Goal: Information Seeking & Learning: Learn about a topic

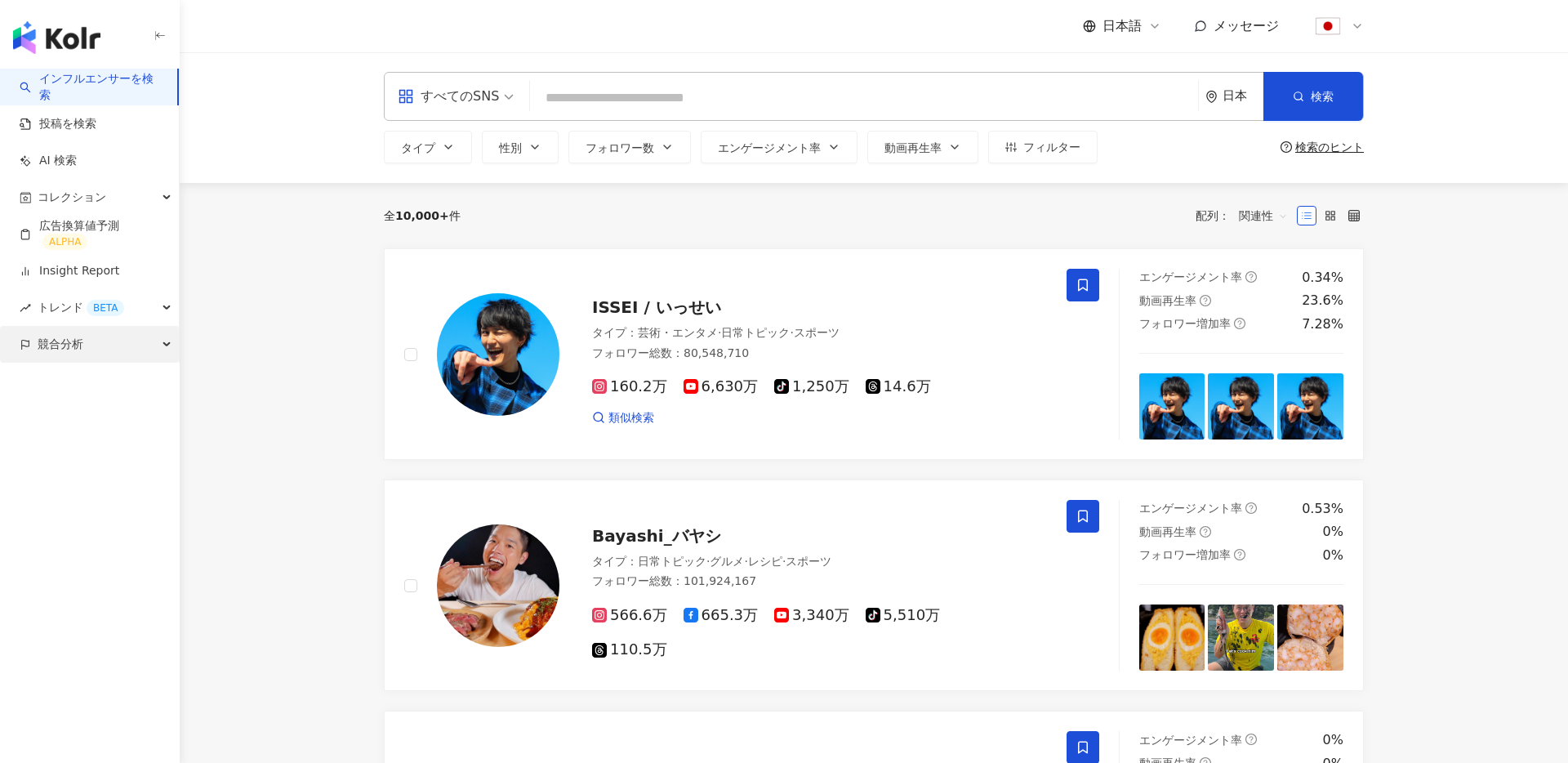
click at [124, 350] on div "競合分析" at bounding box center [90, 344] width 179 height 36
drag, startPoint x: 116, startPoint y: 384, endPoint x: 127, endPoint y: 380, distance: 11.7
click at [116, 383] on link "アカウント分析" at bounding box center [79, 382] width 80 height 17
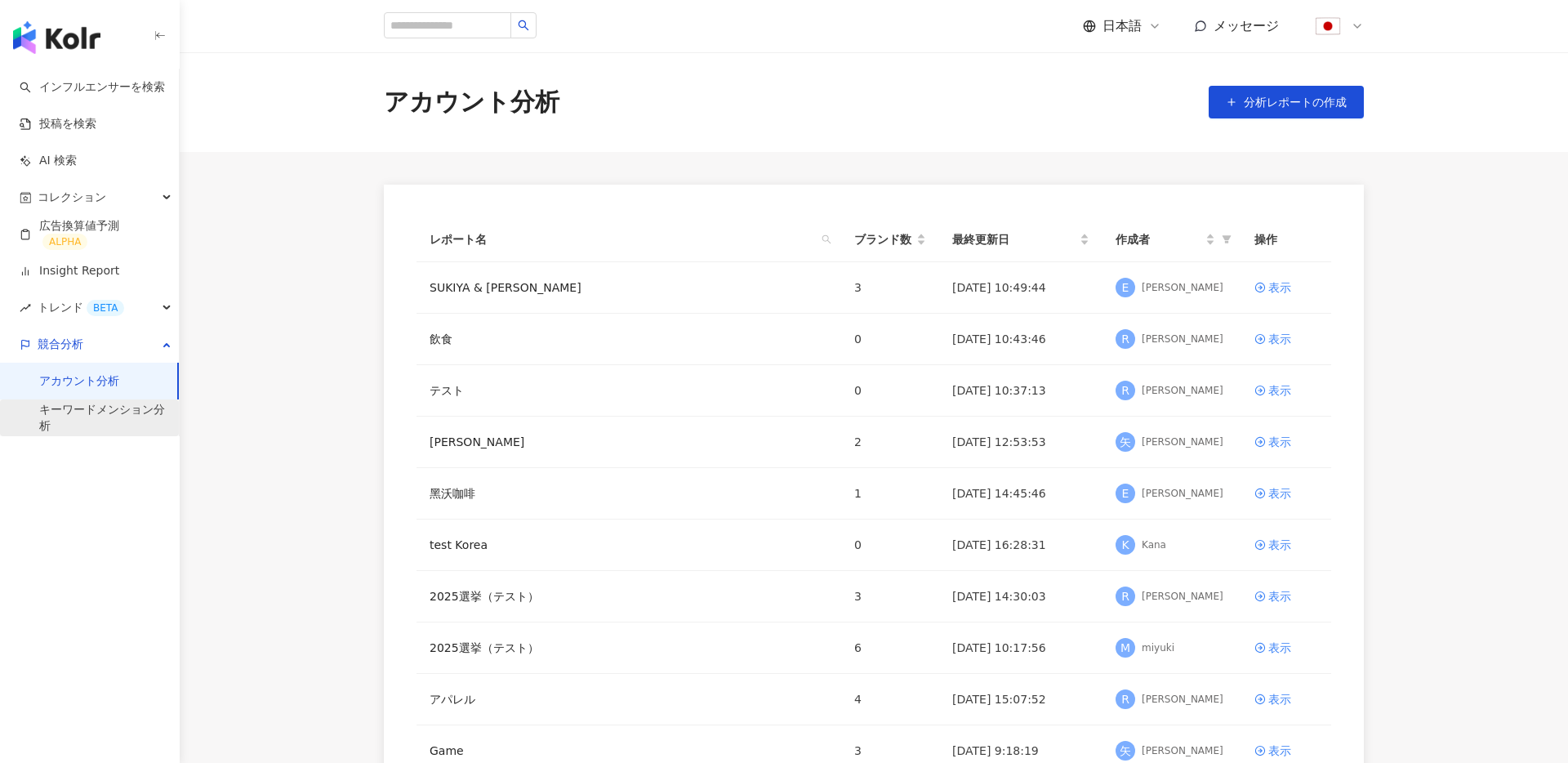
click at [128, 416] on link "キーワードメンション分析" at bounding box center [103, 418] width 127 height 32
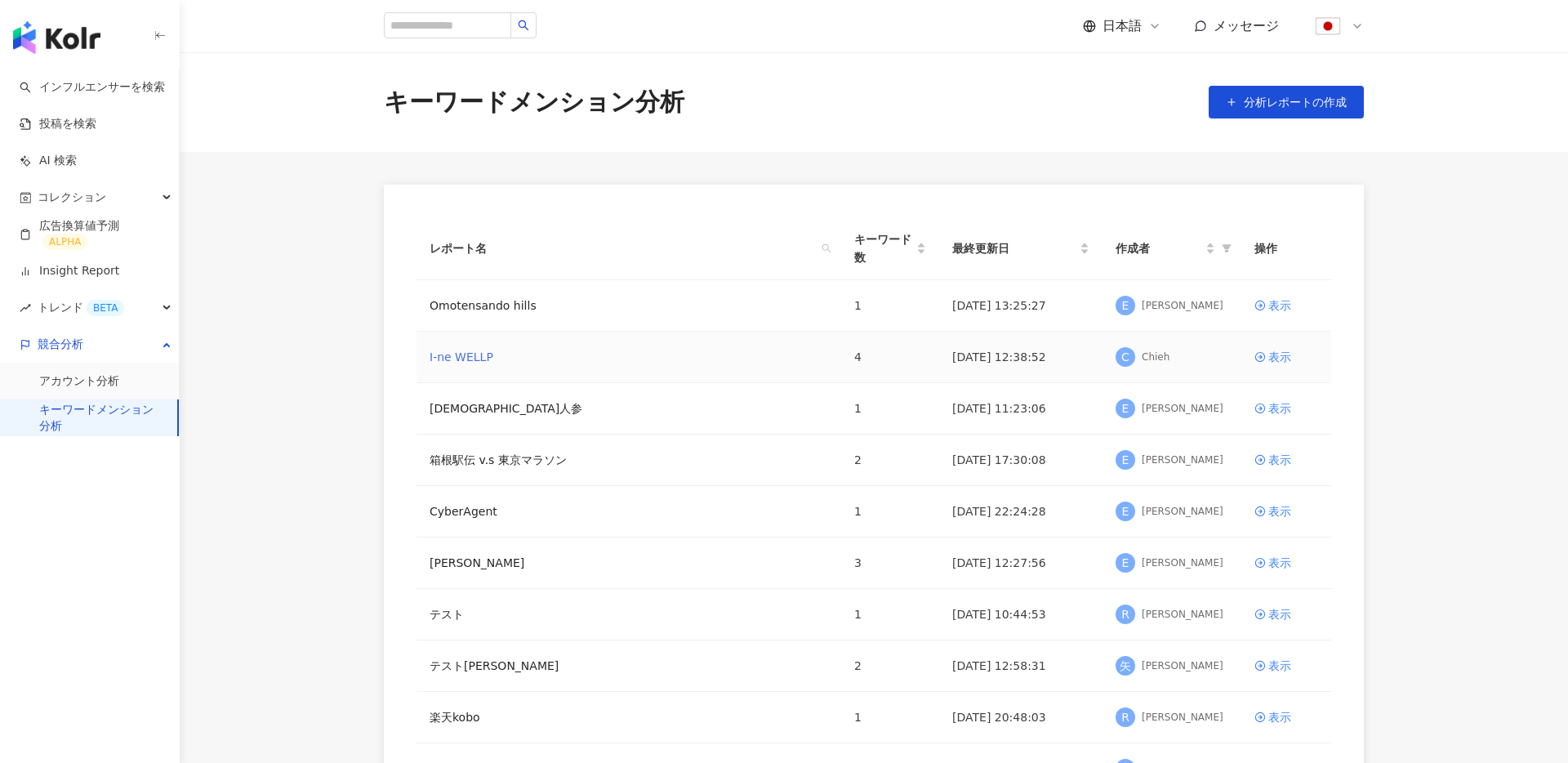
click at [449, 350] on link "I-ne WELLP" at bounding box center [461, 357] width 63 height 18
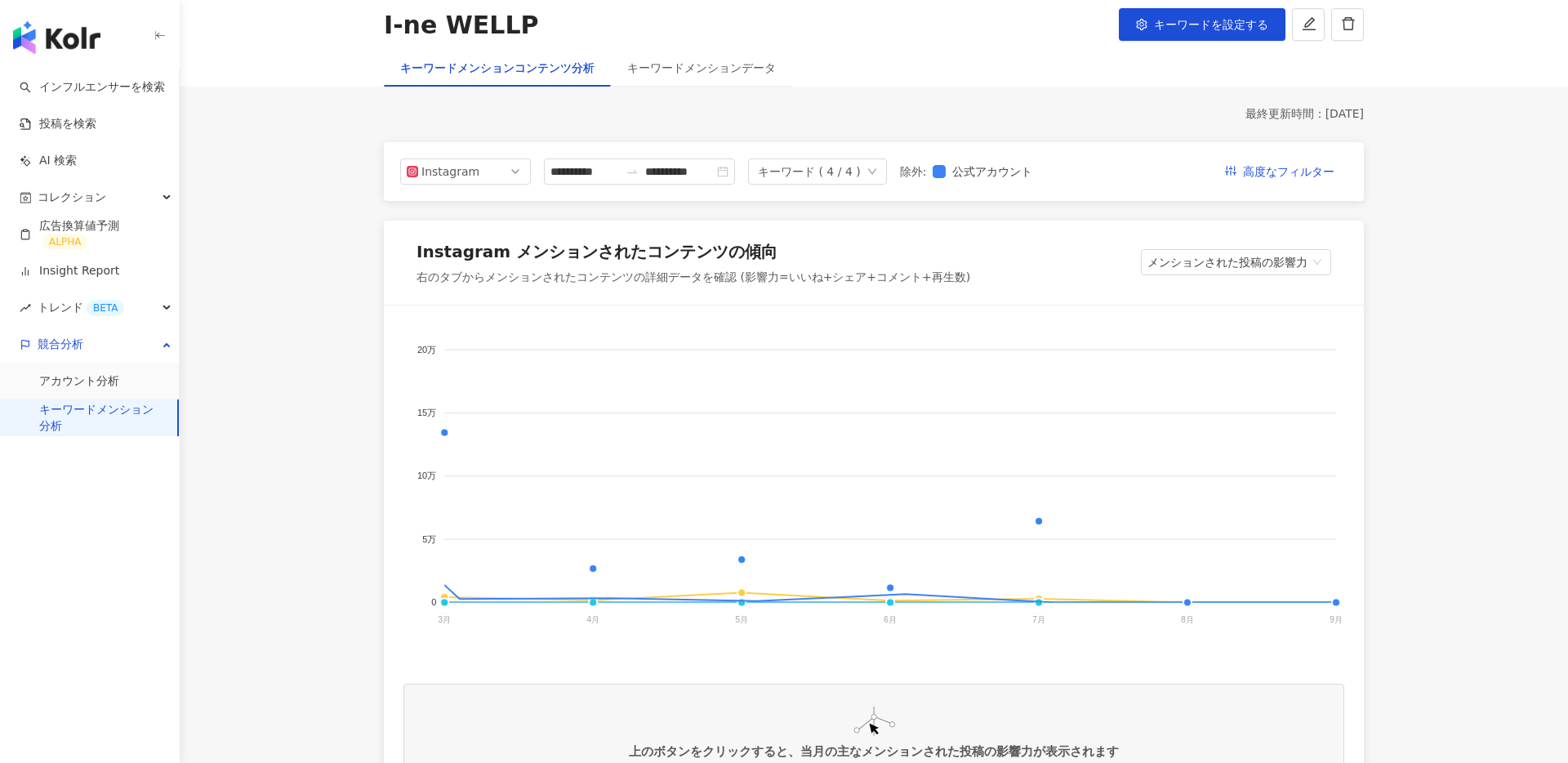
scroll to position [100, 0]
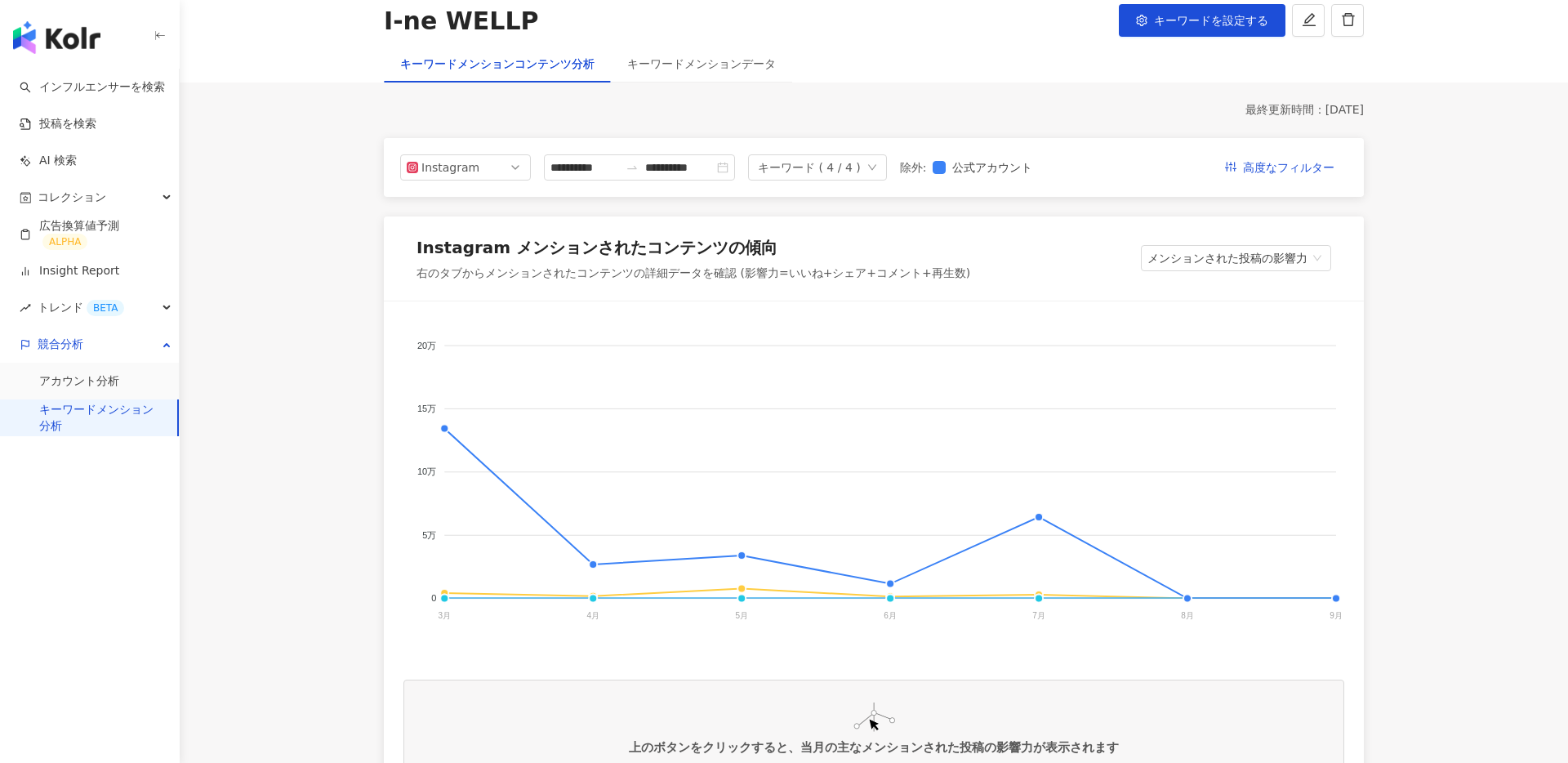
click at [533, 174] on div "**********" at bounding box center [720, 167] width 638 height 26
click at [512, 174] on span "Instagram" at bounding box center [466, 167] width 118 height 24
click at [455, 290] on div "Threads" at bounding box center [455, 288] width 53 height 18
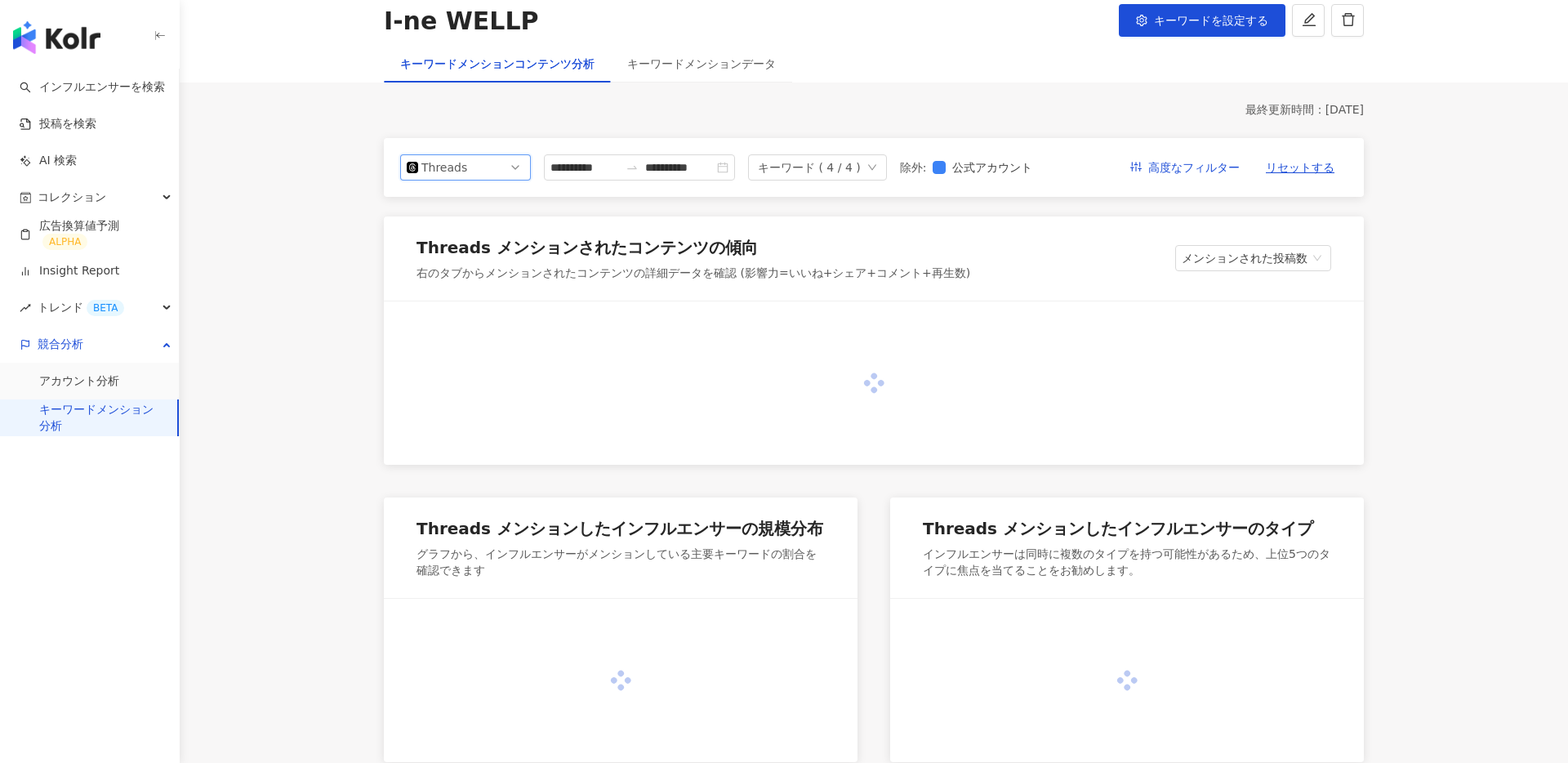
click at [498, 166] on span "Threads" at bounding box center [466, 167] width 118 height 24
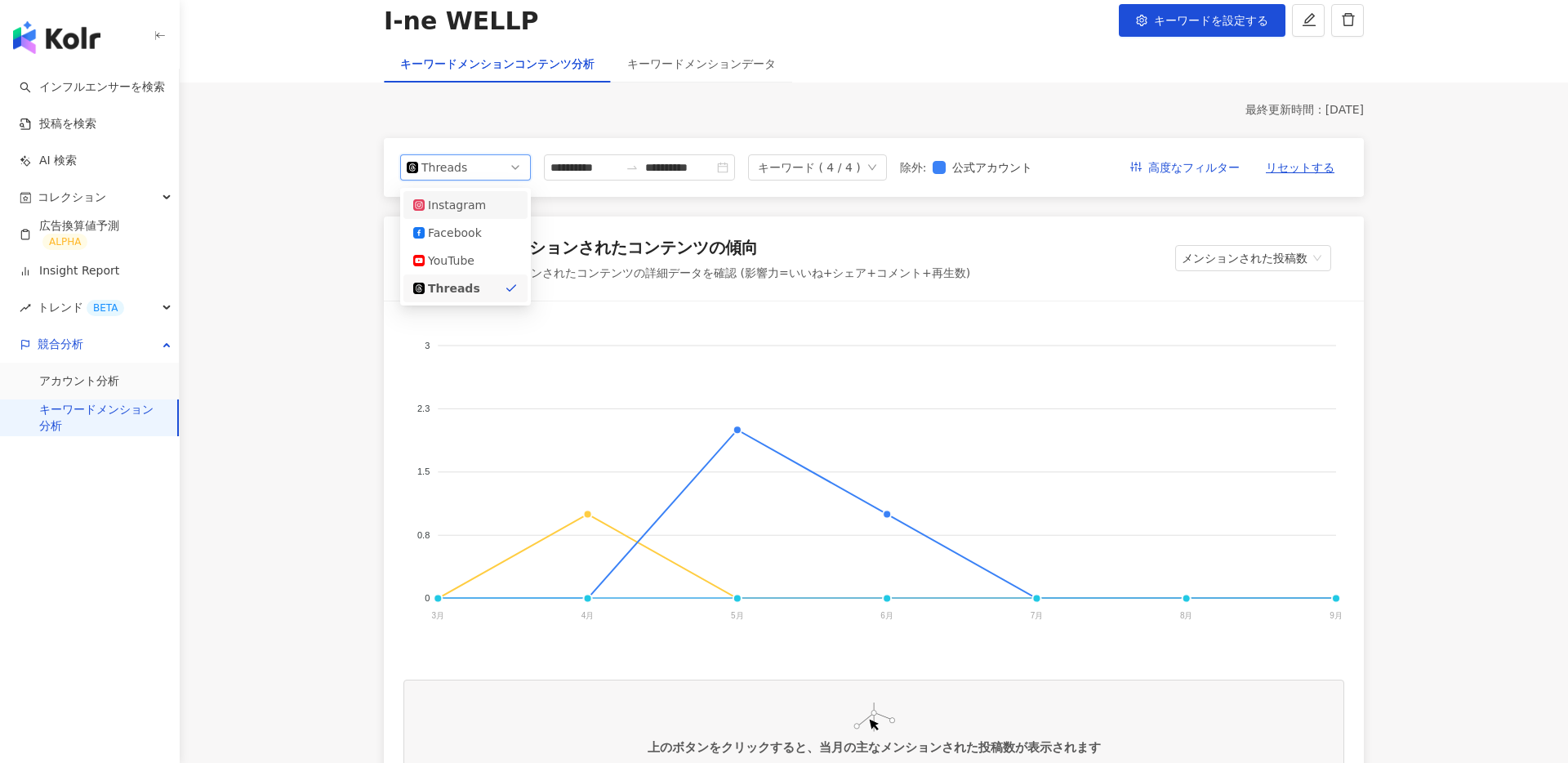
click at [481, 206] on div "Instagram" at bounding box center [455, 205] width 53 height 18
click at [1191, 174] on div "**********" at bounding box center [874, 167] width 947 height 26
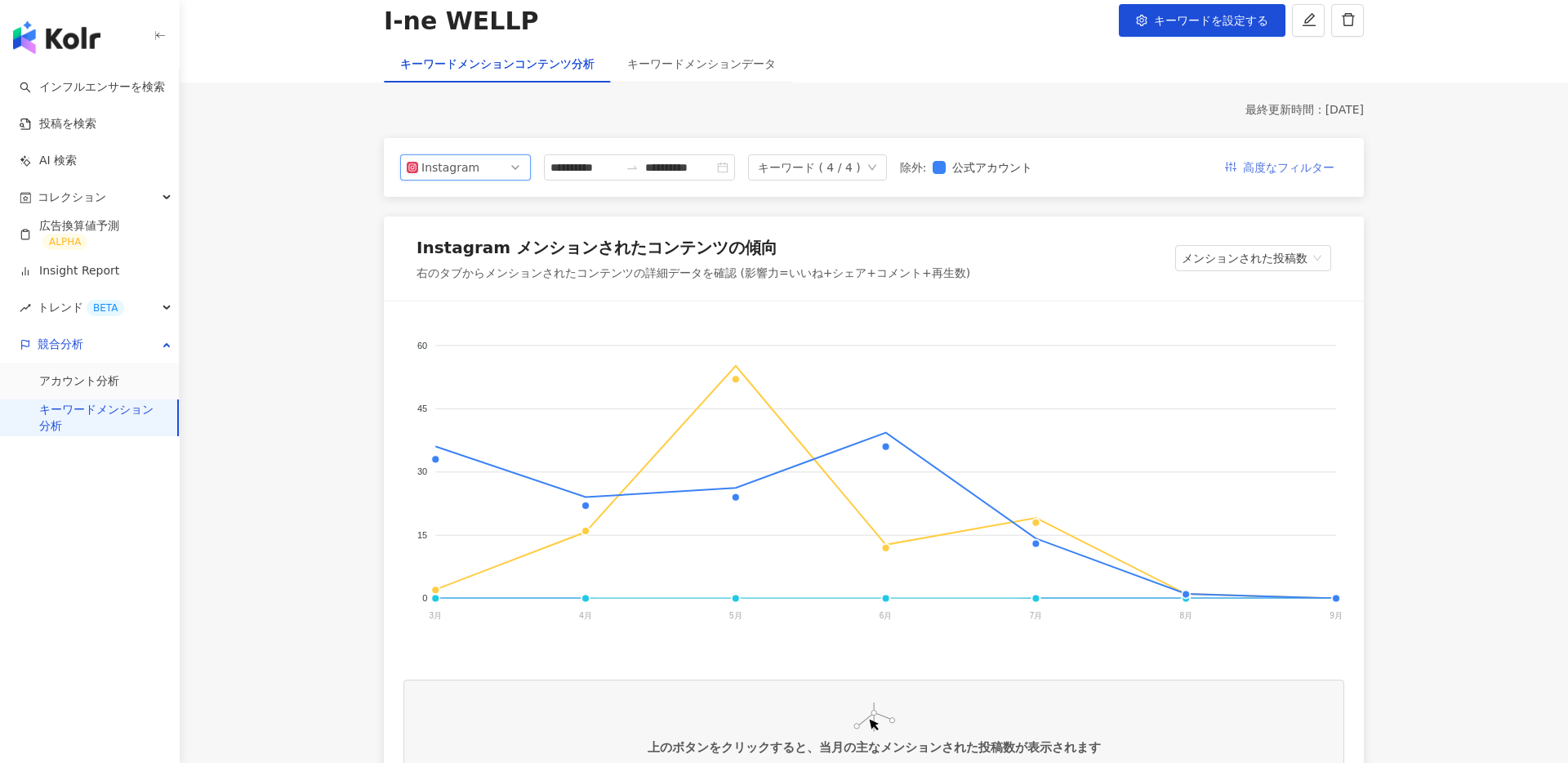
click at [1272, 175] on span "高度なフィルター" at bounding box center [1289, 168] width 91 height 26
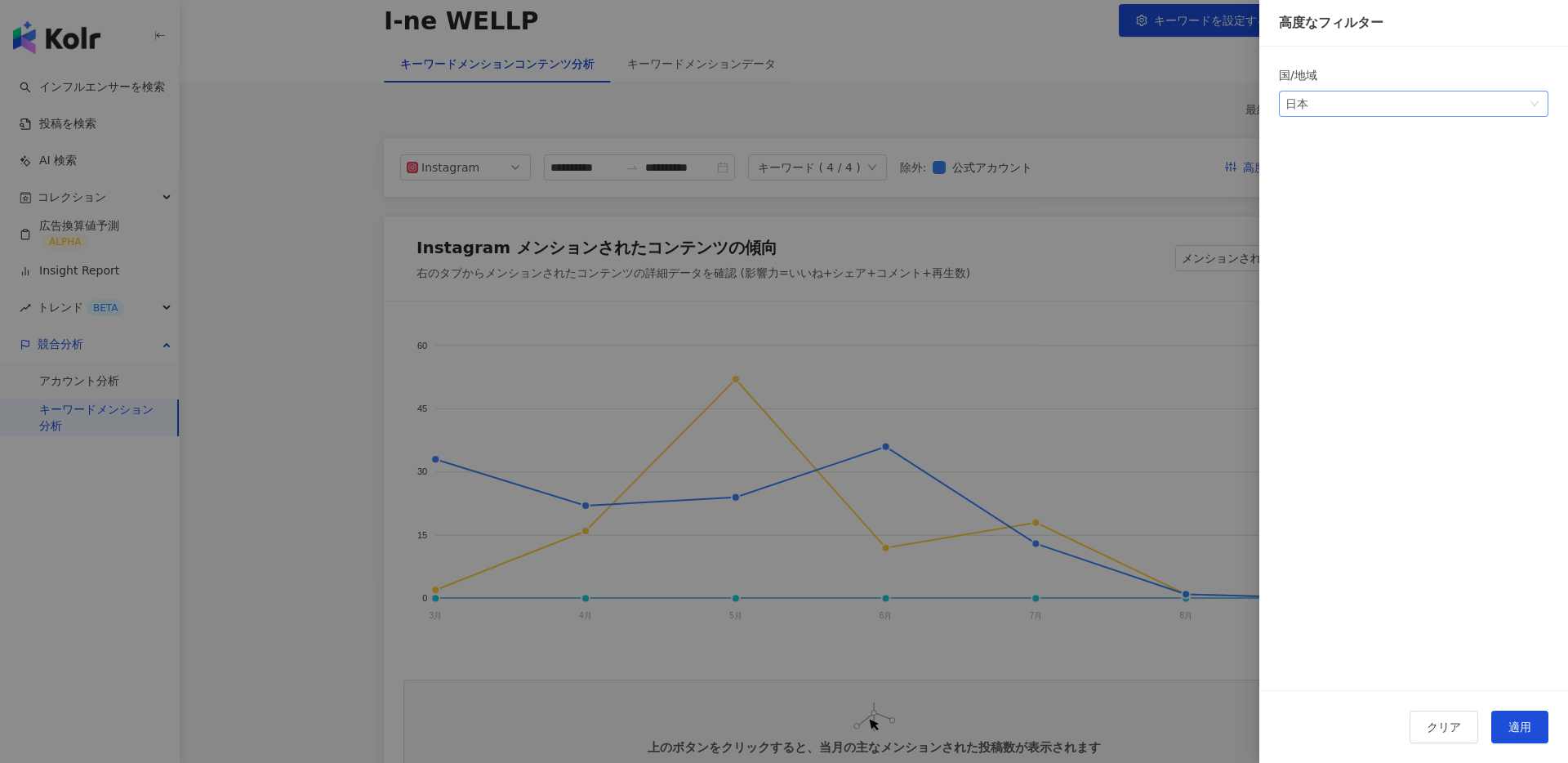
click at [1313, 101] on div "日本" at bounding box center [1311, 104] width 53 height 24
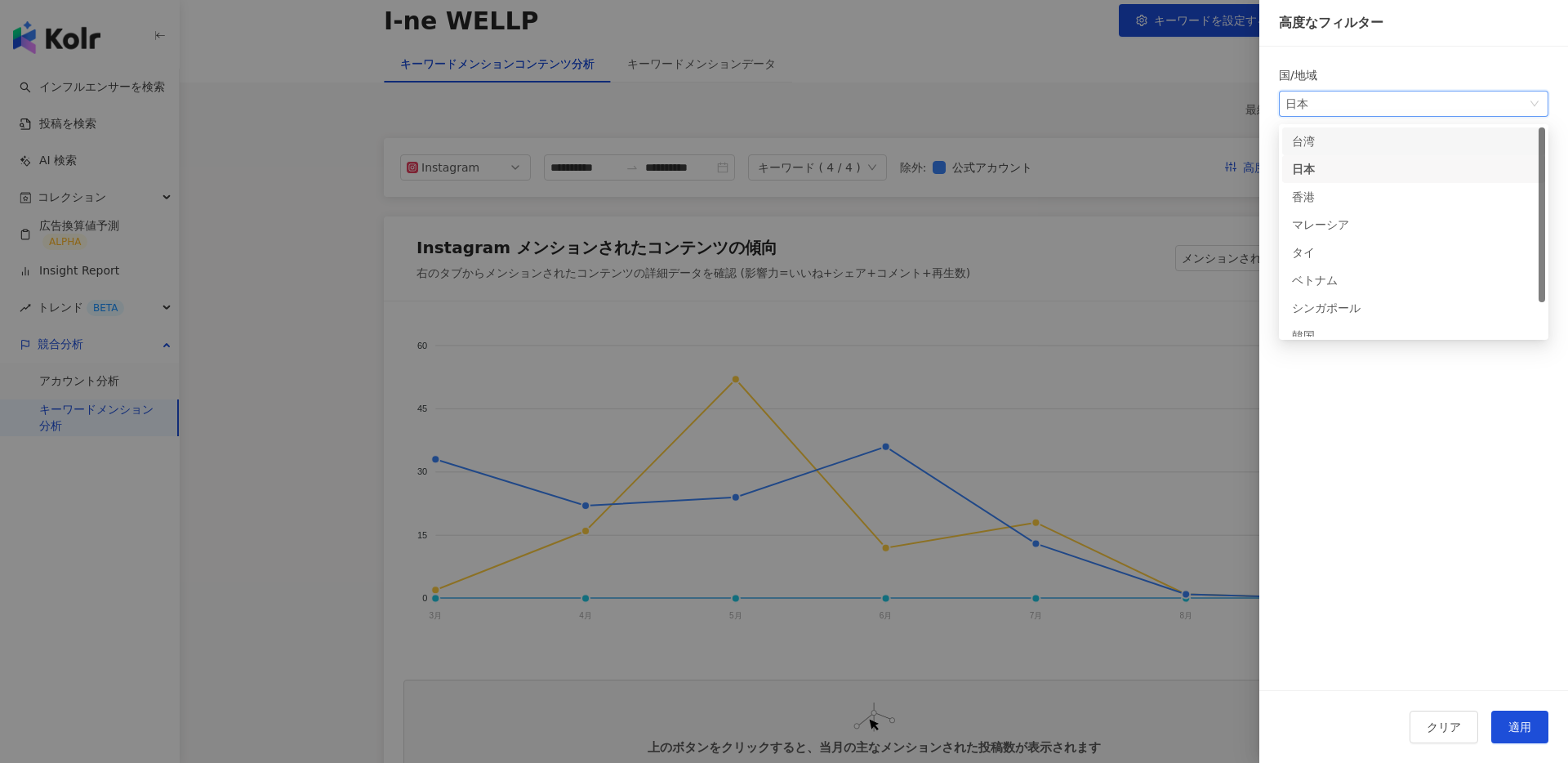
click at [1352, 151] on div "台湾" at bounding box center [1414, 142] width 263 height 28
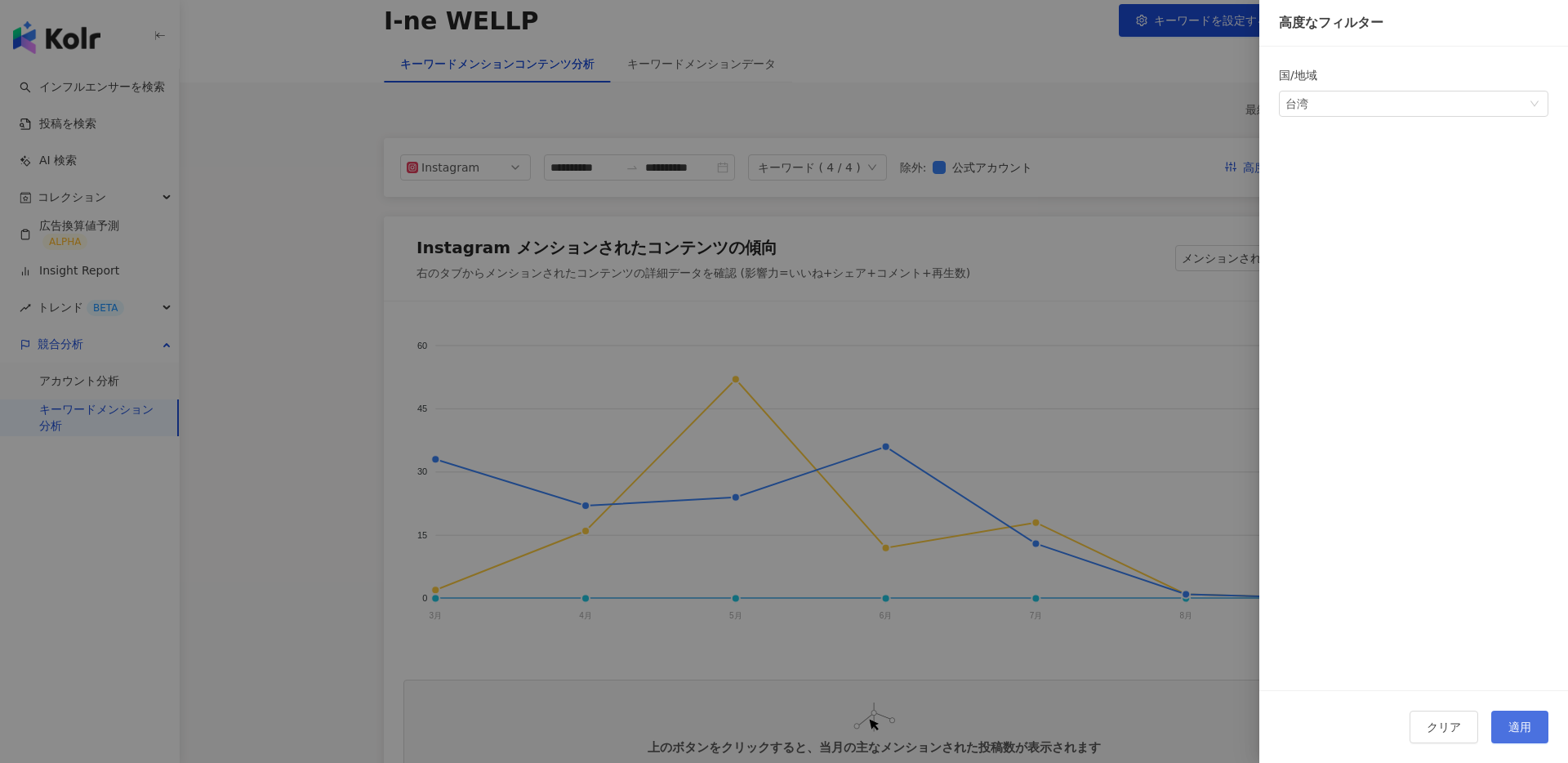
click at [1535, 721] on button "適用" at bounding box center [1519, 727] width 57 height 33
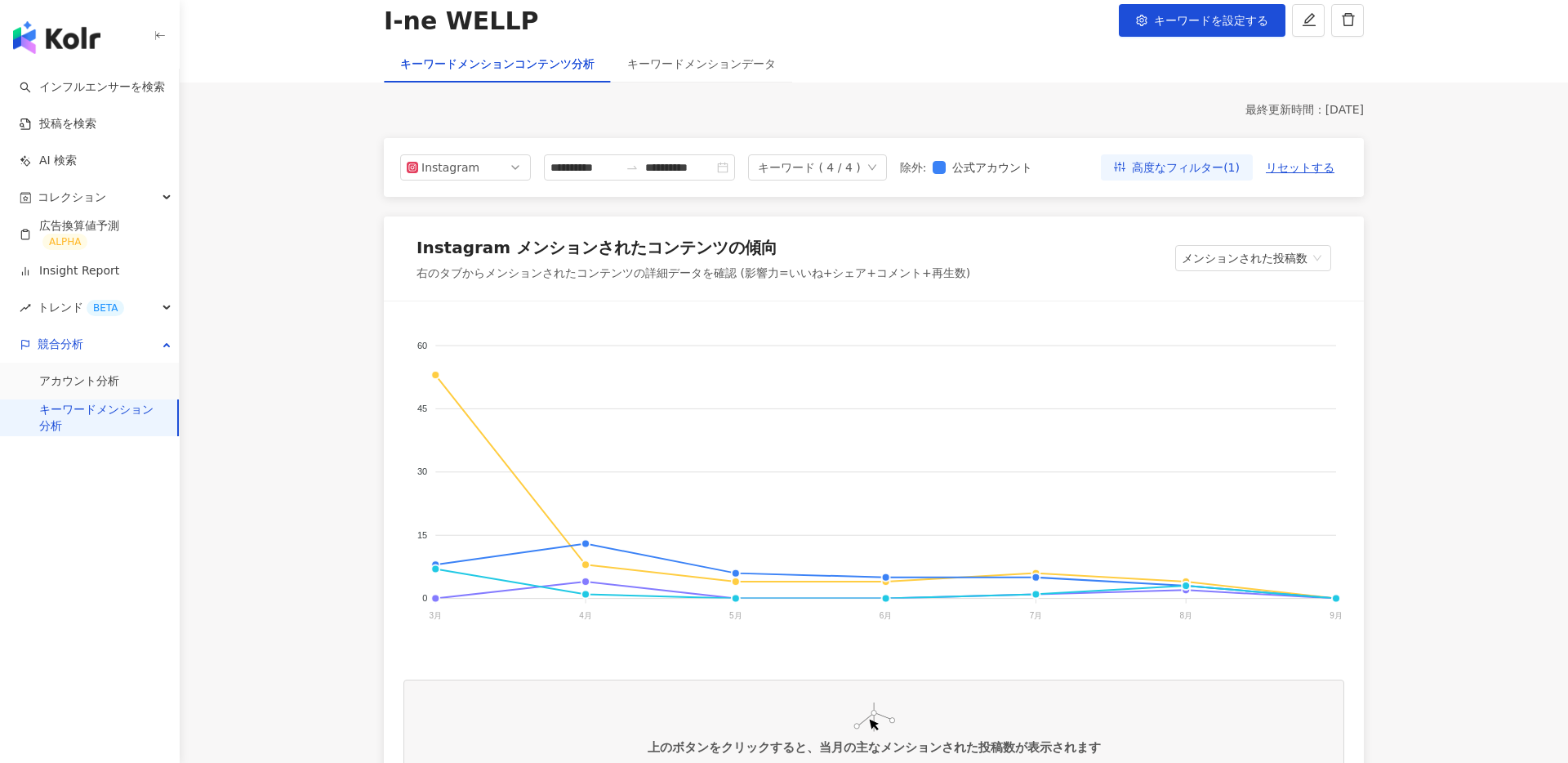
scroll to position [219, 0]
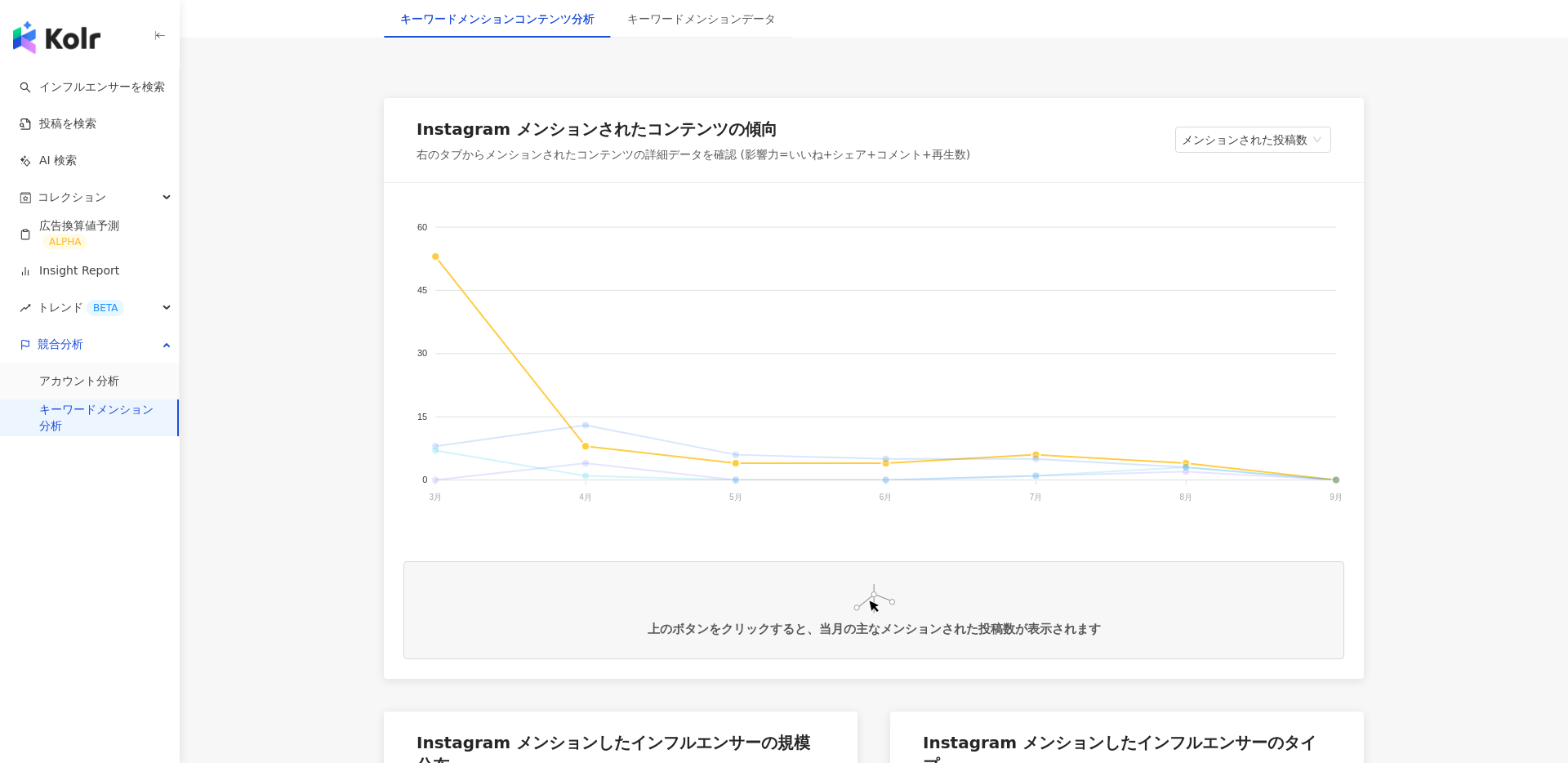
click at [527, 638] on span "AROMASE （アロマーセ）" at bounding box center [462, 643] width 133 height 11
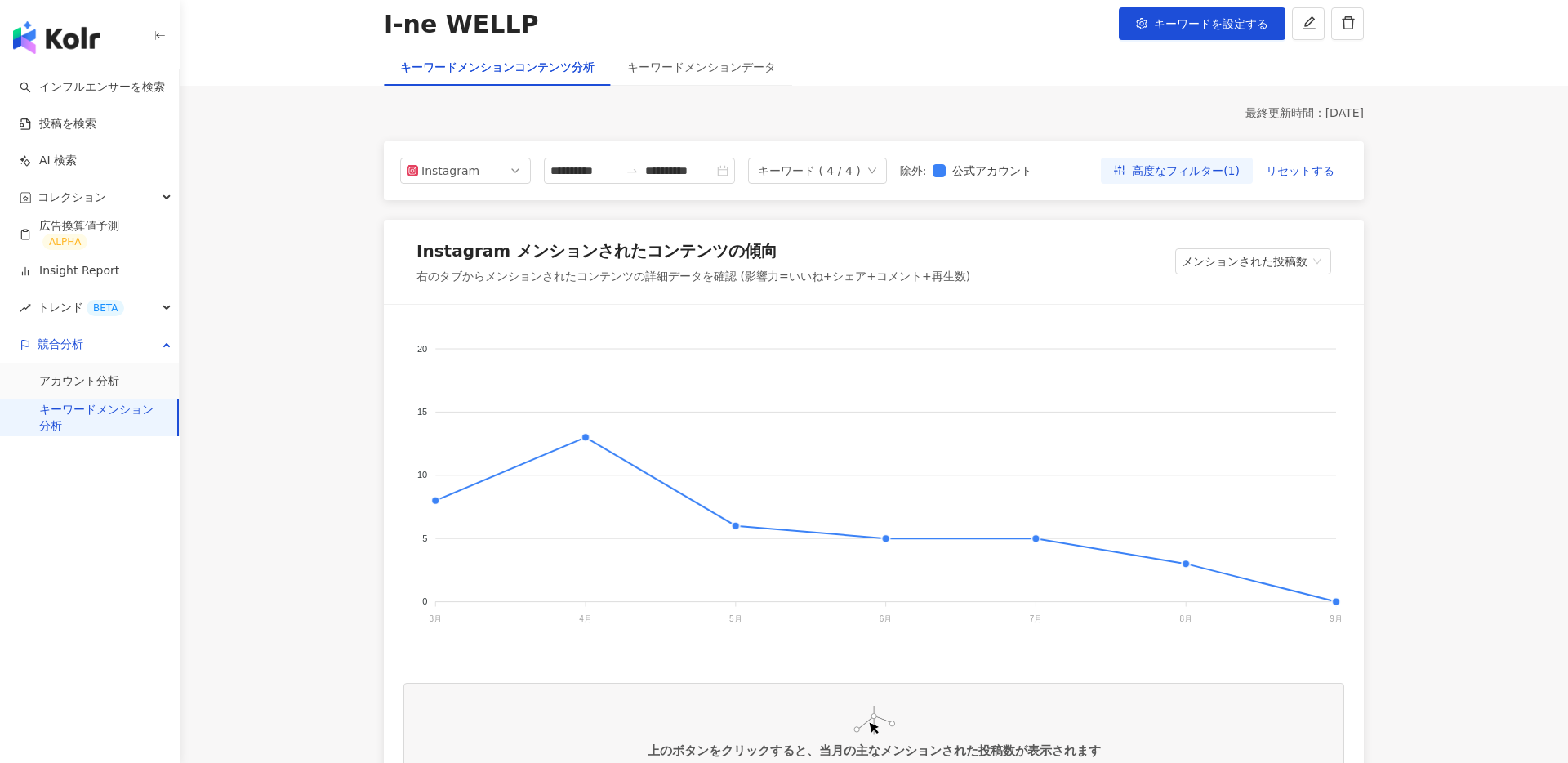
scroll to position [97, 0]
click at [498, 177] on span "Instagram" at bounding box center [466, 170] width 118 height 24
click at [449, 288] on div "Threads" at bounding box center [455, 290] width 53 height 18
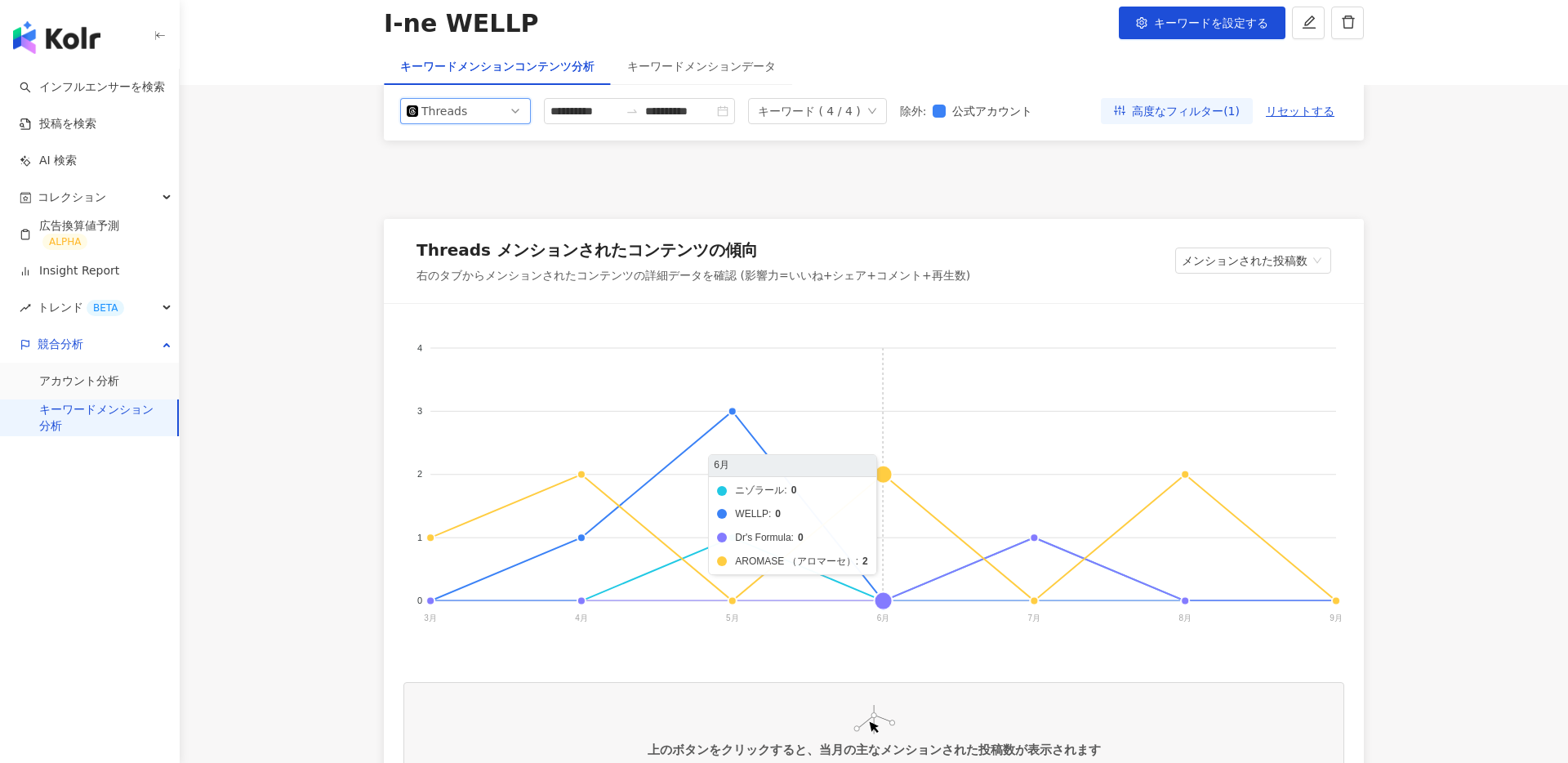
scroll to position [228, 0]
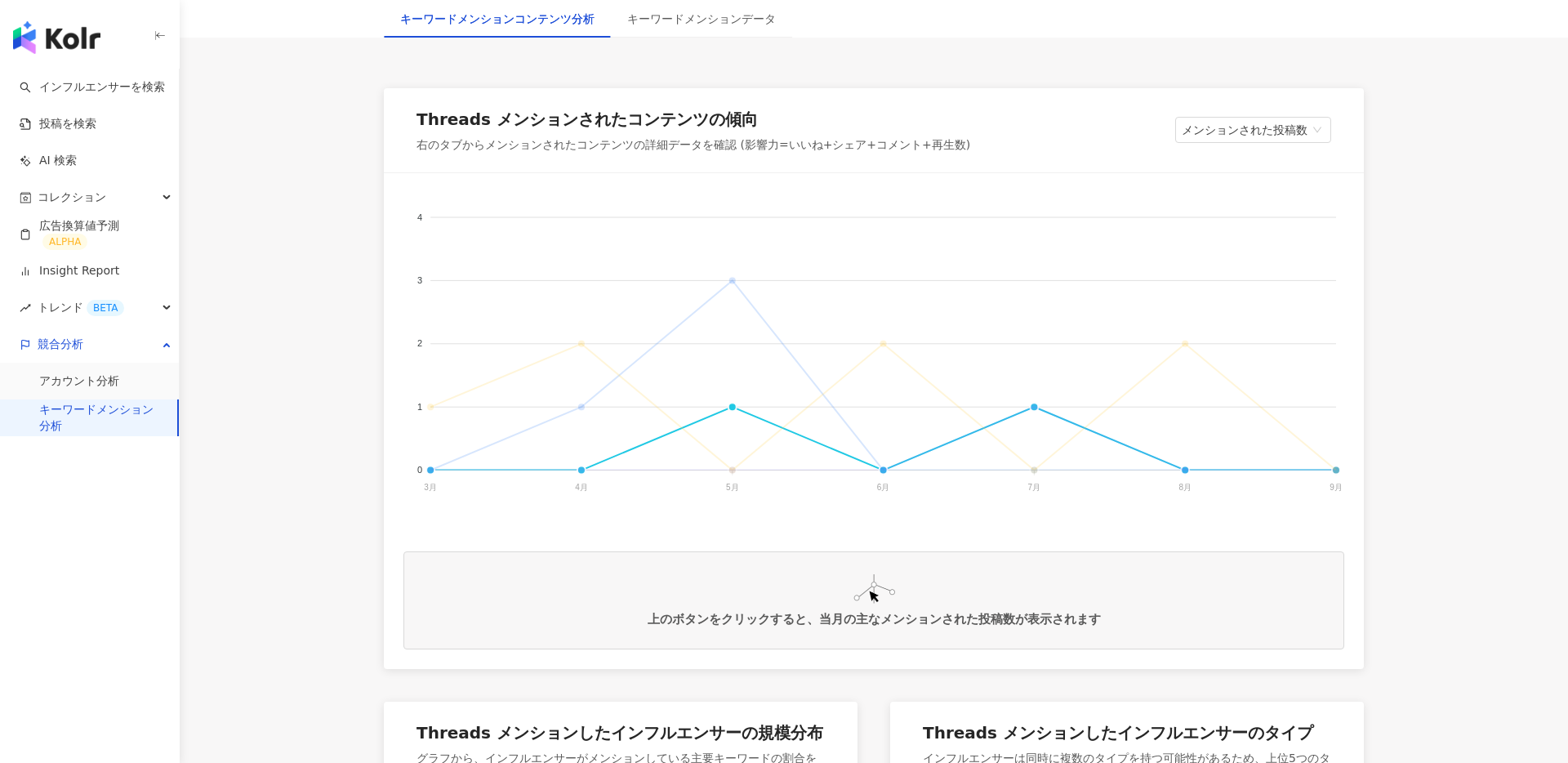
click at [456, 628] on span "ニゾラール" at bounding box center [427, 633] width 62 height 11
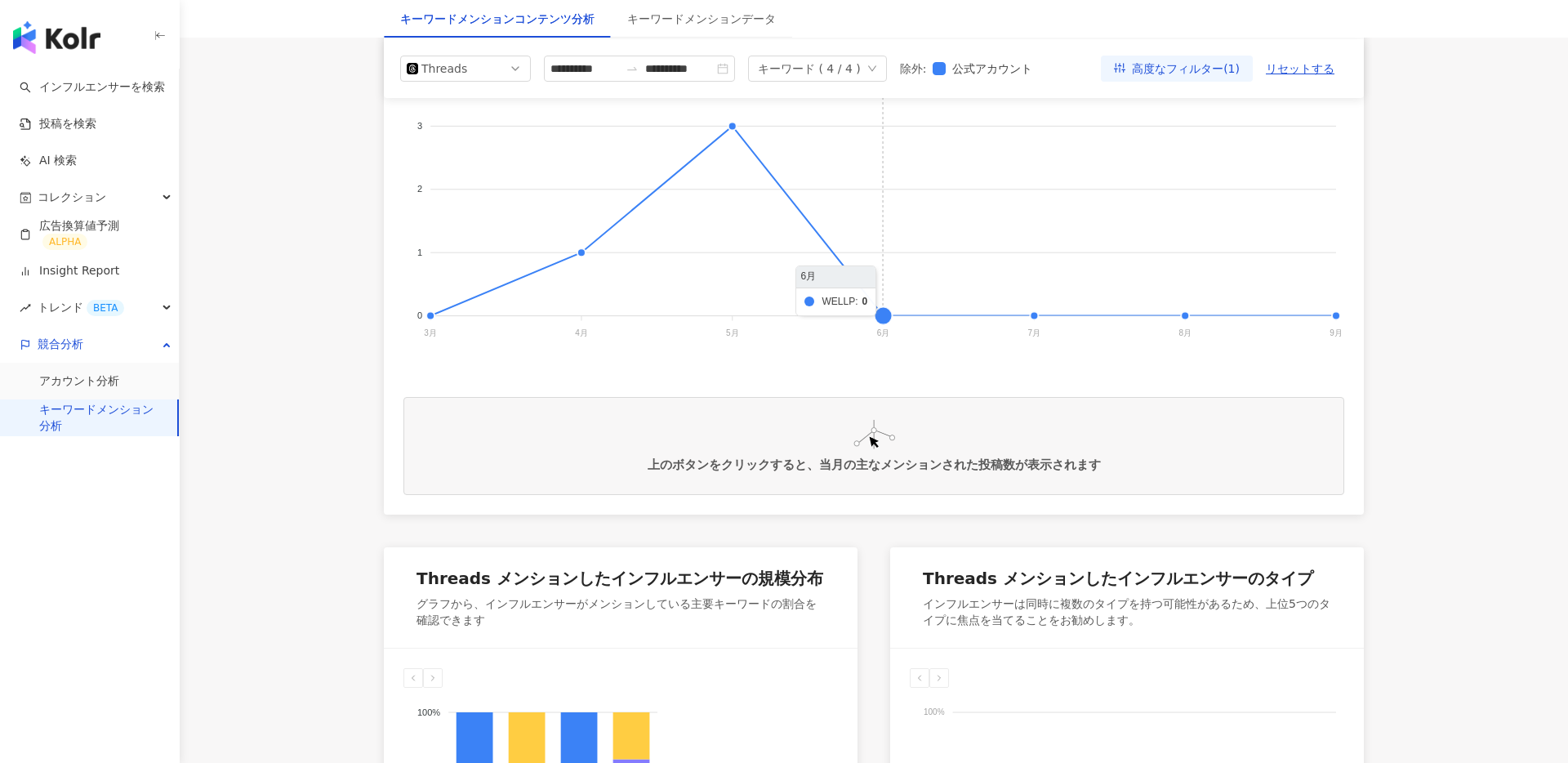
scroll to position [0, 0]
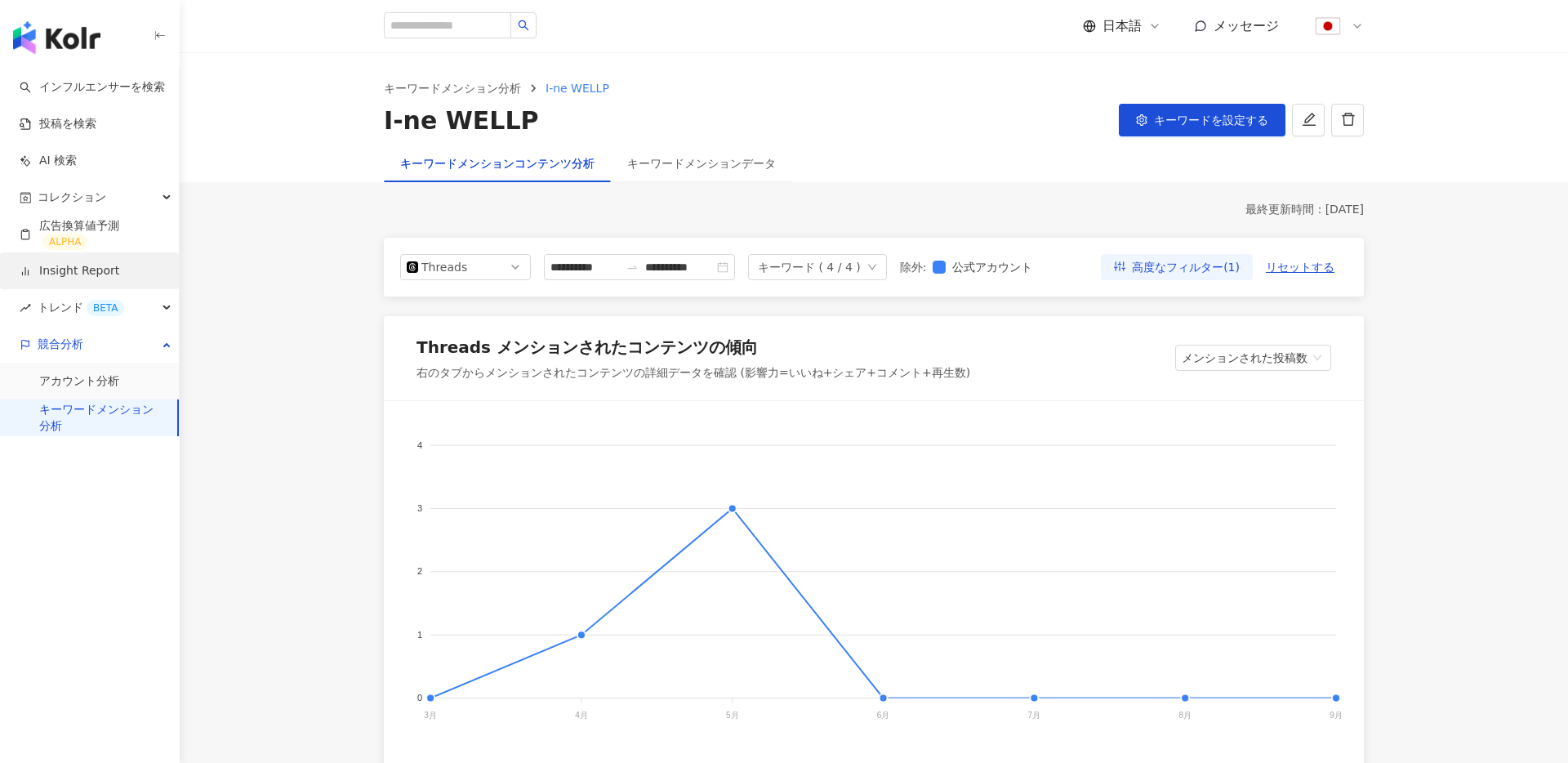
click at [97, 269] on link "Insight Report" at bounding box center [69, 272] width 100 height 17
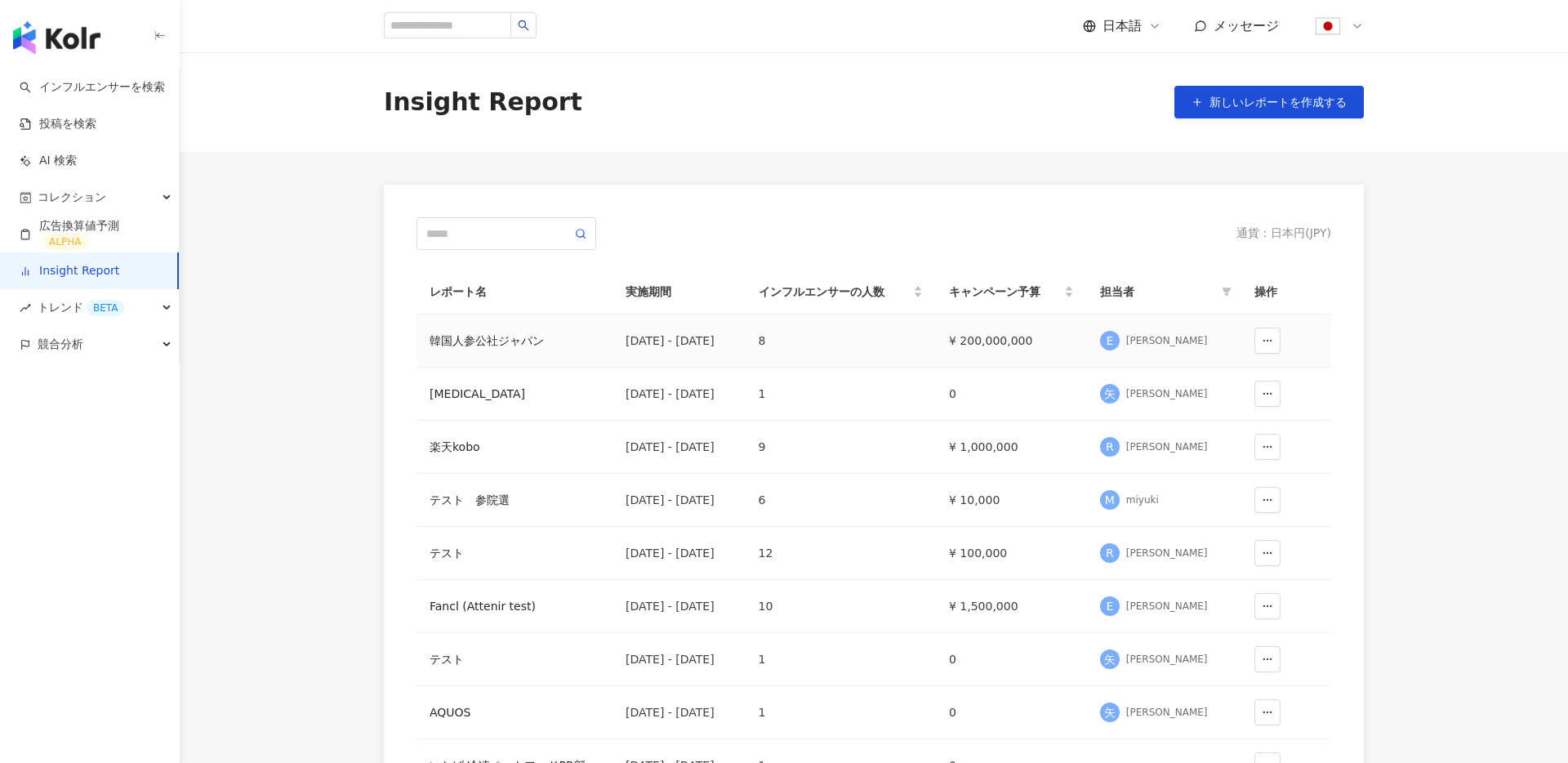
click at [493, 344] on div "韓国人参公社ジャパン" at bounding box center [514, 340] width 170 height 18
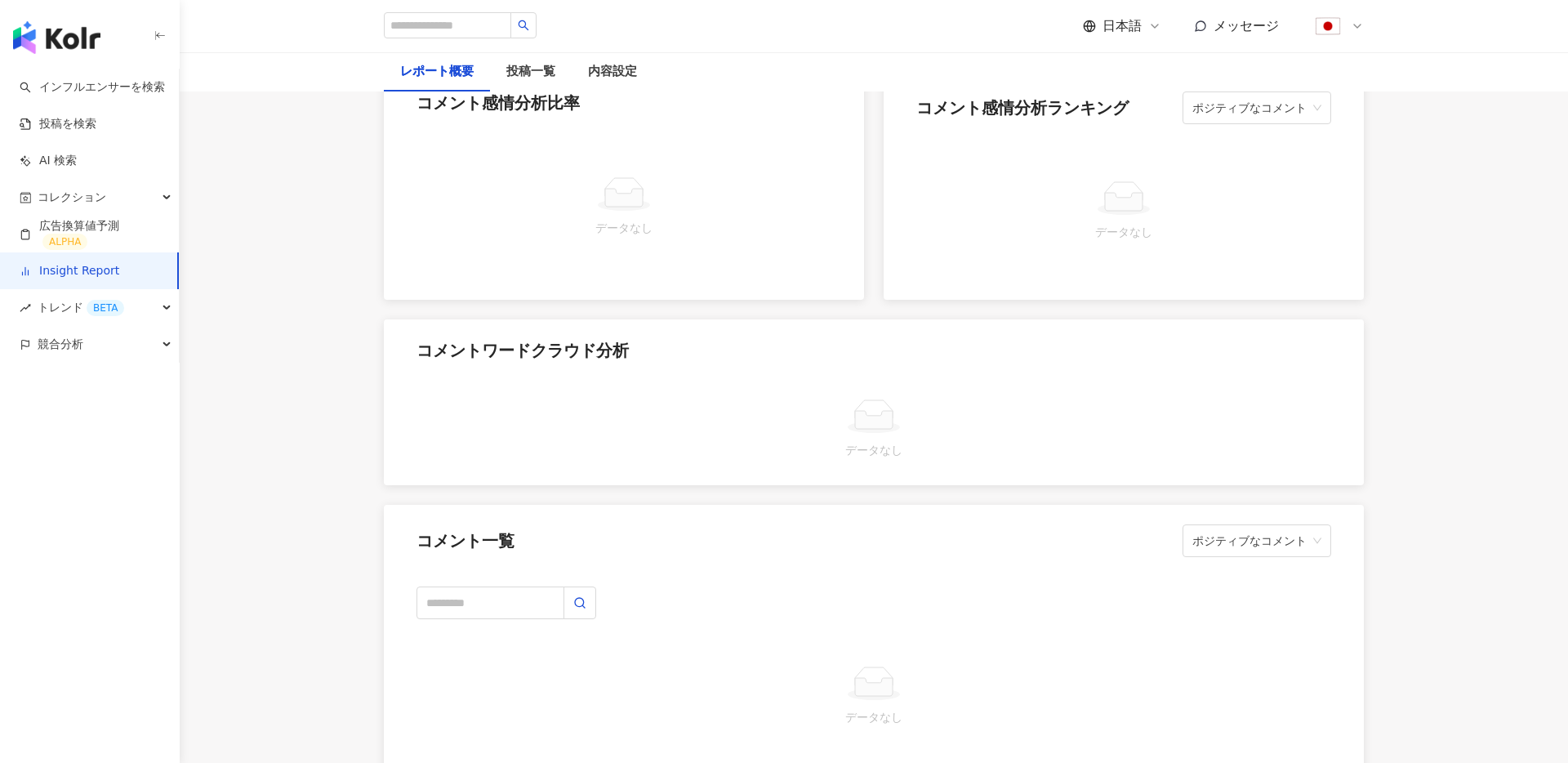
scroll to position [3142, 0]
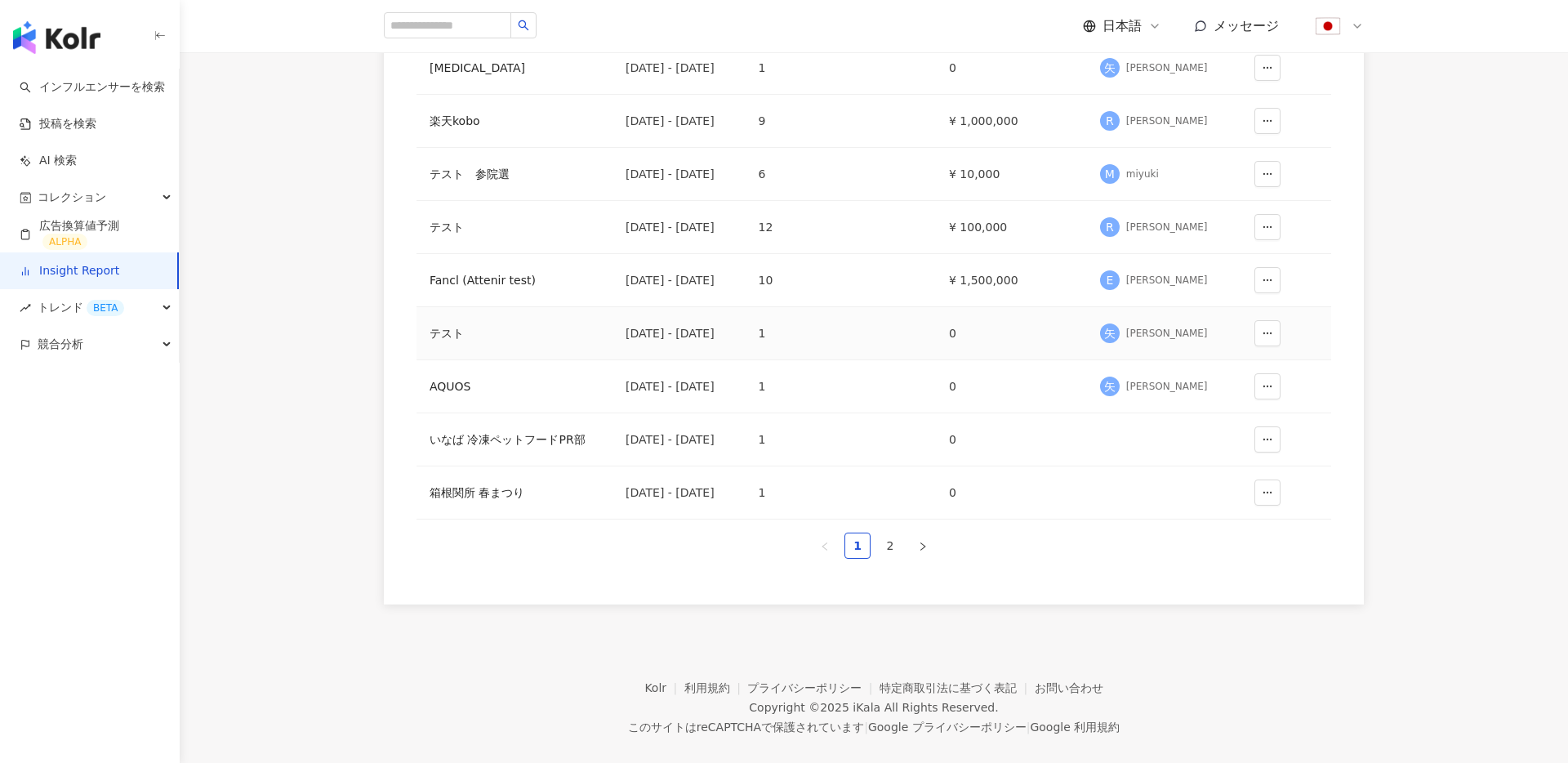
scroll to position [327, 0]
click at [879, 533] on link "2" at bounding box center [890, 545] width 24 height 24
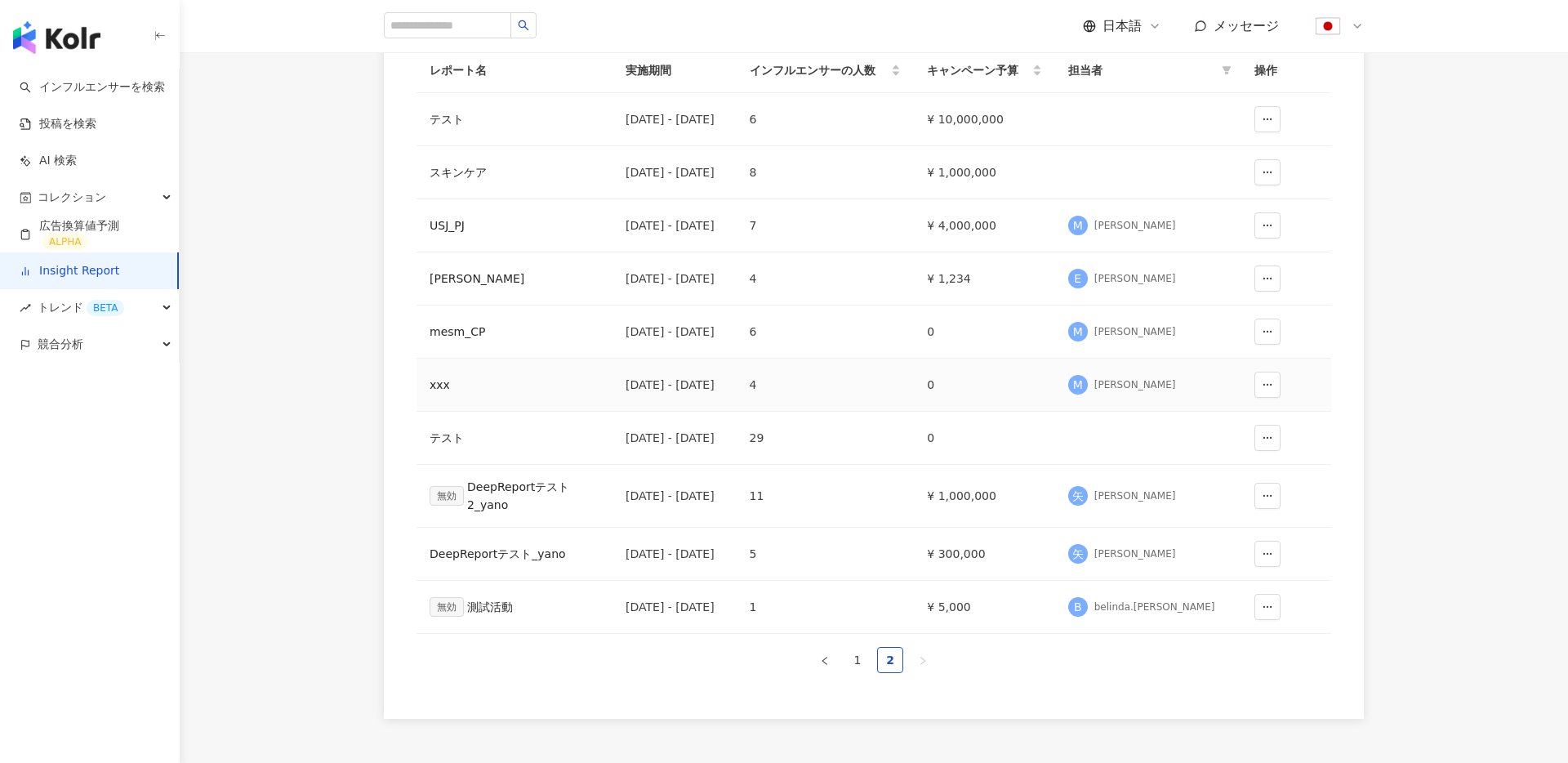
scroll to position [204, 0]
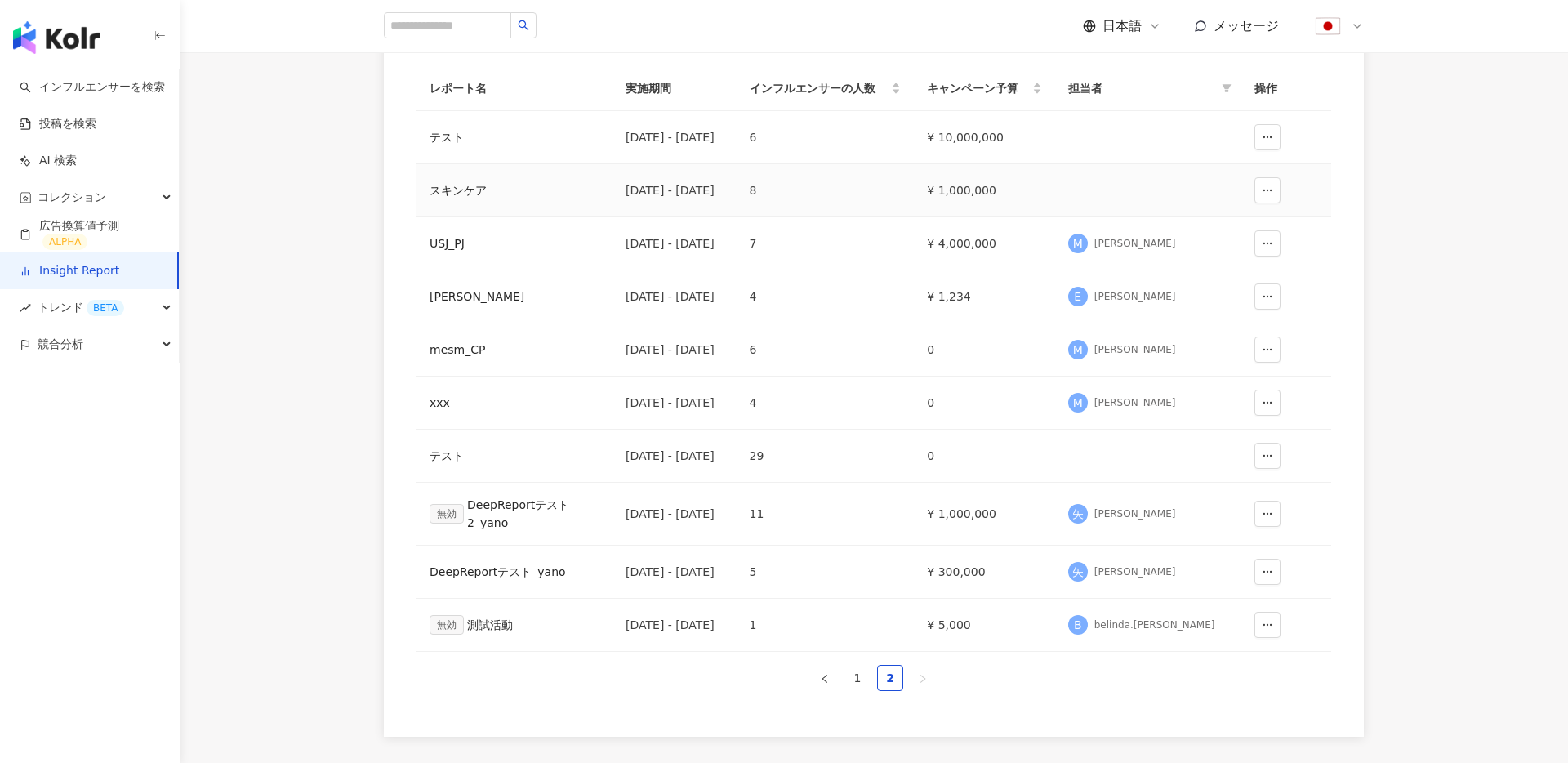
click at [467, 182] on div "スキンケア" at bounding box center [514, 190] width 170 height 18
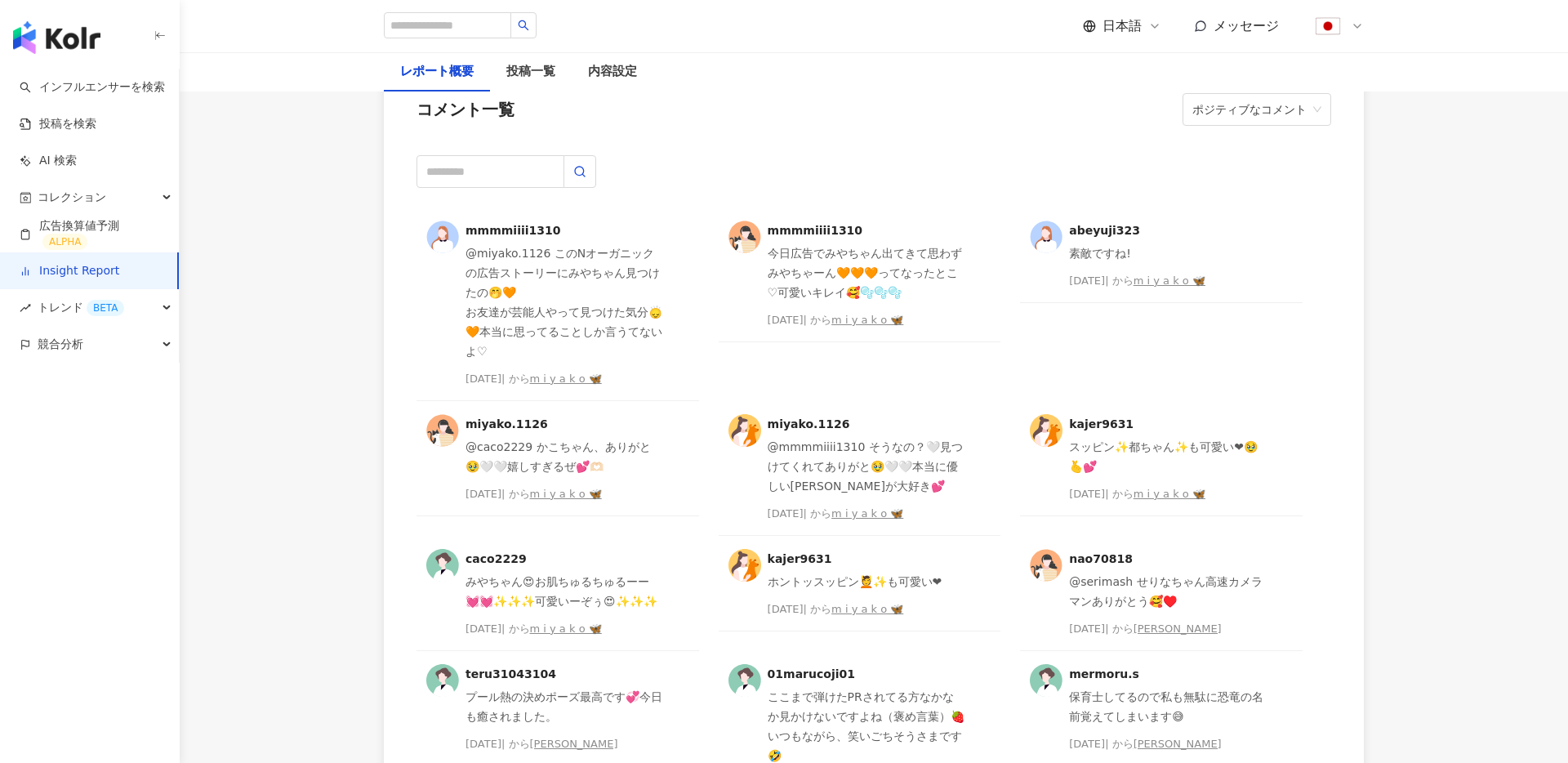
scroll to position [4038, 0]
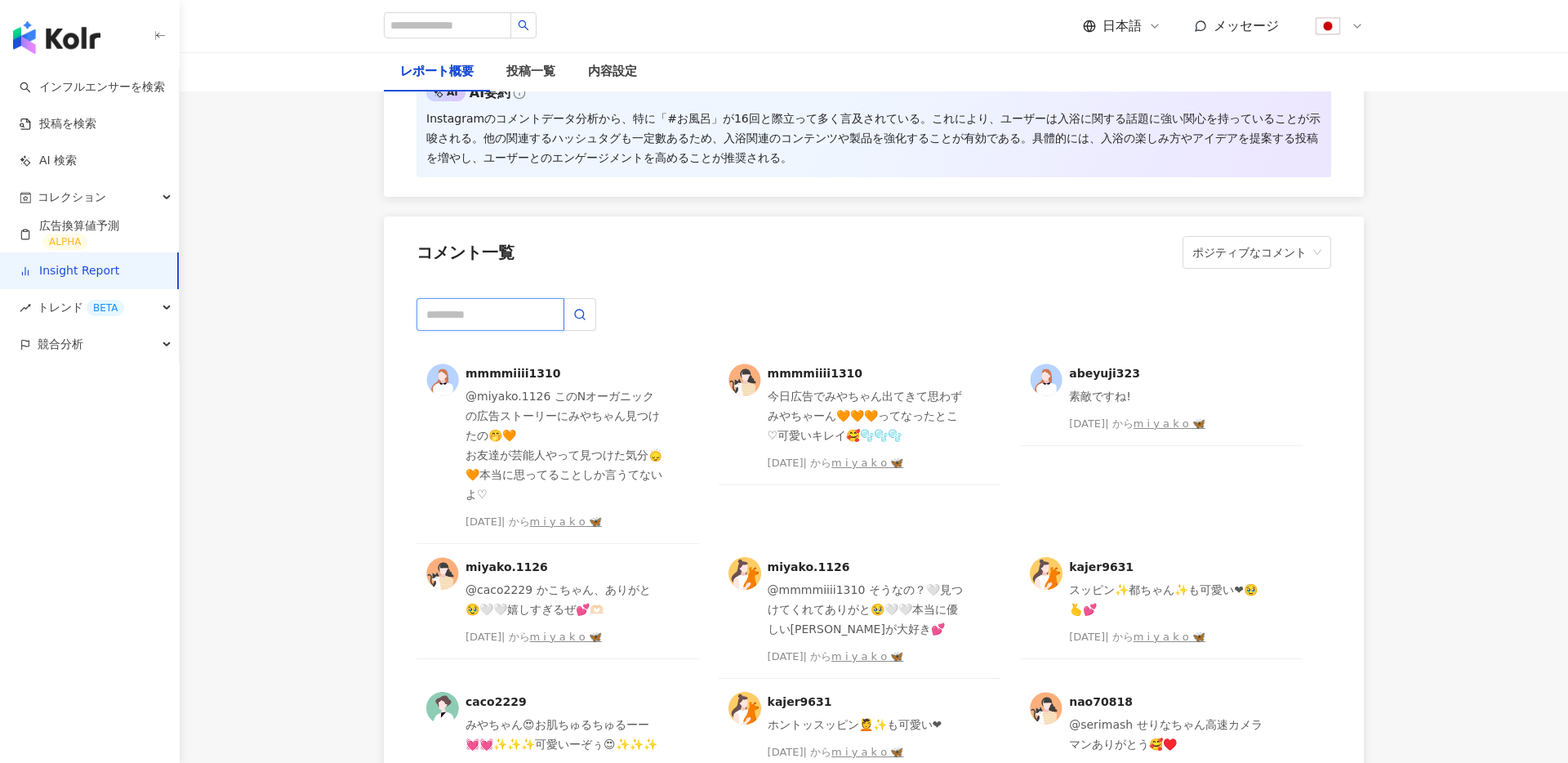
click at [493, 331] on input "text" at bounding box center [490, 314] width 147 height 33
type input "**"
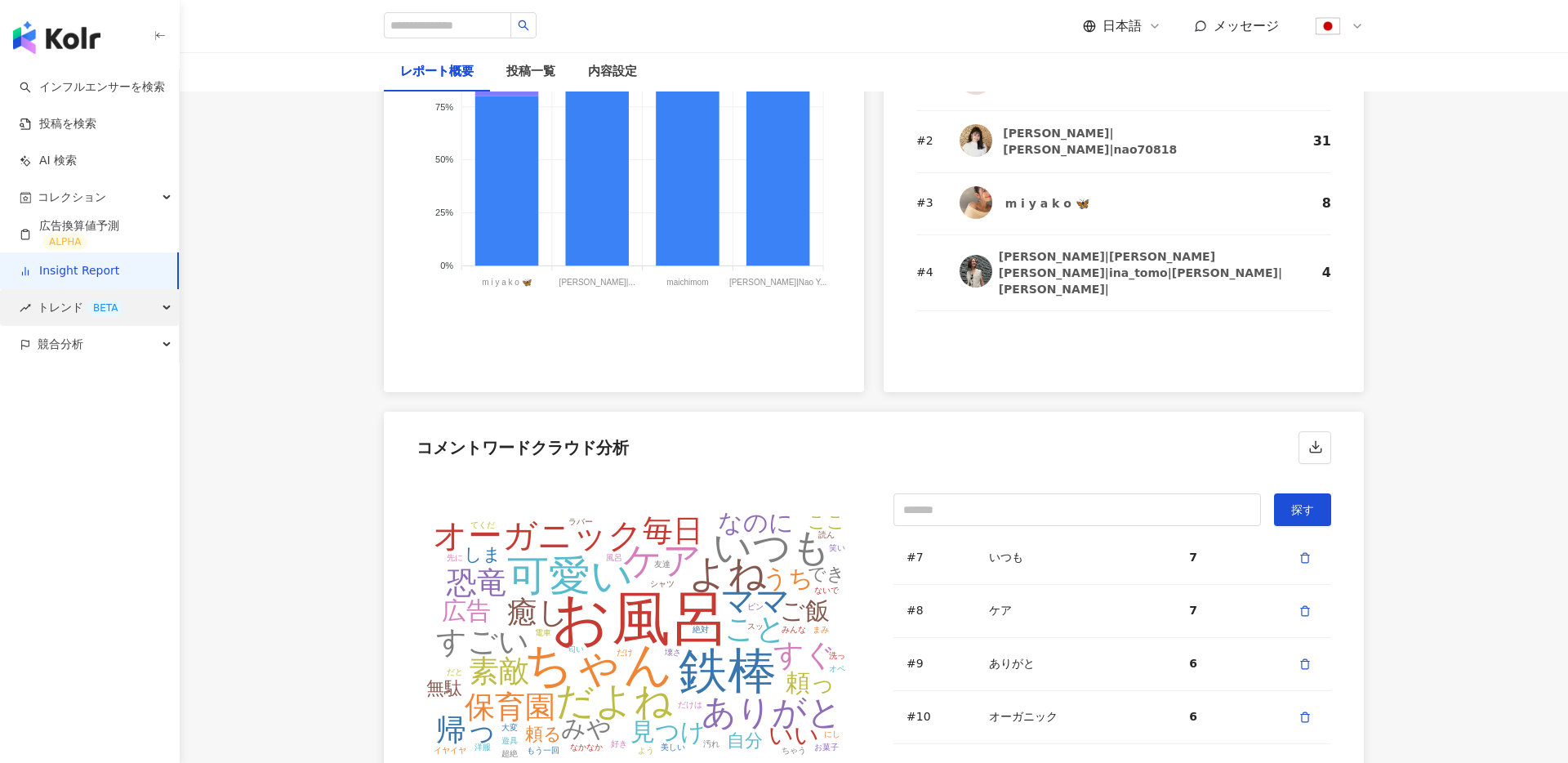
scroll to position [3292, 0]
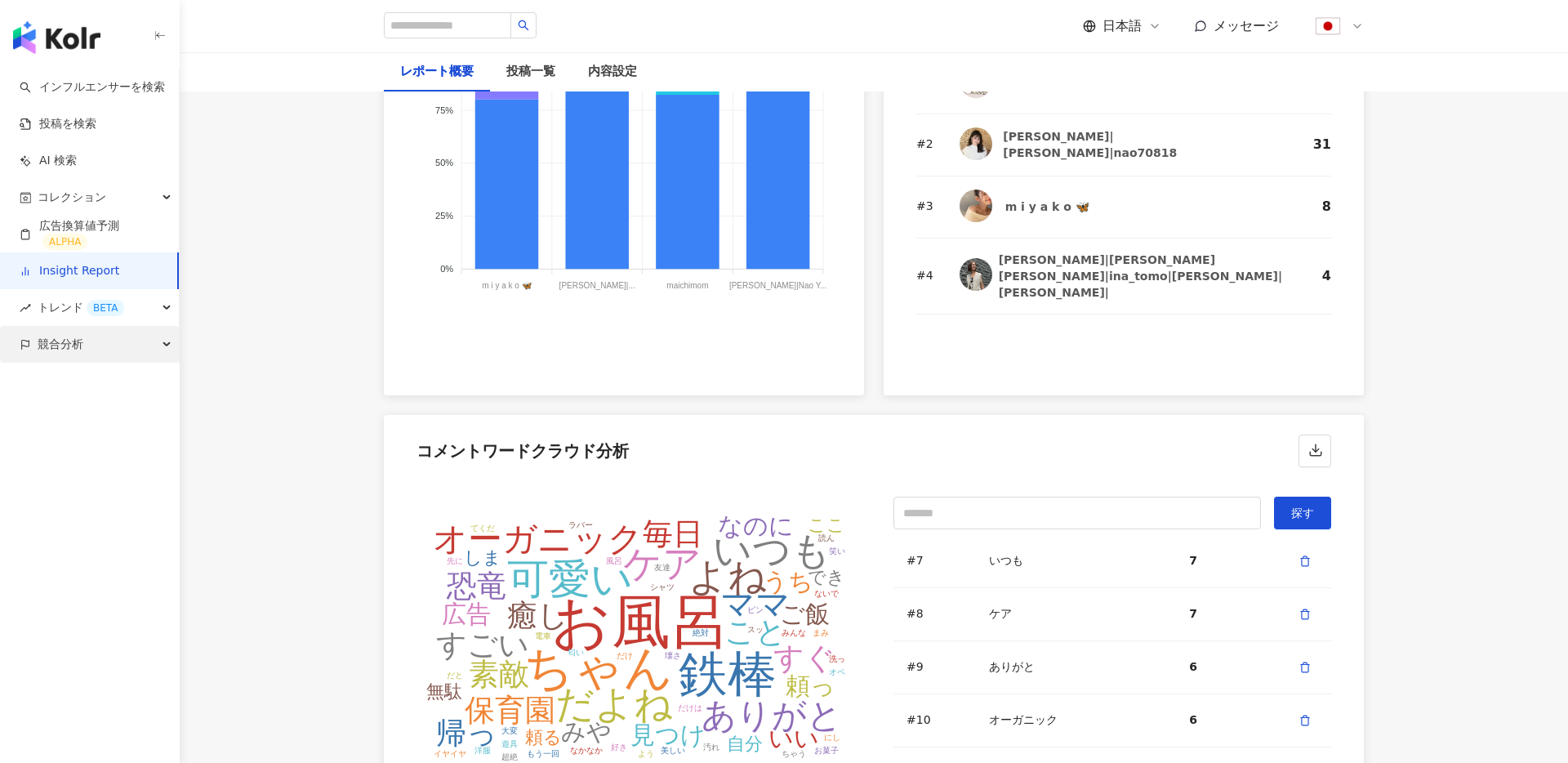
click at [61, 341] on span "競合分析" at bounding box center [60, 344] width 46 height 36
click at [76, 430] on link "キーワードメンション分析" at bounding box center [103, 418] width 127 height 32
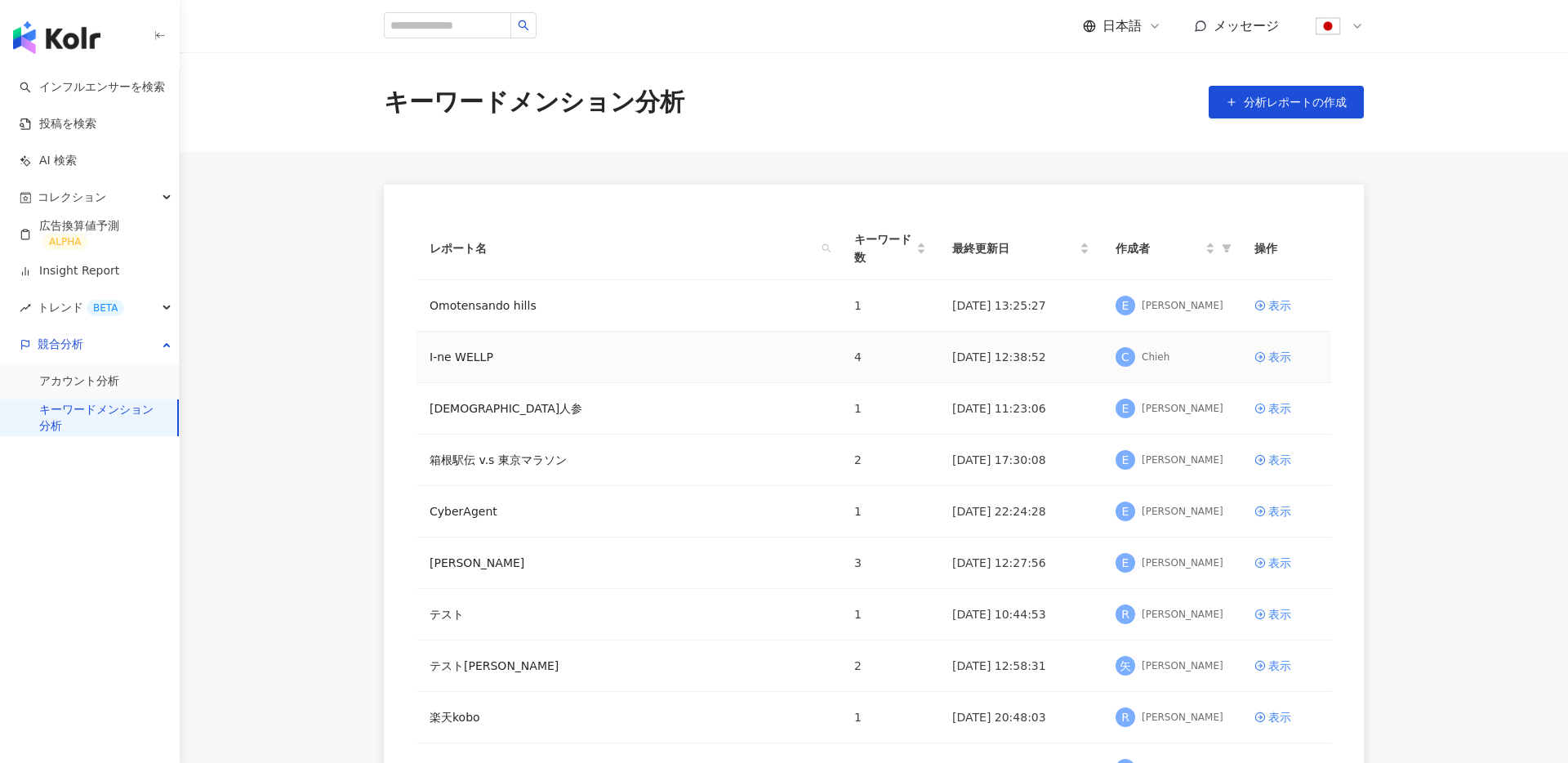
click at [475, 344] on td "I-ne WELLP" at bounding box center [628, 357] width 425 height 51
click at [471, 352] on link "I-ne WELLP" at bounding box center [461, 357] width 63 height 18
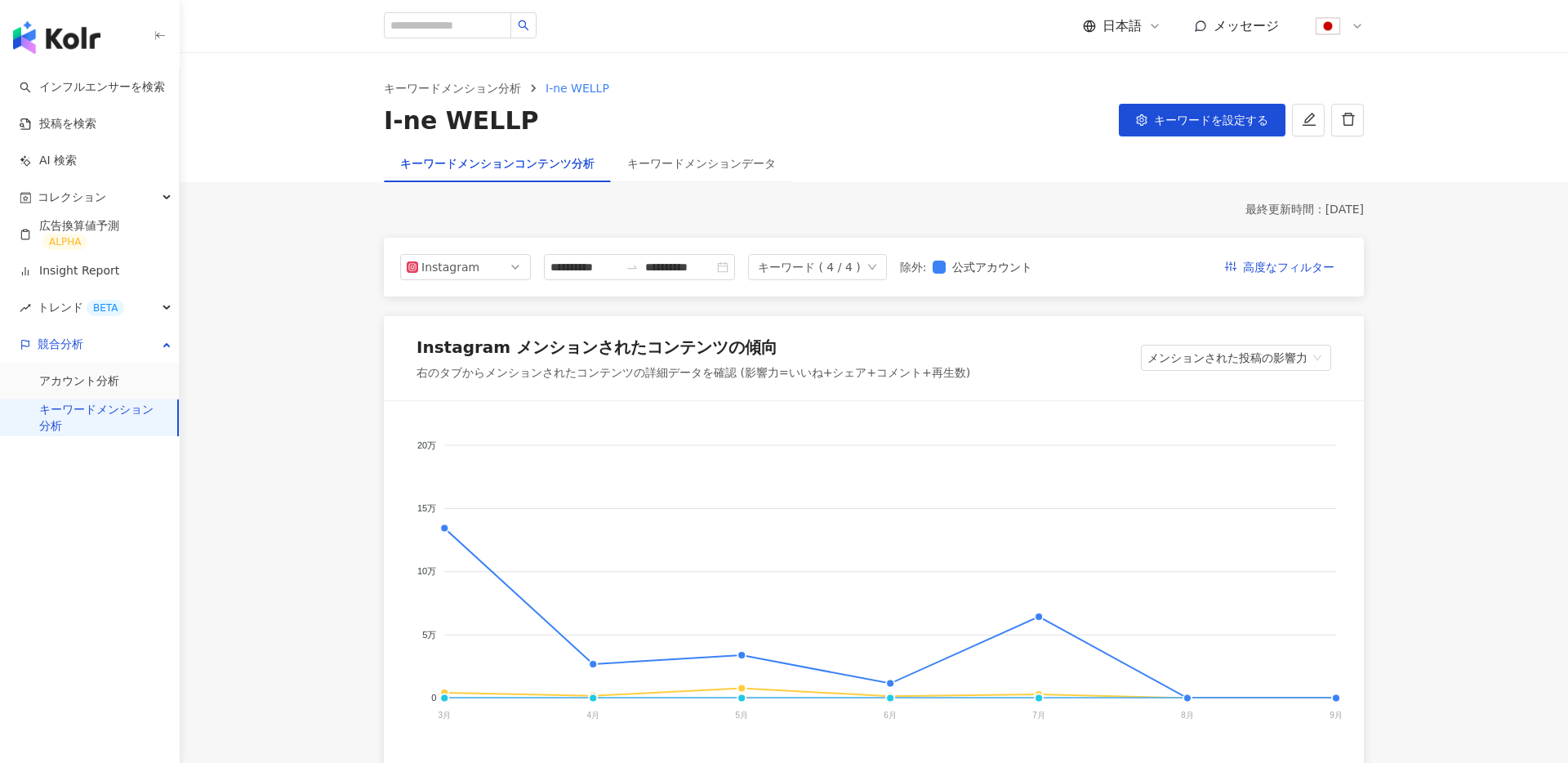
click at [631, 371] on div "右のタブからメンションされたコンテンツの詳細データを確認 (影響力=いいね+シェア+コメント+再生数)" at bounding box center [693, 374] width 553 height 17
drag, startPoint x: 1000, startPoint y: 372, endPoint x: 735, endPoint y: 380, distance: 265.1
click at [735, 380] on div "Instagram メンションされたコンテンツの傾向 右のタブからメンションされたコンテンツの詳細データを確認 (影響力=いいね+シェア+コメント+再生数) …" at bounding box center [874, 359] width 980 height 85
copy div "(影響力=いいね+シェア+コメント+再生数)"
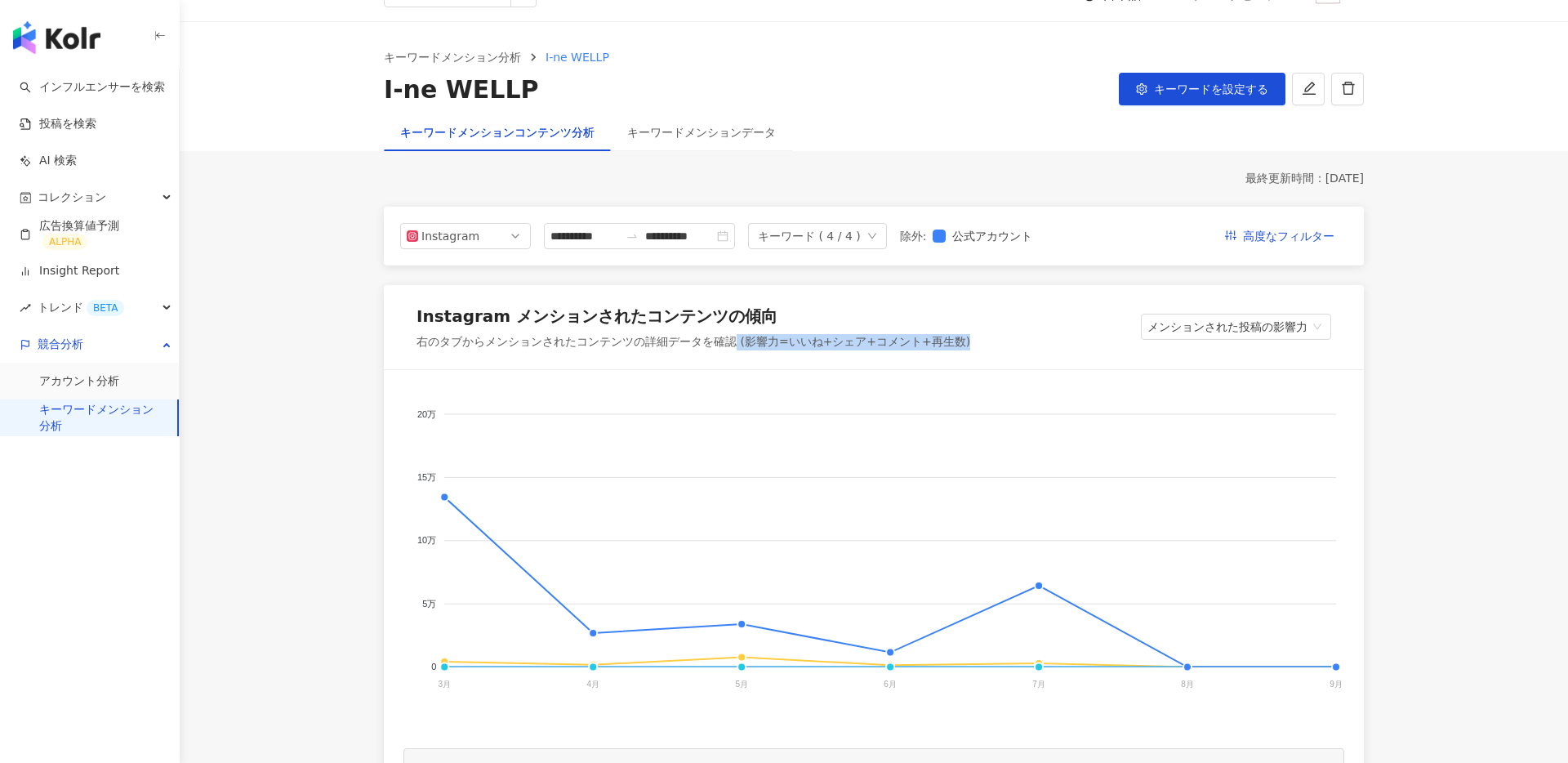
scroll to position [38, 0]
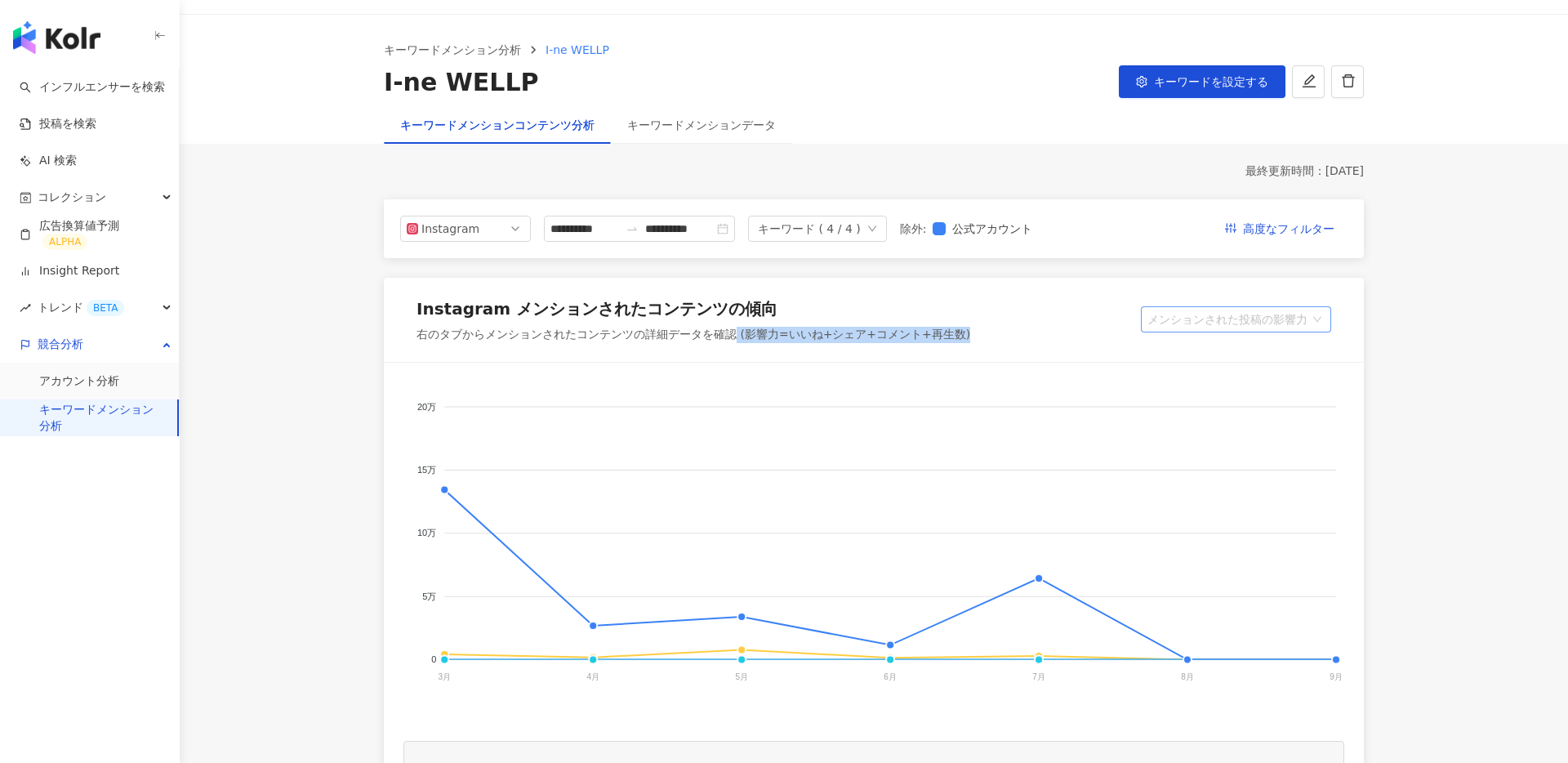
click at [1234, 325] on span "メンションされた投稿の影響力" at bounding box center [1237, 319] width 177 height 24
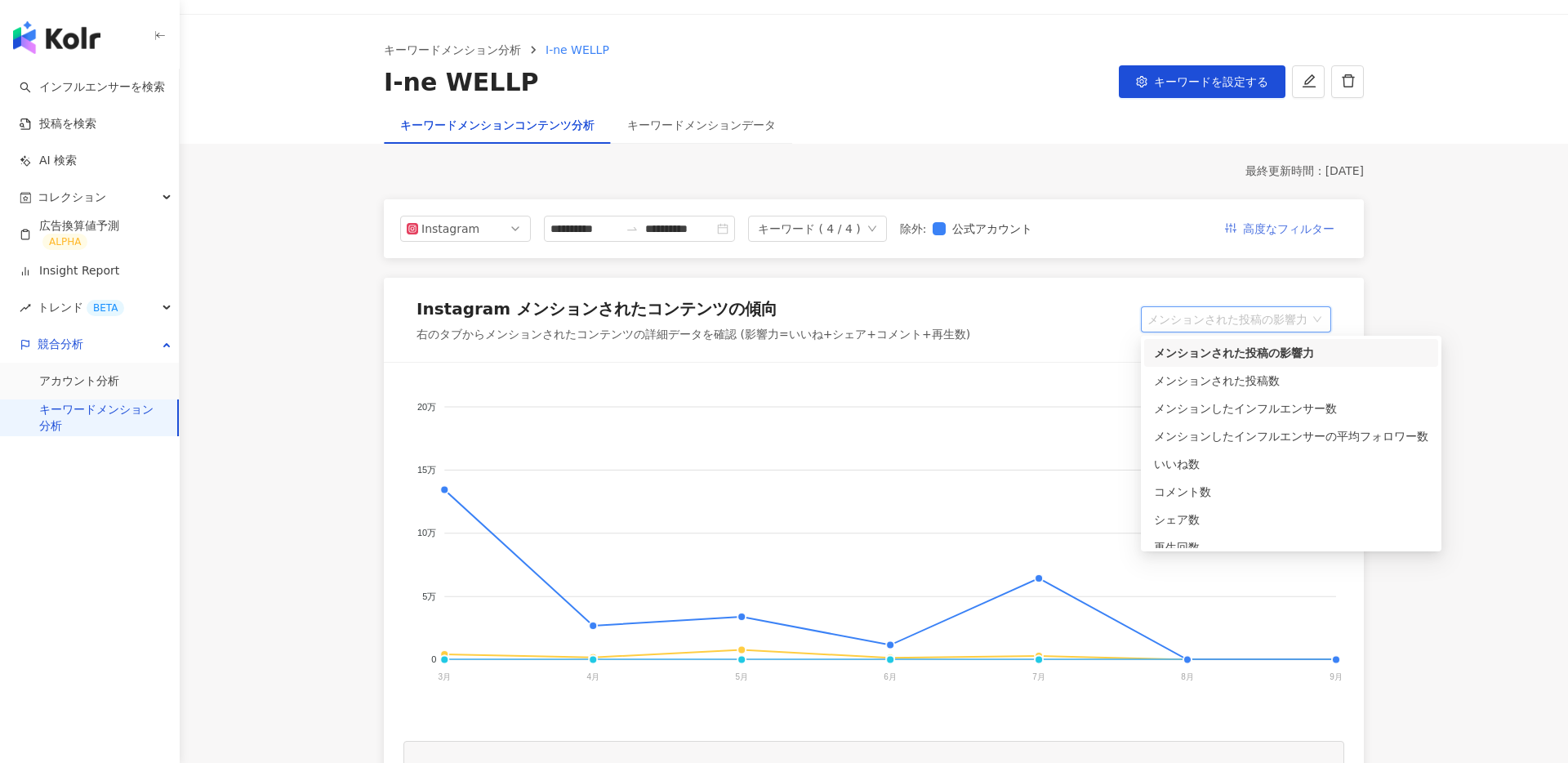
drag, startPoint x: 1322, startPoint y: 238, endPoint x: 1315, endPoint y: 220, distance: 19.3
click at [1315, 220] on span "高度なフィルター" at bounding box center [1289, 230] width 91 height 26
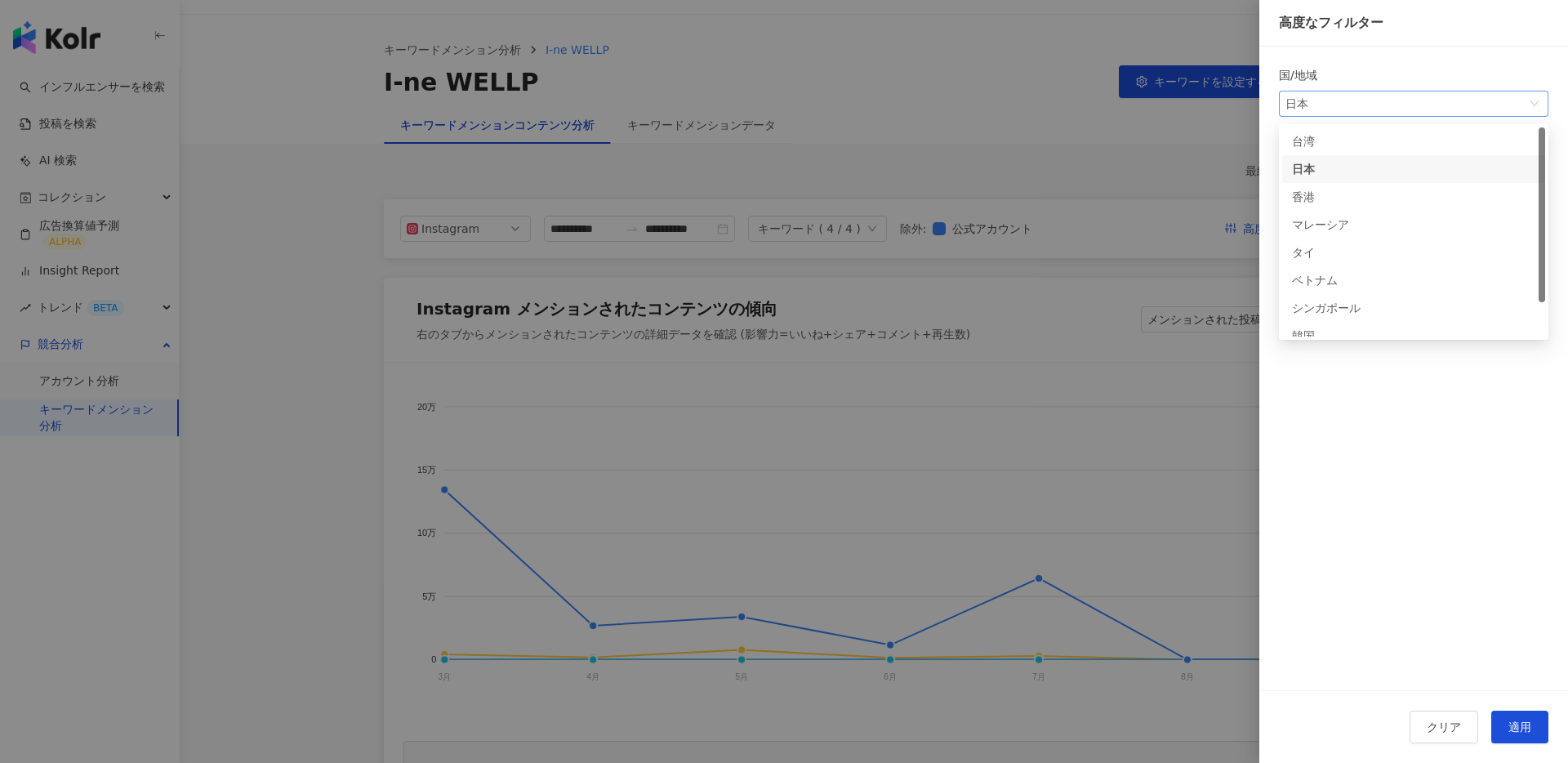
click at [1369, 92] on span "日本" at bounding box center [1413, 104] width 257 height 24
click at [1342, 145] on div "台湾" at bounding box center [1318, 141] width 53 height 18
click at [1515, 735] on button "適用" at bounding box center [1519, 727] width 57 height 33
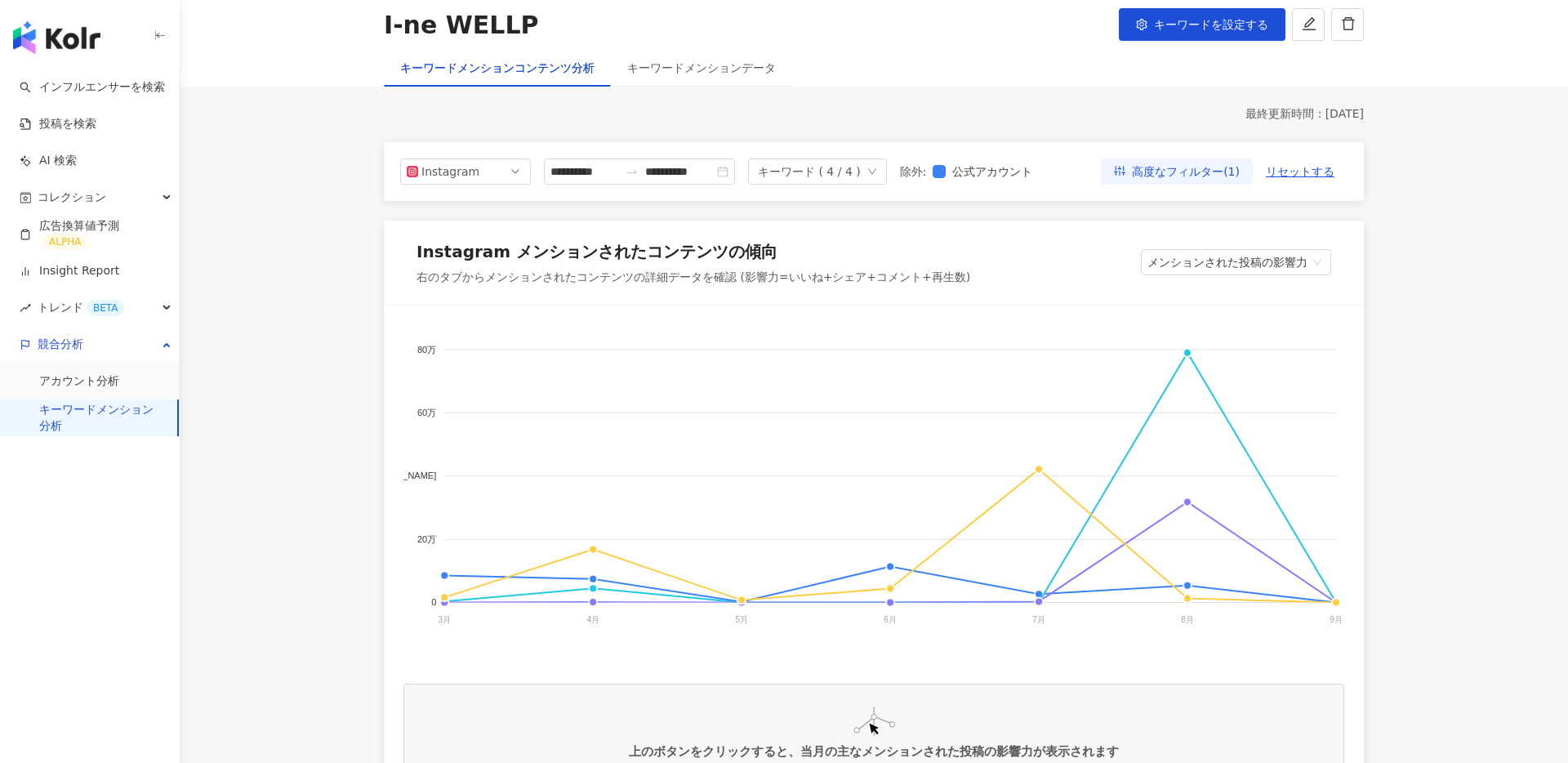
scroll to position [97, 0]
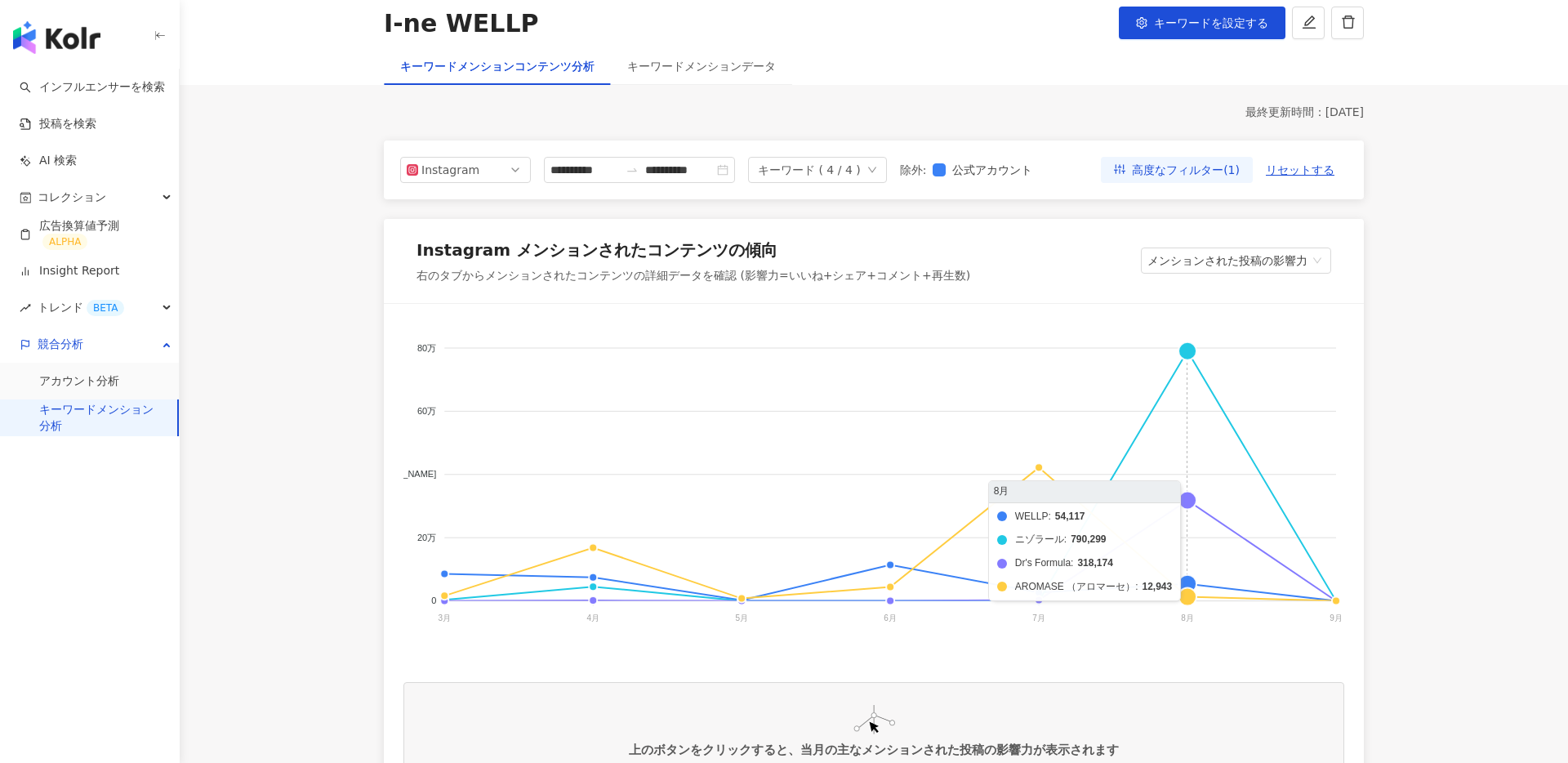
click at [1194, 350] on foreignobject "WELLP ニゾラール Dr's Formula AROMASE （アロマーセ）" at bounding box center [874, 487] width 941 height 327
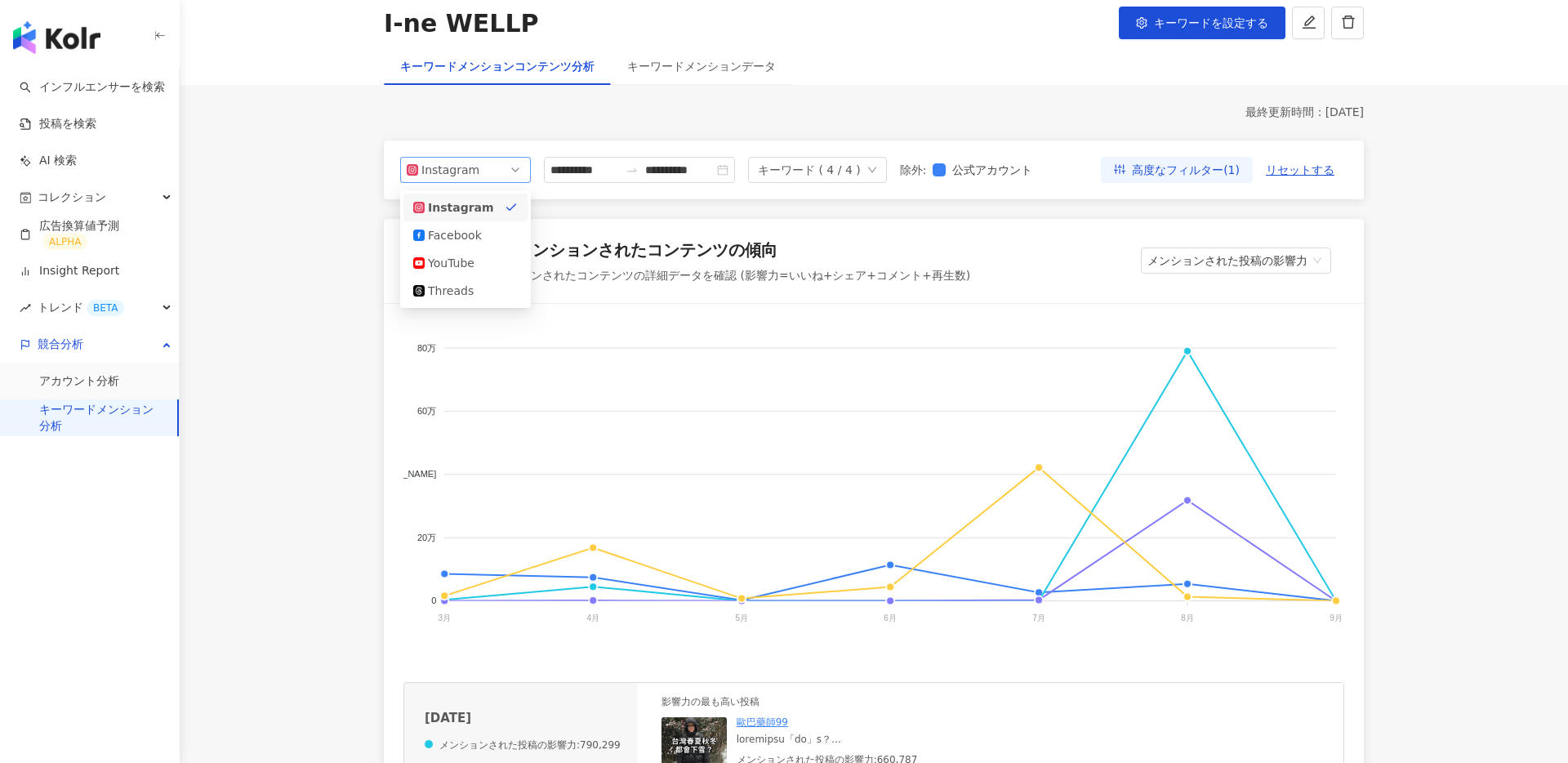
click at [500, 180] on span "Instagram" at bounding box center [466, 170] width 118 height 24
click at [444, 291] on div "Threads" at bounding box center [455, 290] width 53 height 18
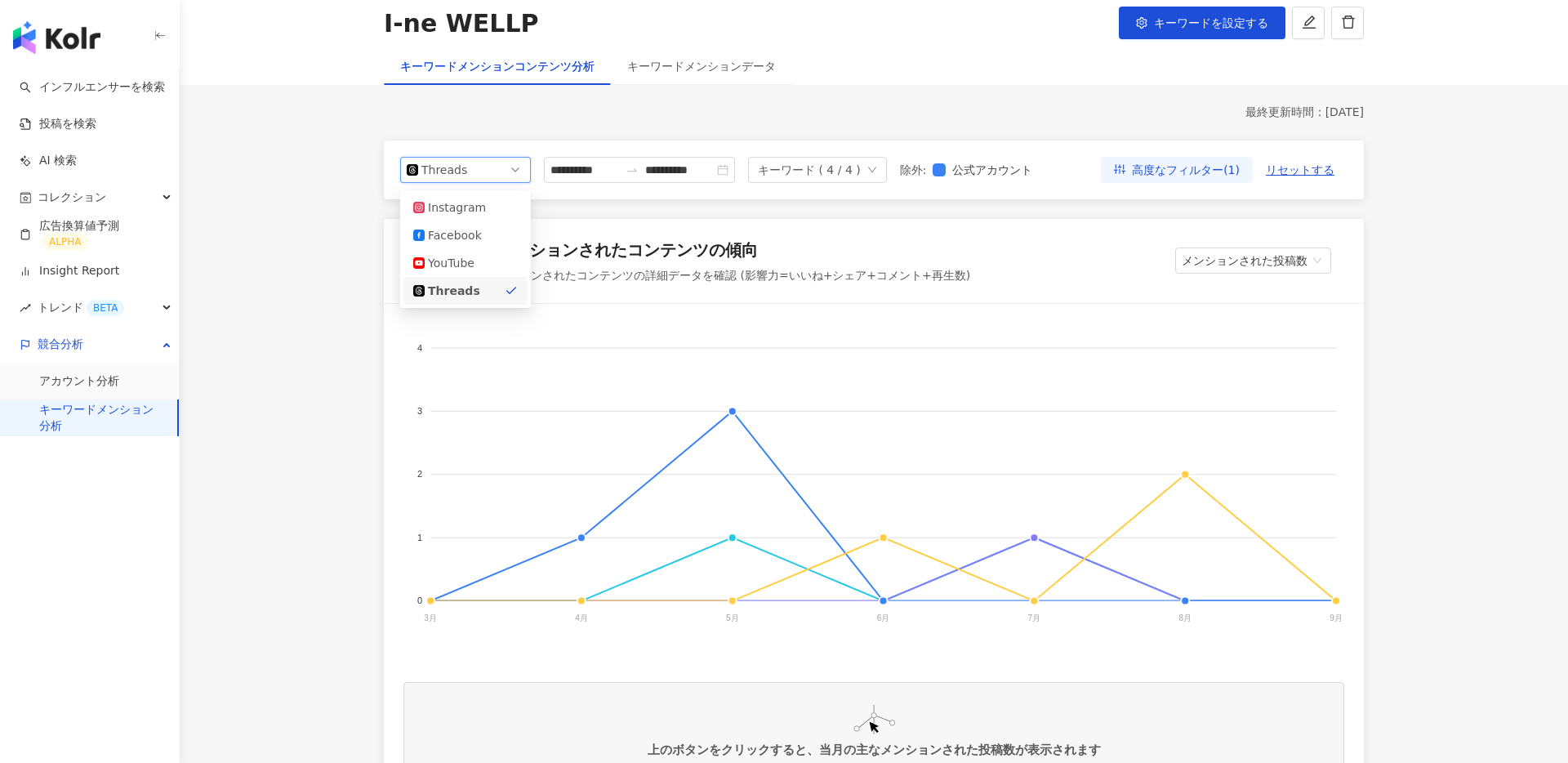
click at [481, 162] on span "Threads" at bounding box center [466, 170] width 118 height 24
click at [476, 206] on div "Instagram" at bounding box center [455, 207] width 53 height 18
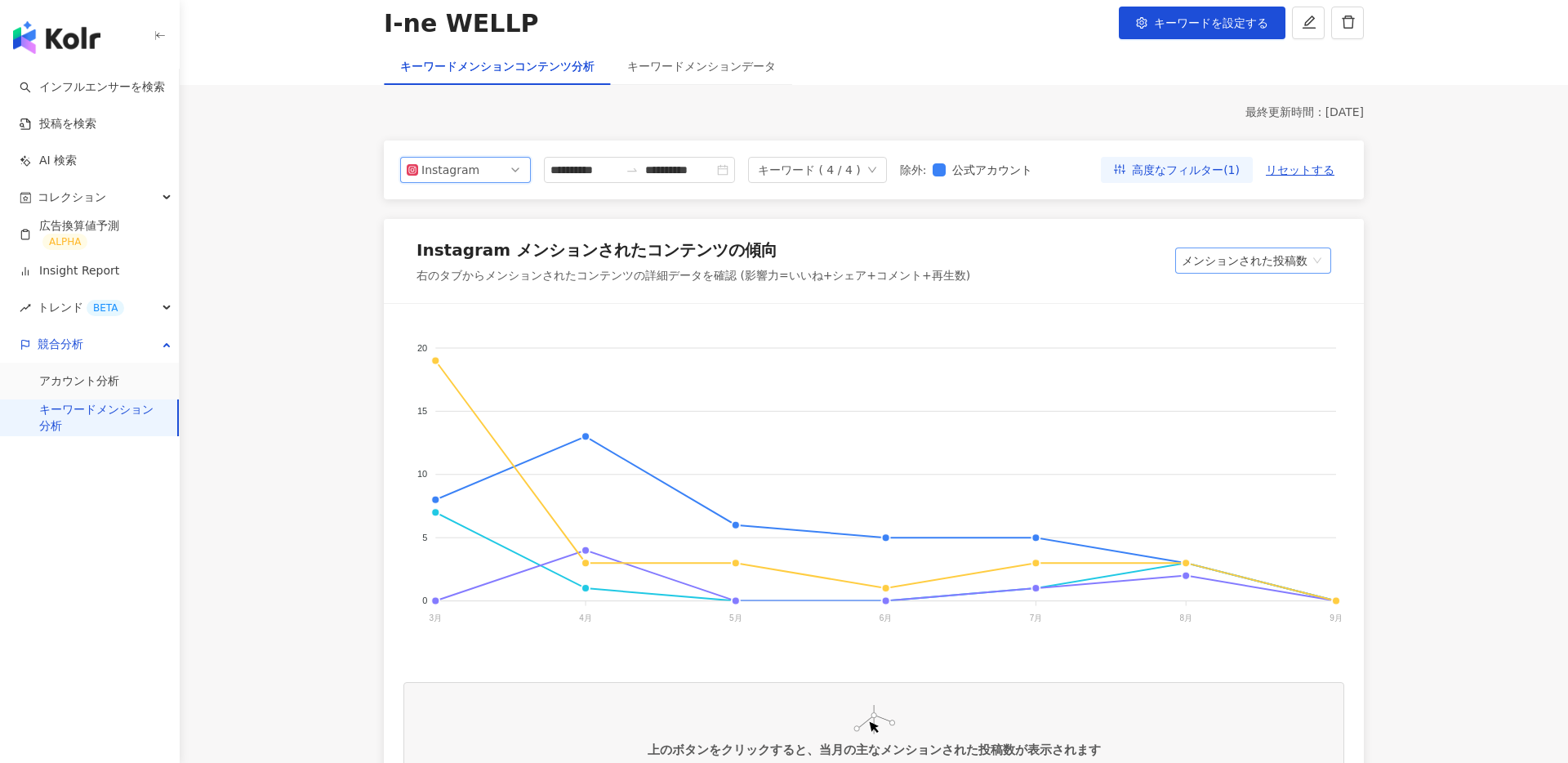
click at [1253, 257] on span "メンションされた投稿数" at bounding box center [1253, 261] width 143 height 24
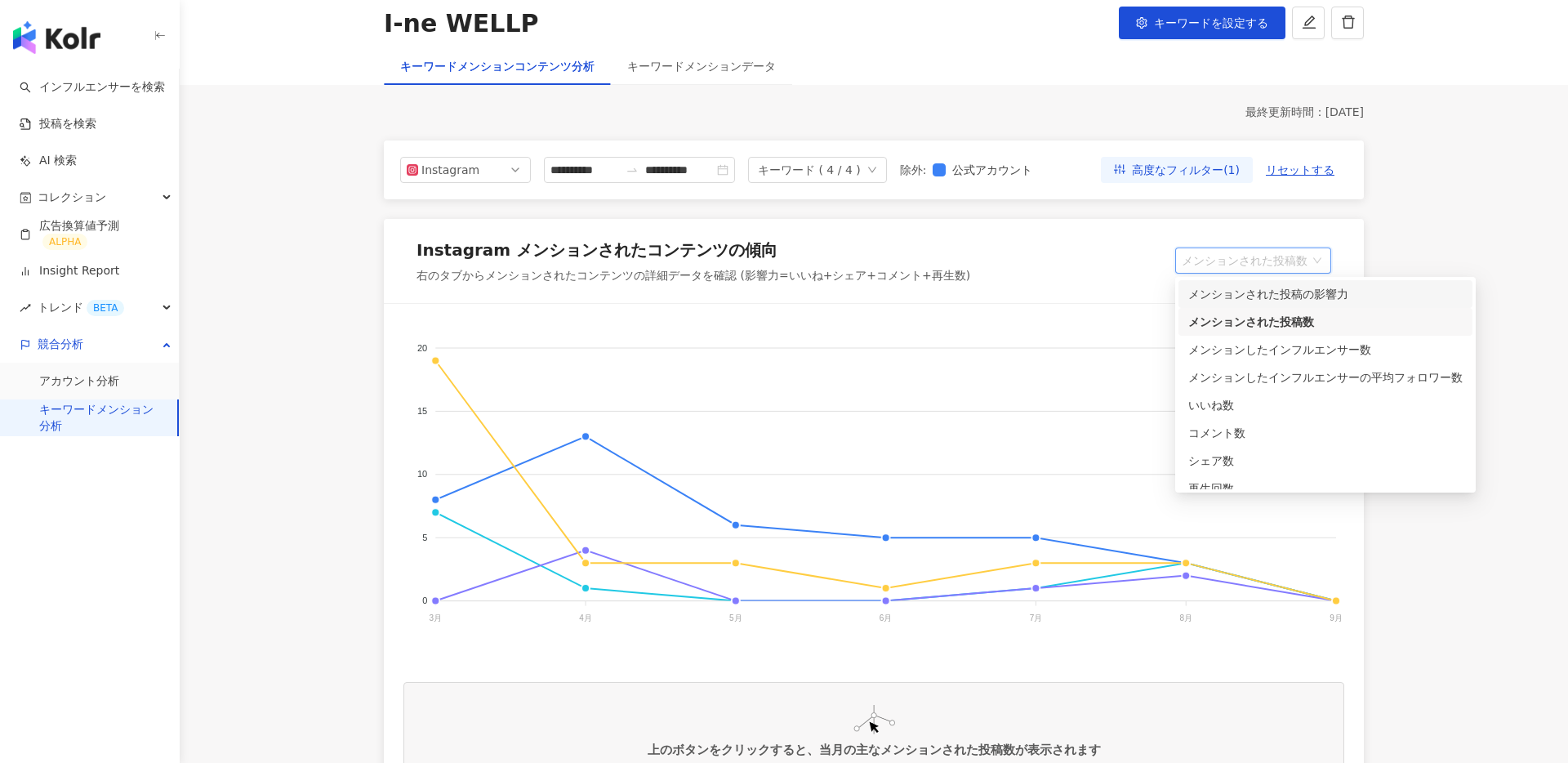
click at [1241, 295] on div "メンションされた投稿の影響力" at bounding box center [1325, 293] width 274 height 18
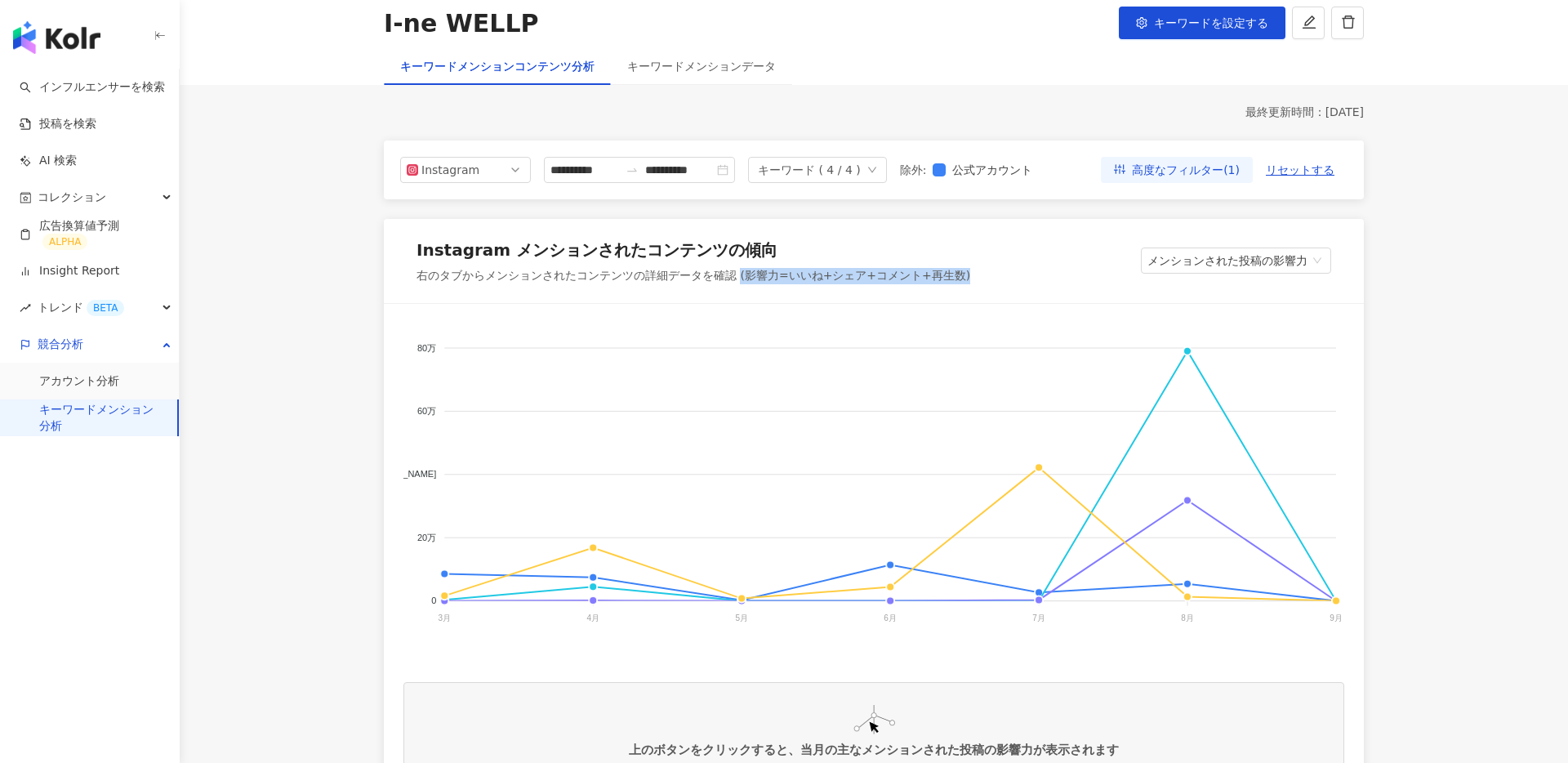
drag, startPoint x: 740, startPoint y: 278, endPoint x: 977, endPoint y: 269, distance: 237.2
click at [978, 269] on div "Instagram メンションされたコンテンツの傾向 右のタブからメンションされたコンテンツの詳細データを確認 (影響力=いいね+シェア+コメント+再生数) …" at bounding box center [874, 261] width 980 height 85
copy div "(影響力=いいね+シェア+コメント+再生数)"
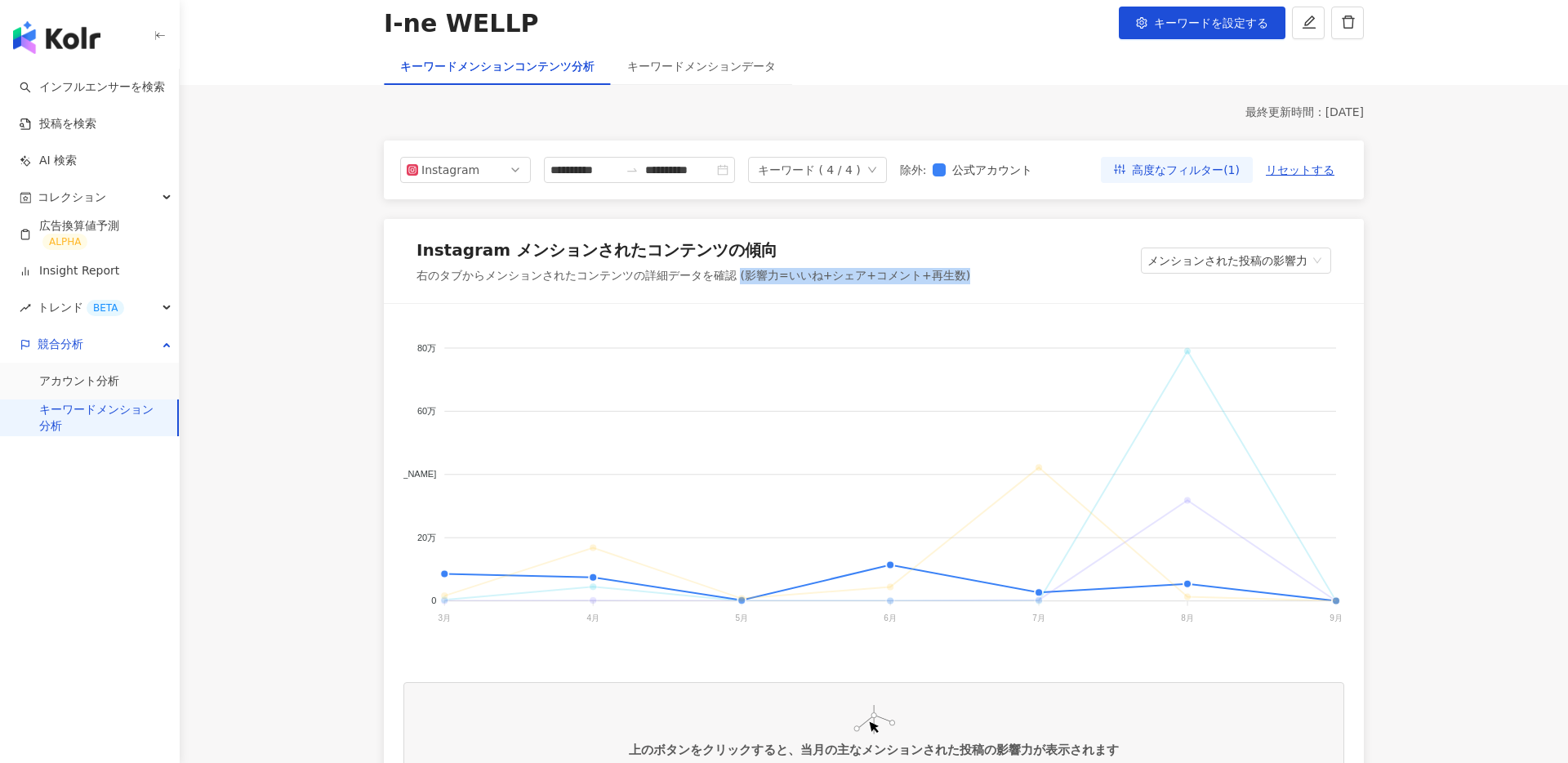
click at [441, 758] on span "WELLP" at bounding box center [418, 764] width 46 height 11
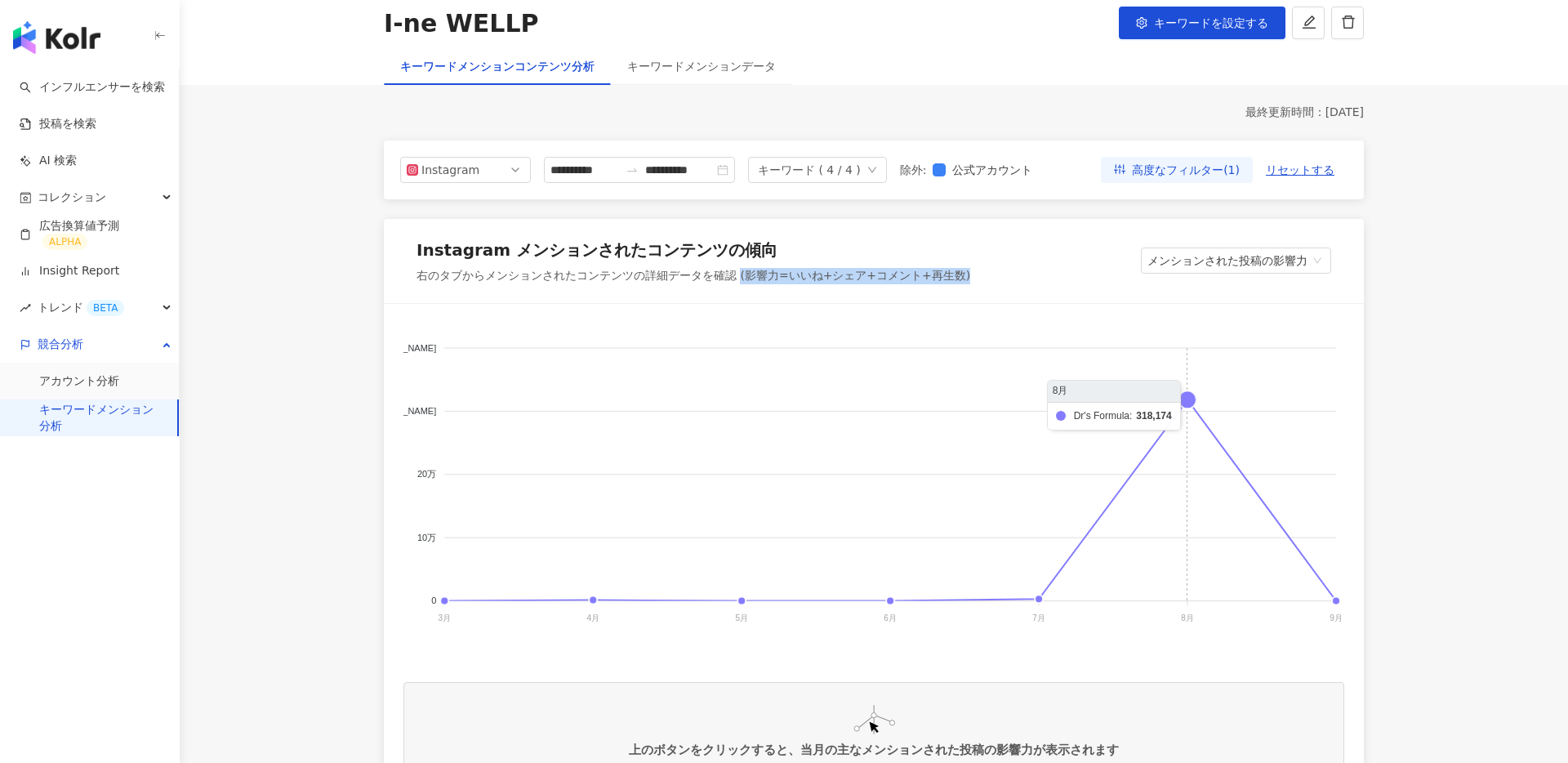
click at [1194, 392] on foreignobject "WELLP ニゾラール Dr's Formula AROMASE （アロマーセ）" at bounding box center [874, 487] width 941 height 327
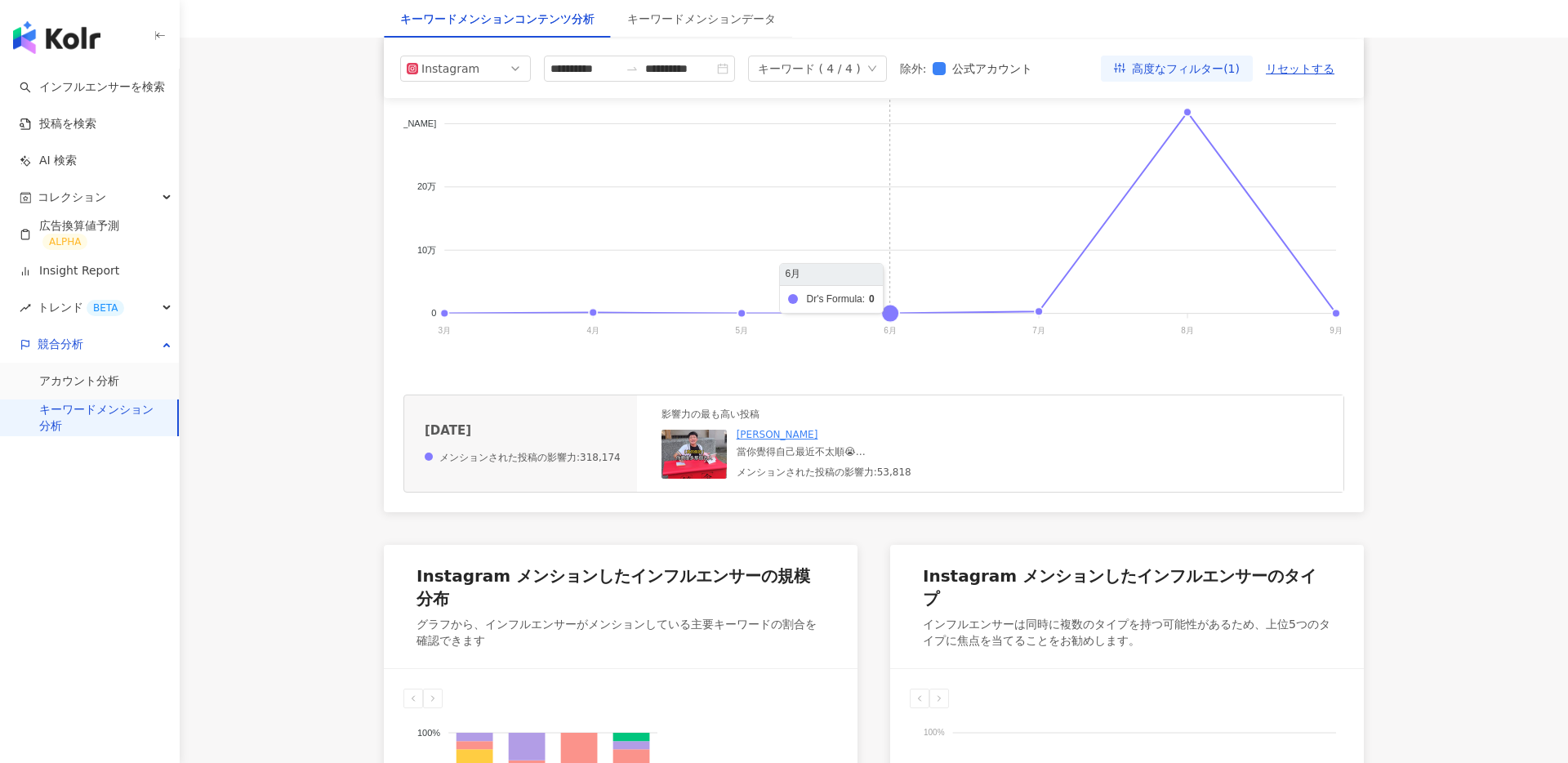
scroll to position [390, 0]
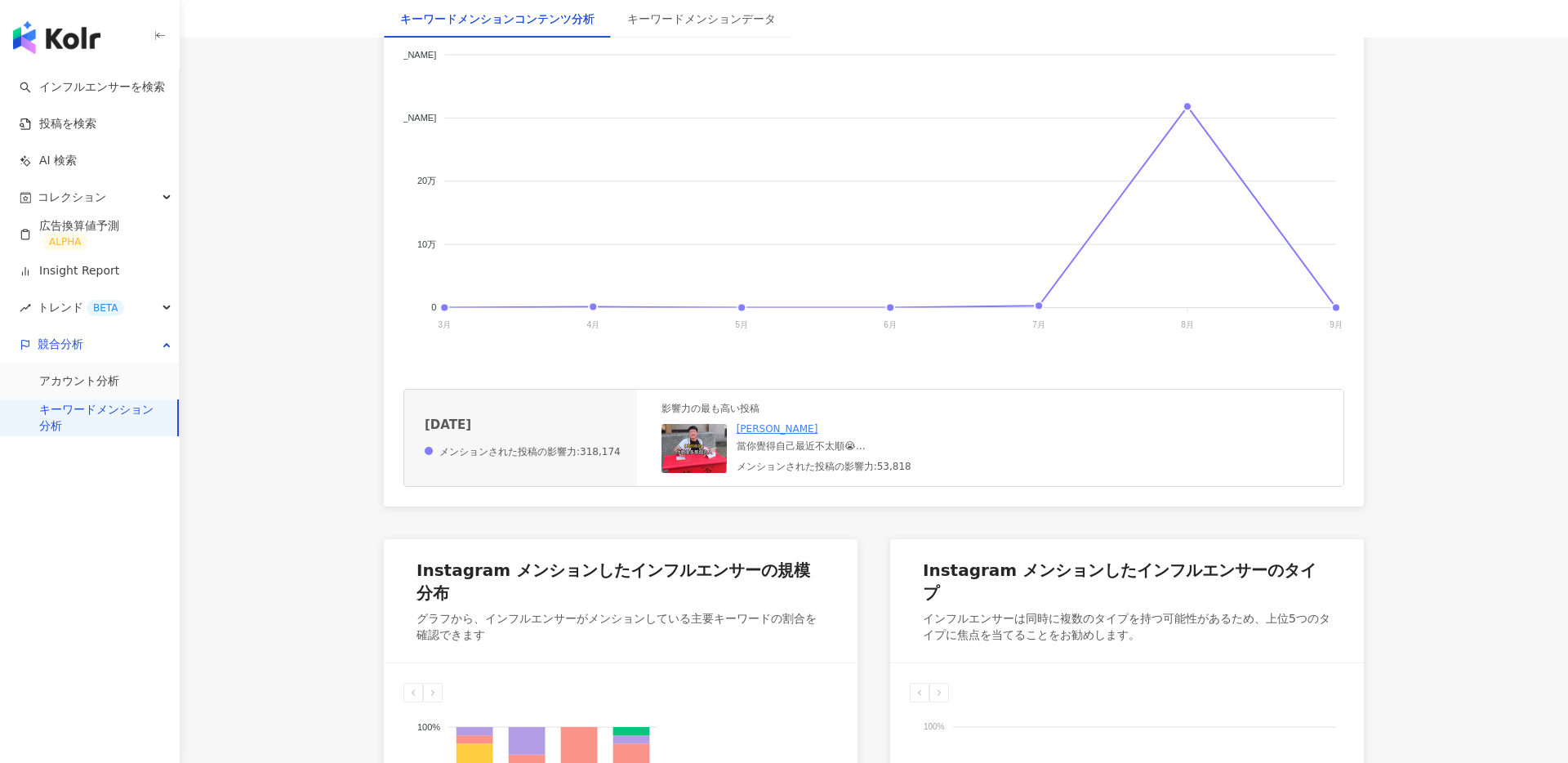
click at [696, 442] on img at bounding box center [694, 448] width 65 height 49
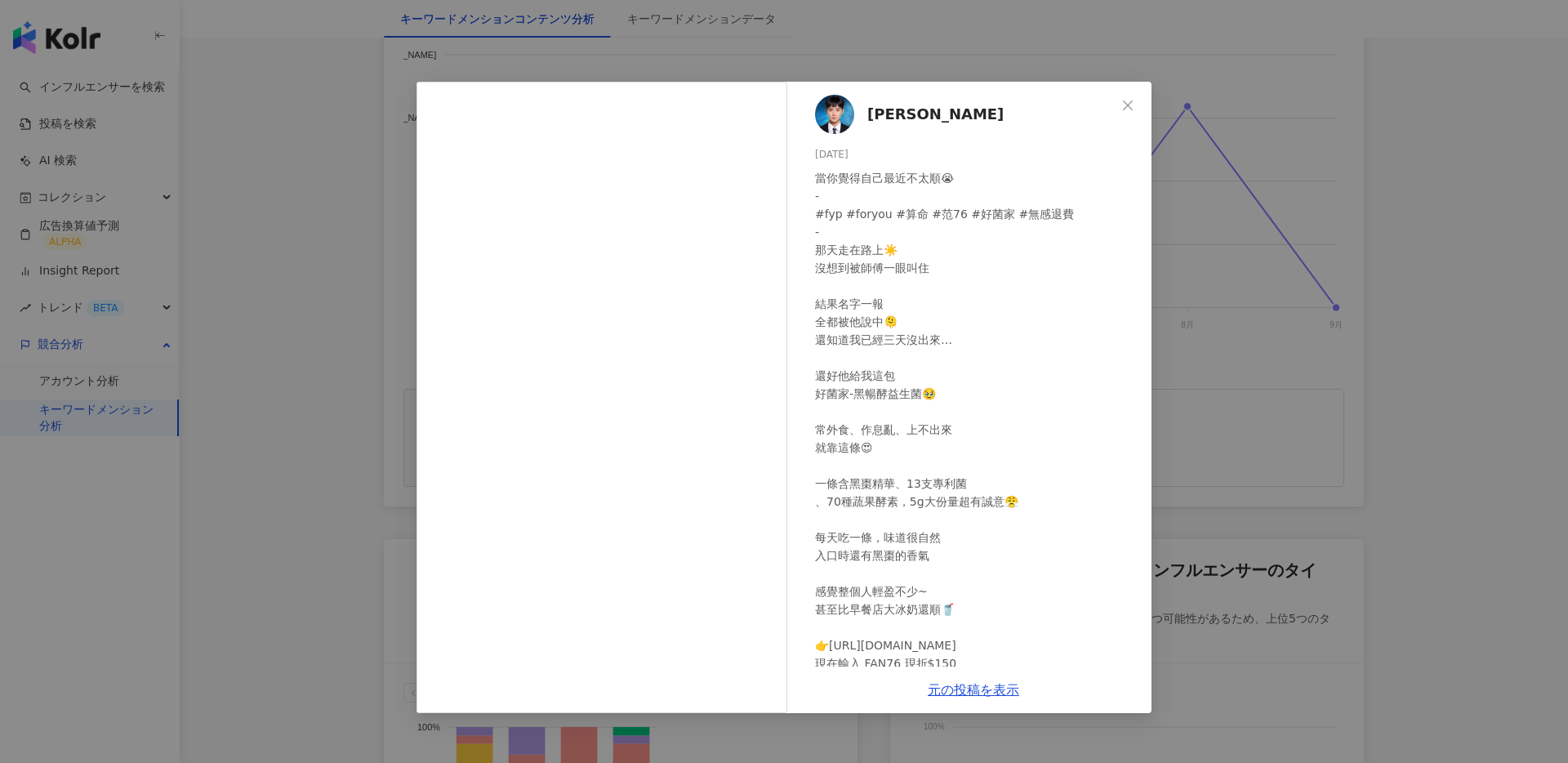
click at [1239, 265] on div "[PERSON_NAME][DATE] 當你覺得自己最近不太順😭 - #fyp #foryou #算命 #范76 #好菌家 #無感退費 - 那天走在路上☀️ …" at bounding box center [784, 381] width 1568 height 763
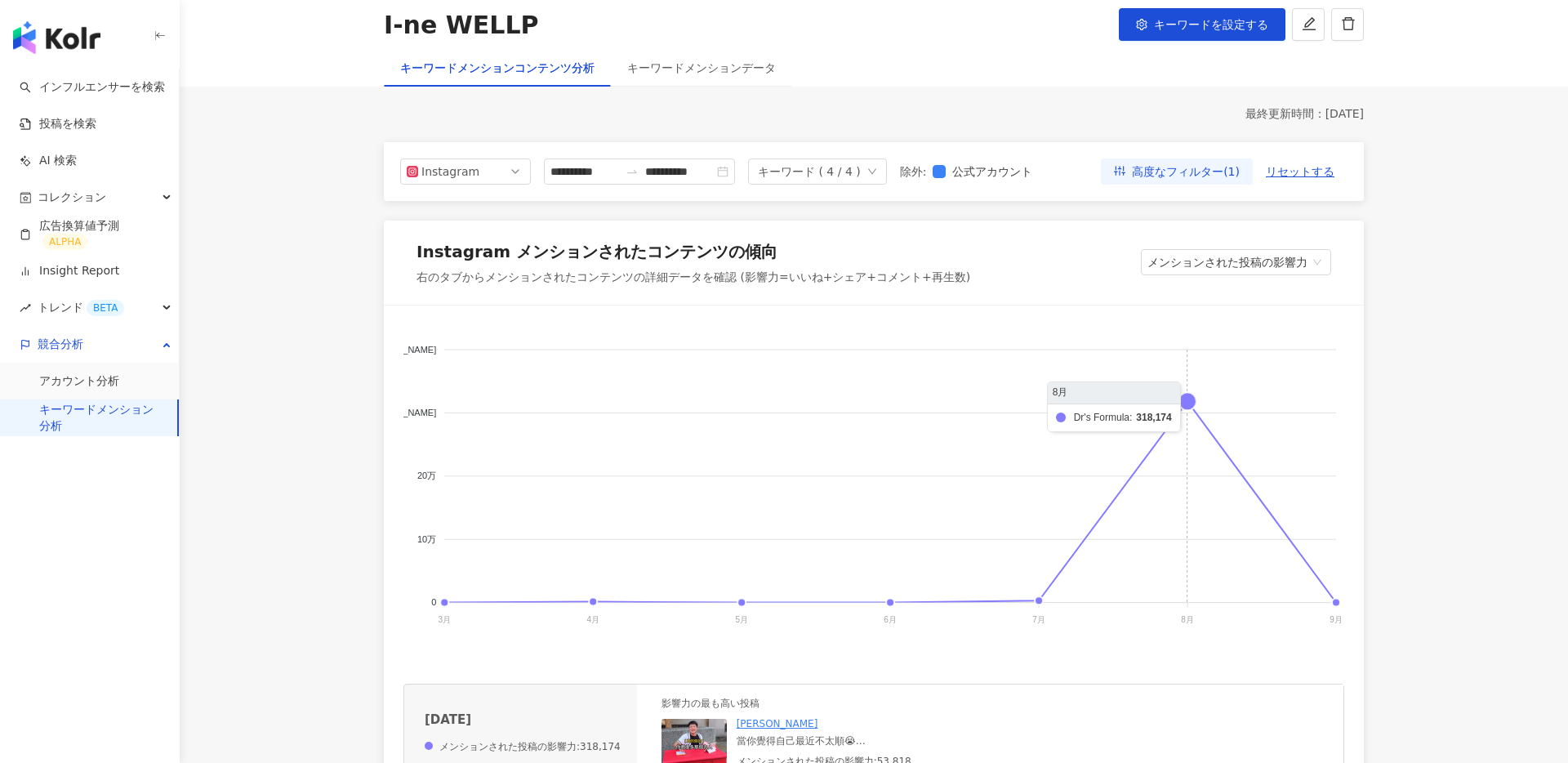
scroll to position [95, 0]
click at [1187, 397] on foreignobject "WELLP ニゾラール Dr's Formula AROMASE （アロマーセ）" at bounding box center [874, 489] width 941 height 327
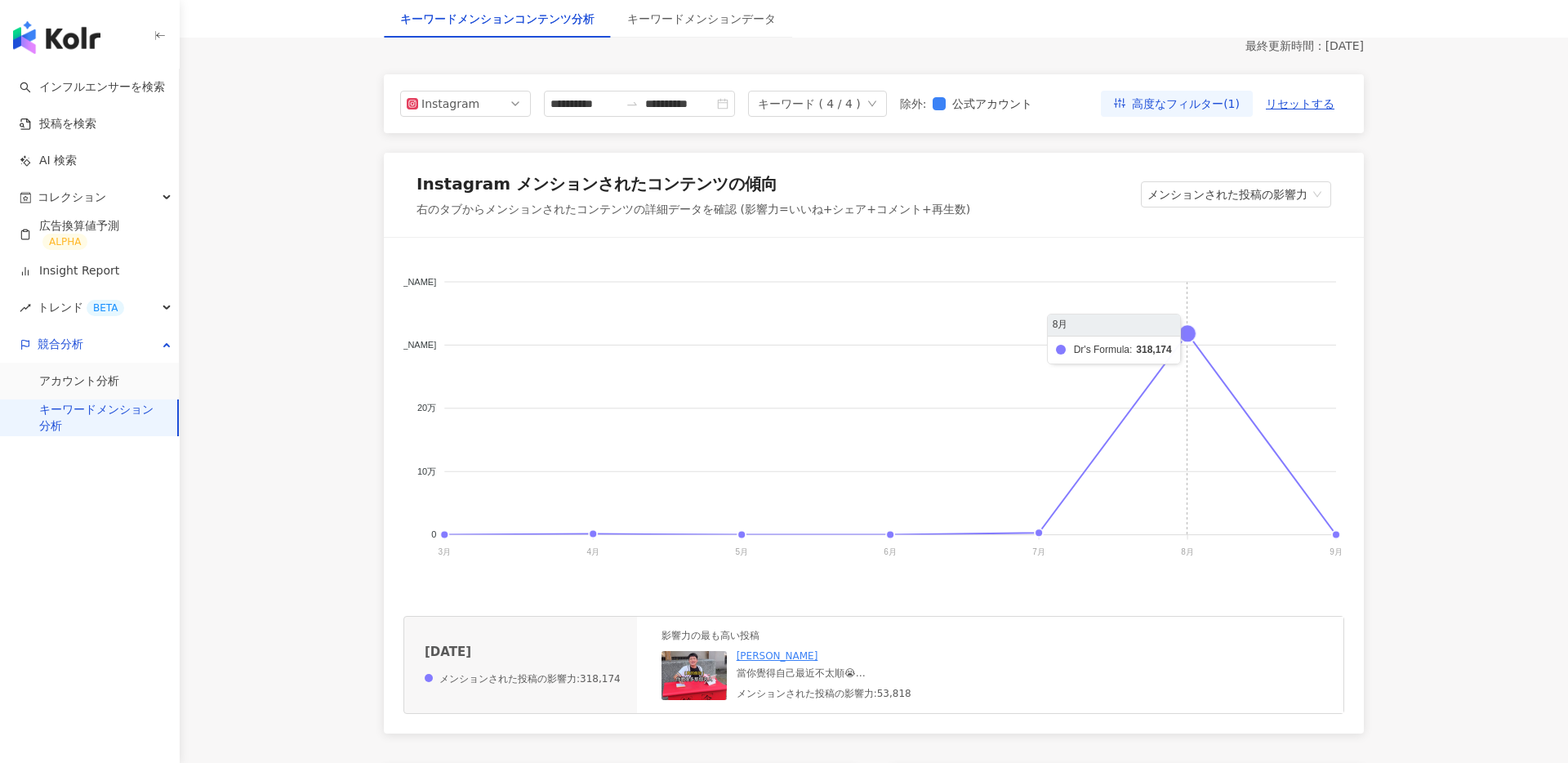
scroll to position [165, 0]
click at [1187, 339] on foreignobject "WELLP ニゾラール Dr's Formula AROMASE （アロマーセ）" at bounding box center [874, 419] width 941 height 327
click at [1187, 334] on foreignobject "WELLP ニゾラール Dr's Formula AROMASE （アロマーセ）" at bounding box center [874, 419] width 941 height 327
click at [1187, 331] on foreignobject "WELLP ニゾラール Dr's Formula AROMASE （アロマーセ）" at bounding box center [874, 419] width 941 height 327
click at [1044, 513] on foreignobject "WELLP ニゾラール Dr's Formula AROMASE （アロマーセ）" at bounding box center [874, 419] width 941 height 327
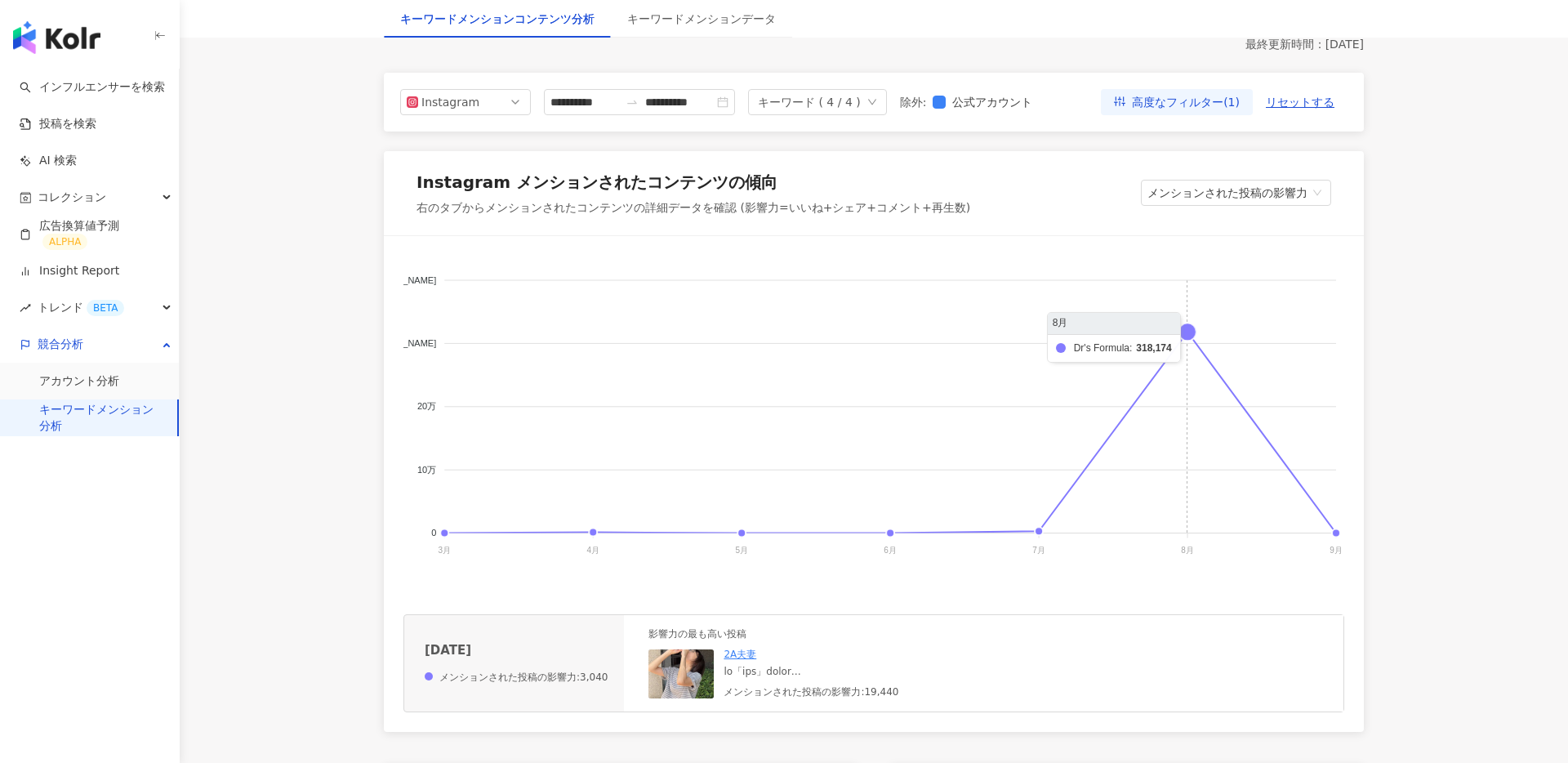
click at [1174, 334] on foreignobject "WELLP ニゾラール Dr's Formula AROMASE （アロマーセ）" at bounding box center [874, 419] width 941 height 327
click at [1194, 328] on foreignobject "WELLP ニゾラール Dr's Formula AROMASE （アロマーセ）" at bounding box center [874, 419] width 941 height 327
click at [681, 677] on img at bounding box center [694, 674] width 65 height 49
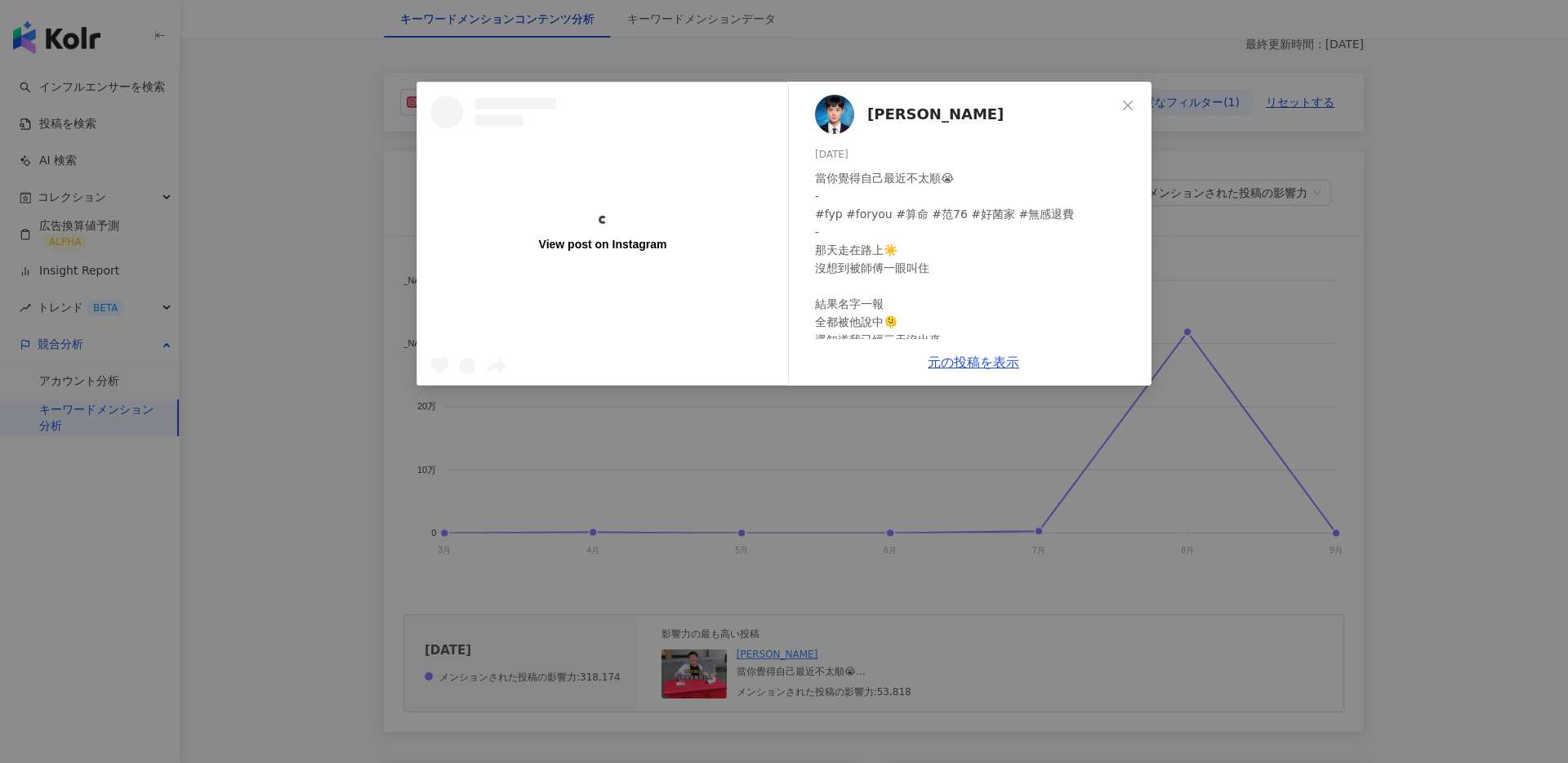
click at [1135, 82] on div "[PERSON_NAME][DATE] 當你覺得自己最近不太順😭 - #fyp #foryou #算命 #范76 #好菌家 #無感退費 - 那天走在路上☀️ …" at bounding box center [973, 211] width 357 height 258
click at [1128, 107] on icon "close" at bounding box center [1128, 106] width 13 height 13
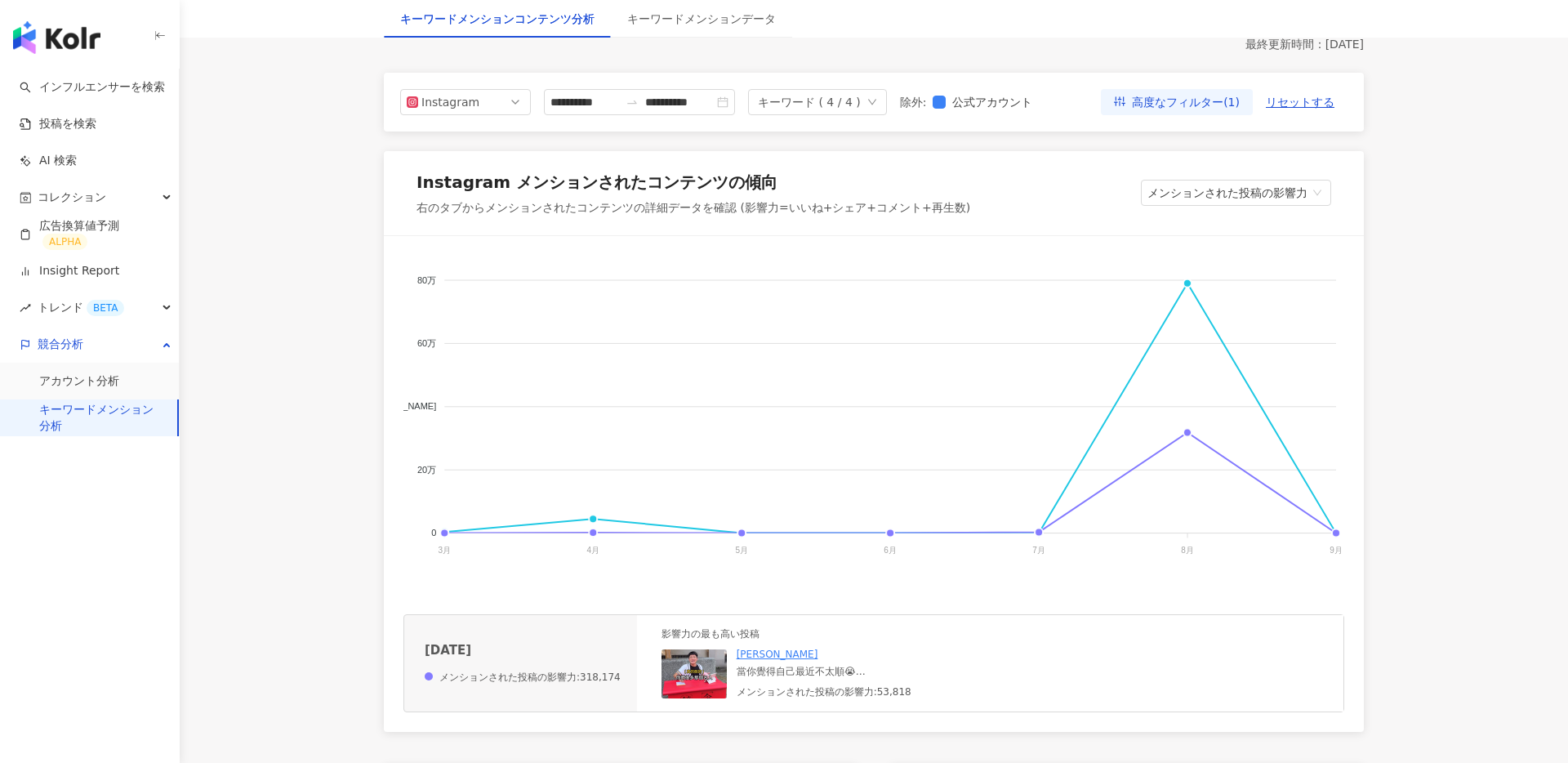
click at [1184, 278] on foreignobject "WELLP ニゾラール Dr's Formula AROMASE （アロマーセ）" at bounding box center [874, 419] width 941 height 327
click at [1184, 285] on foreignobject "WELLP ニゾラール Dr's Formula AROMASE （アロマーセ）" at bounding box center [874, 419] width 941 height 327
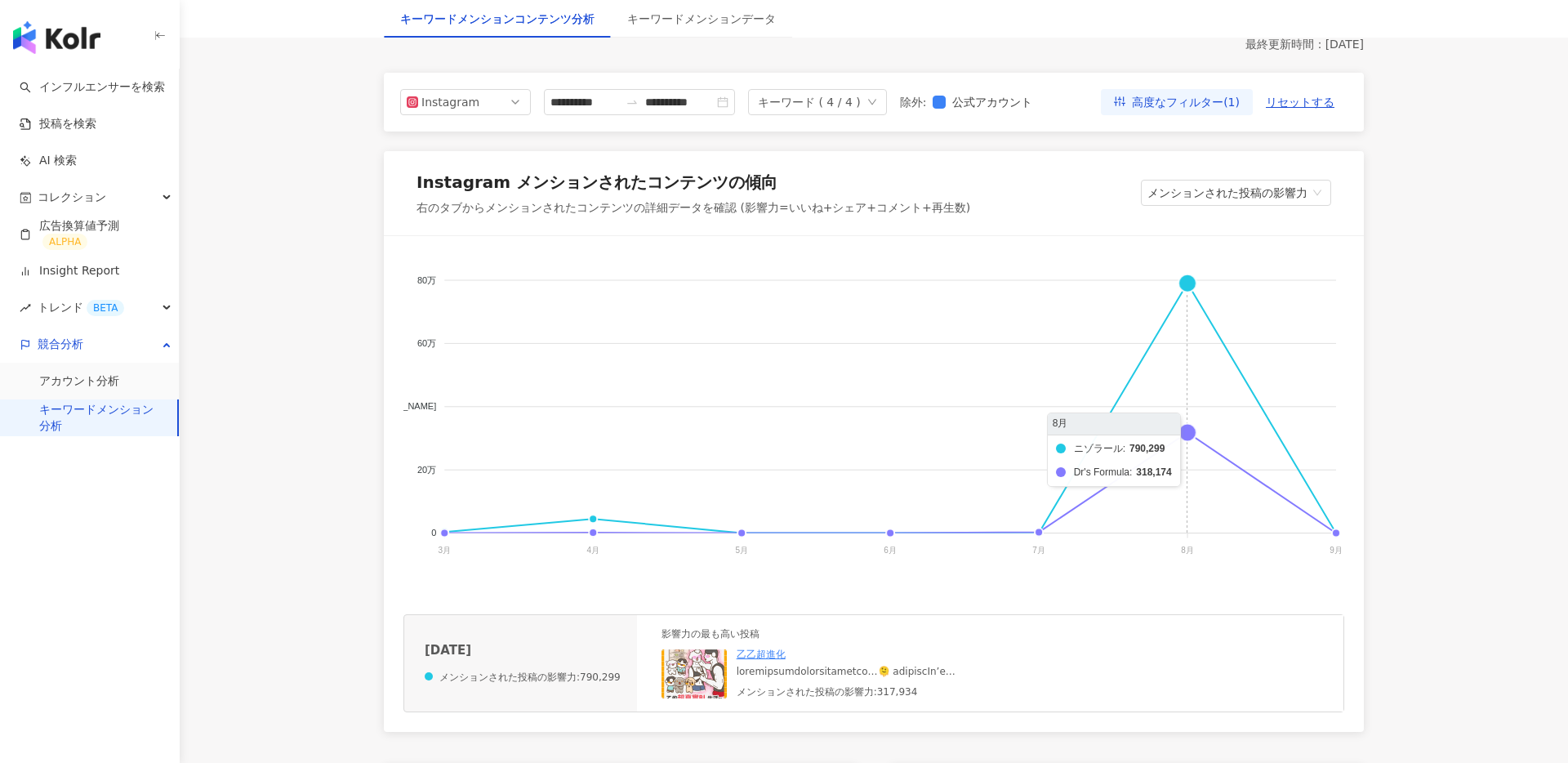
click at [1189, 433] on foreignobject "WELLP ニゾラール Dr's Formula AROMASE （アロマーセ）" at bounding box center [874, 419] width 941 height 327
click at [1192, 284] on foreignobject "WELLP ニゾラール Dr's Formula AROMASE （アロマーセ）" at bounding box center [874, 419] width 941 height 327
click at [1189, 431] on foreignobject "WELLP ニゾラール Dr's Formula AROMASE （アロマーセ）" at bounding box center [874, 419] width 941 height 327
click at [1187, 284] on foreignobject "WELLP ニゾラール Dr's Formula AROMASE （アロマーセ）" at bounding box center [874, 419] width 941 height 327
click at [1189, 283] on foreignobject "WELLP ニゾラール Dr's Formula AROMASE （アロマーセ）" at bounding box center [874, 419] width 941 height 327
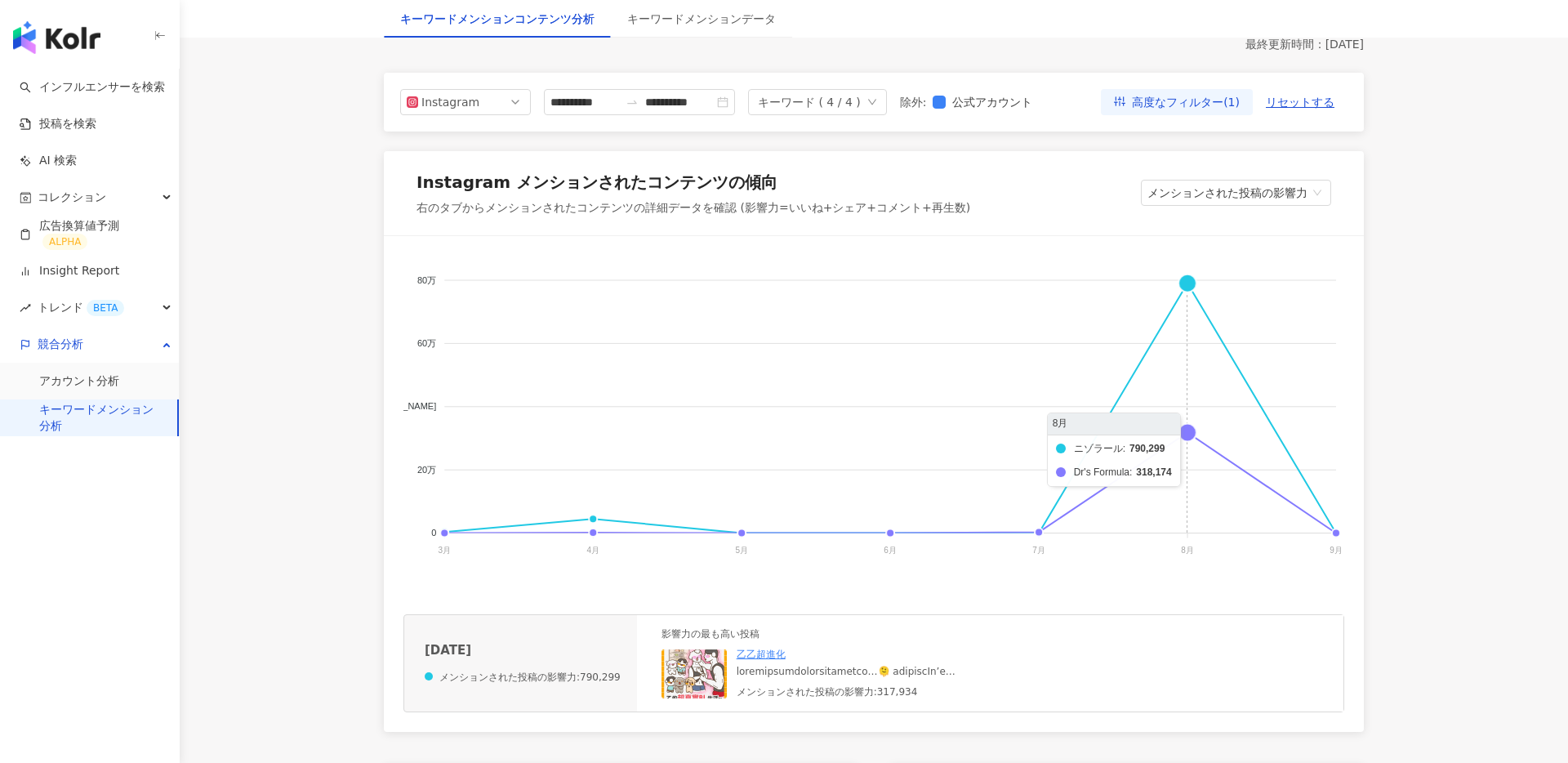
click at [1189, 283] on foreignobject "WELLP ニゾラール Dr's Formula AROMASE （アロマーセ）" at bounding box center [874, 419] width 941 height 327
click at [680, 683] on img at bounding box center [694, 674] width 65 height 49
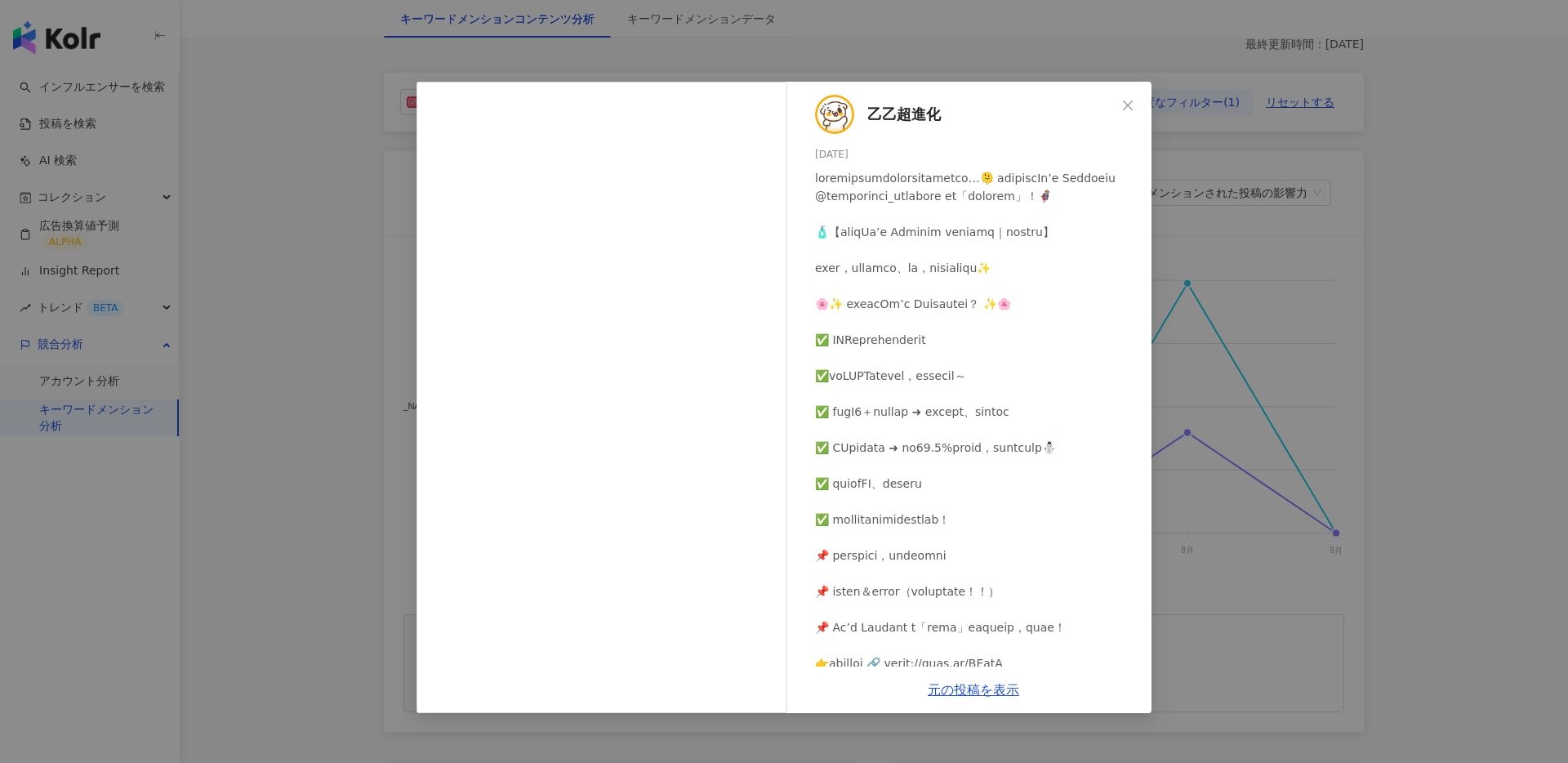
click at [1238, 422] on div "乙乙超進化 [DATE] 1.8[PERSON_NAME]140 30万 元の投稿を表示" at bounding box center [784, 381] width 1568 height 763
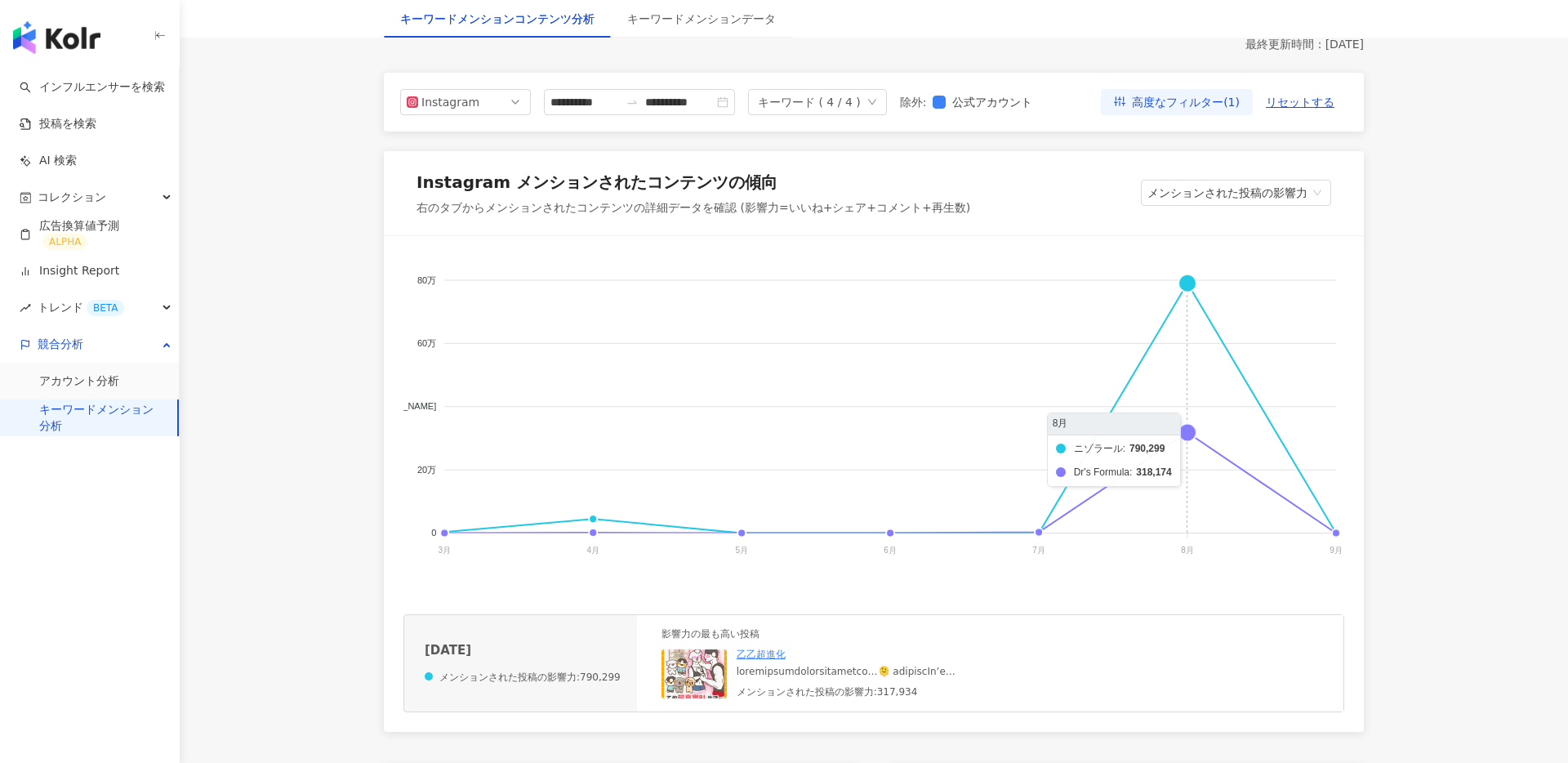
click at [1192, 431] on foreignobject "WELLP ニゾラール Dr's Formula AROMASE （アロマーセ）" at bounding box center [874, 419] width 941 height 327
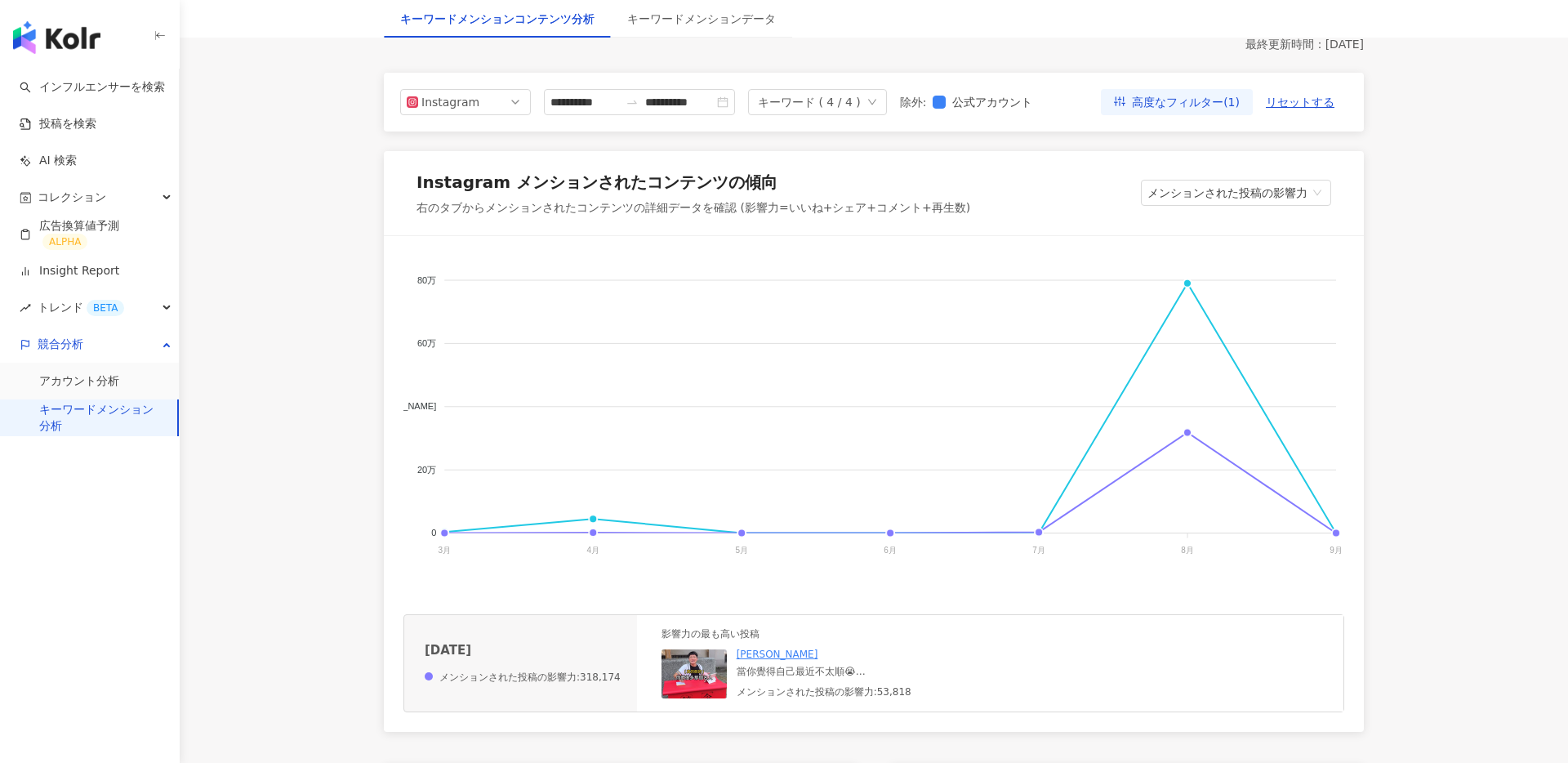
click at [682, 677] on img at bounding box center [694, 674] width 65 height 49
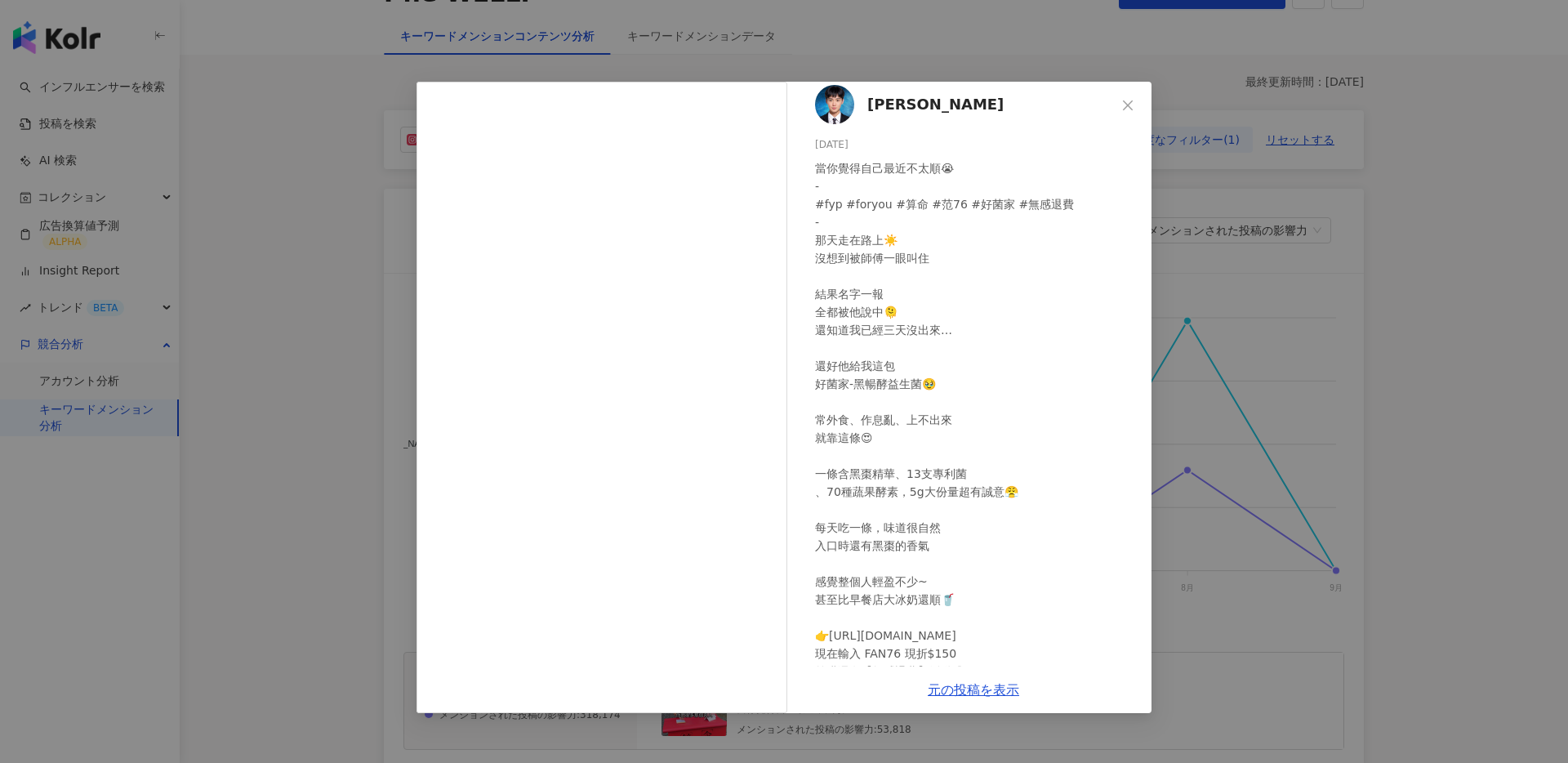
scroll to position [84, 0]
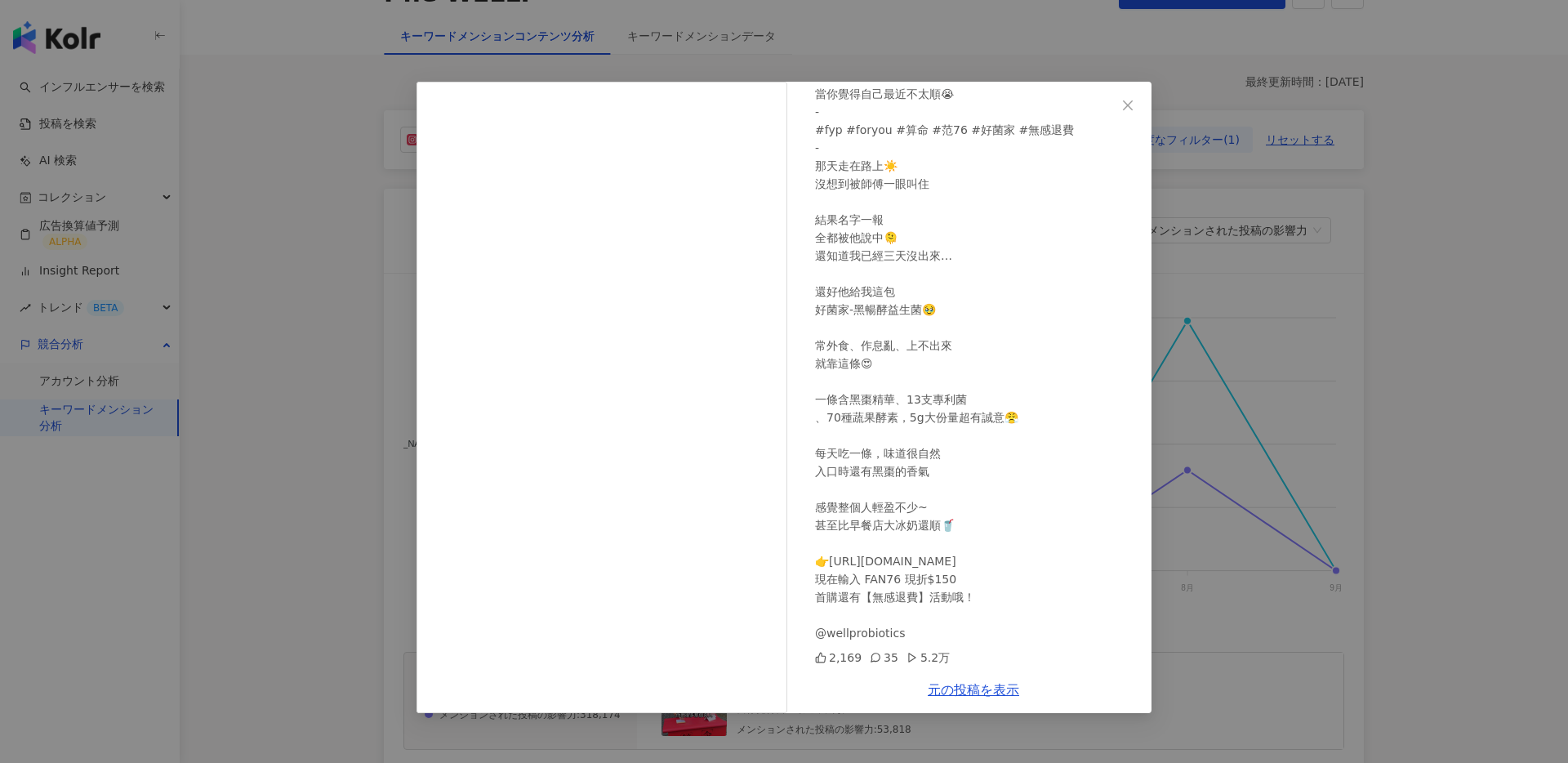
click at [1179, 417] on div "[PERSON_NAME][DATE] 當你覺得自己最近不太順😭 - #fyp #foryou #算命 #范76 #好菌家 #無感退費 - 那天走在路上☀️ …" at bounding box center [784, 381] width 1568 height 763
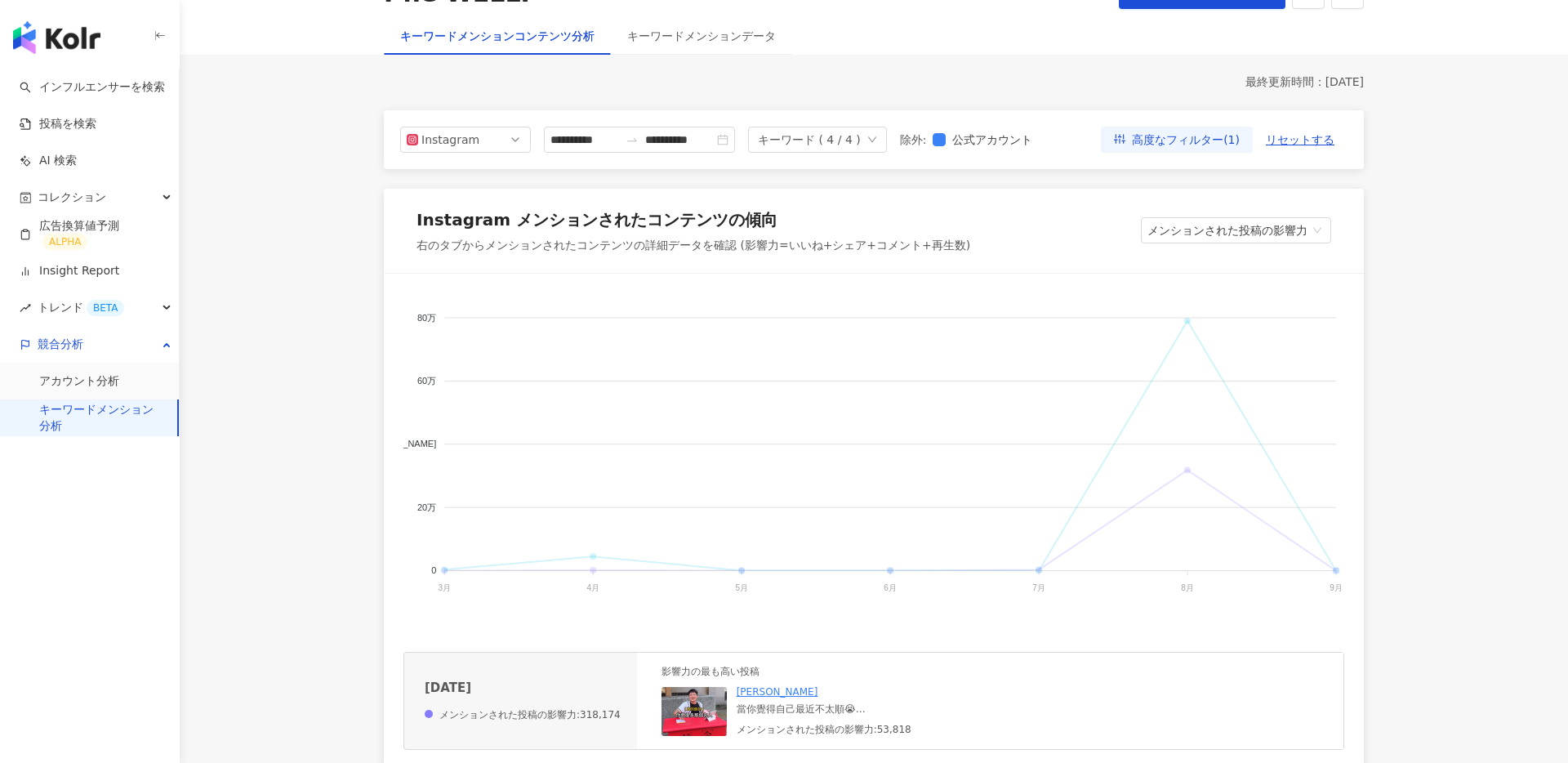
click at [441, 728] on span "WELLP" at bounding box center [418, 734] width 46 height 11
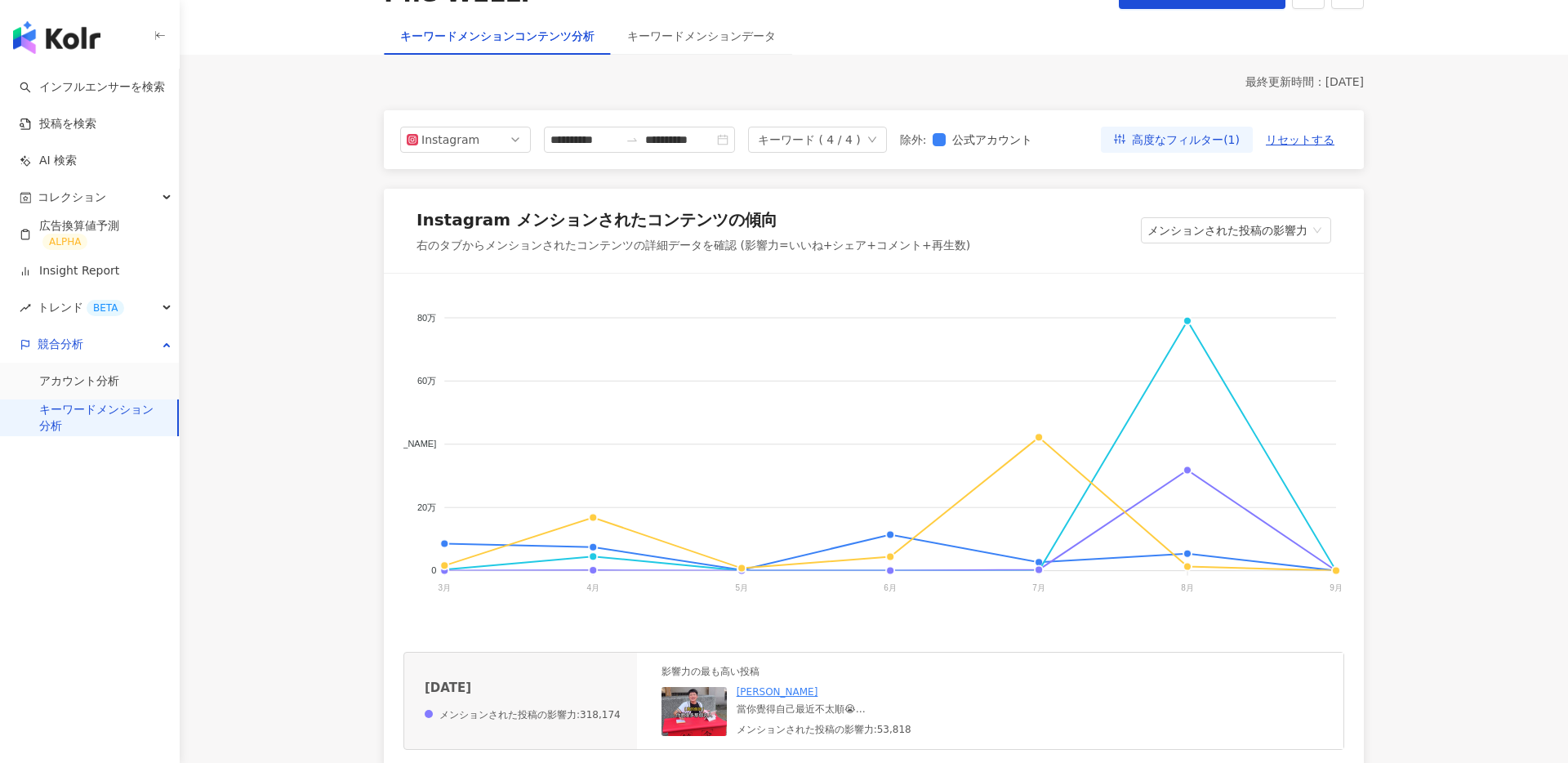
click at [1192, 317] on foreignobject "WELLP ニゾラール Dr's Formula AROMASE （アロマーセ）" at bounding box center [874, 457] width 941 height 327
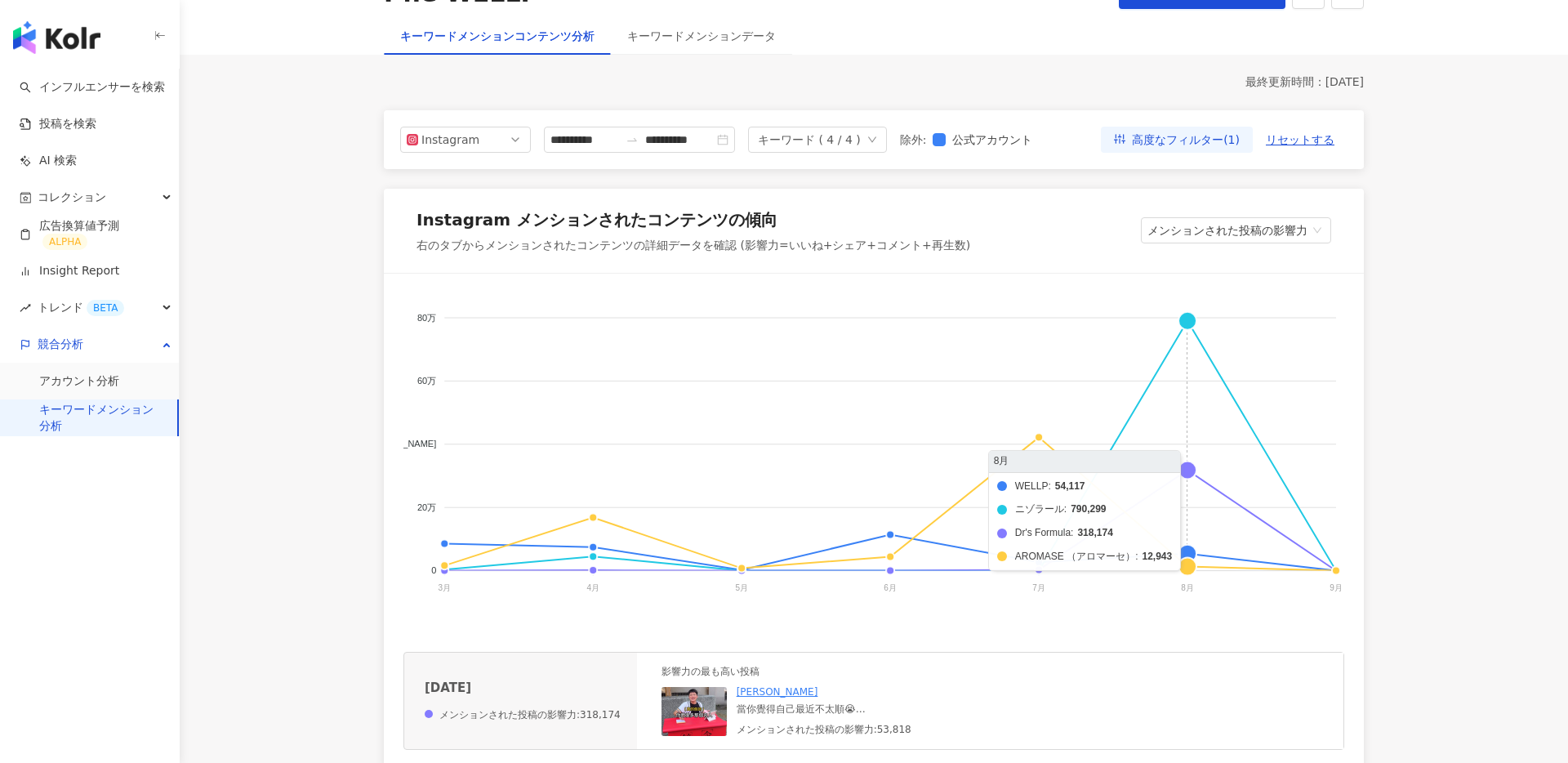
click at [1192, 320] on foreignobject "WELLP ニゾラール Dr's Formula AROMASE （アロマーセ）" at bounding box center [874, 457] width 941 height 327
click at [1192, 468] on foreignobject "WELLP ニゾラール Dr's Formula AROMASE （アロマーセ）" at bounding box center [874, 457] width 941 height 327
click at [1194, 553] on foreignobject "WELLP ニゾラール Dr's Formula AROMASE （アロマーセ）" at bounding box center [874, 457] width 941 height 327
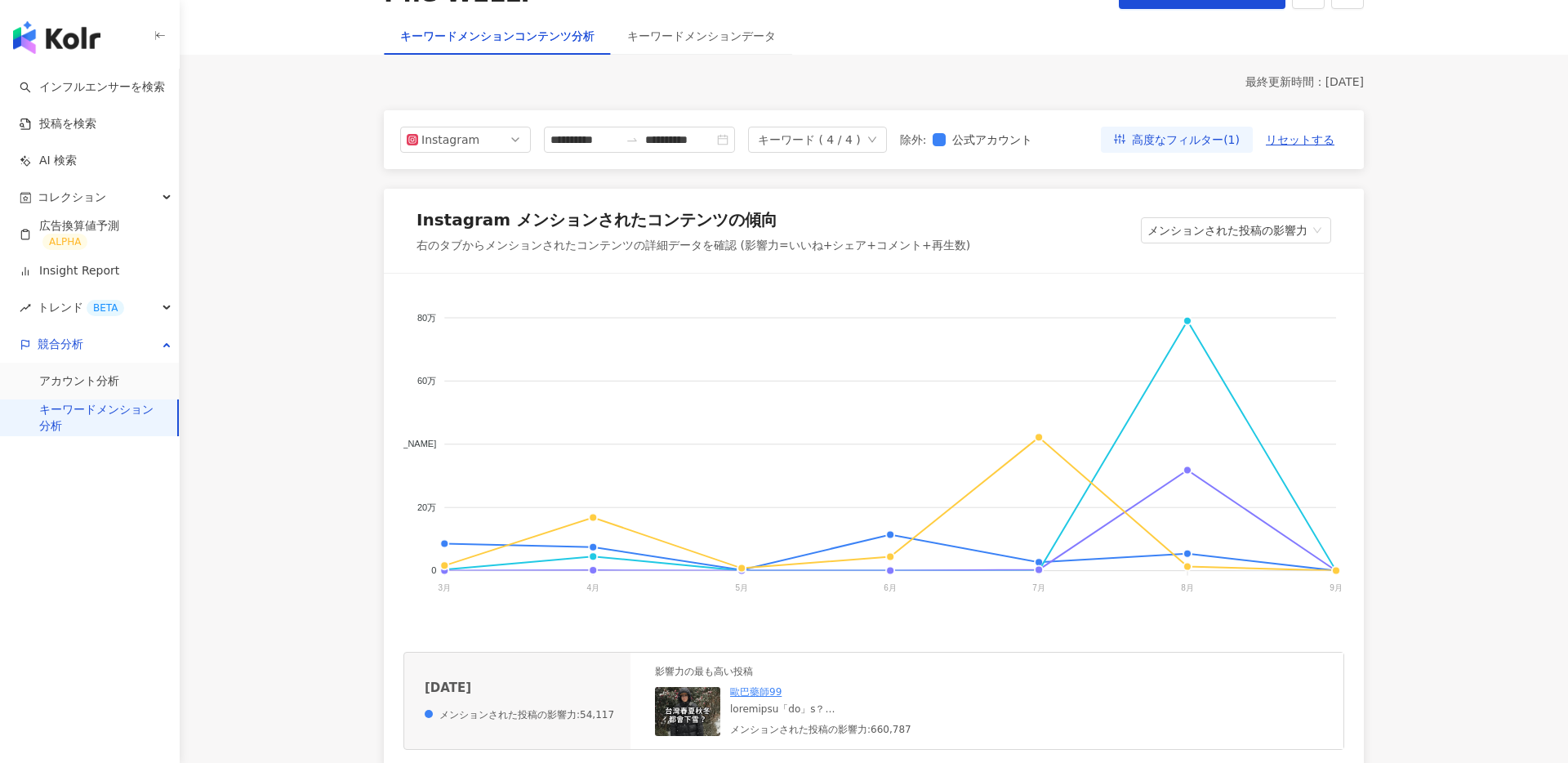
click at [1191, 573] on foreignobject "WELLP ニゾラール Dr's Formula AROMASE （アロマーセ）" at bounding box center [874, 457] width 941 height 327
click at [1187, 572] on line at bounding box center [1187, 573] width 0 height 5
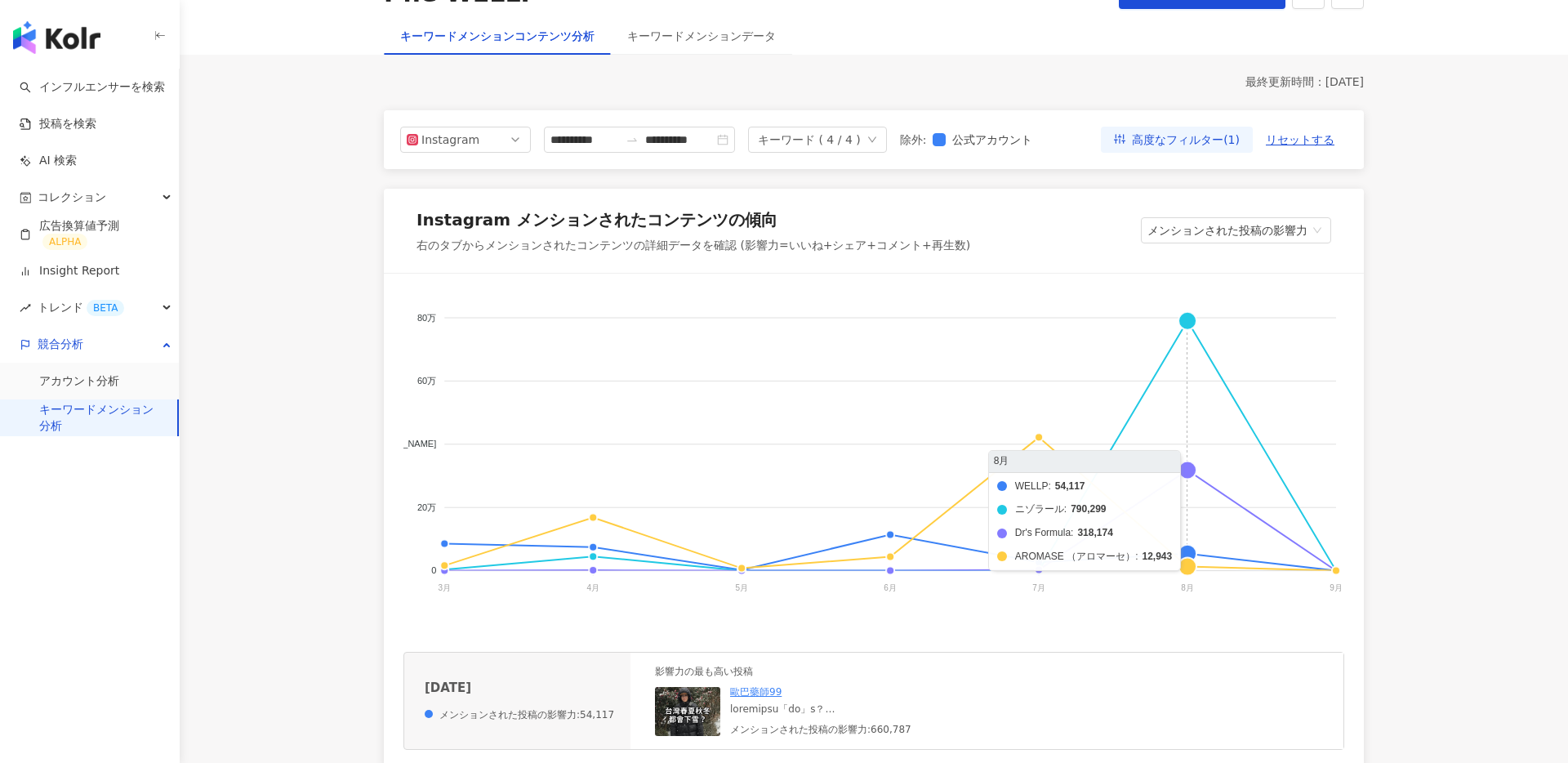
click at [1187, 569] on foreignobject "WELLP ニゾラール Dr's Formula AROMASE （アロマーセ）" at bounding box center [874, 457] width 941 height 327
click at [1187, 549] on foreignobject "WELLP ニゾラール Dr's Formula AROMASE （アロマーセ）" at bounding box center [874, 457] width 941 height 327
click at [1187, 473] on foreignobject "WELLP ニゾラール Dr's Formula AROMASE （アロマーセ）" at bounding box center [874, 457] width 941 height 327
click at [1187, 467] on foreignobject "WELLP ニゾラール Dr's Formula AROMASE （アロマーセ）" at bounding box center [874, 457] width 941 height 327
click at [1188, 327] on foreignobject "WELLP ニゾラール Dr's Formula AROMASE （アロマーセ）" at bounding box center [874, 457] width 941 height 327
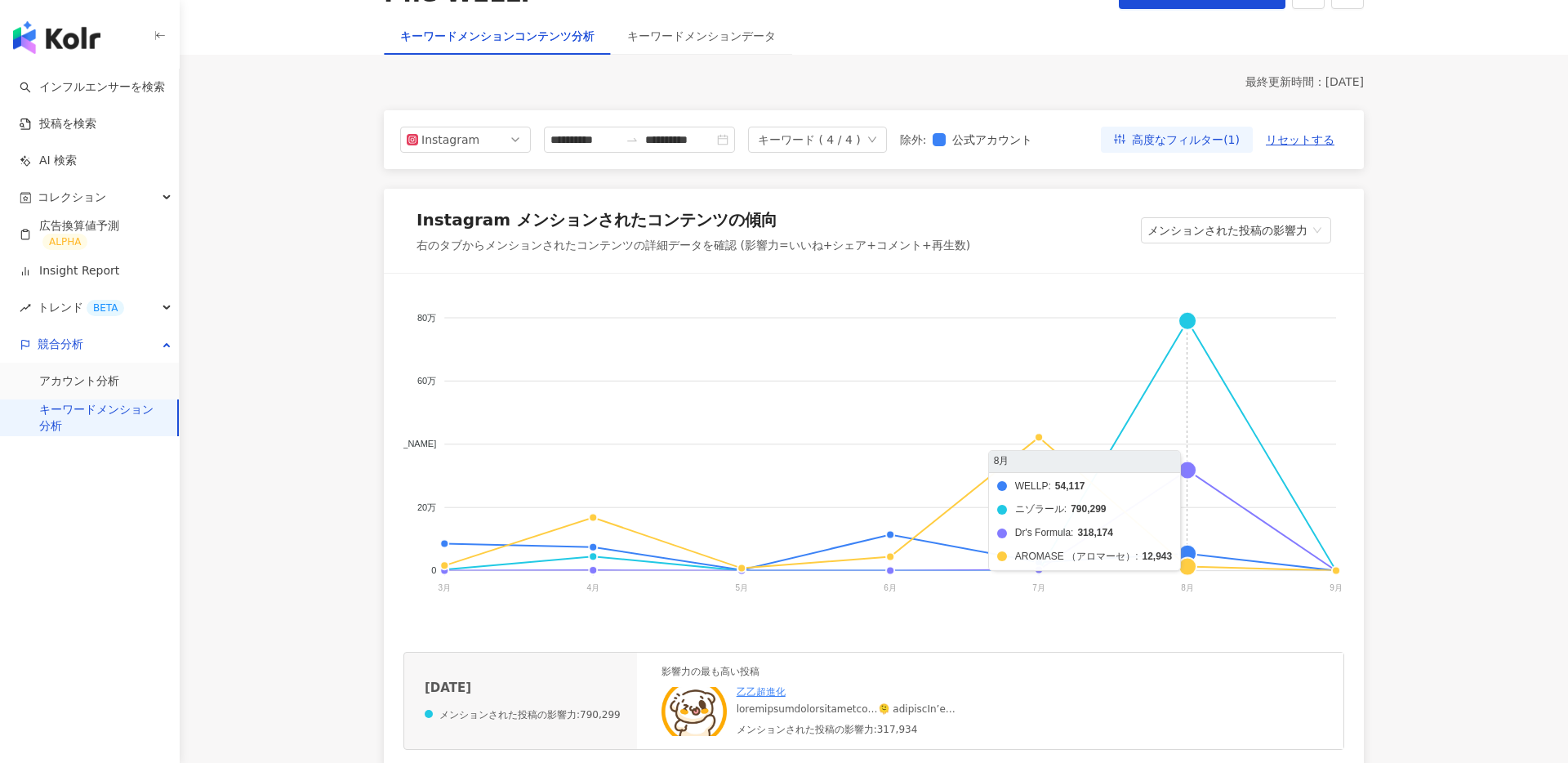
click at [1192, 466] on foreignobject "WELLP ニゾラール Dr's Formula AROMASE （アロマーセ）" at bounding box center [874, 457] width 941 height 327
click at [1192, 549] on foreignobject "WELLP ニゾラール Dr's Formula AROMASE （アロマーセ）" at bounding box center [874, 457] width 941 height 327
click at [1192, 558] on foreignobject "WELLP ニゾラール Dr's Formula AROMASE （アロマーセ）" at bounding box center [874, 457] width 941 height 327
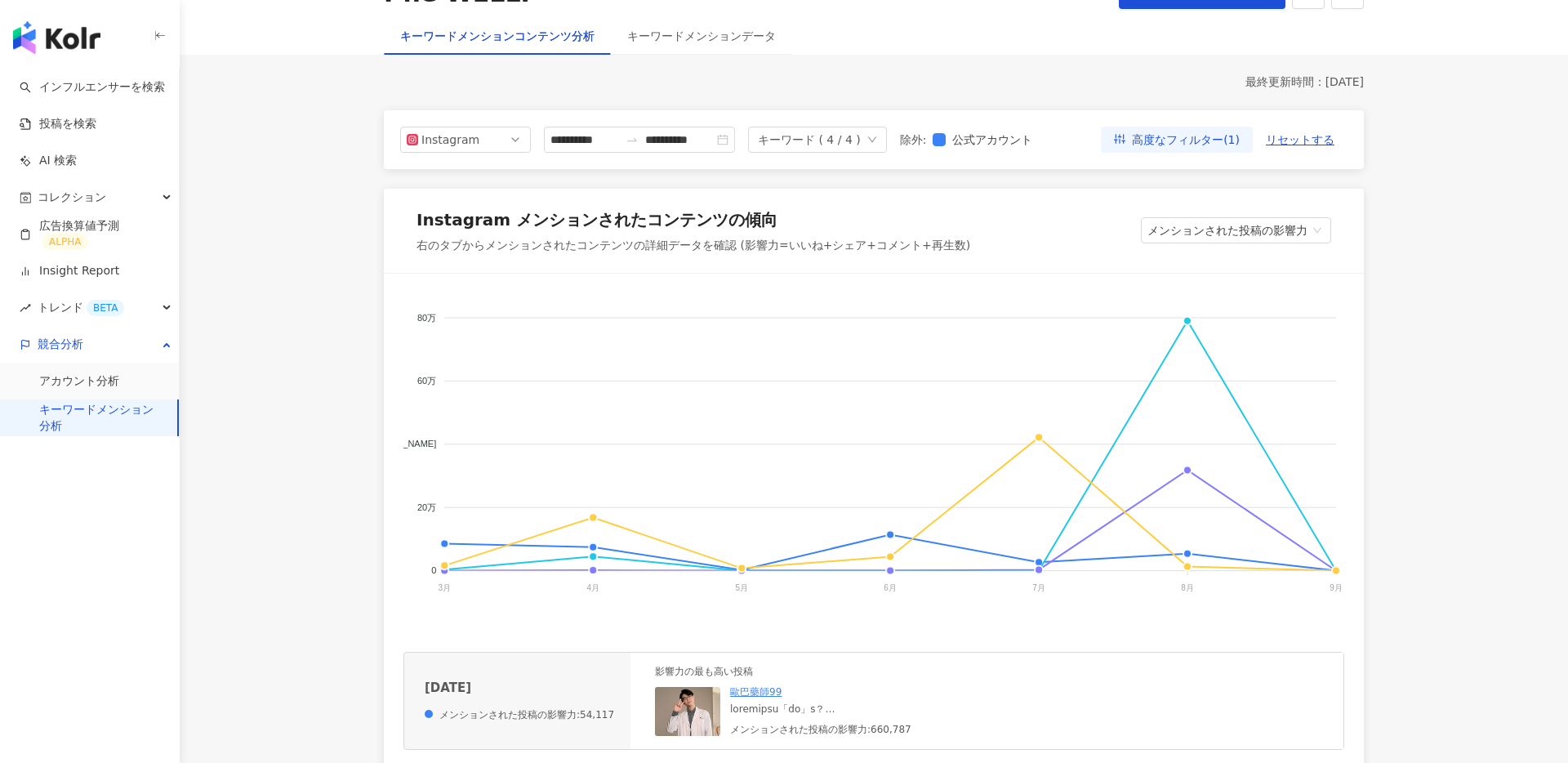
click at [1191, 297] on foreignobject "WELLP ニゾラール Dr's Formula AROMASE （アロマーセ）" at bounding box center [874, 457] width 941 height 327
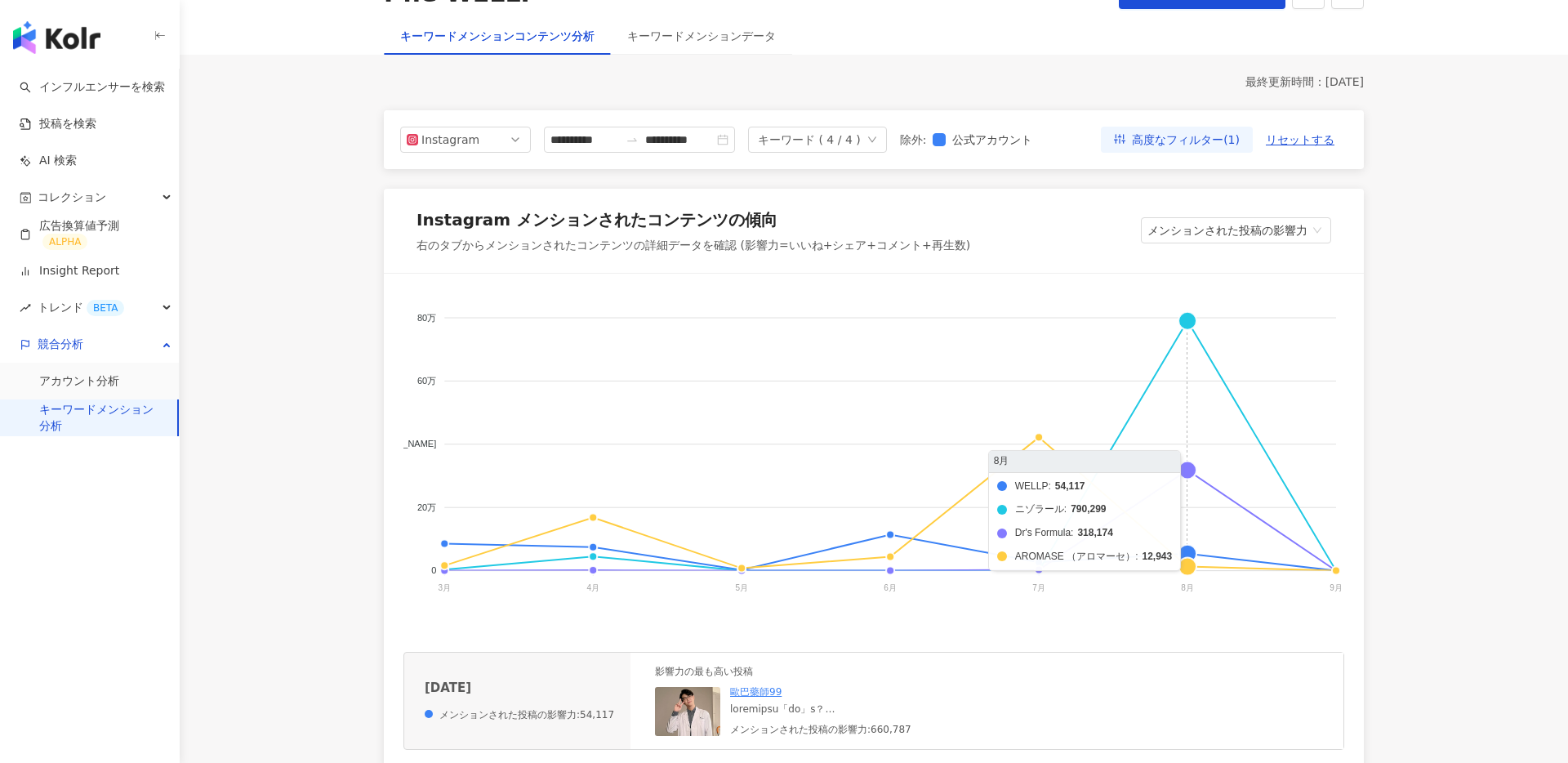
click at [1186, 324] on foreignobject "WELLP ニゾラール Dr's Formula AROMASE （アロマーセ）" at bounding box center [874, 457] width 941 height 327
click at [1192, 470] on foreignobject "WELLP ニゾラール Dr's Formula AROMASE （アロマーセ）" at bounding box center [874, 457] width 941 height 327
click at [1193, 550] on foreignobject "WELLP ニゾラール Dr's Formula AROMASE （アロマーセ）" at bounding box center [874, 457] width 941 height 327
click at [1193, 566] on foreignobject "WELLP ニゾラール Dr's Formula AROMASE （アロマーセ）" at bounding box center [874, 457] width 941 height 327
click at [1194, 465] on foreignobject "WELLP ニゾラール Dr's Formula AROMASE （アロマーセ）" at bounding box center [874, 457] width 941 height 327
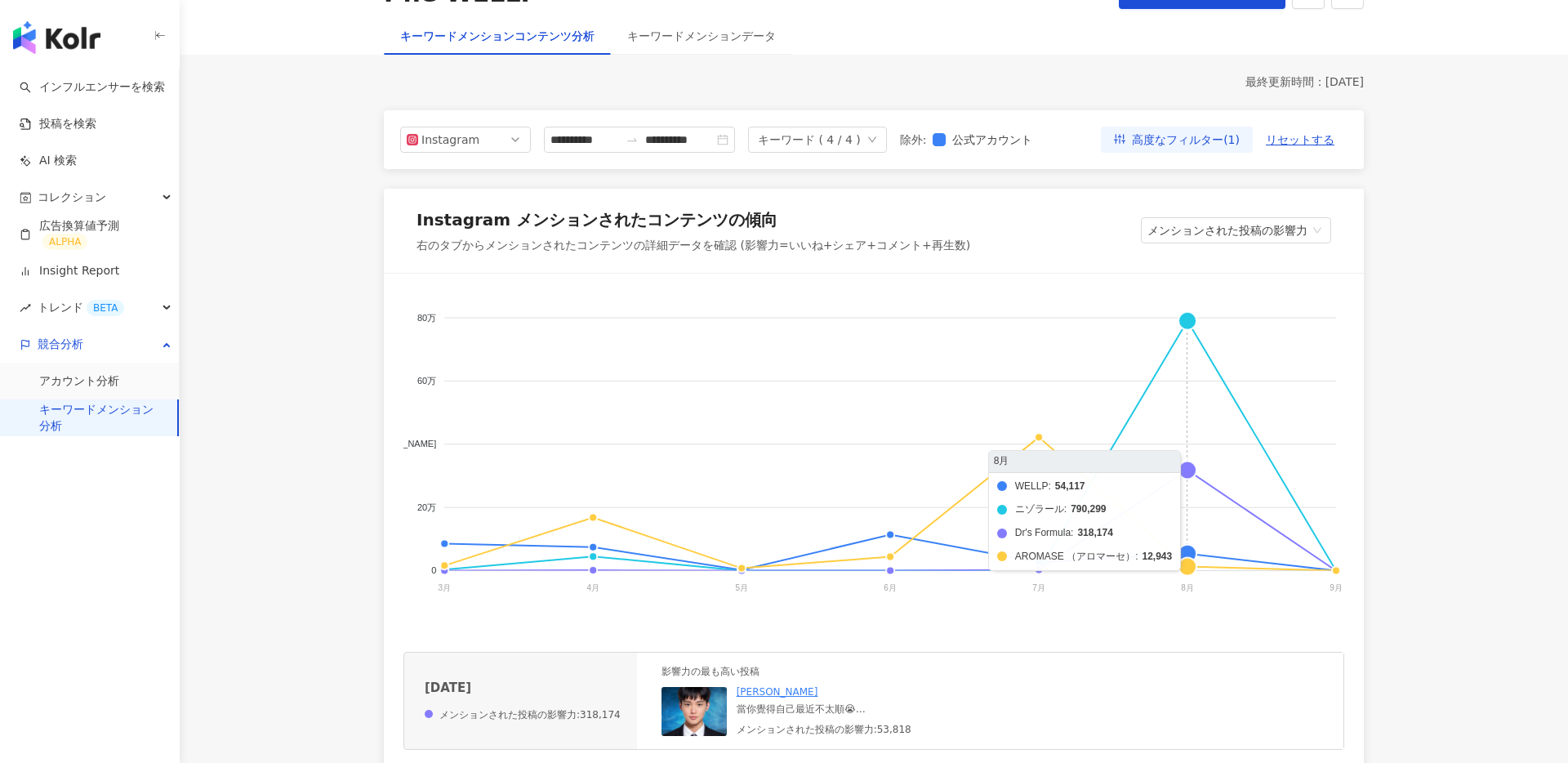
click at [1186, 325] on foreignobject "WELLP ニゾラール Dr's Formula AROMASE （アロマーセ）" at bounding box center [874, 457] width 941 height 327
click at [1186, 467] on foreignobject "WELLP ニゾラール Dr's Formula AROMASE （アロマーセ）" at bounding box center [874, 457] width 941 height 327
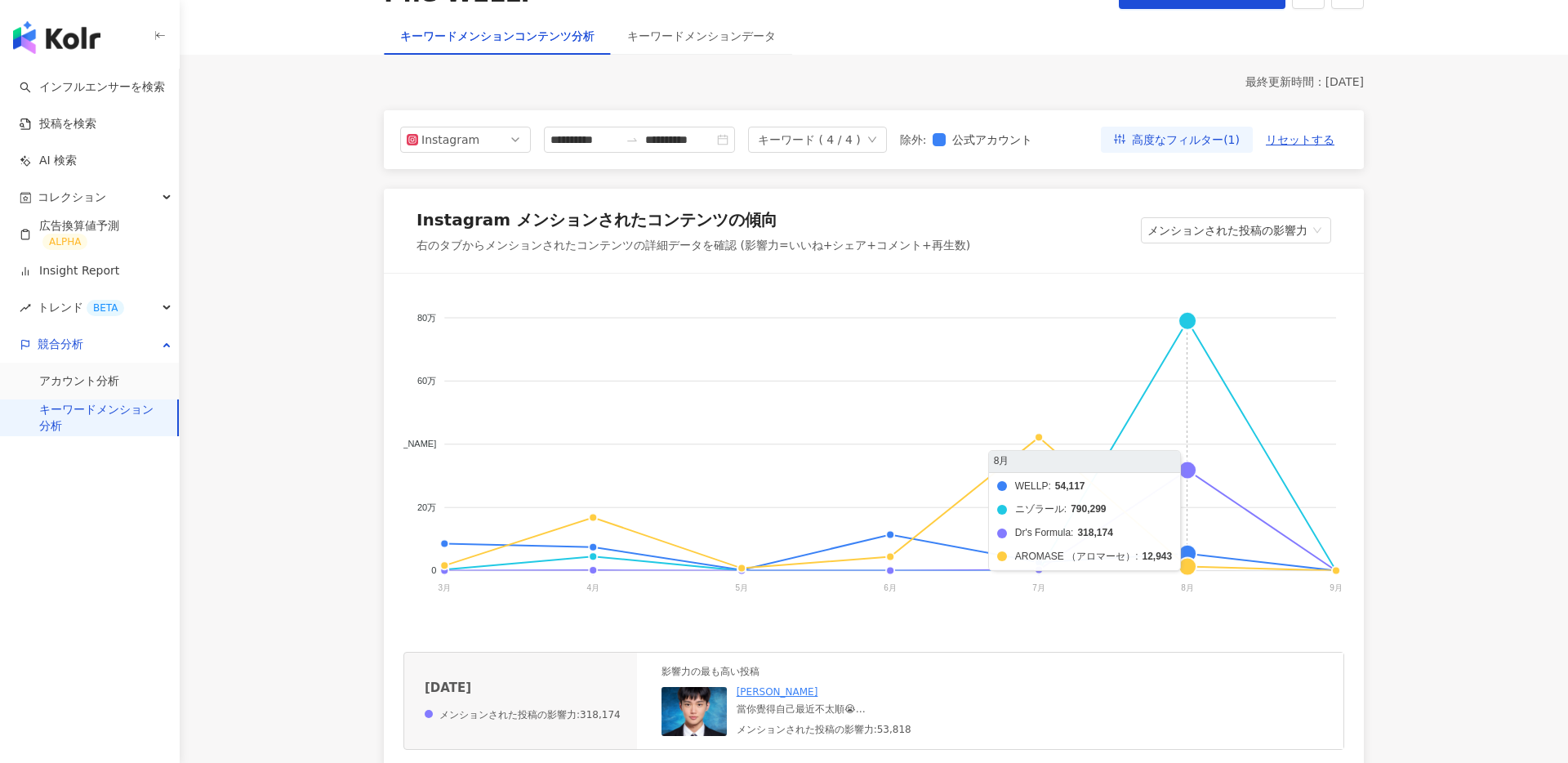
click at [1198, 472] on foreignobject "WELLP ニゾラール Dr's Formula AROMASE （アロマーセ）" at bounding box center [874, 457] width 941 height 327
click at [1193, 551] on foreignobject "WELLP ニゾラール Dr's Formula AROMASE （アロマーセ）" at bounding box center [874, 457] width 941 height 327
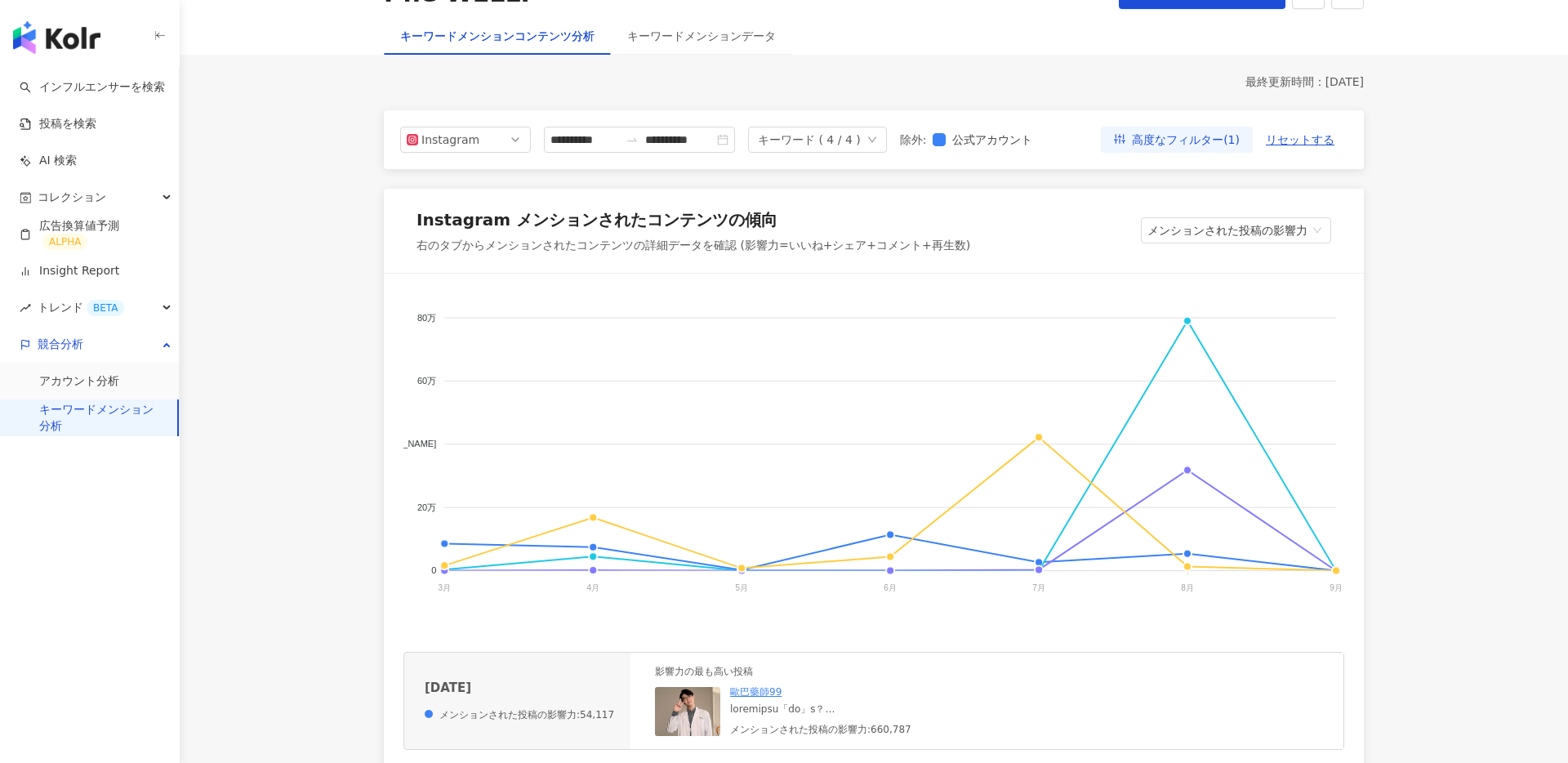
click at [1197, 308] on foreignobject "WELLP ニゾラール Dr's Formula AROMASE （アロマーセ）" at bounding box center [874, 457] width 941 height 327
click at [1194, 318] on foreignobject "WELLP ニゾラール Dr's Formula AROMASE （アロマーセ）" at bounding box center [874, 457] width 941 height 327
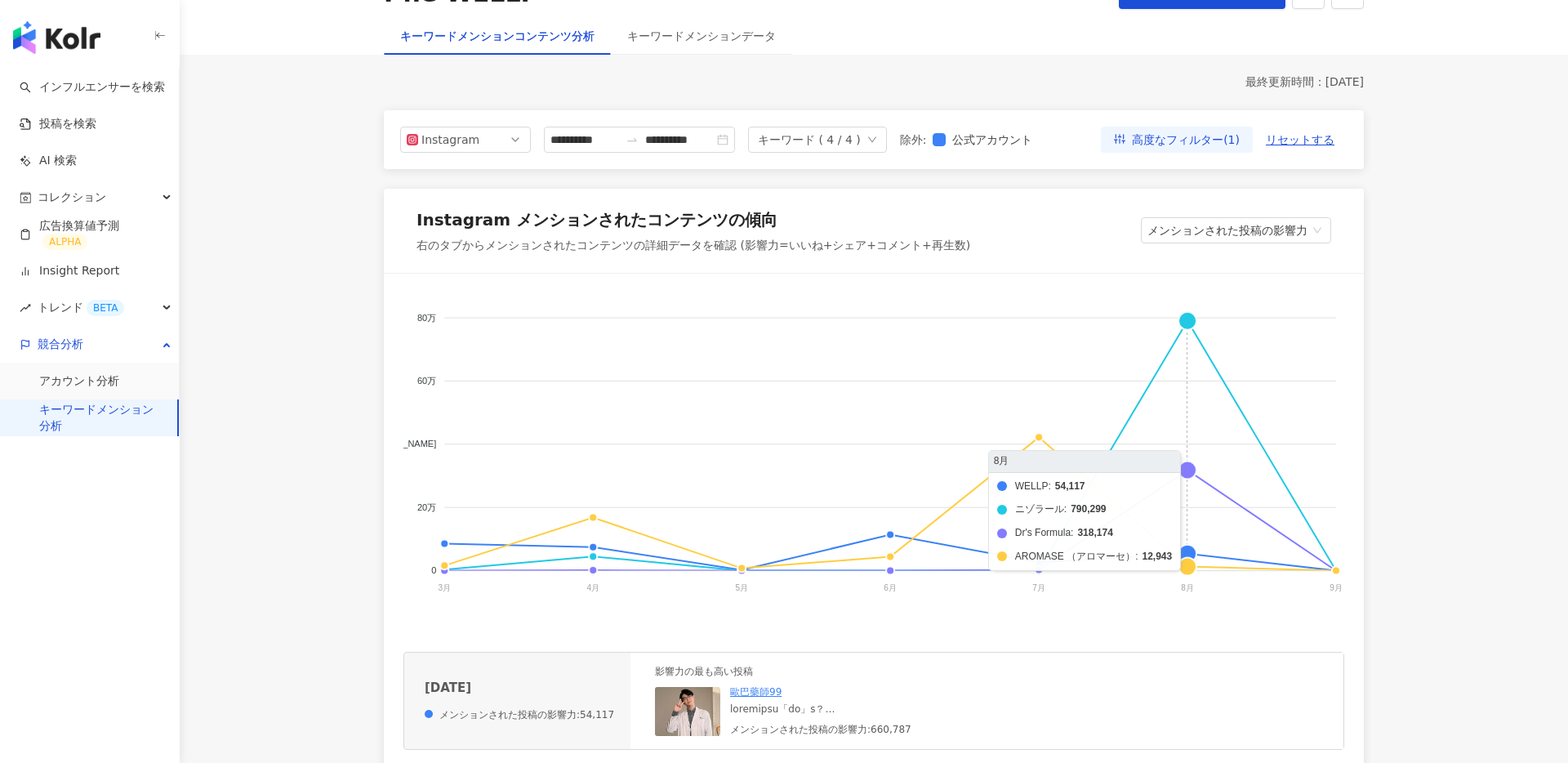
click at [1191, 318] on foreignobject "WELLP ニゾラール Dr's Formula AROMASE （アロマーセ）" at bounding box center [874, 457] width 941 height 327
click at [1190, 323] on foreignobject "WELLP ニゾラール Dr's Formula AROMASE （アロマーセ）" at bounding box center [874, 457] width 941 height 327
click at [1187, 468] on foreignobject "WELLP ニゾラール Dr's Formula AROMASE （アロマーセ）" at bounding box center [874, 457] width 941 height 327
click at [1186, 552] on foreignobject "WELLP ニゾラール Dr's Formula AROMASE （アロマーセ）" at bounding box center [874, 457] width 941 height 327
click at [1184, 560] on foreignobject "WELLP ニゾラール Dr's Formula AROMASE （アロマーセ）" at bounding box center [874, 457] width 941 height 327
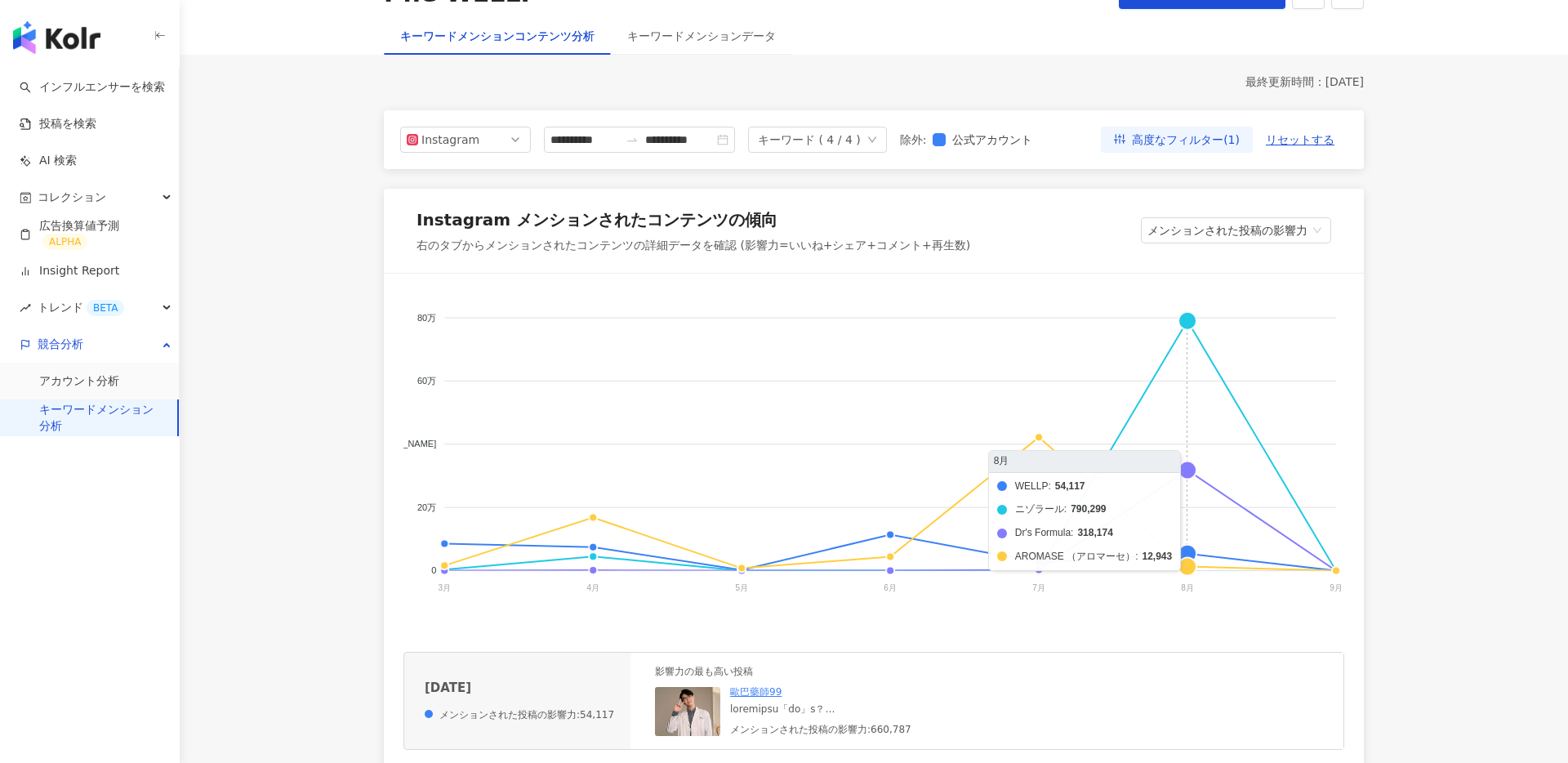
click at [1192, 560] on foreignobject "WELLP ニゾラール Dr's Formula AROMASE （アロマーセ）" at bounding box center [874, 457] width 941 height 327
click at [1192, 550] on foreignobject "WELLP ニゾラール Dr's Formula AROMASE （アロマーセ）" at bounding box center [874, 457] width 941 height 327
click at [1187, 322] on foreignobject "WELLP ニゾラール Dr's Formula AROMASE （アロマーセ）" at bounding box center [874, 457] width 941 height 327
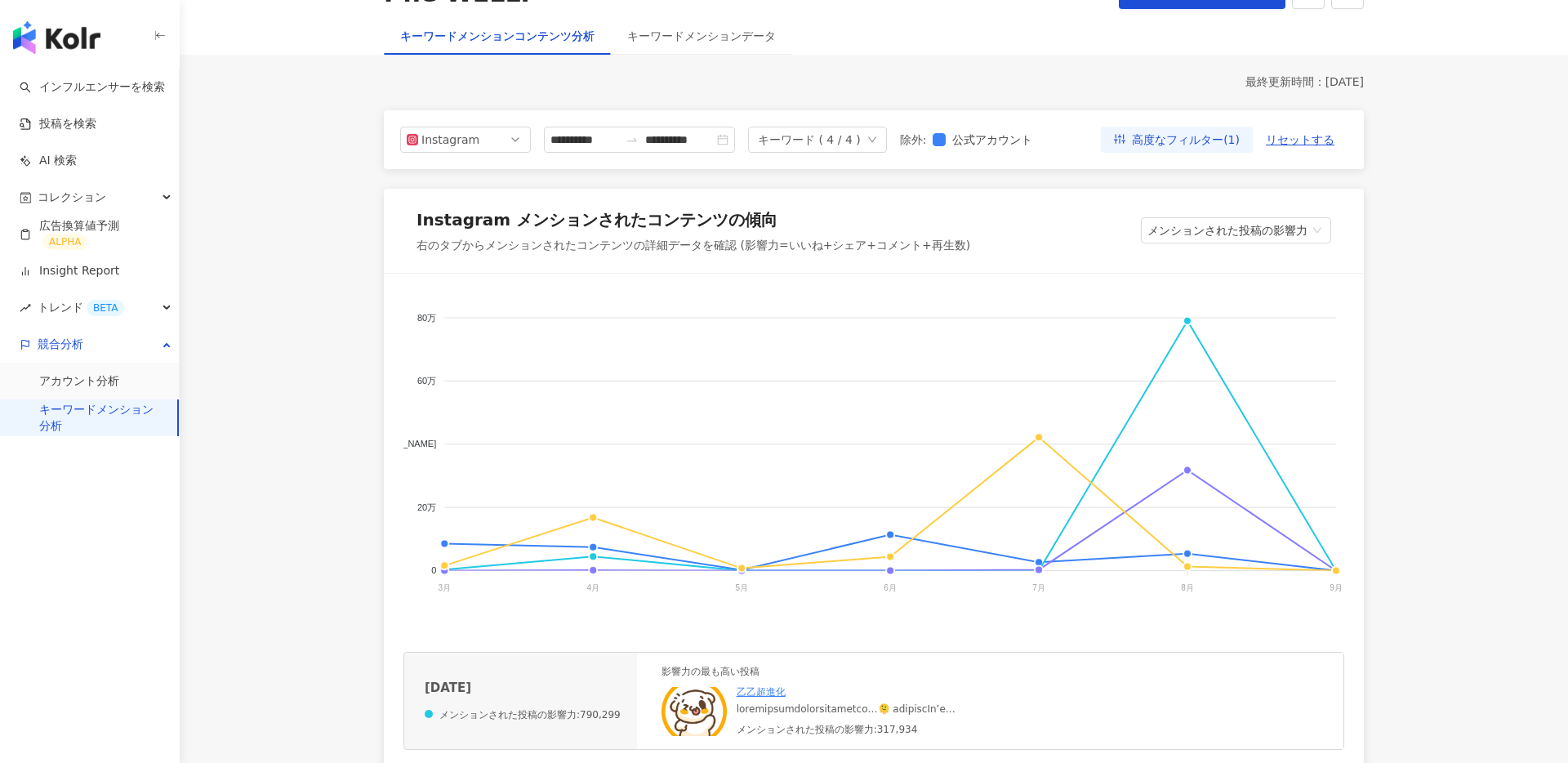
click at [684, 710] on img at bounding box center [694, 712] width 65 height 49
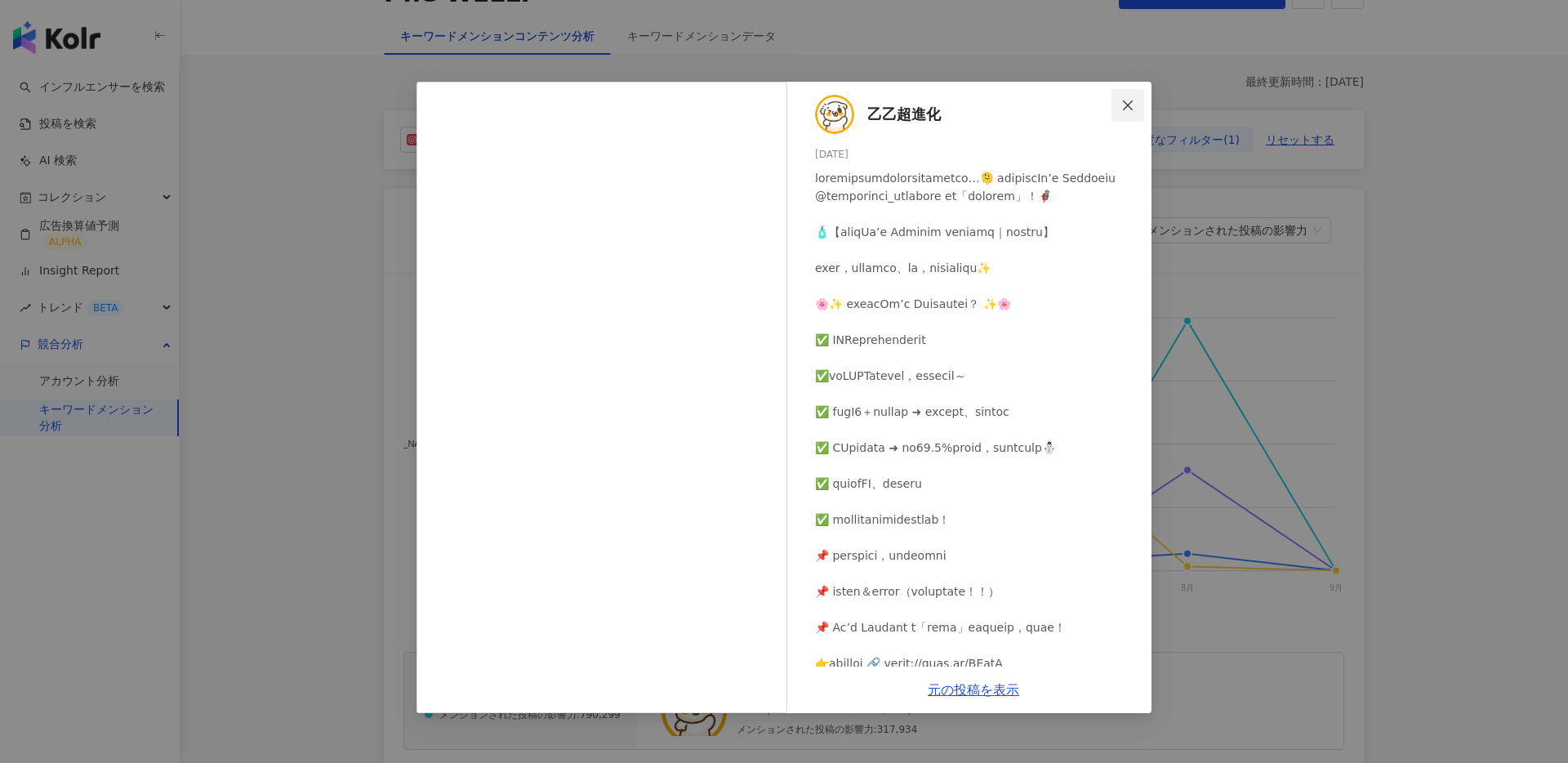
click at [1123, 106] on icon "close" at bounding box center [1128, 106] width 13 height 13
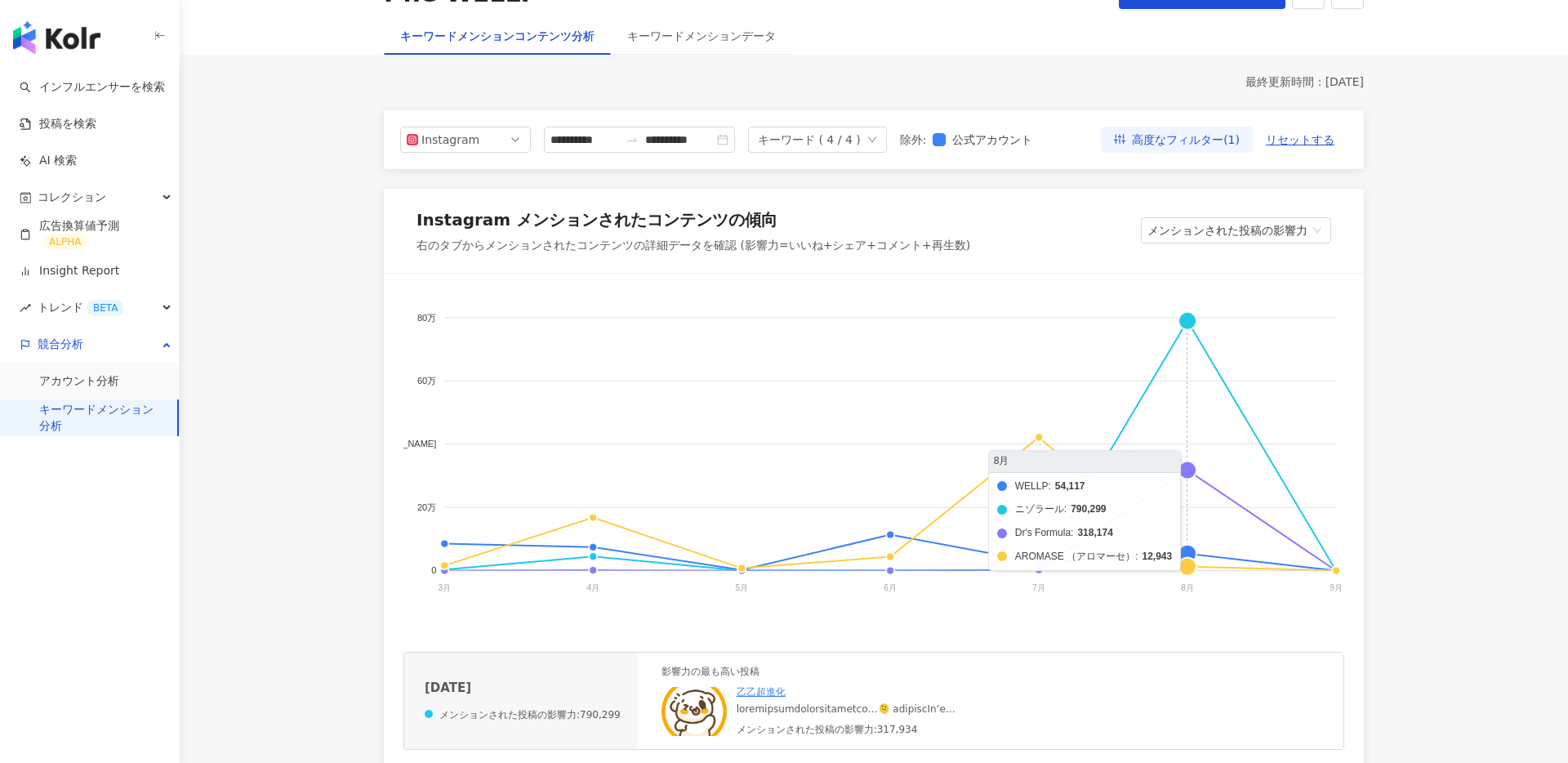
click at [1194, 469] on foreignobject "WELLP ニゾラール Dr's Formula AROMASE （アロマーセ）" at bounding box center [874, 457] width 941 height 327
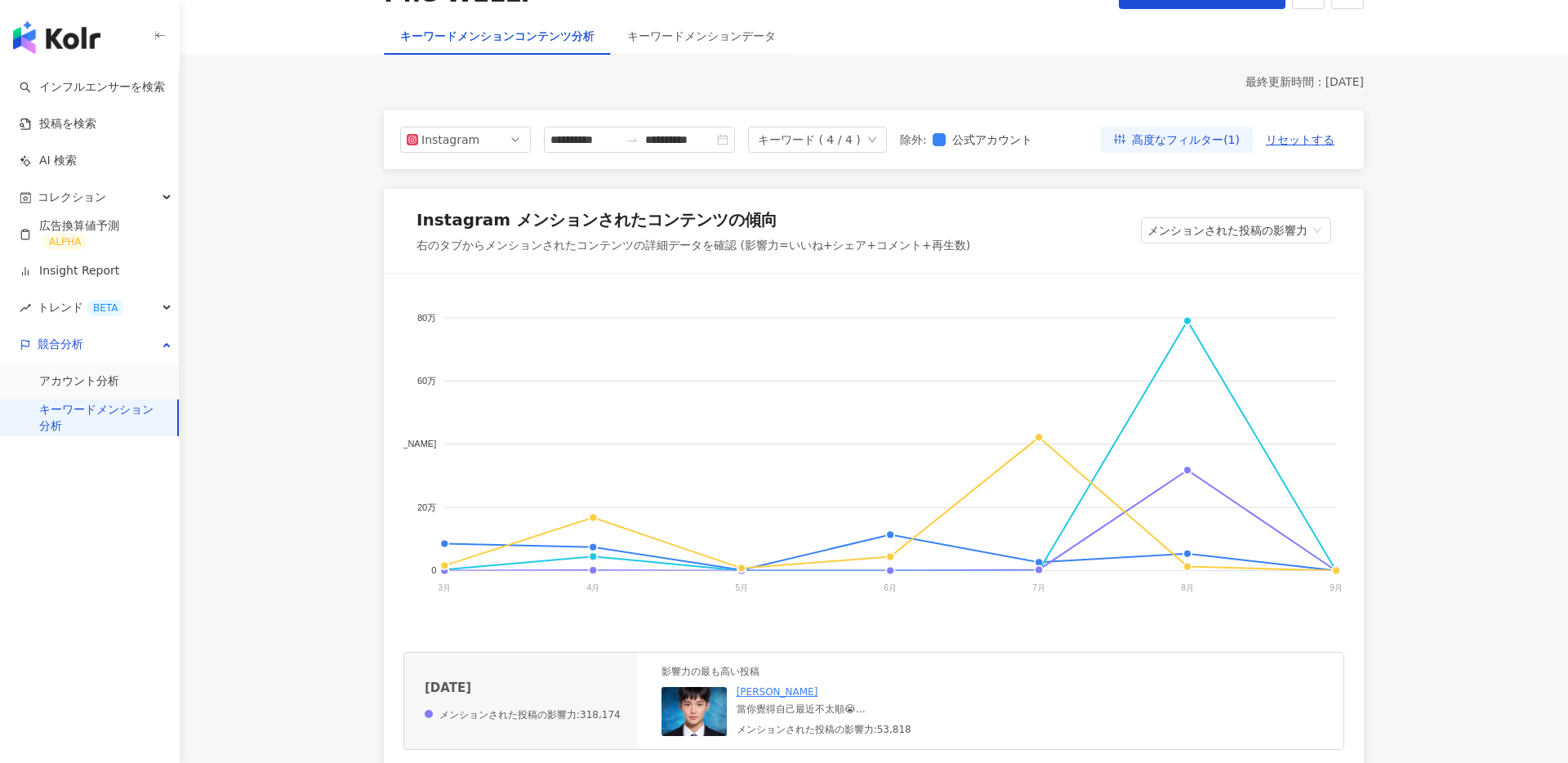
click at [701, 714] on img at bounding box center [694, 712] width 65 height 49
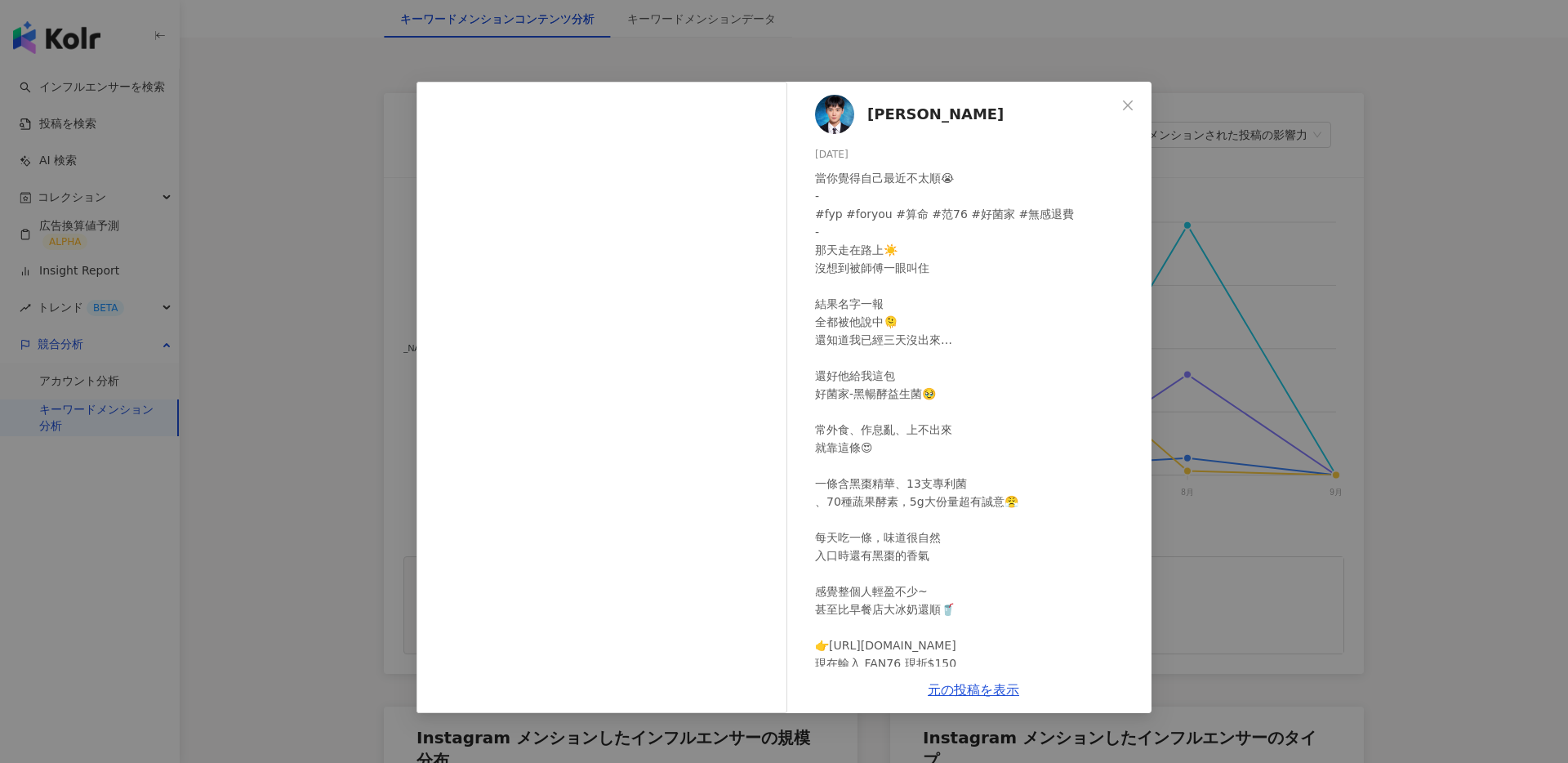
scroll to position [50, 0]
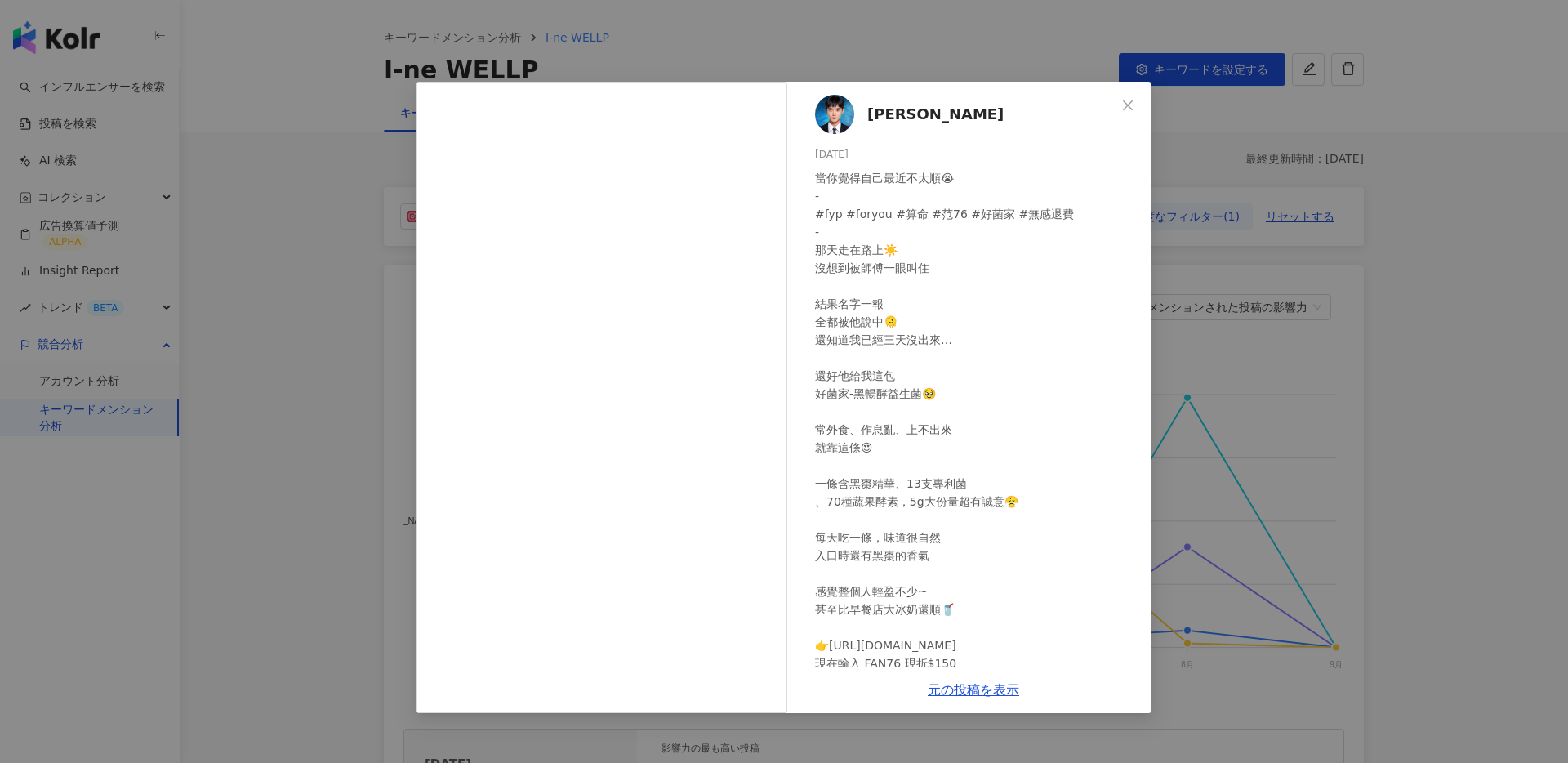
click at [1226, 259] on div "[PERSON_NAME][DATE] 當你覺得自己最近不太順😭 - #fyp #foryou #算命 #范76 #好菌家 #無感退費 - 那天走在路上☀️ …" at bounding box center [784, 381] width 1568 height 763
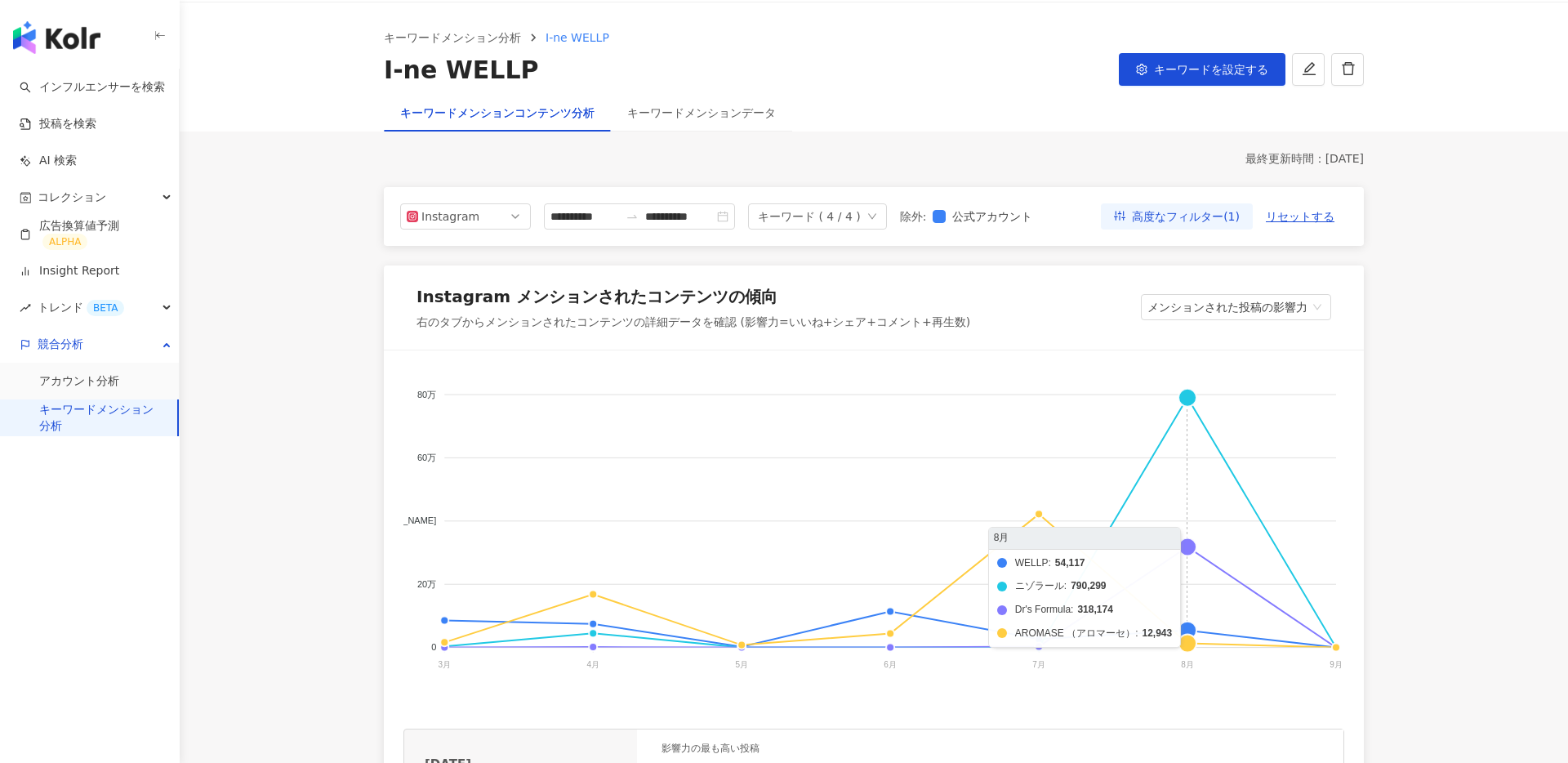
scroll to position [135, 0]
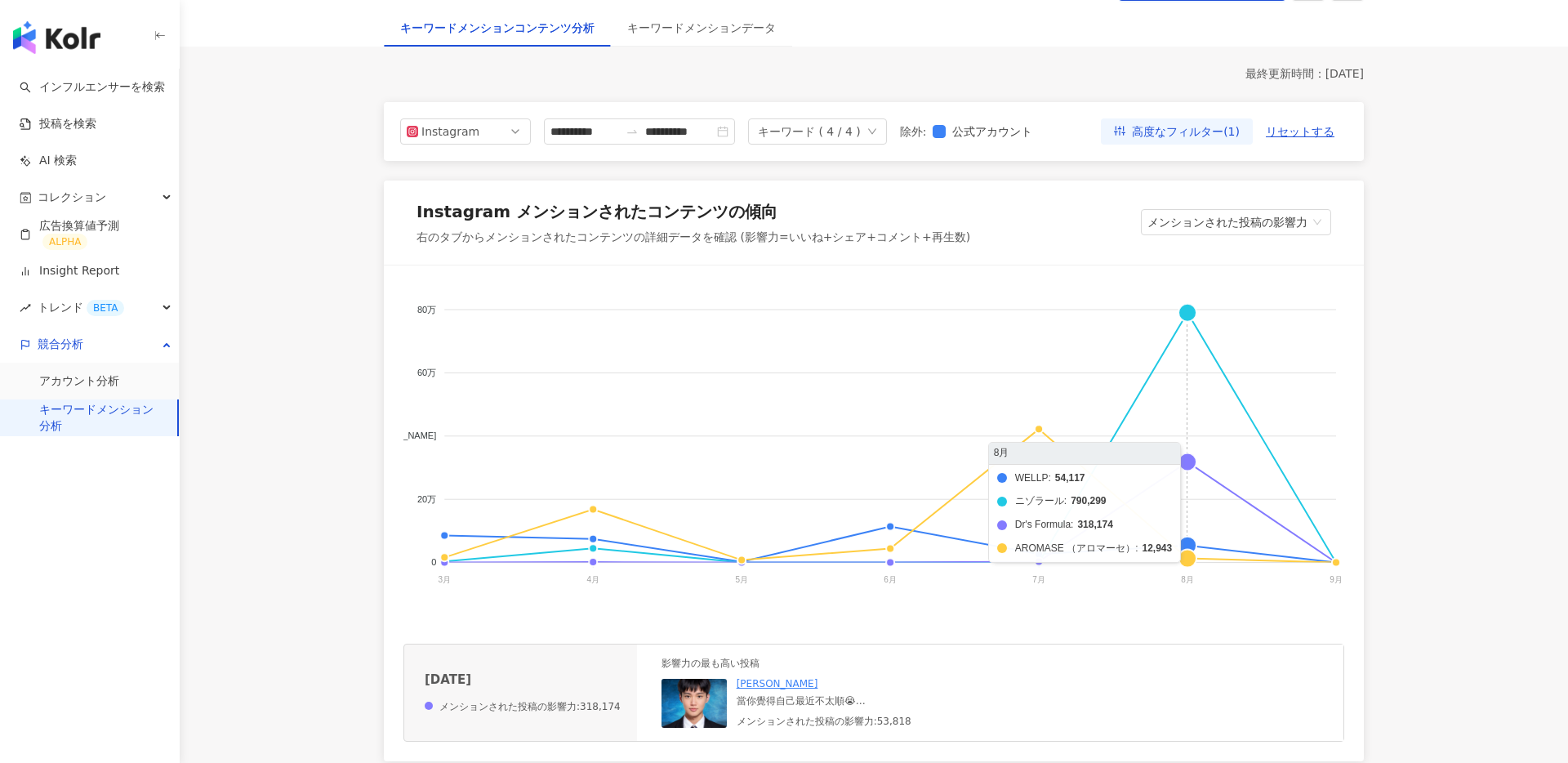
click at [1192, 547] on foreignobject "WELLP ニゾラール Dr's Formula AROMASE （アロマーセ）" at bounding box center [874, 448] width 941 height 327
click at [1192, 560] on foreignobject "WELLP ニゾラール Dr's Formula AROMASE （アロマーセ）" at bounding box center [874, 448] width 941 height 327
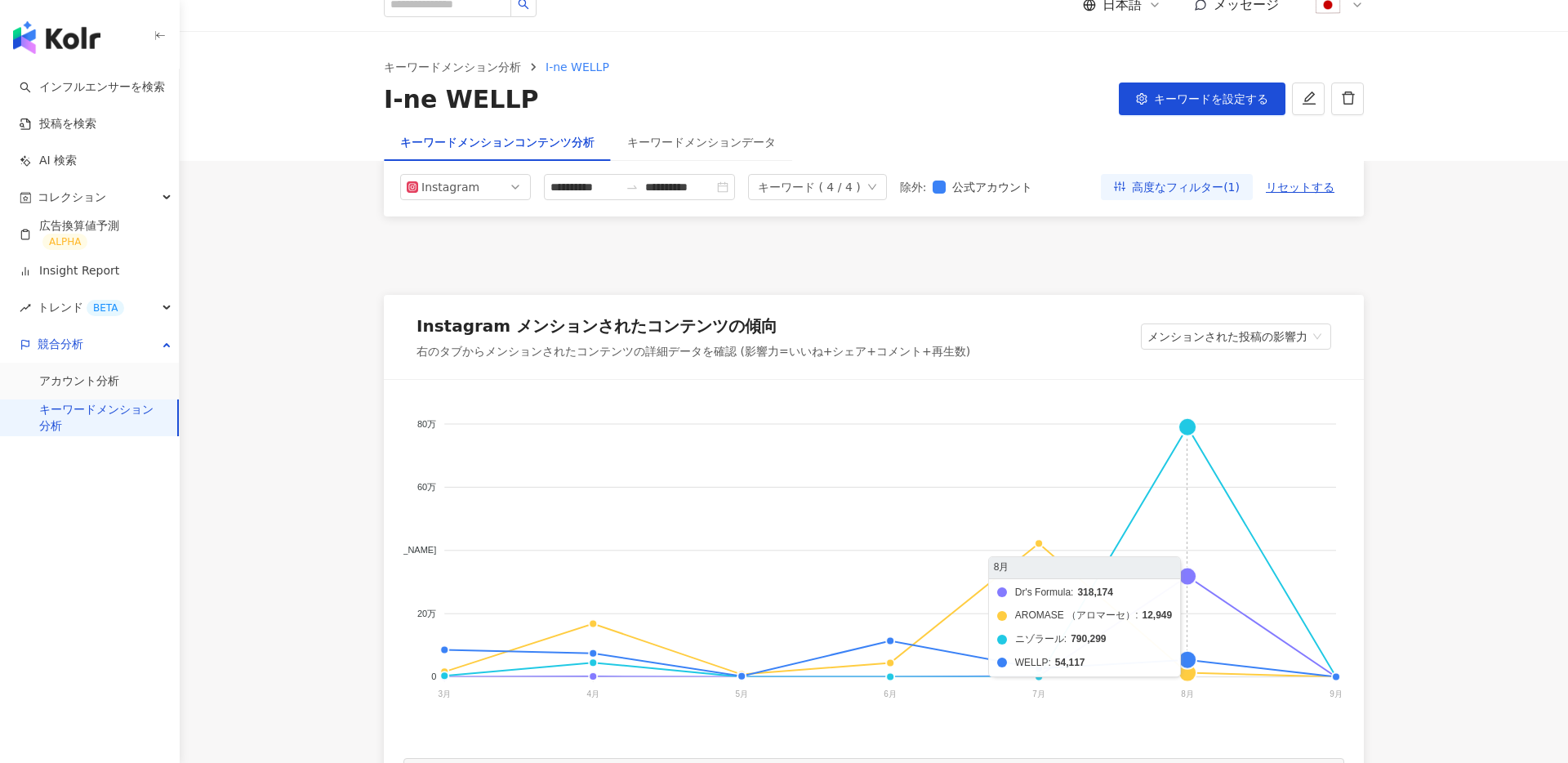
scroll to position [235, 0]
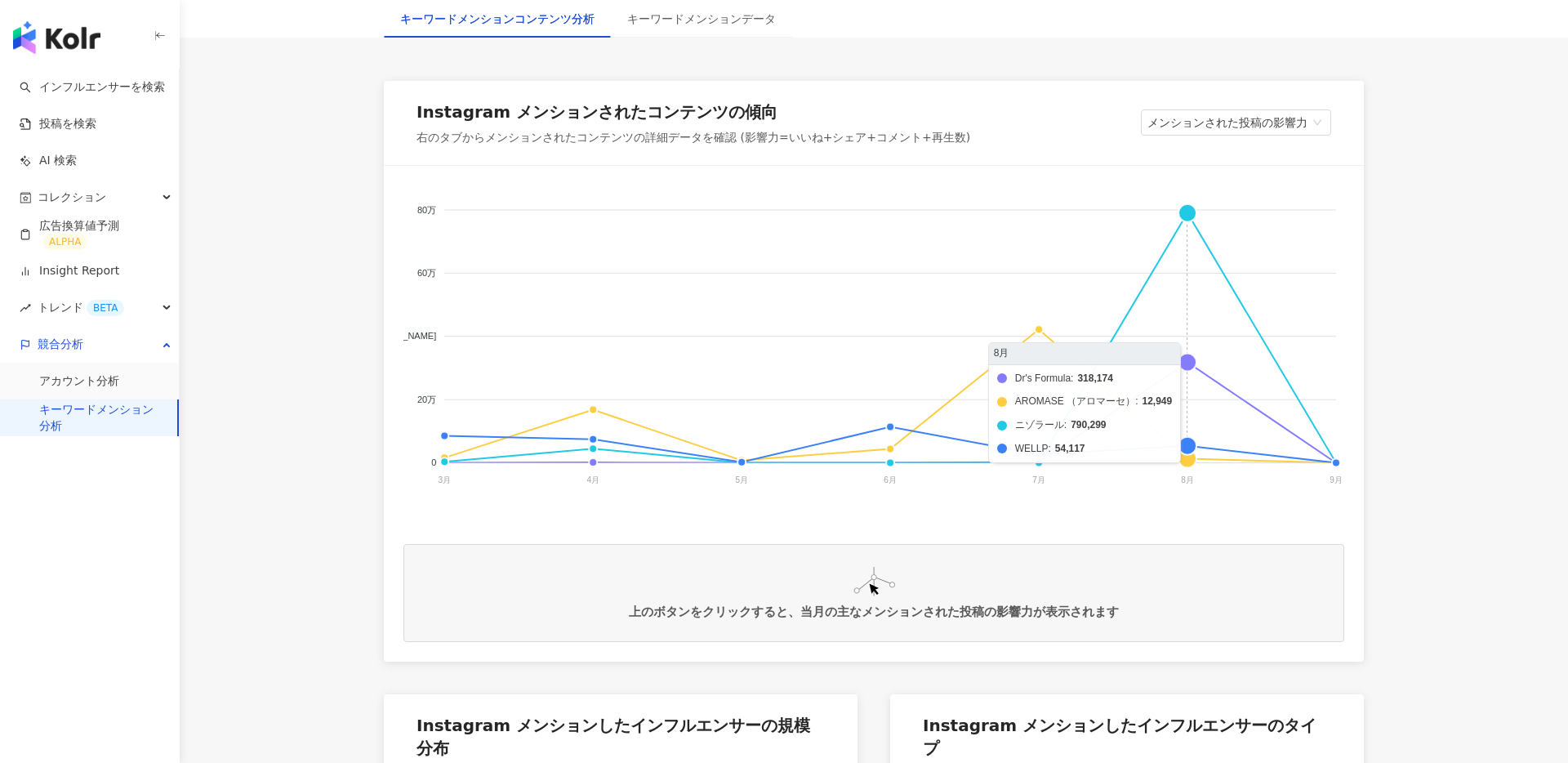
click at [1187, 214] on foreignobject "Dr's Formula AROMASE （アロマーセ） ニゾラール WELLP" at bounding box center [874, 349] width 941 height 327
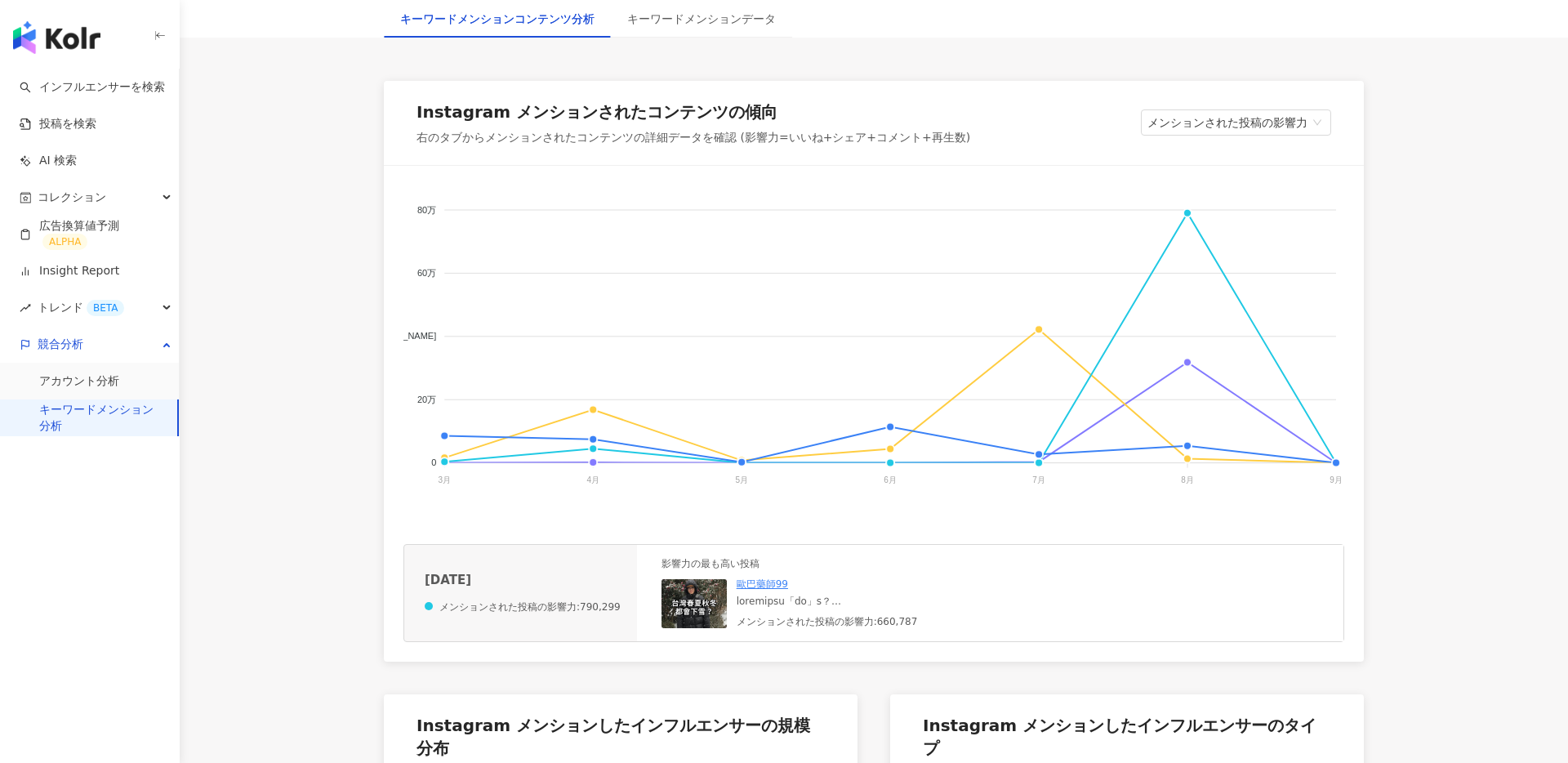
click at [688, 595] on img at bounding box center [694, 603] width 65 height 49
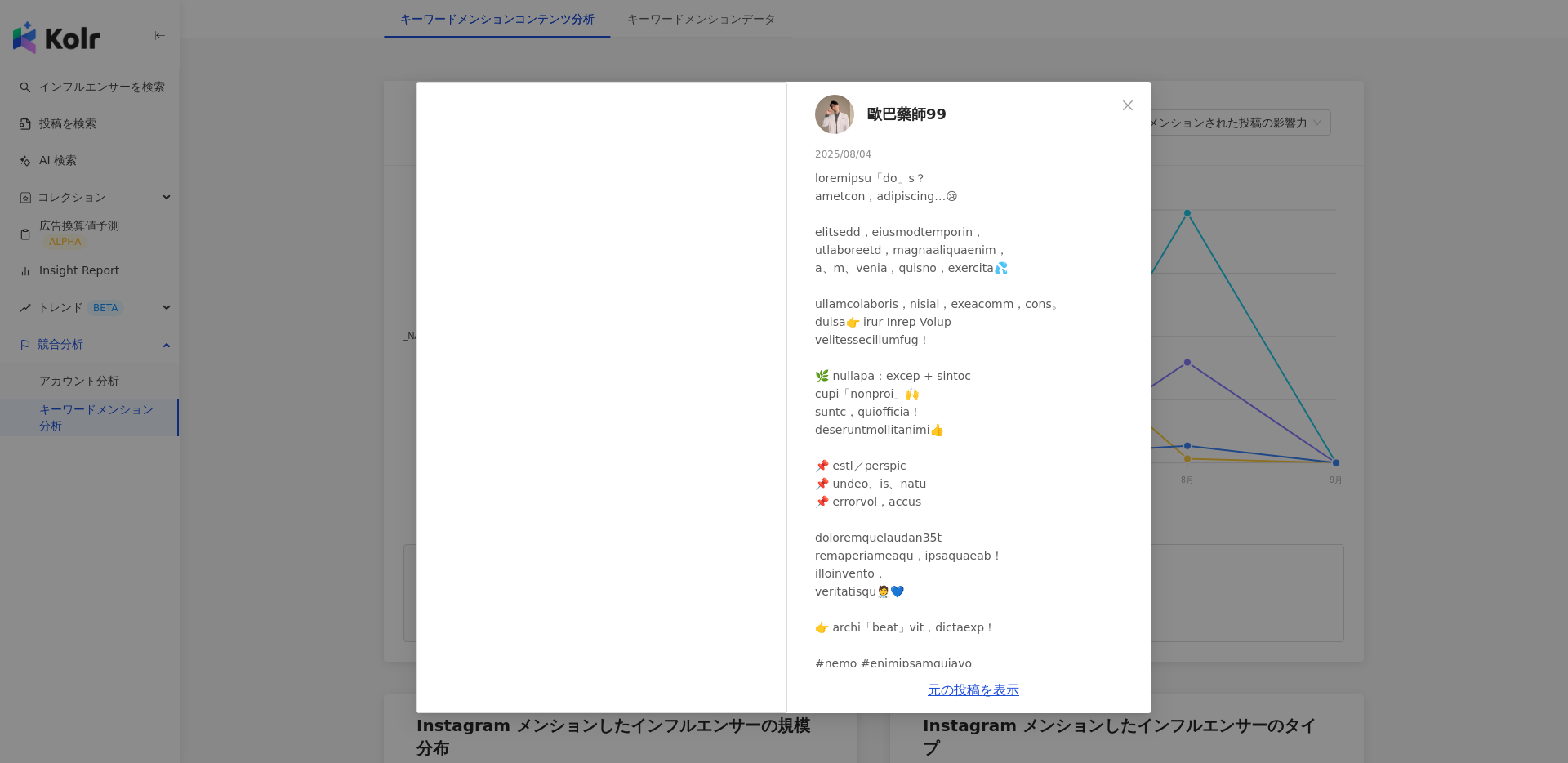
scroll to position [84, 0]
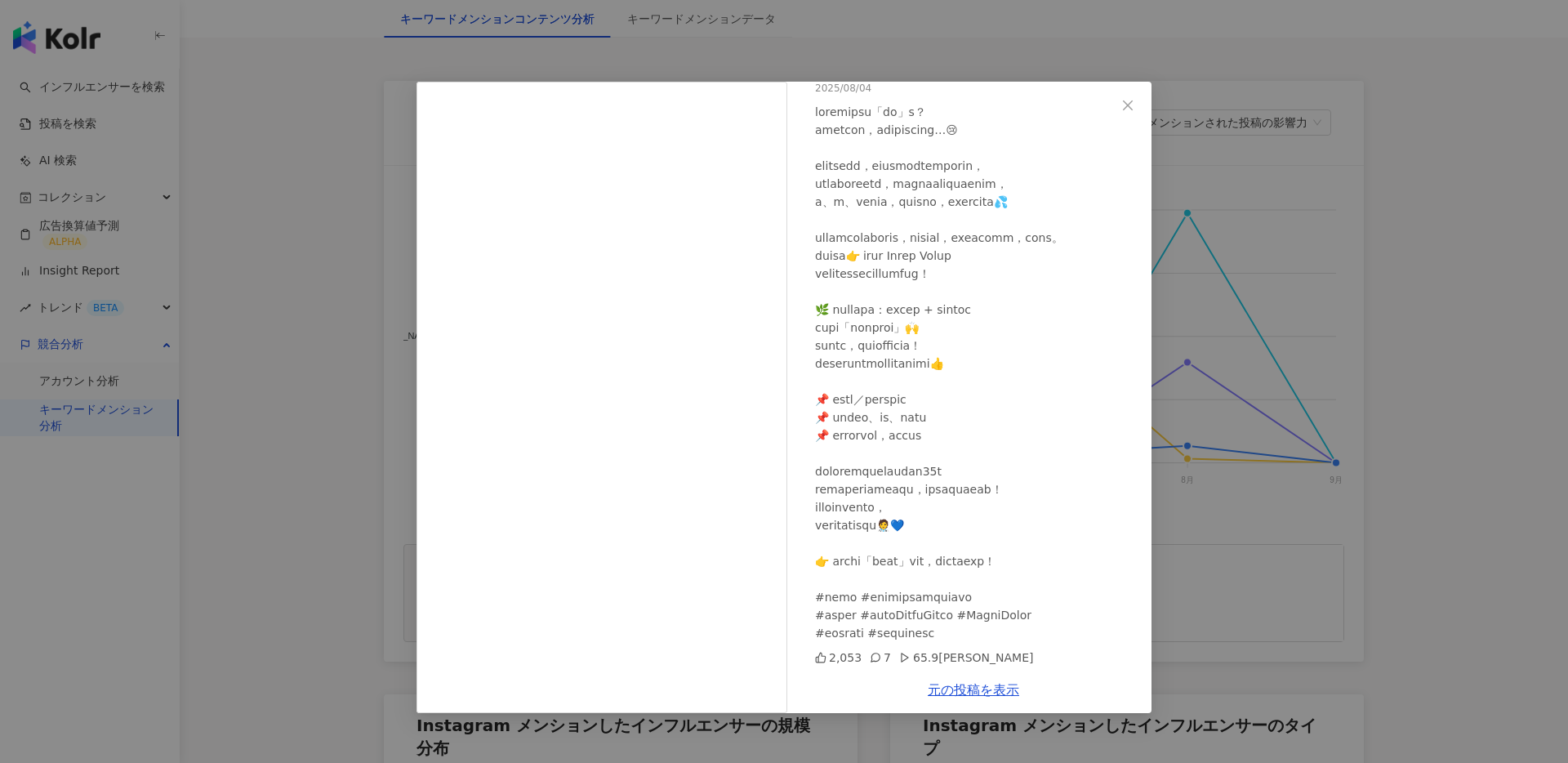
click at [1168, 528] on div "歐巴藥師99 2025/08/04 2,053 7 65.9万 元の投稿を表示" at bounding box center [784, 381] width 1568 height 763
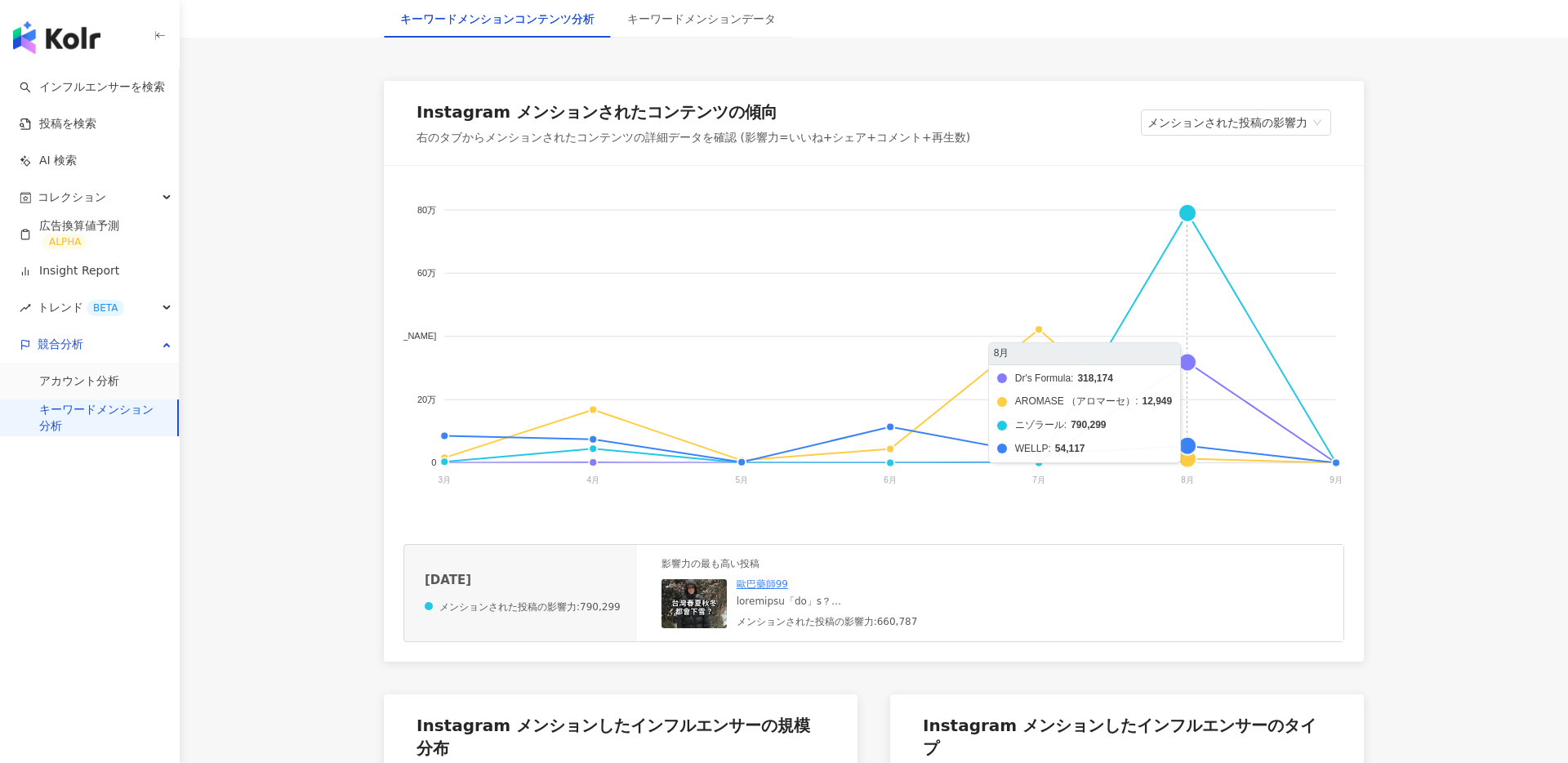
click at [1193, 360] on foreignobject "Dr's Formula AROMASE （アロマーセ） ニゾラール WELLP" at bounding box center [874, 349] width 941 height 327
click at [1192, 445] on foreignobject "Dr's Formula AROMASE （アロマーセ） ニゾラール WELLP" at bounding box center [874, 349] width 941 height 327
click at [1190, 446] on foreignobject "Dr's Formula AROMASE （アロマーセ） ニゾラール WELLP" at bounding box center [874, 349] width 941 height 327
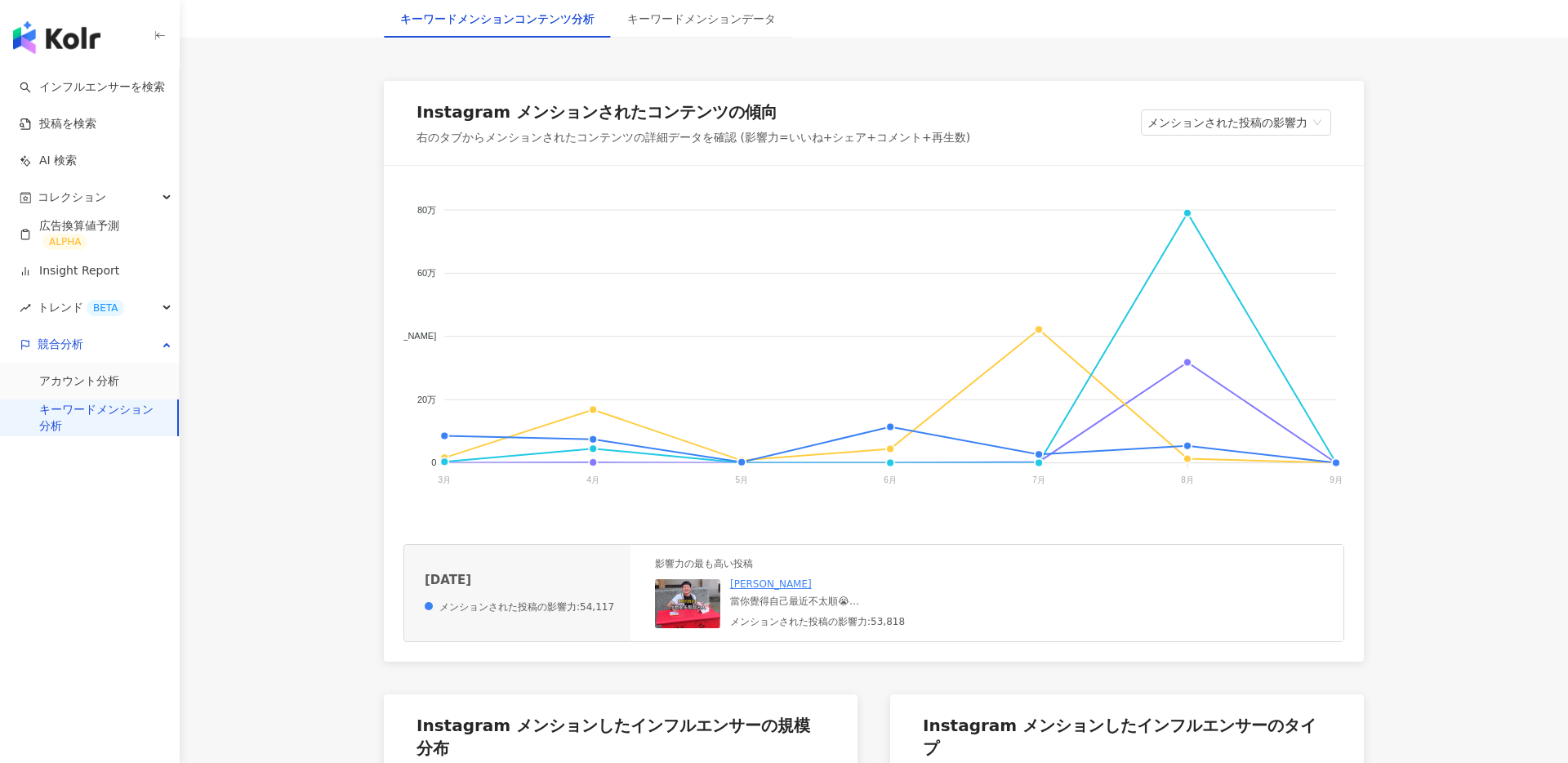
click at [679, 609] on img at bounding box center [688, 603] width 65 height 49
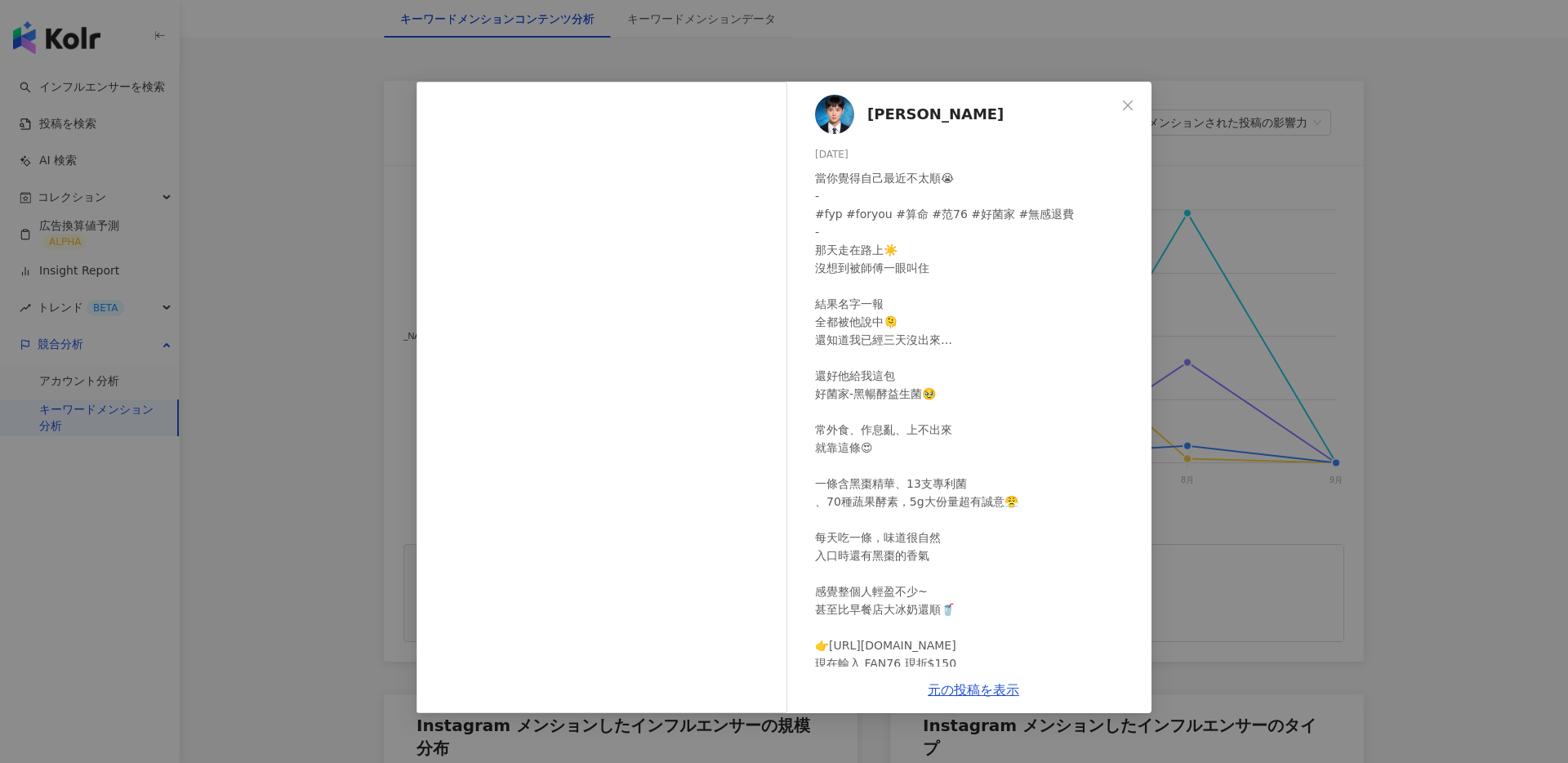
click at [1292, 510] on div "[PERSON_NAME][DATE] 當你覺得自己最近不太順😭 - #fyp #foryou #算命 #范76 #好菌家 #無感退費 - 那天走在路上☀️ …" at bounding box center [784, 381] width 1568 height 763
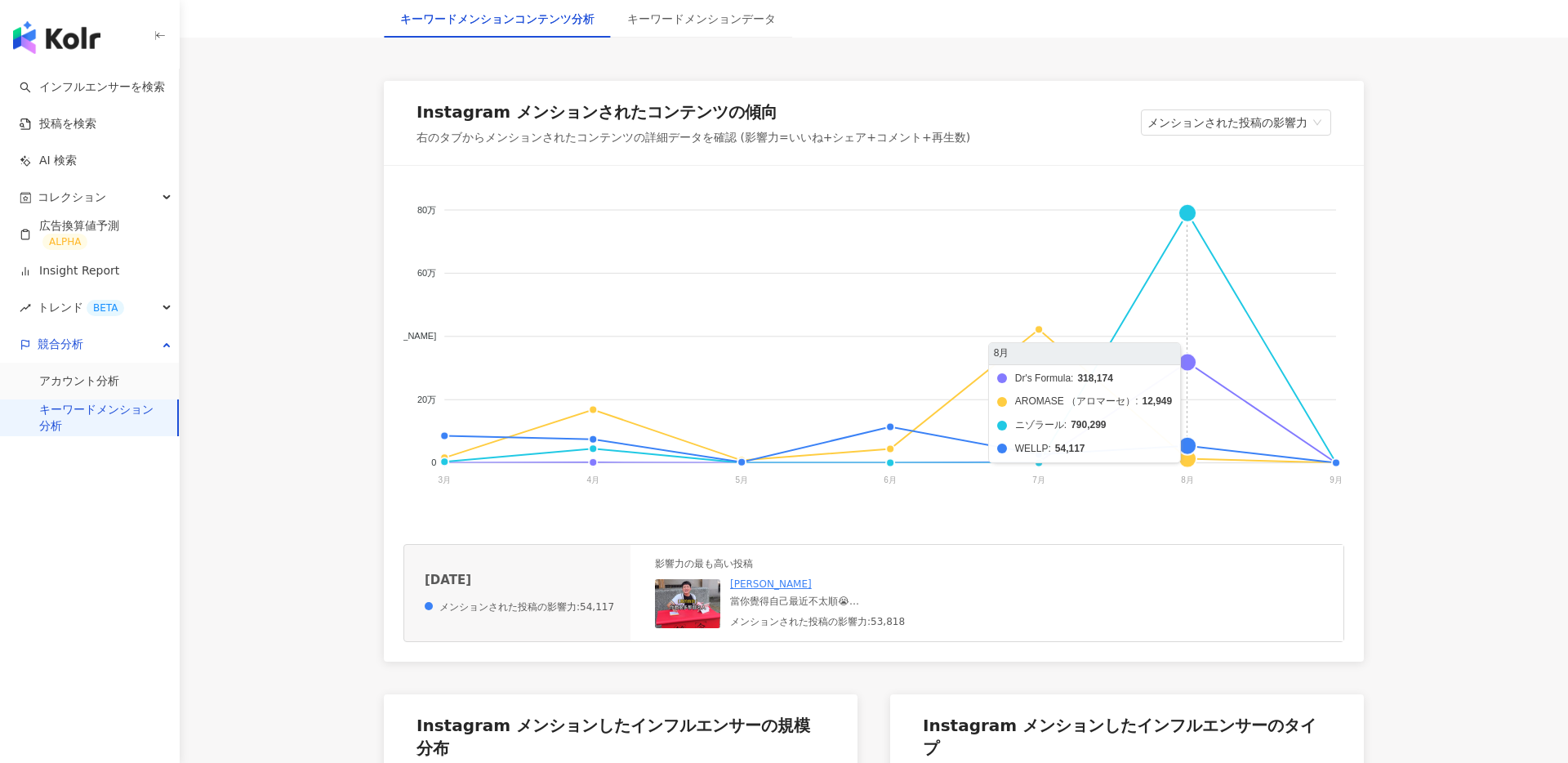
click at [1193, 460] on foreignobject "Dr's Formula AROMASE （アロマーセ） ニゾラール WELLP" at bounding box center [874, 349] width 941 height 327
click at [1192, 440] on foreignobject "Dr's Formula AROMASE （アロマーセ） ニゾラール WELLP" at bounding box center [874, 349] width 941 height 327
click at [1192, 359] on foreignobject "Dr's Formula AROMASE （アロマーセ） ニゾラール WELLP" at bounding box center [874, 349] width 941 height 327
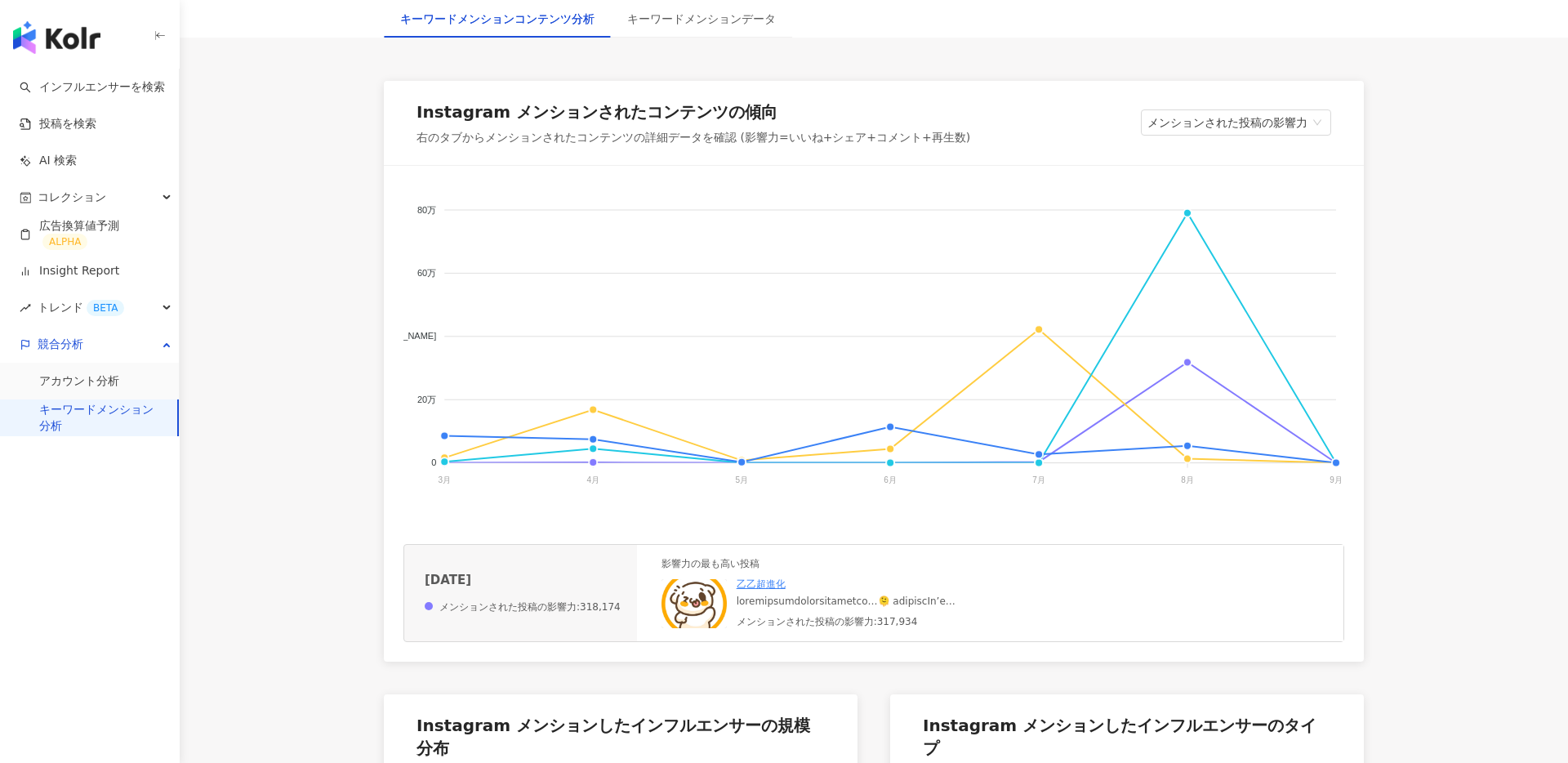
click at [1187, 204] on foreignobject "Dr's Formula AROMASE （アロマーセ） ニゾラール WELLP" at bounding box center [874, 349] width 941 height 327
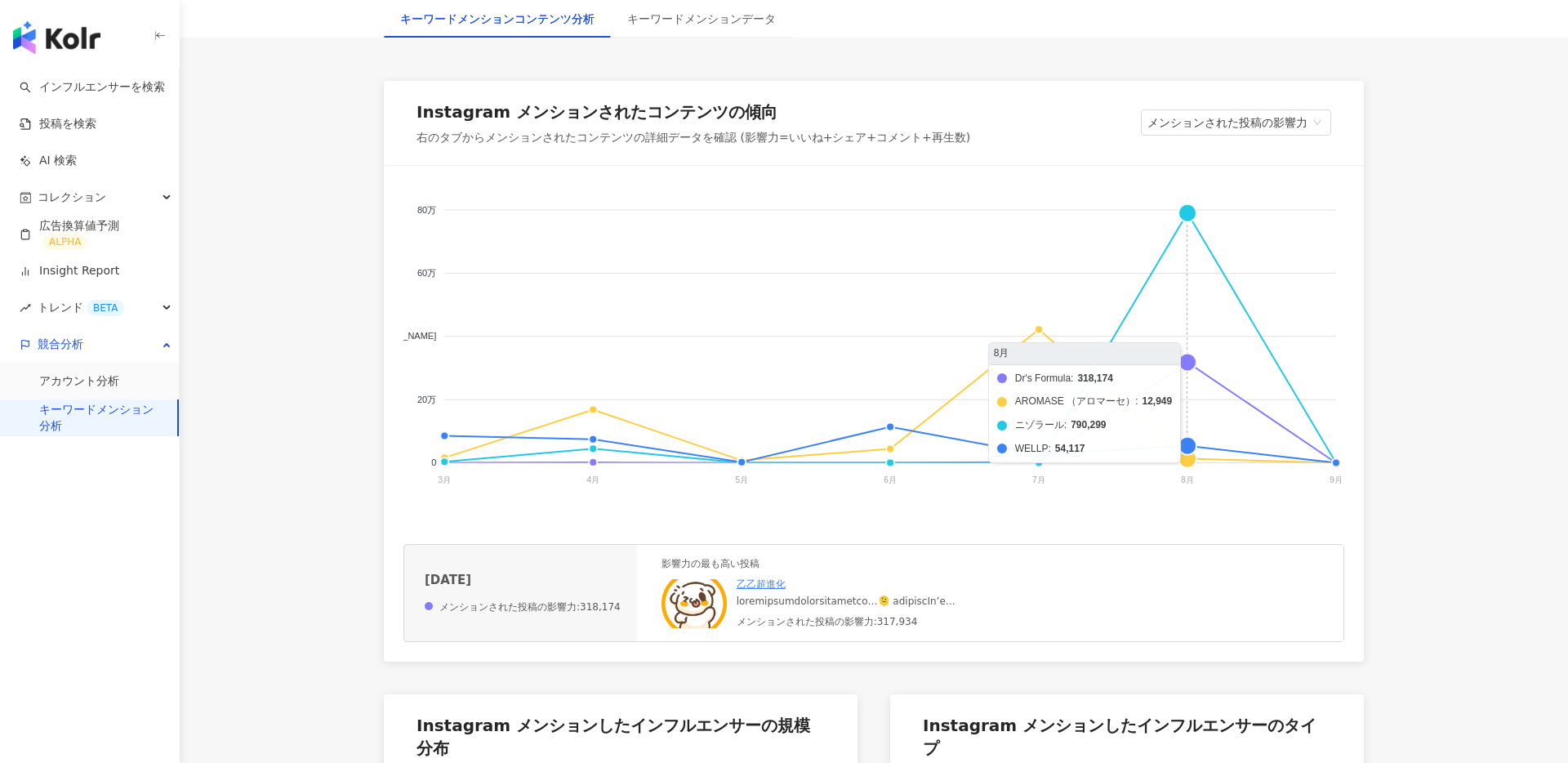
click at [1187, 213] on foreignobject "Dr's Formula AROMASE （アロマーセ） ニゾラール WELLP" at bounding box center [874, 349] width 941 height 327
click at [1191, 360] on foreignobject "Dr's Formula AROMASE （アロマーセ） ニゾラール WELLP" at bounding box center [874, 349] width 941 height 327
click at [1190, 449] on foreignobject "Dr's Formula AROMASE （アロマーセ） ニゾラール WELLP" at bounding box center [874, 349] width 941 height 327
click at [1191, 461] on foreignobject "Dr's Formula AROMASE （アロマーセ） ニゾラール WELLP" at bounding box center [874, 349] width 941 height 327
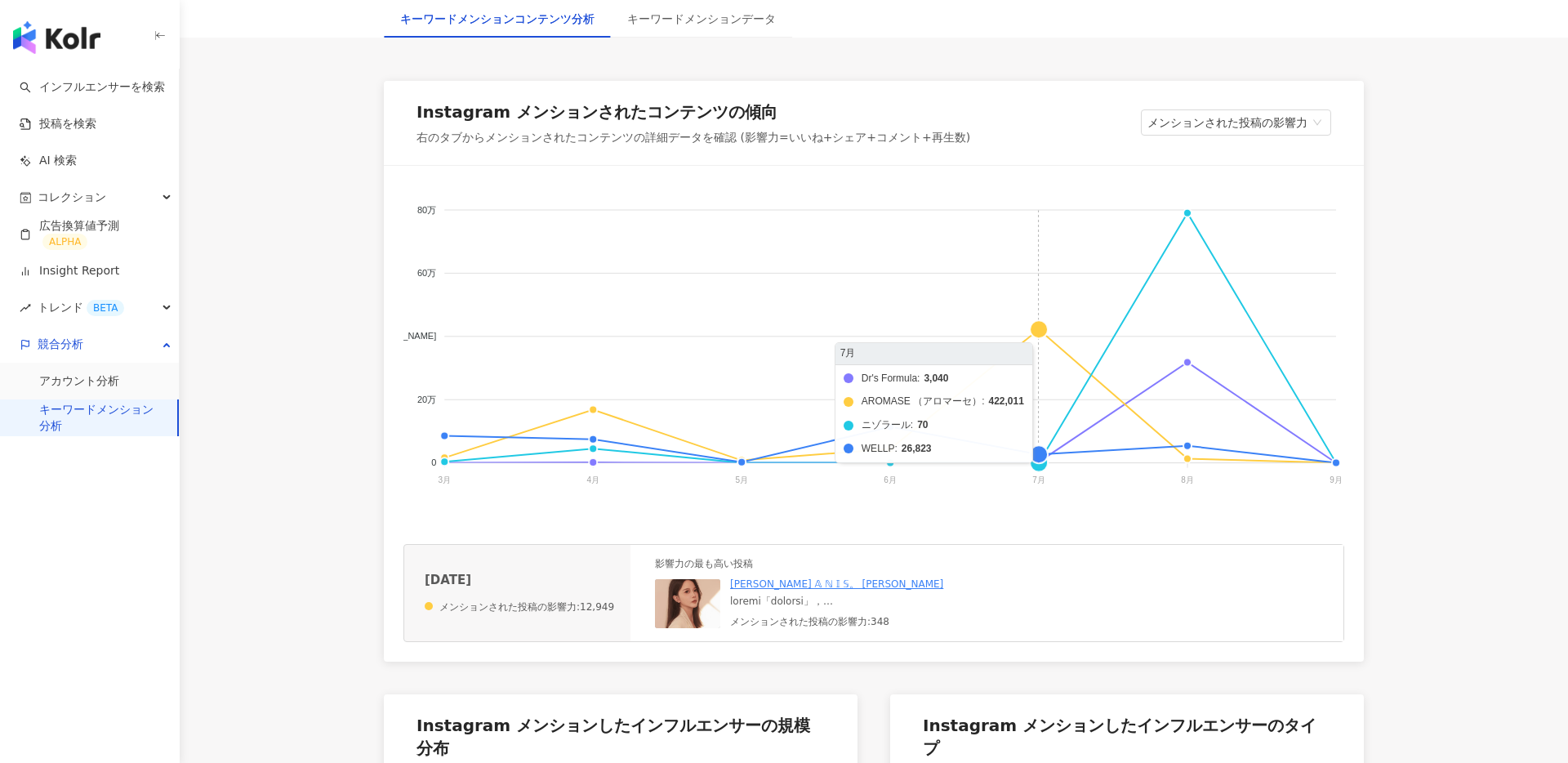
click at [1046, 327] on foreignobject "Dr's Formula AROMASE （アロマーセ） ニゾラール WELLP" at bounding box center [874, 349] width 941 height 327
click at [1043, 453] on foreignobject "Dr's Formula AROMASE （アロマーセ） ニゾラール WELLP" at bounding box center [874, 349] width 941 height 327
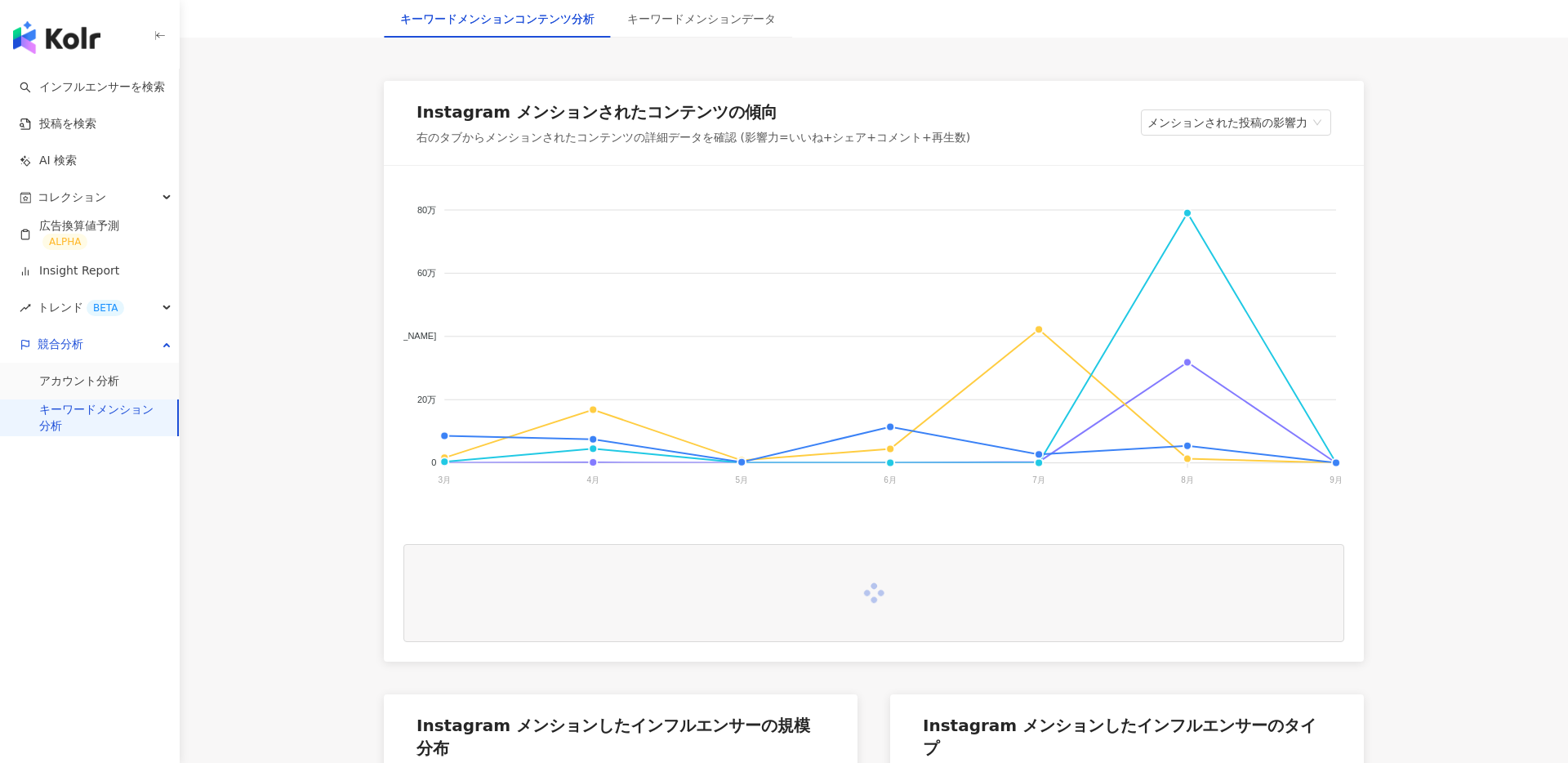
click at [1043, 483] on tspan "7月" at bounding box center [1039, 480] width 13 height 9
click at [1041, 462] on icon "Dr's Formula AROMASE （アロマーセ） ニゾラール WELLP 80万 80万 60万 60万 40万 40万 20万 20万 0 0 3月…" at bounding box center [874, 349] width 941 height 327
click at [1029, 465] on foreignobject "Dr's Formula AROMASE （アロマーセ） ニゾラール WELLP" at bounding box center [874, 349] width 941 height 327
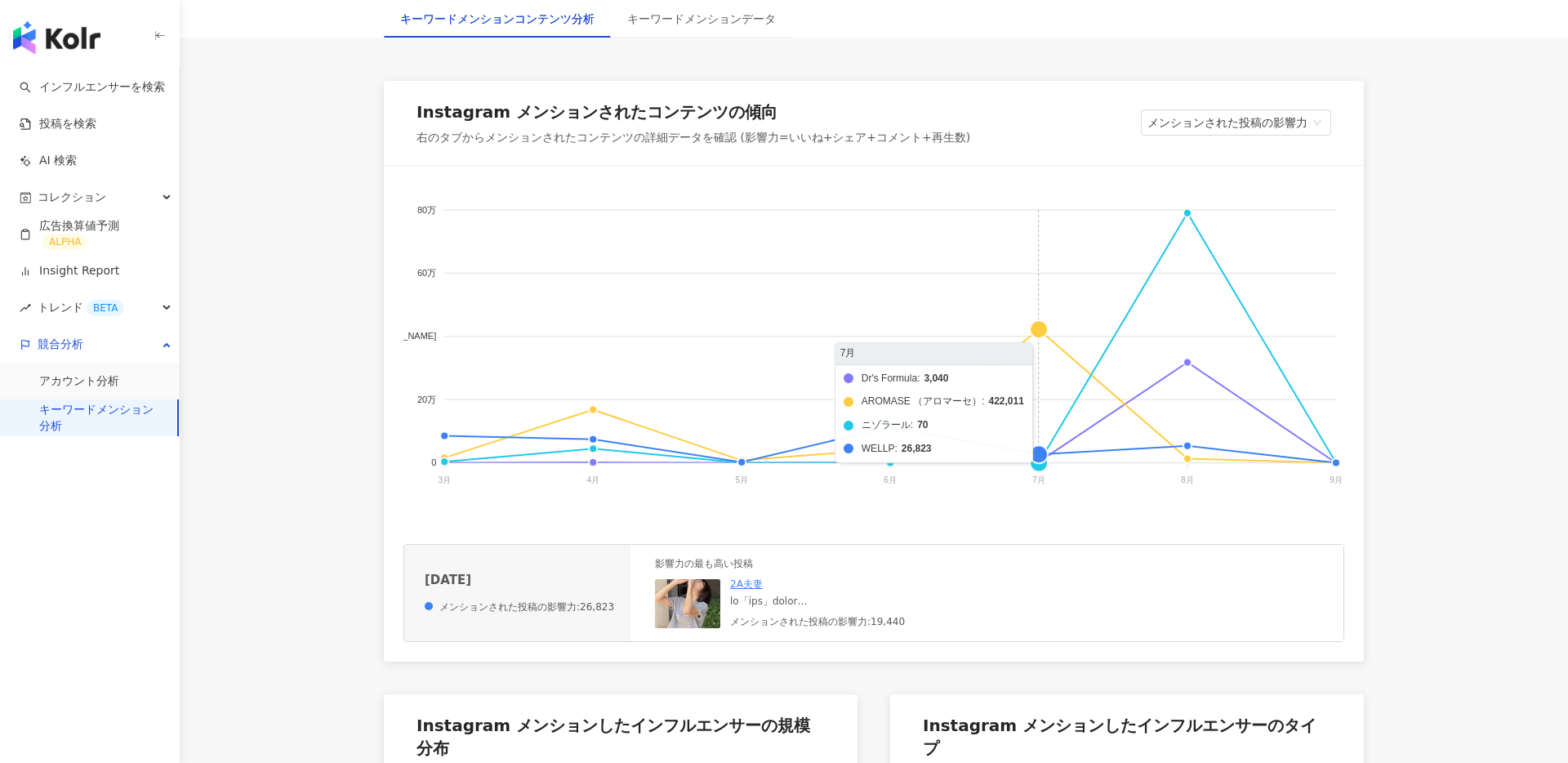
click at [1037, 461] on foreignobject "Dr's Formula AROMASE （アロマーセ） ニゾラール WELLP" at bounding box center [874, 349] width 941 height 327
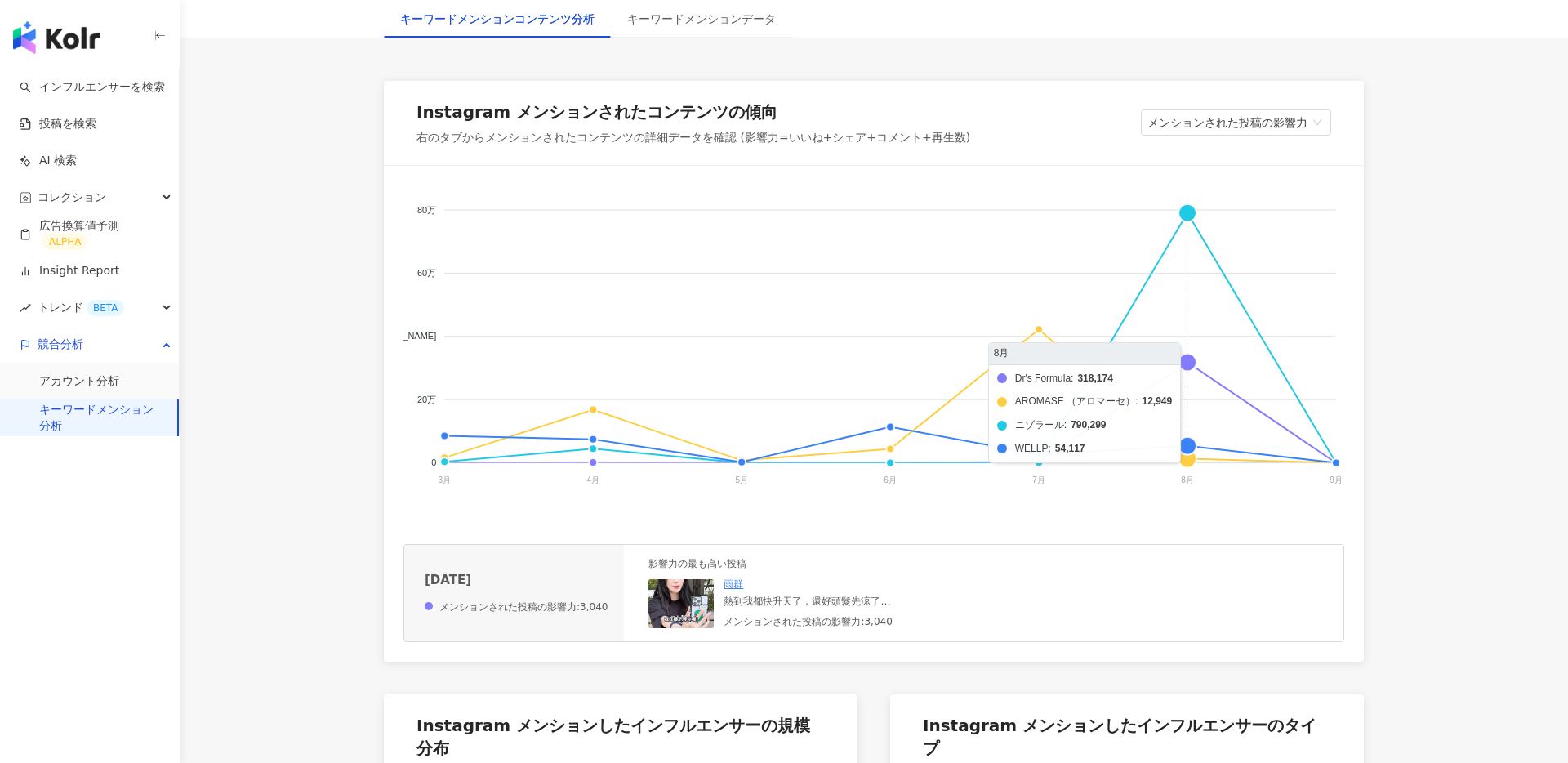
click at [1193, 214] on foreignobject "Dr's Formula AROMASE （アロマーセ） ニゾラール WELLP" at bounding box center [874, 349] width 941 height 327
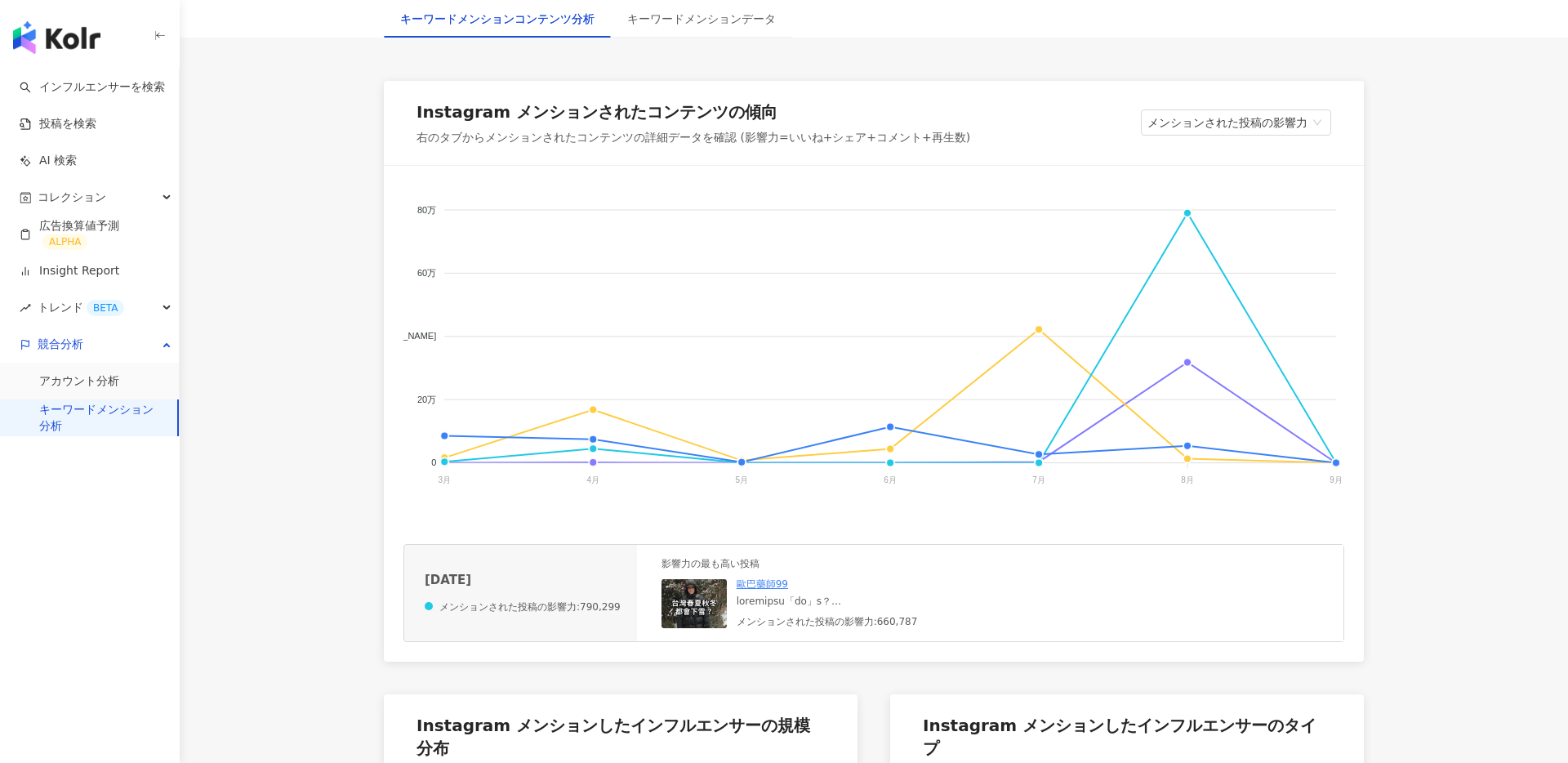
click at [1187, 208] on foreignobject "Dr's Formula AROMASE （アロマーセ） ニゾラール WELLP" at bounding box center [874, 349] width 941 height 327
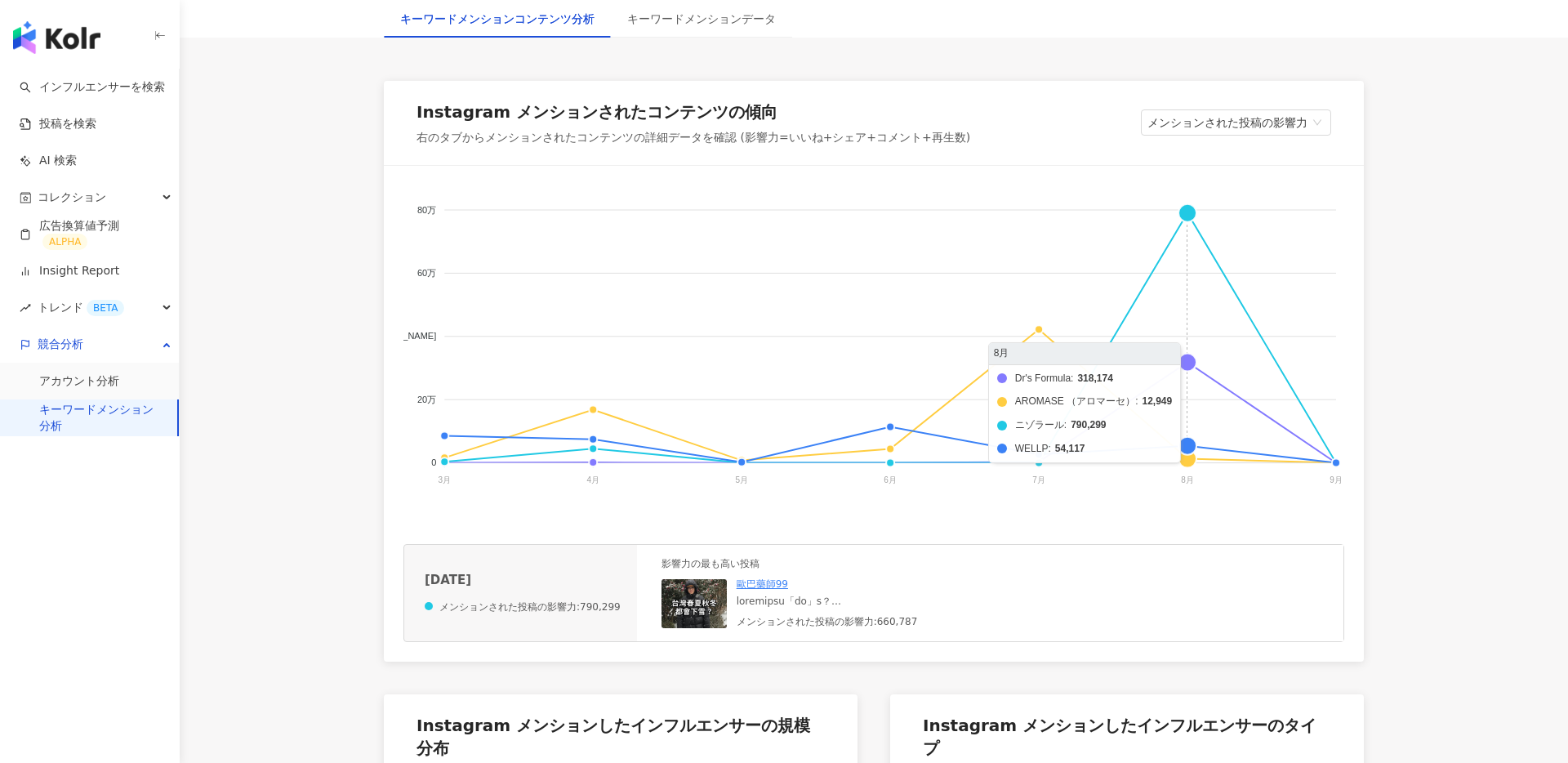
click at [1197, 362] on foreignobject "Dr's Formula AROMASE （アロマーセ） ニゾラール WELLP" at bounding box center [874, 349] width 941 height 327
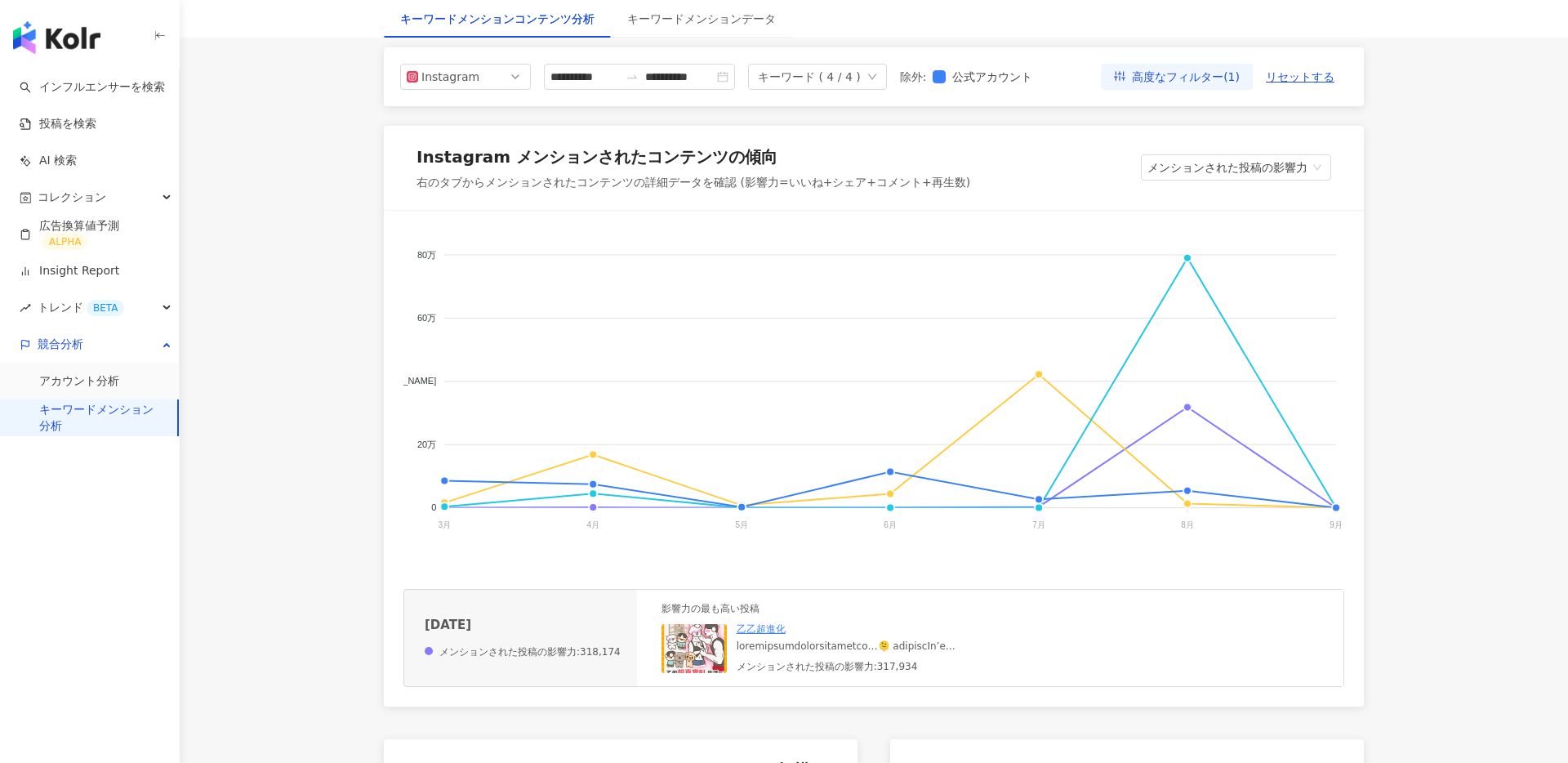
scroll to position [146, 0]
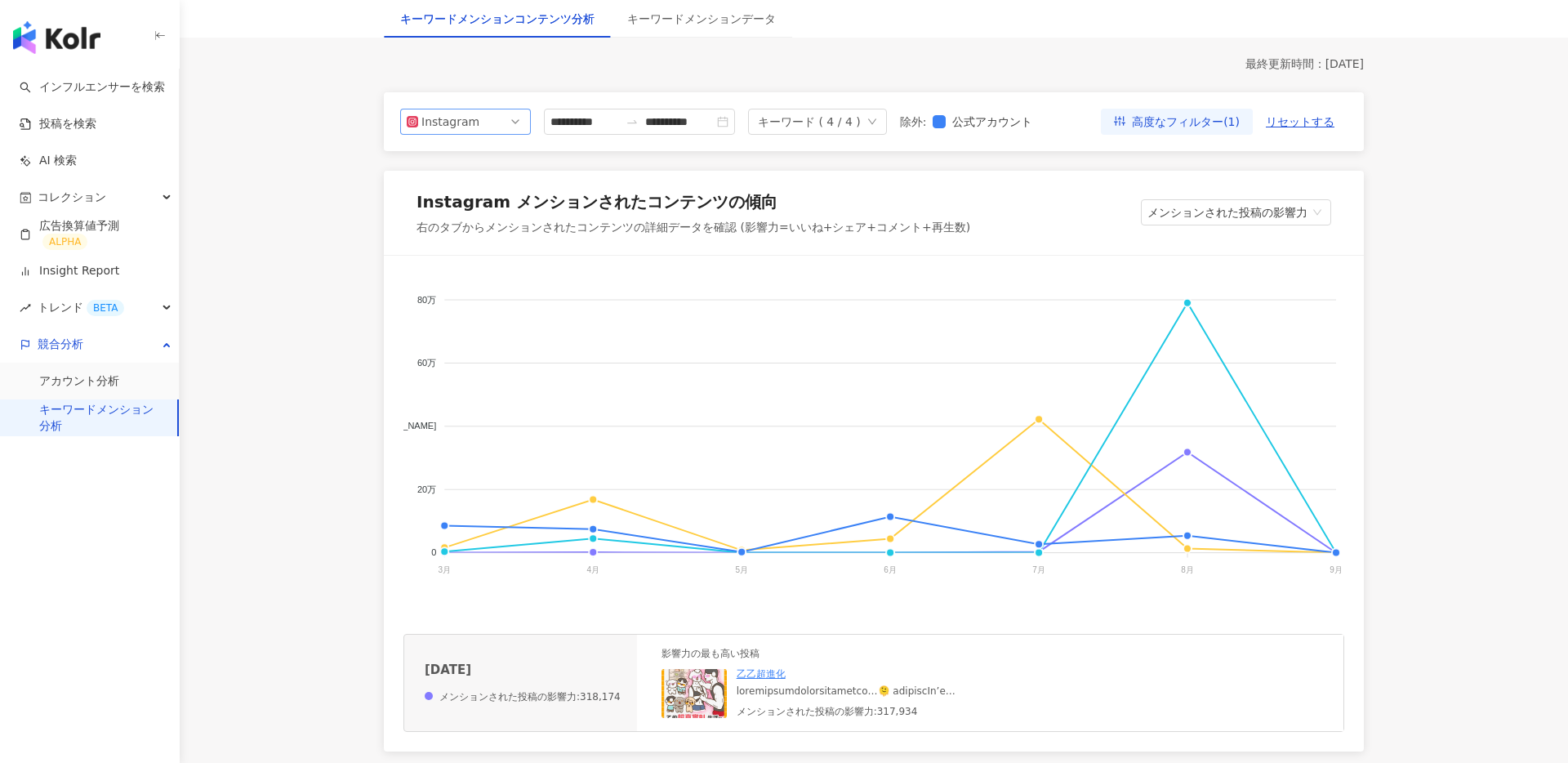
click at [530, 129] on div "Instagram" at bounding box center [466, 121] width 131 height 26
click at [488, 247] on div "Threads" at bounding box center [466, 242] width 105 height 18
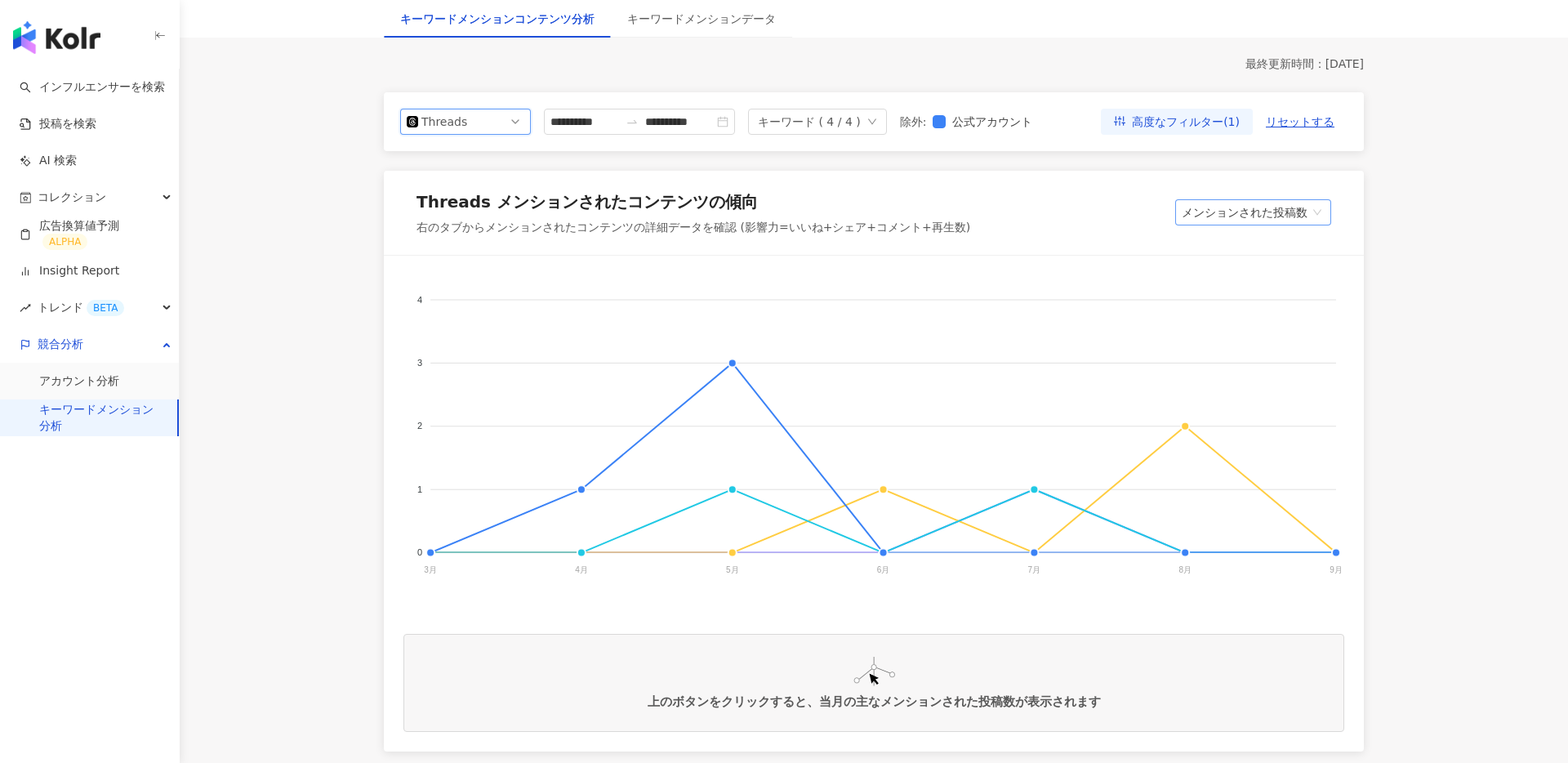
click at [1309, 205] on span "メンションされた投稿数" at bounding box center [1253, 212] width 143 height 24
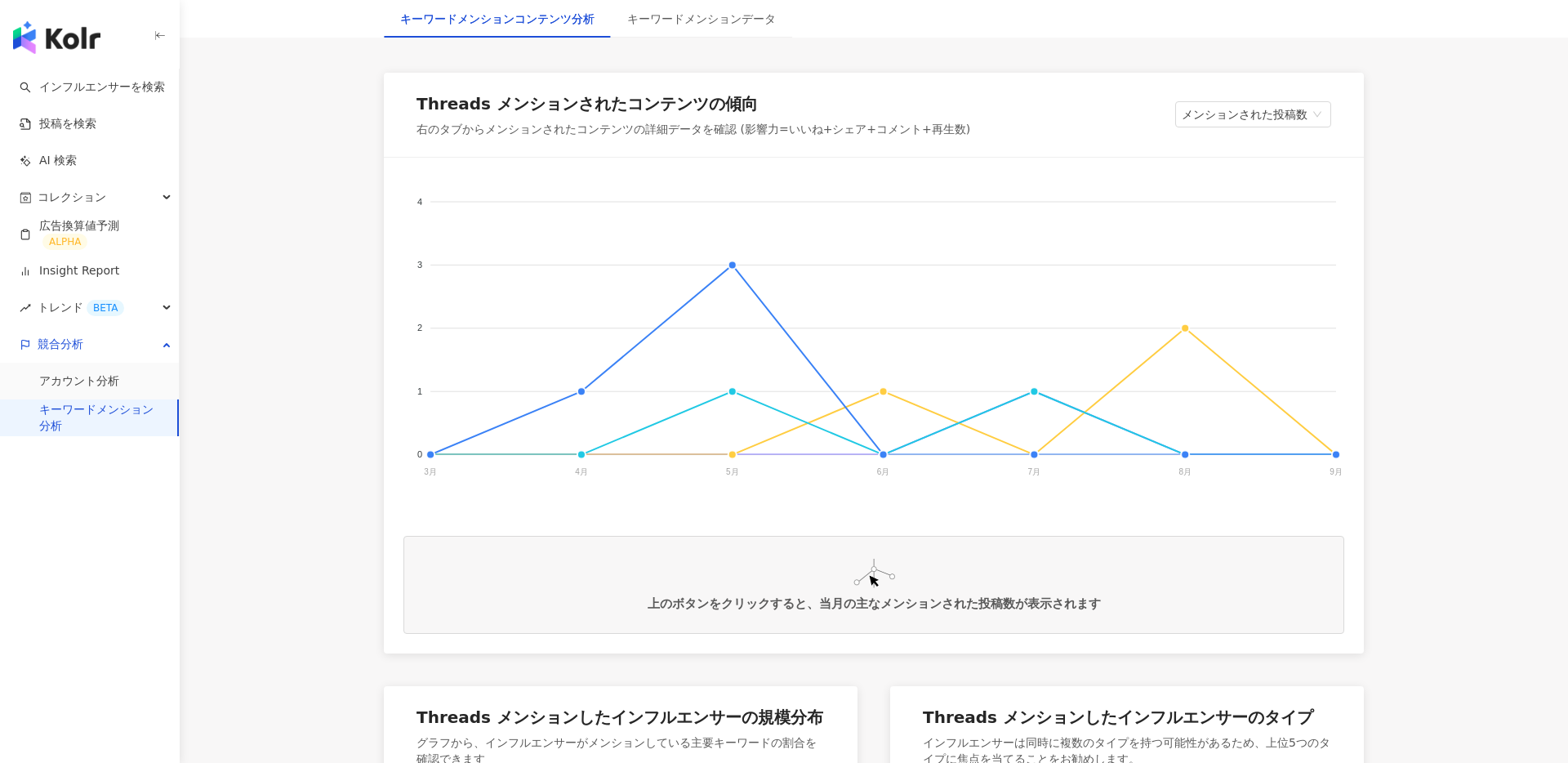
click at [1181, 332] on foreignobject "Dr's Formula AROMASE （アロマーセ） ニゾラール WELLP" at bounding box center [874, 341] width 941 height 327
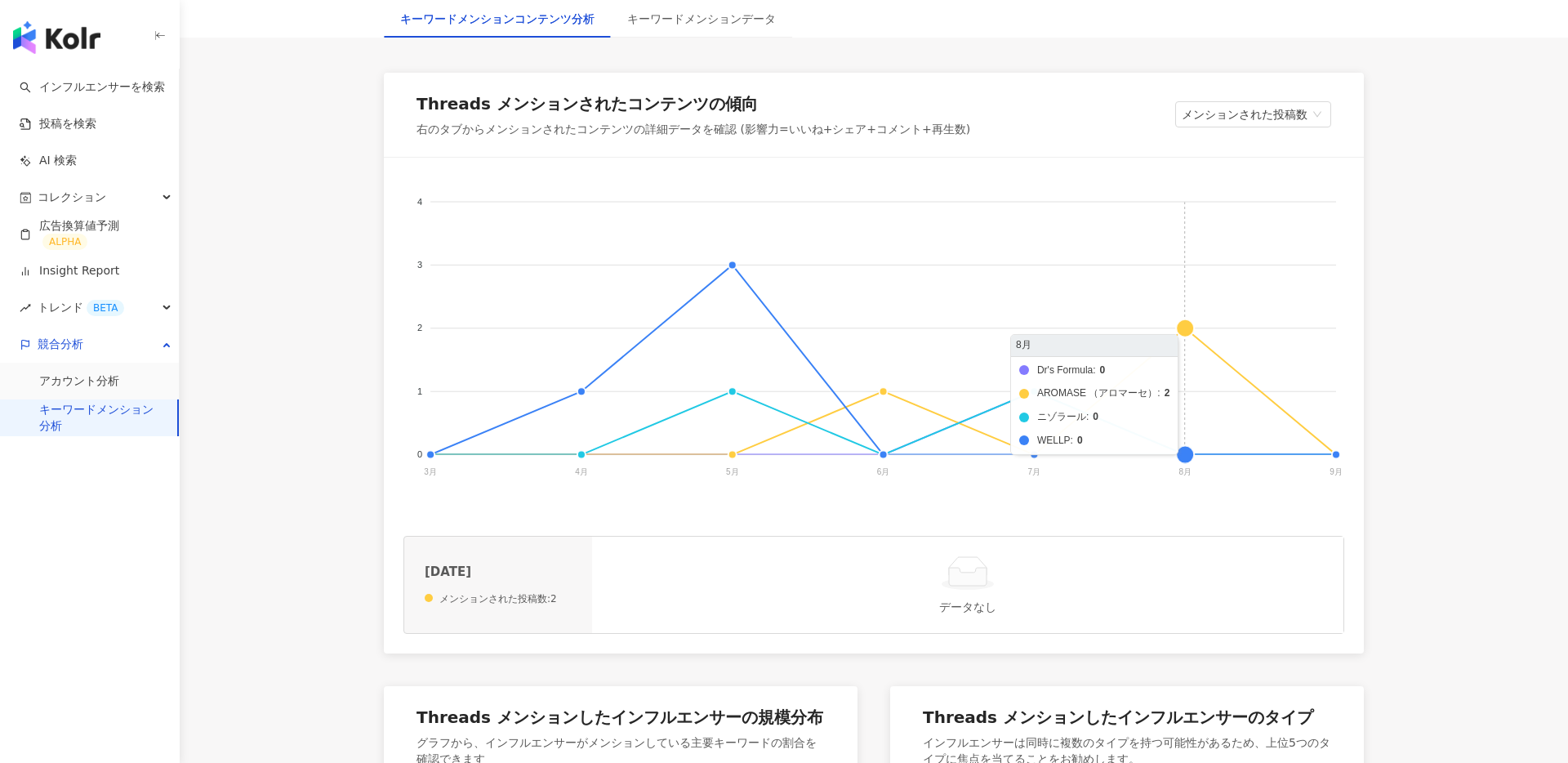
click at [1190, 452] on foreignobject "Dr's Formula AROMASE （アロマーセ） ニゾラール WELLP" at bounding box center [874, 341] width 941 height 327
click at [1346, 454] on div "Dr's Formula AROMASE （アロマーセ） ニゾラール WELLP 4 4 3 3 2 2 1 1 0 0 3月 3月 4月 4月 5月 5月 …" at bounding box center [874, 405] width 980 height 496
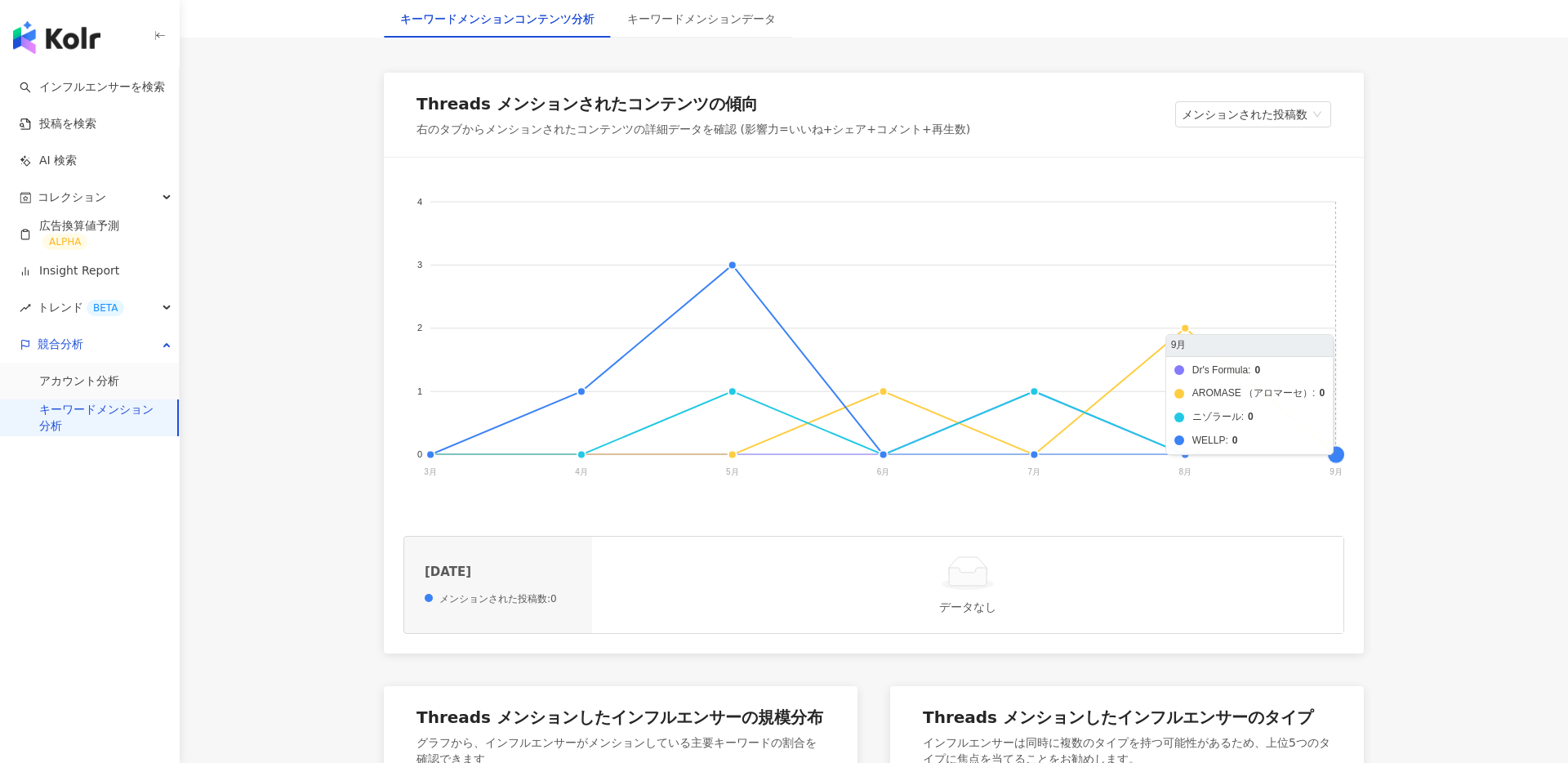
click at [1335, 453] on foreignobject "Dr's Formula AROMASE （アロマーセ） ニゾラール WELLP" at bounding box center [874, 341] width 941 height 327
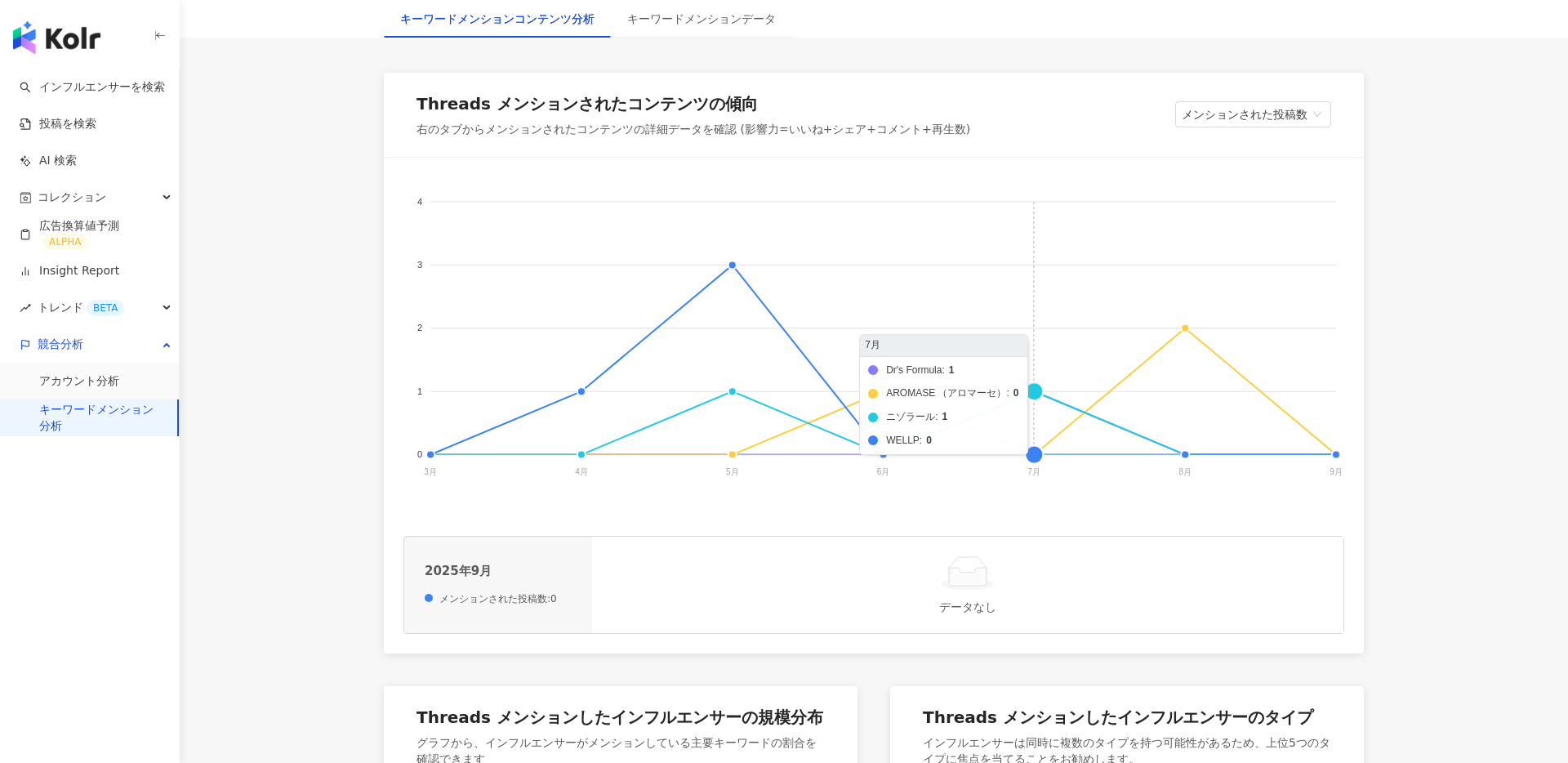
click at [1047, 389] on foreignobject "Dr's Formula AROMASE （アロマーセ） ニゾラール WELLP" at bounding box center [874, 341] width 941 height 327
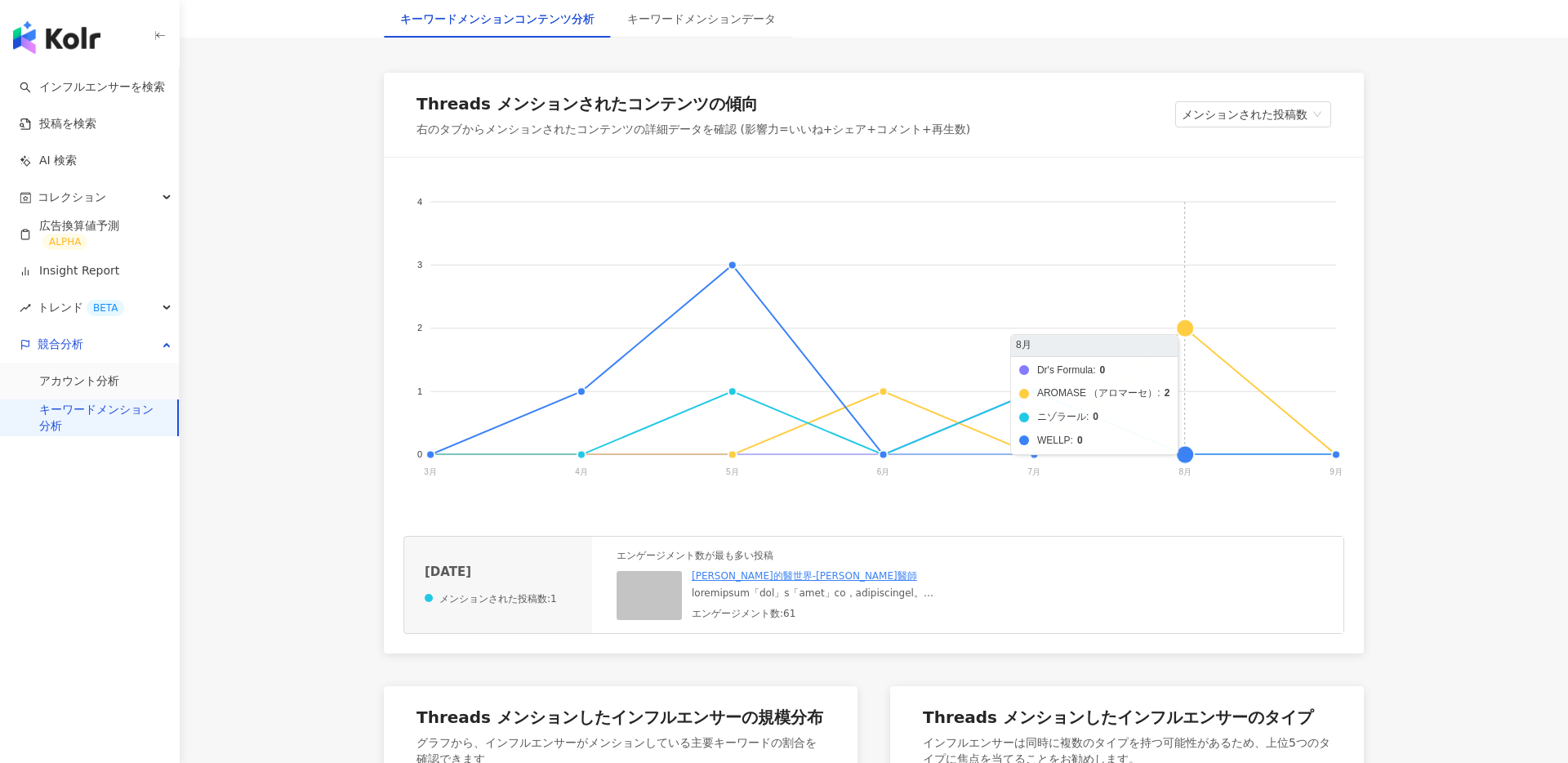
click at [1181, 332] on foreignobject "Dr's Formula AROMASE （アロマーセ） ニゾラール WELLP" at bounding box center [874, 341] width 941 height 327
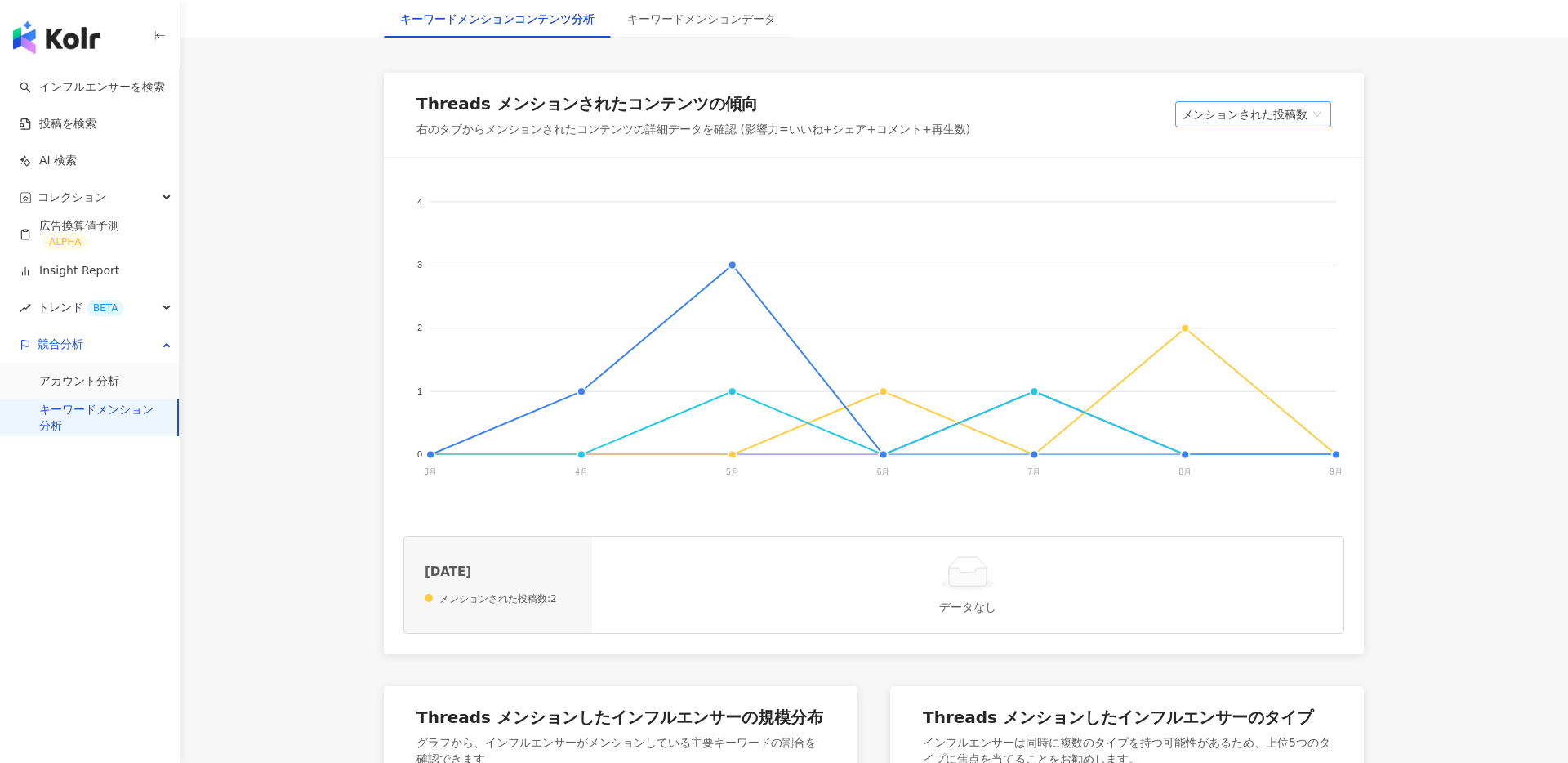
click at [1240, 118] on span "メンションされた投稿数" at bounding box center [1253, 114] width 143 height 24
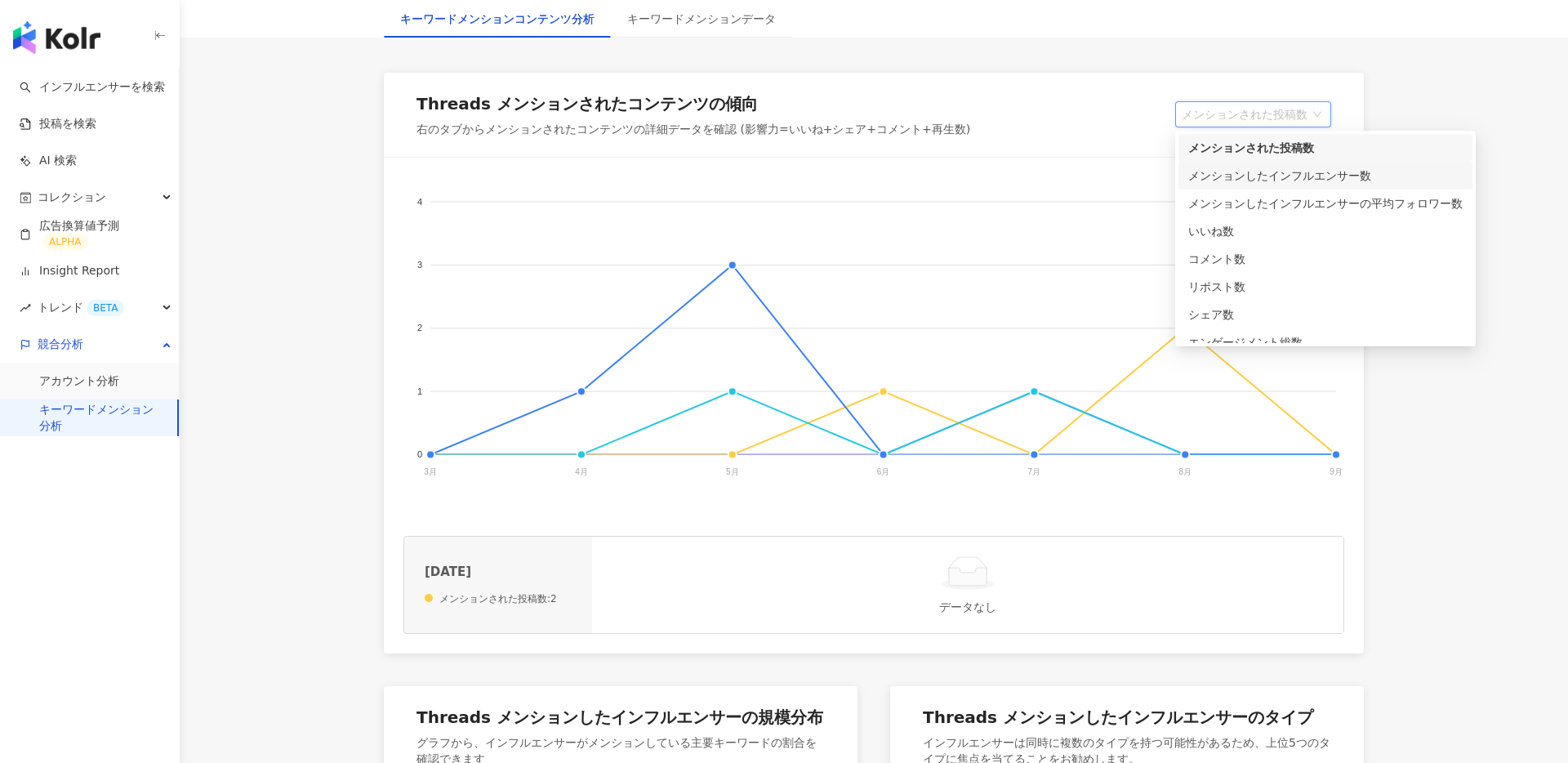
click at [1242, 174] on div "メンションしたインフルエンサー数" at bounding box center [1325, 176] width 274 height 18
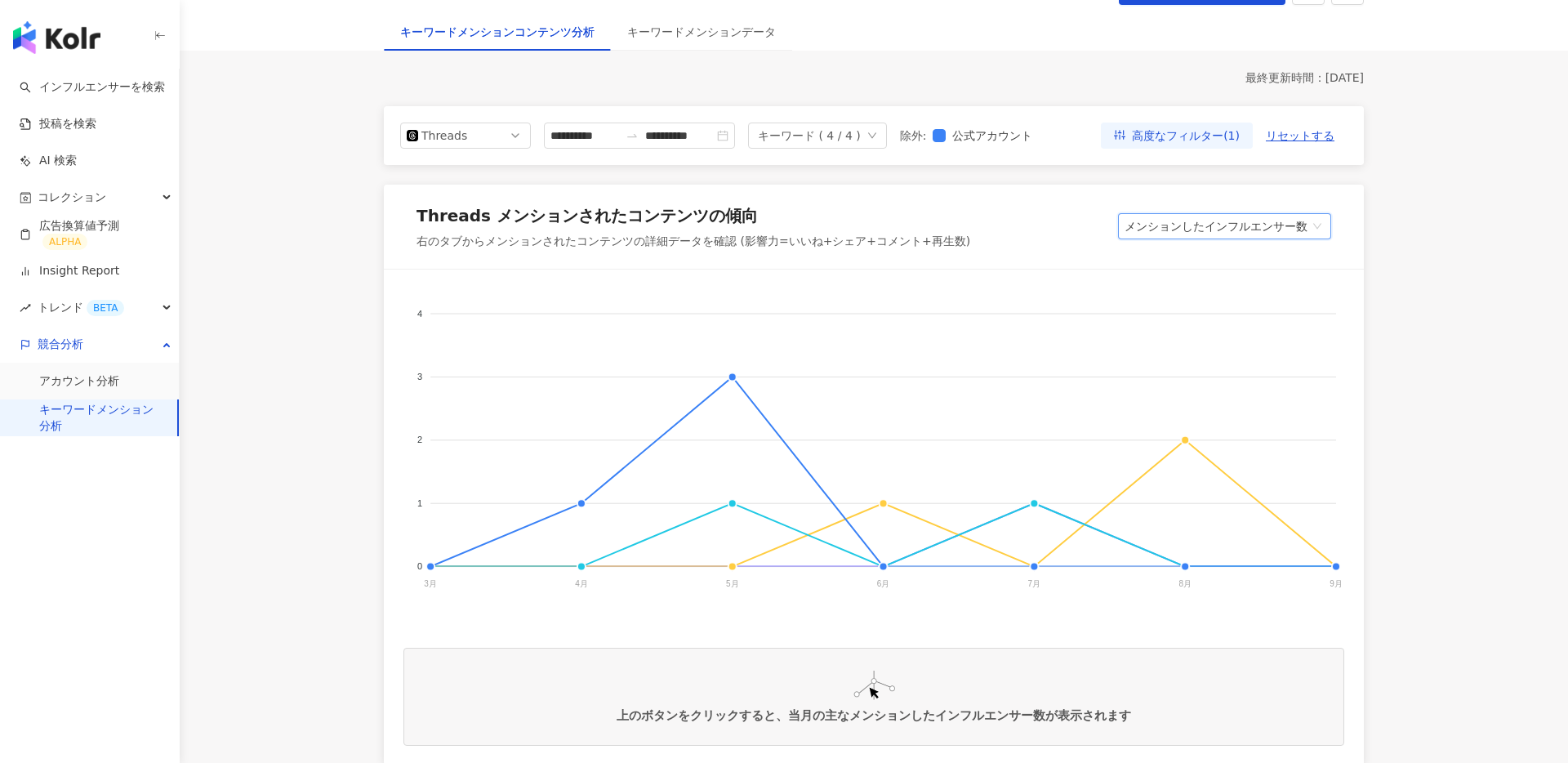
scroll to position [110, 0]
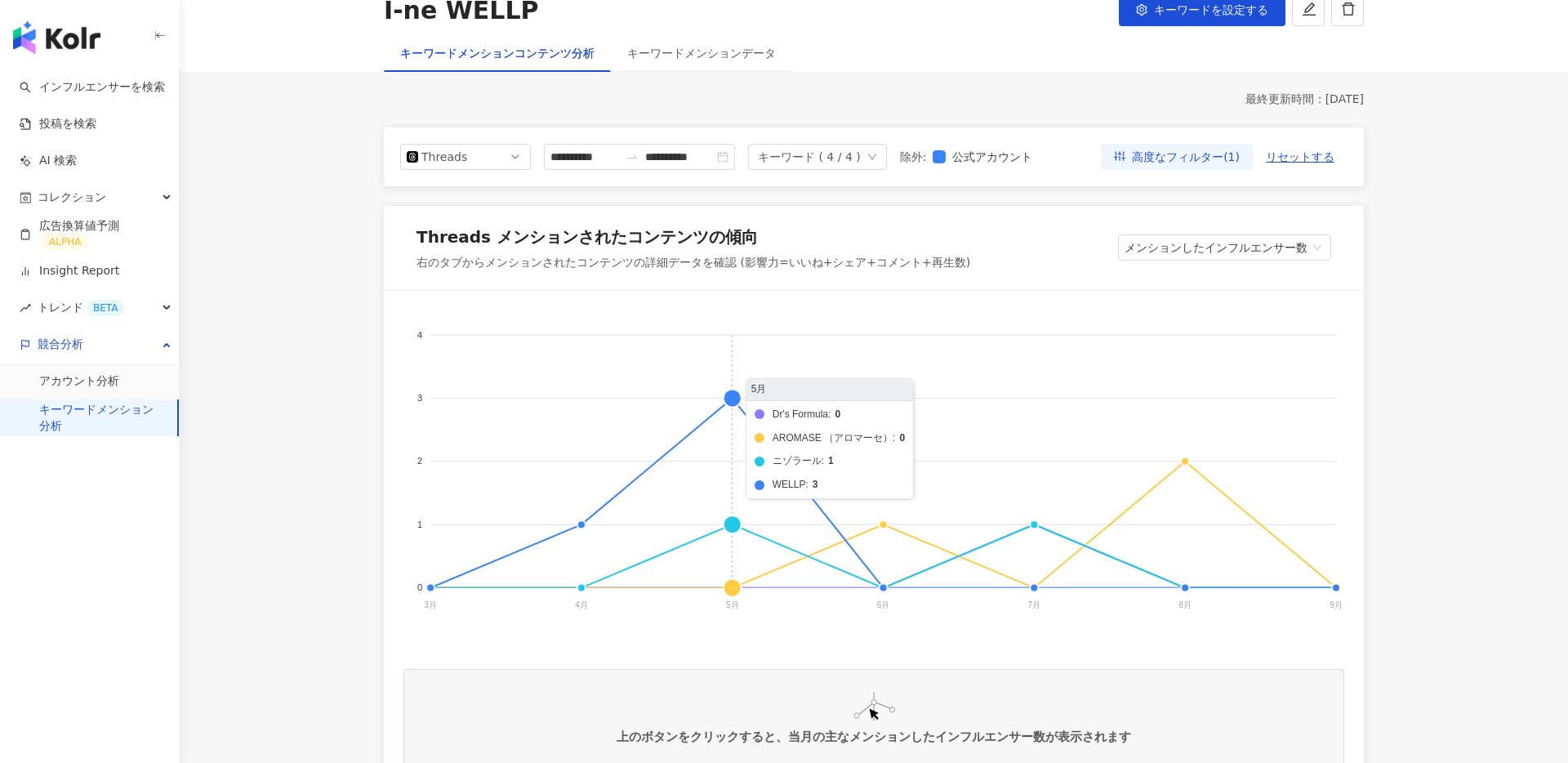
click at [735, 392] on foreignobject "Dr's Formula AROMASE （アロマーセ） ニゾラール WELLP" at bounding box center [874, 474] width 941 height 327
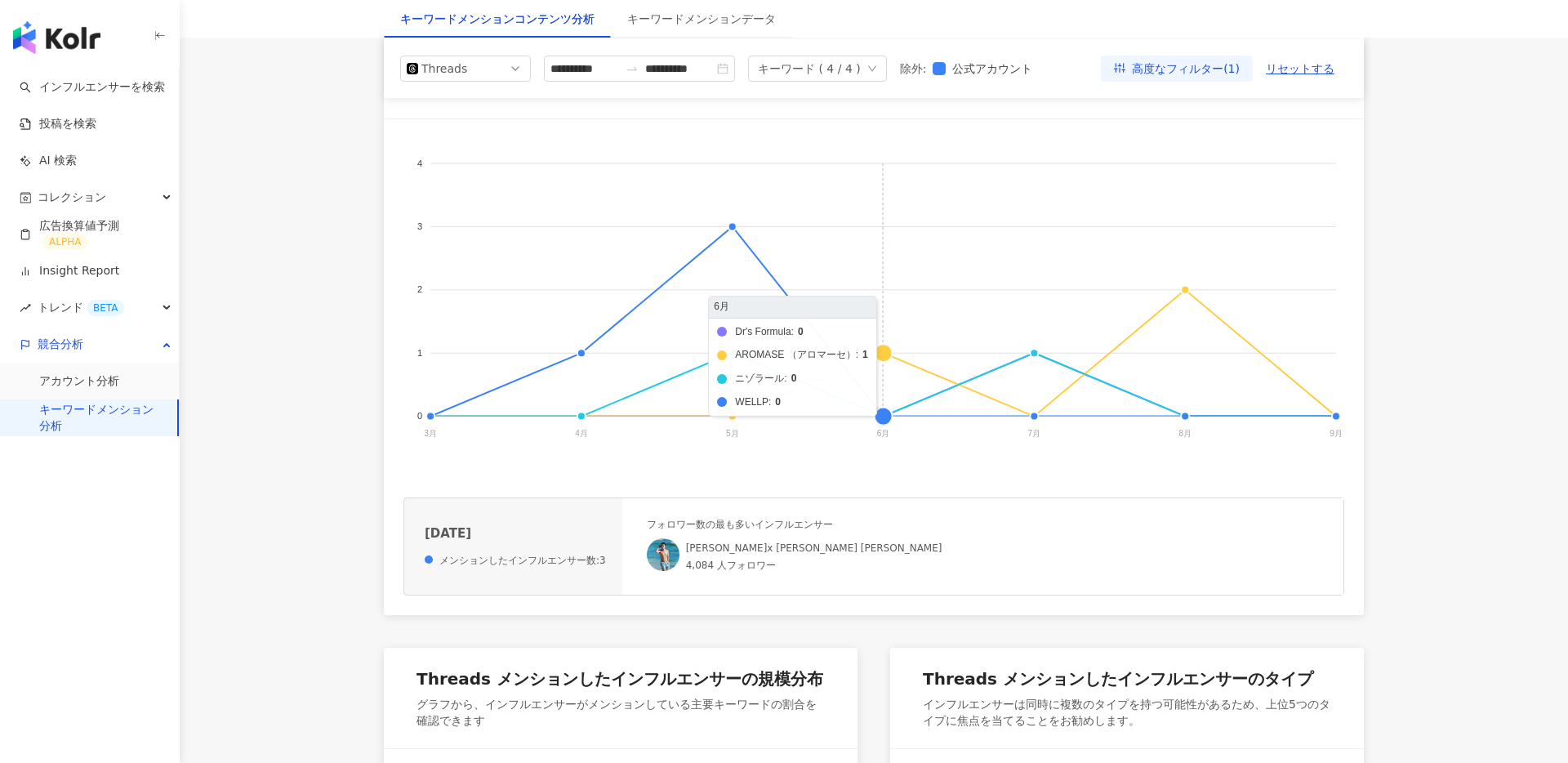
scroll to position [292, 0]
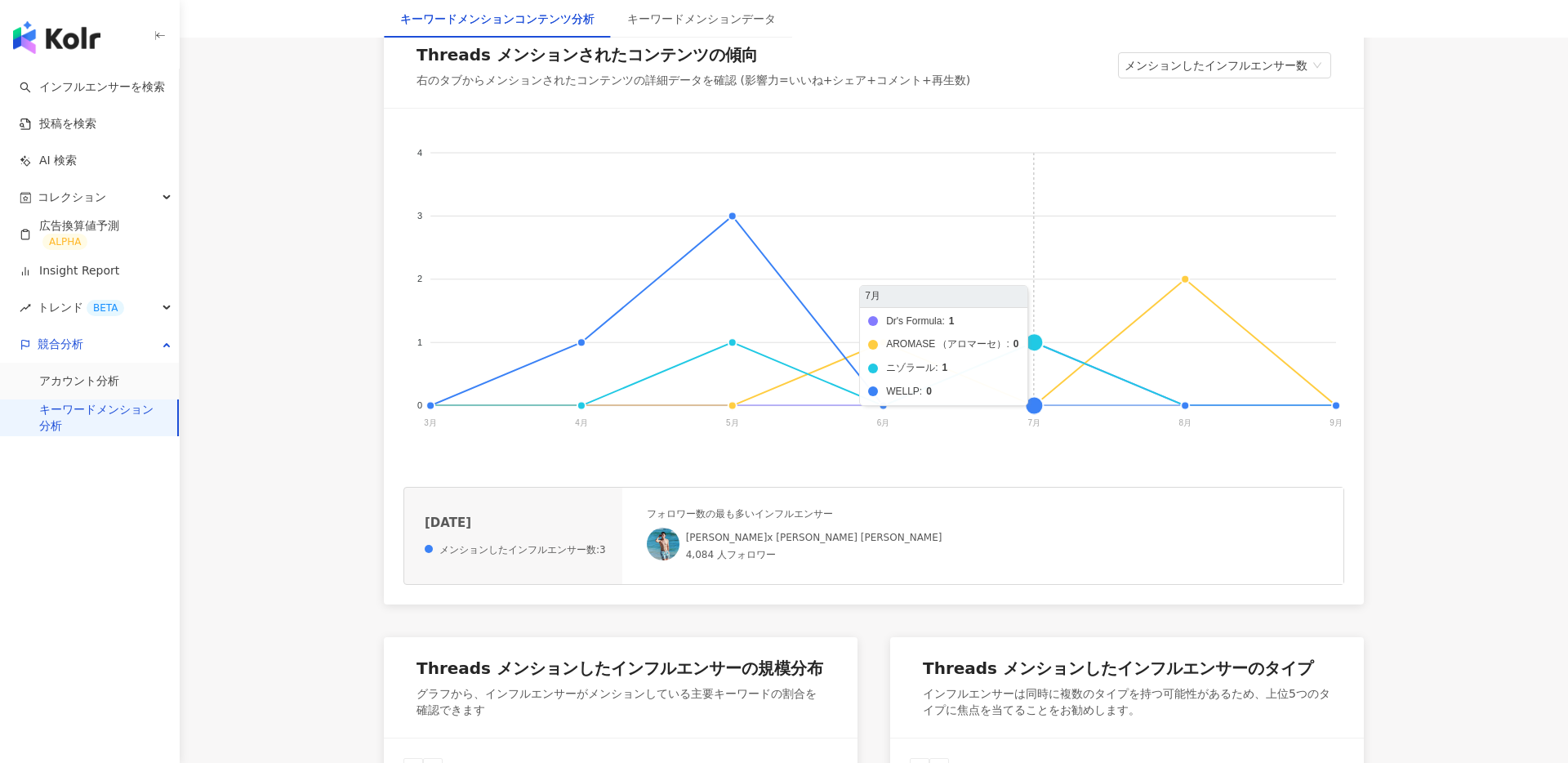
click at [1037, 341] on foreignobject "Dr's Formula AROMASE （アロマーセ） ニゾラール WELLP" at bounding box center [874, 291] width 941 height 327
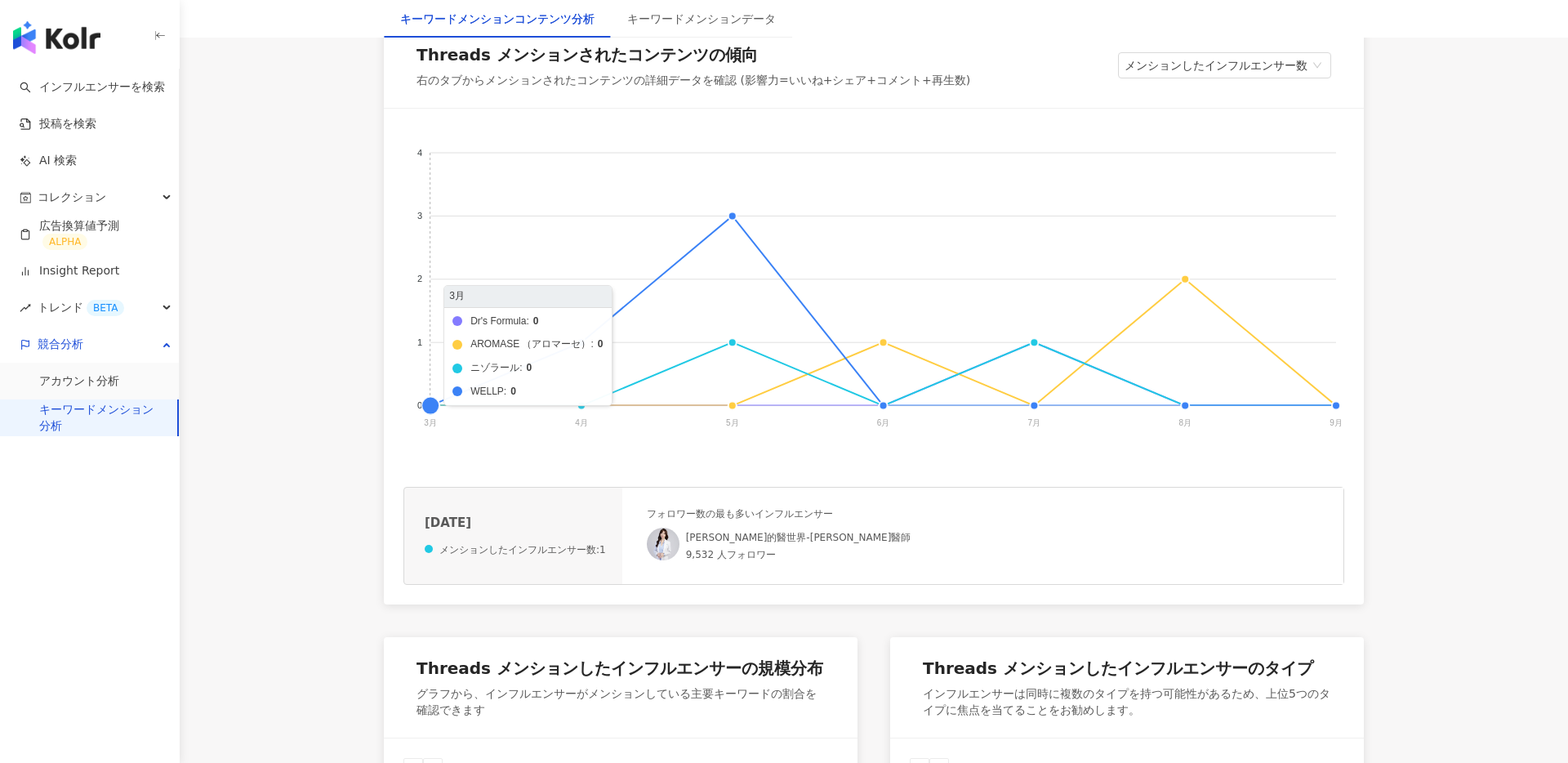
click at [434, 404] on foreignobject "Dr's Formula AROMASE （アロマーセ） ニゾラール WELLP" at bounding box center [874, 291] width 941 height 327
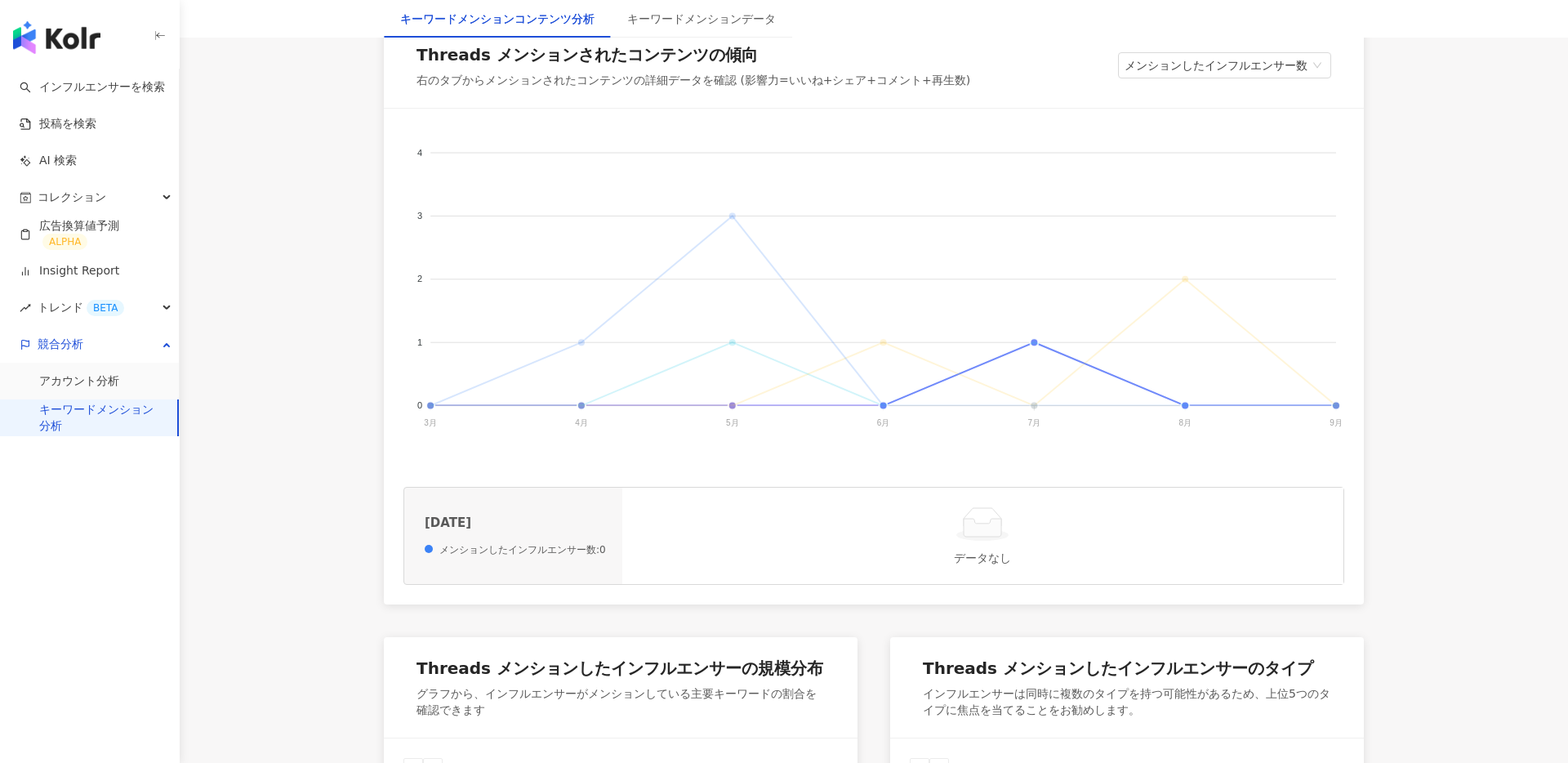
click at [463, 563] on span "Dr's Formula" at bounding box center [429, 569] width 68 height 11
click at [527, 705] on span "AROMASE （アロマーセ）" at bounding box center [462, 711] width 133 height 11
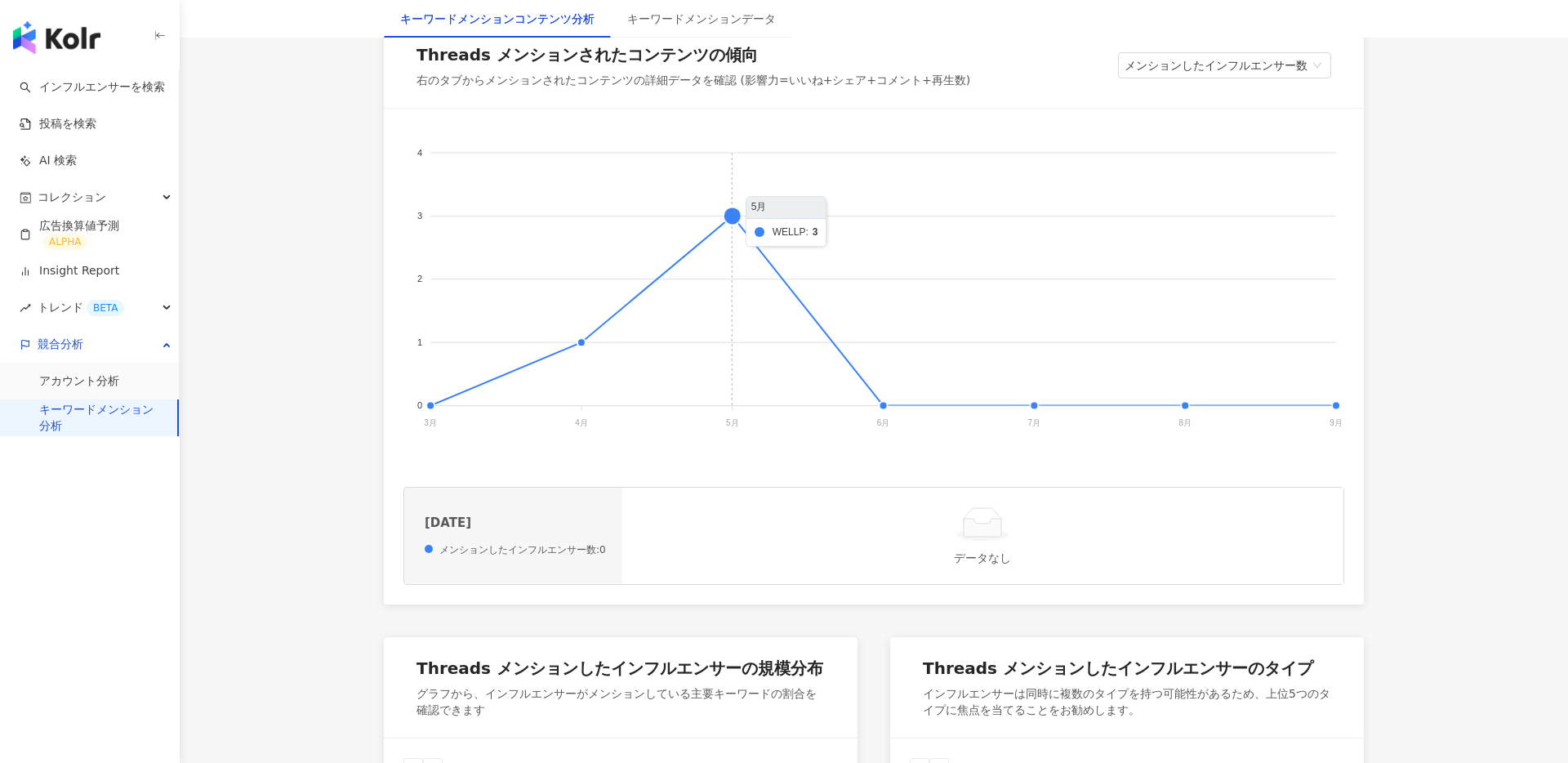
click at [732, 219] on foreignobject "Dr's Formula AROMASE （アロマーセ） ニゾラール WELLP" at bounding box center [874, 291] width 941 height 327
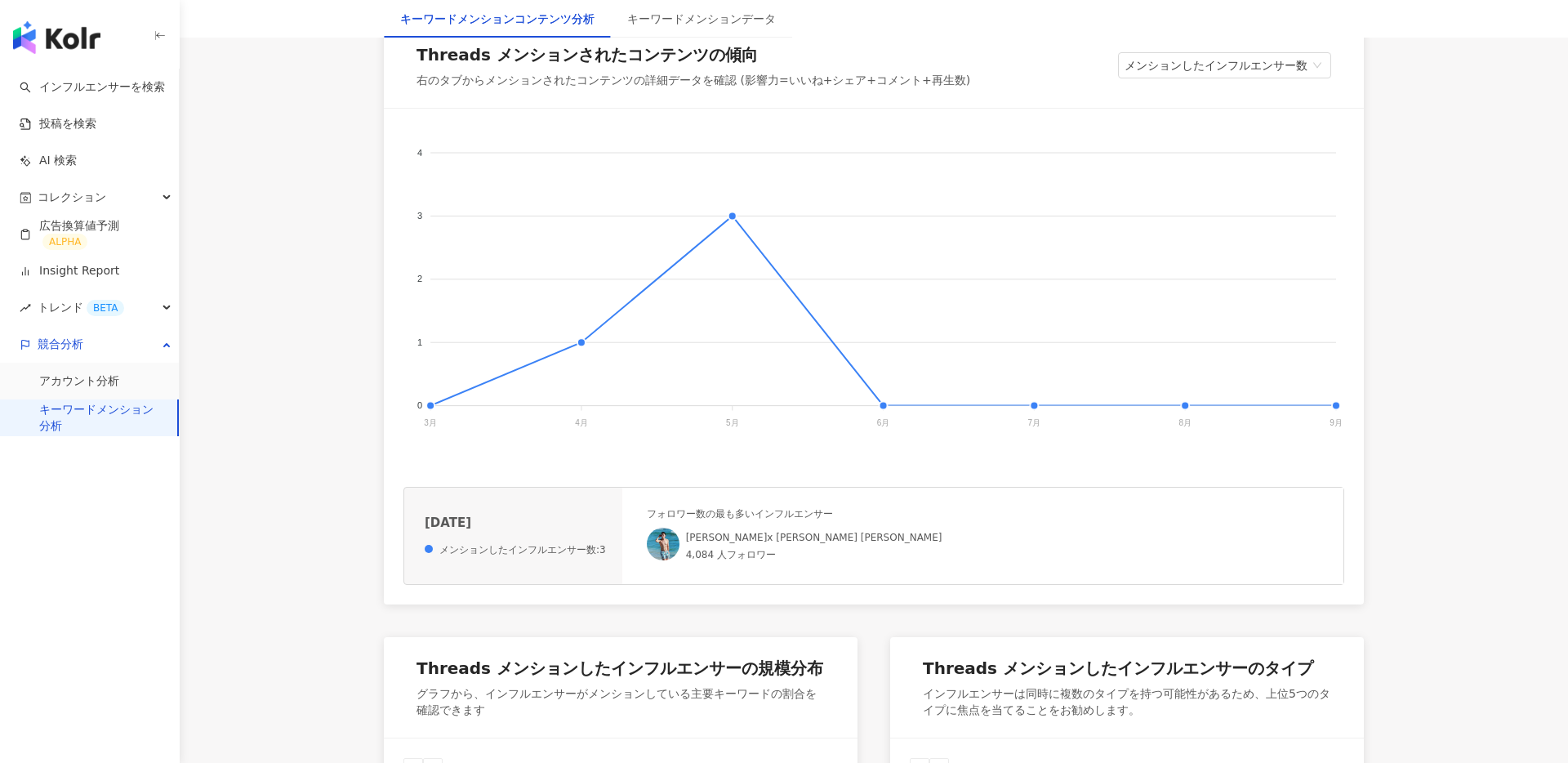
click at [675, 541] on img at bounding box center [663, 544] width 33 height 33
click at [729, 537] on link "[PERSON_NAME]x [PERSON_NAME] [PERSON_NAME]" at bounding box center [814, 538] width 257 height 11
click at [1243, 64] on span "メンションしたインフルエンサー数" at bounding box center [1225, 65] width 200 height 24
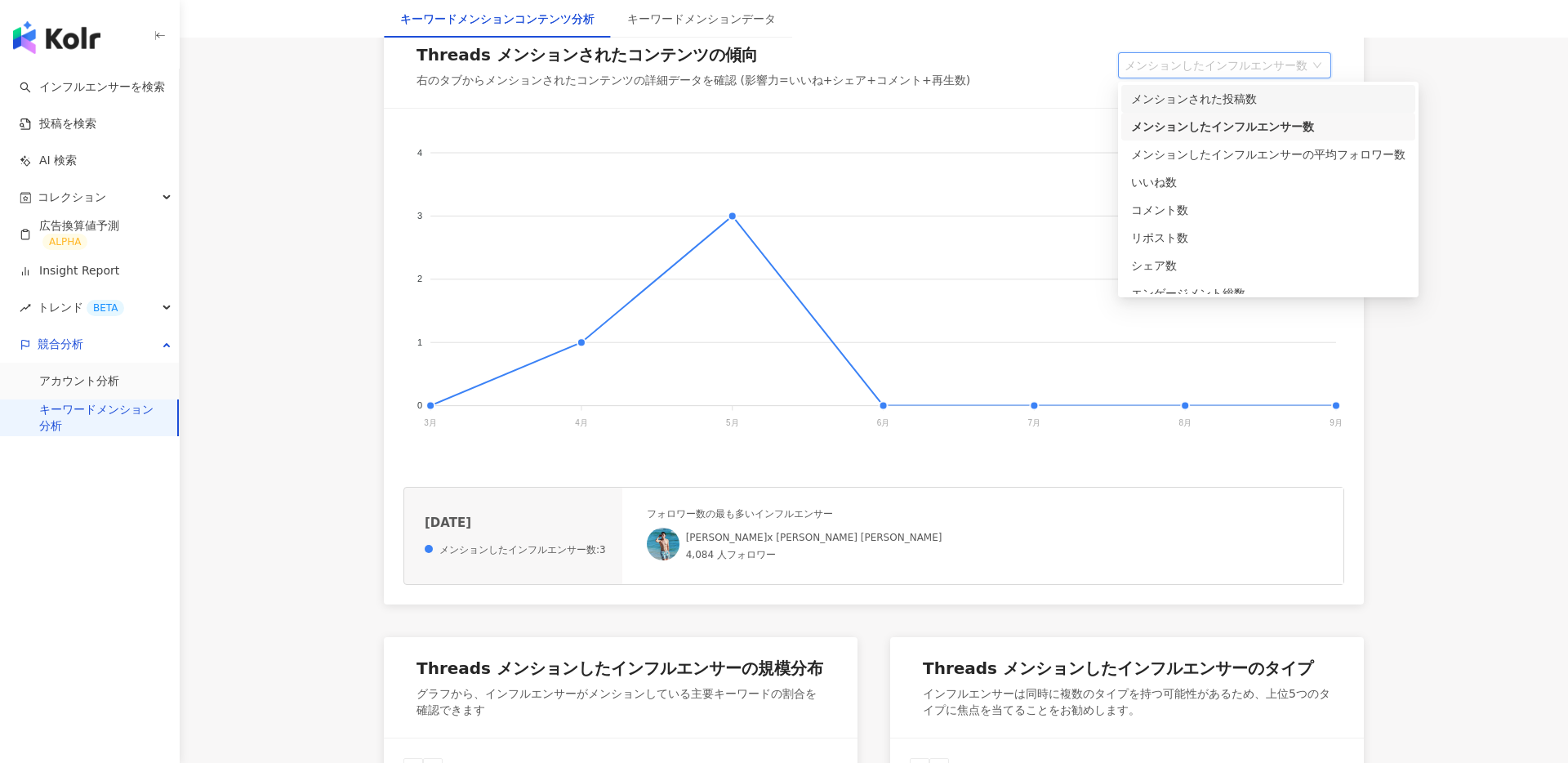
click at [1248, 93] on div "メンションされた投稿数" at bounding box center [1268, 98] width 274 height 18
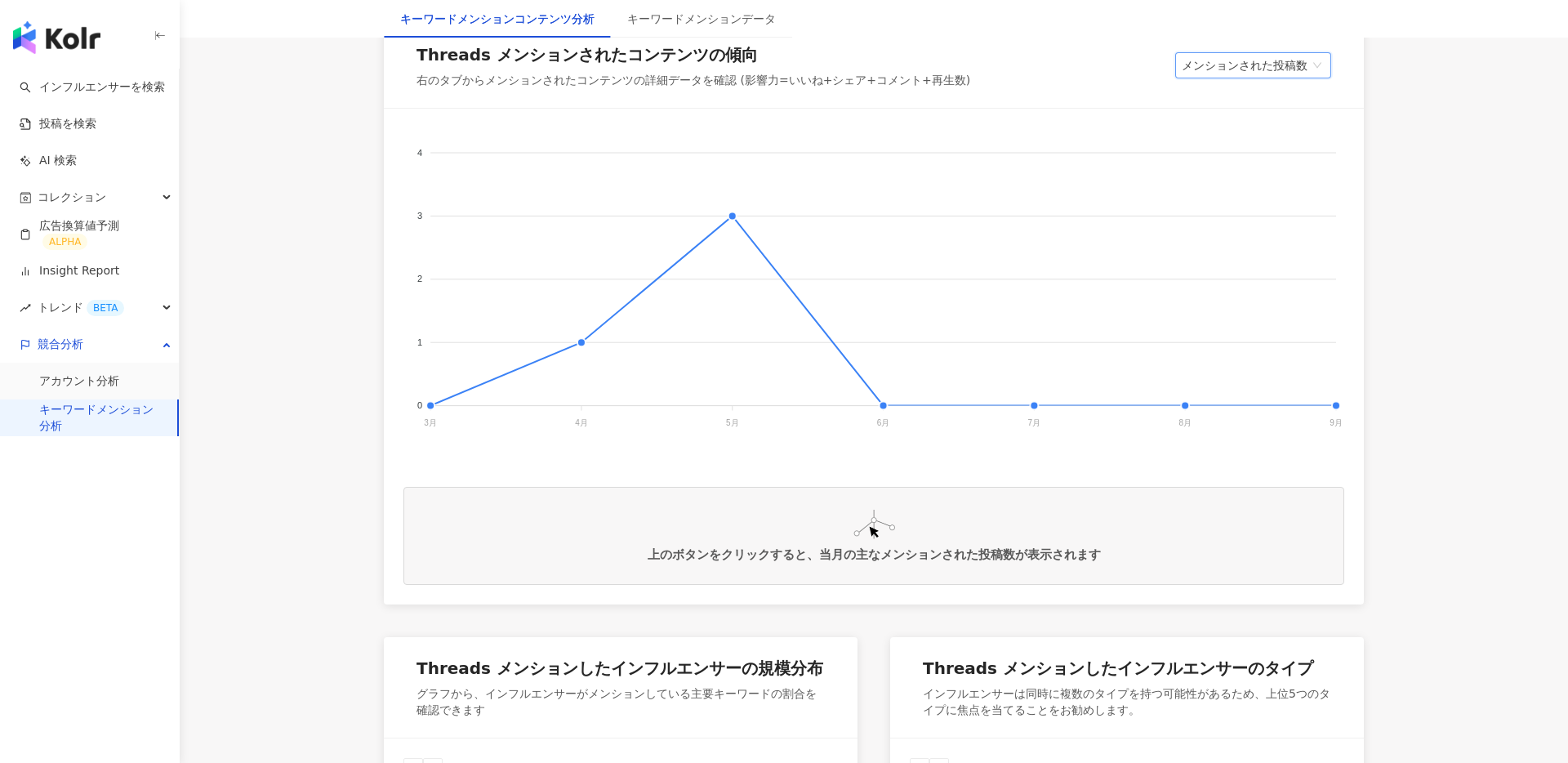
click at [1247, 64] on span "メンションされた投稿数" at bounding box center [1253, 65] width 143 height 24
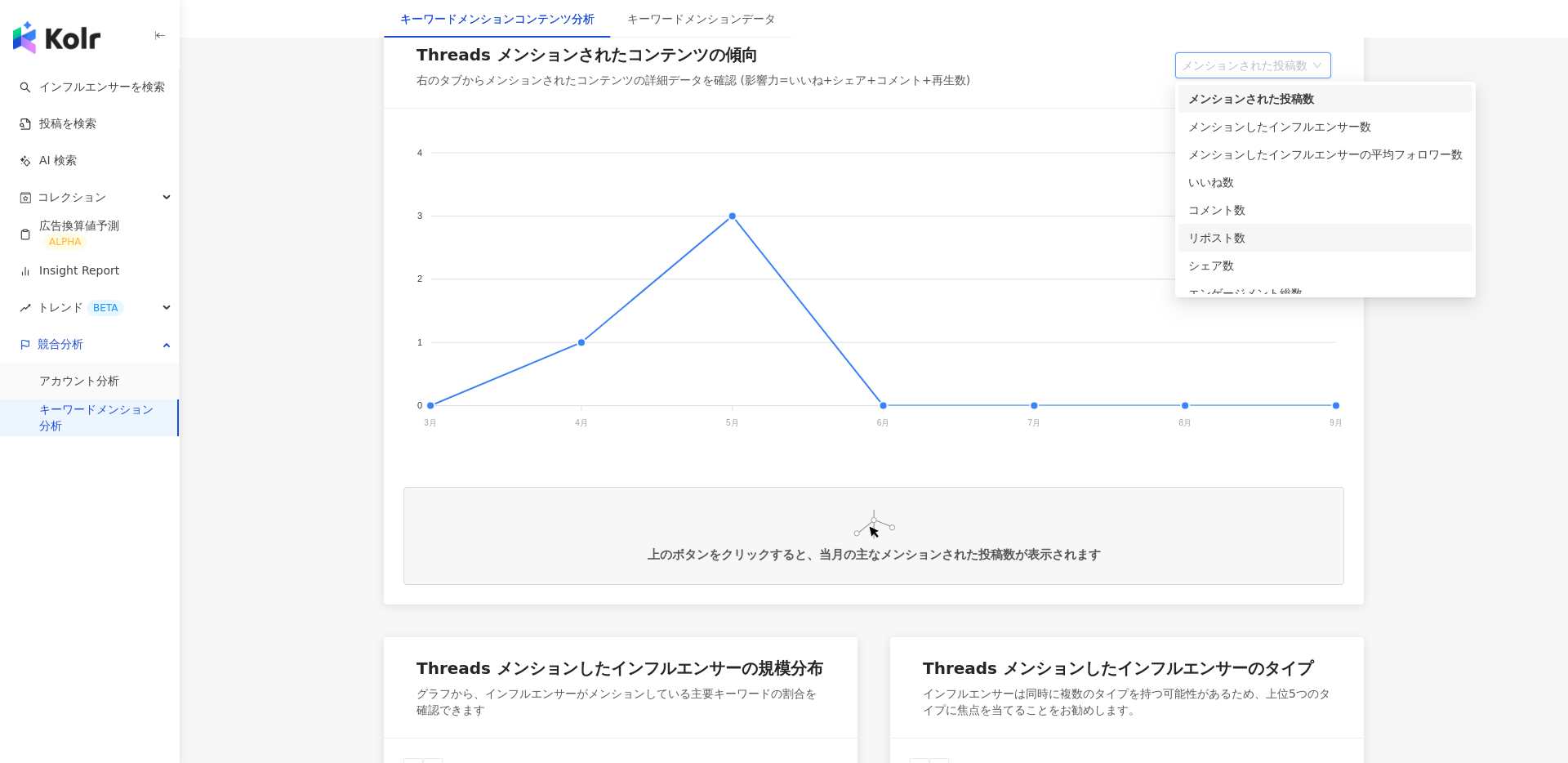
scroll to position [13, 0]
click at [1300, 278] on div "エンゲージメント総数" at bounding box center [1325, 280] width 274 height 18
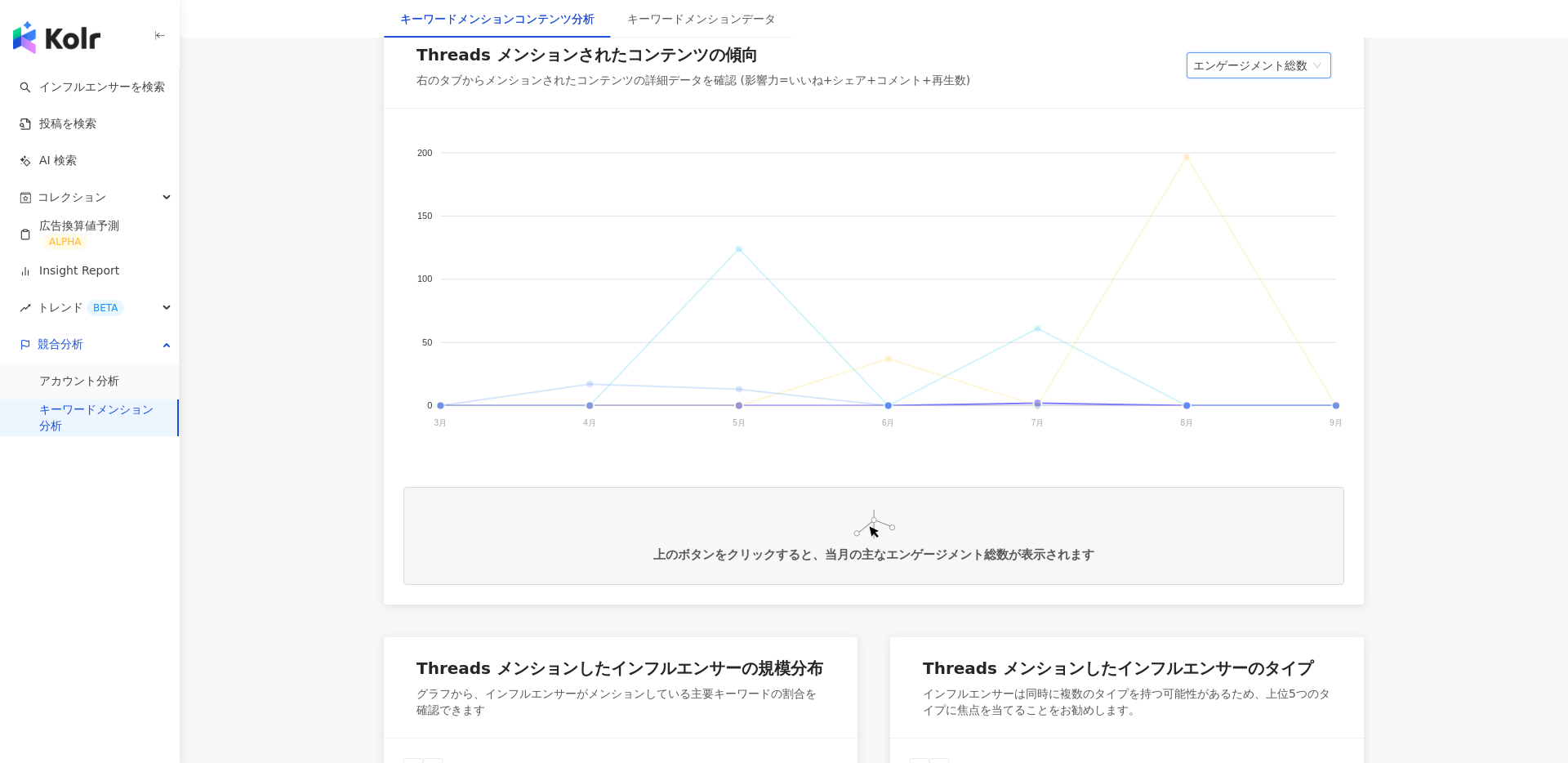
click at [751, 450] on div "Dr's Formula" at bounding box center [874, 505] width 932 height 139
click at [527, 705] on span "AROMASE （アロマーセ）" at bounding box center [462, 711] width 133 height 11
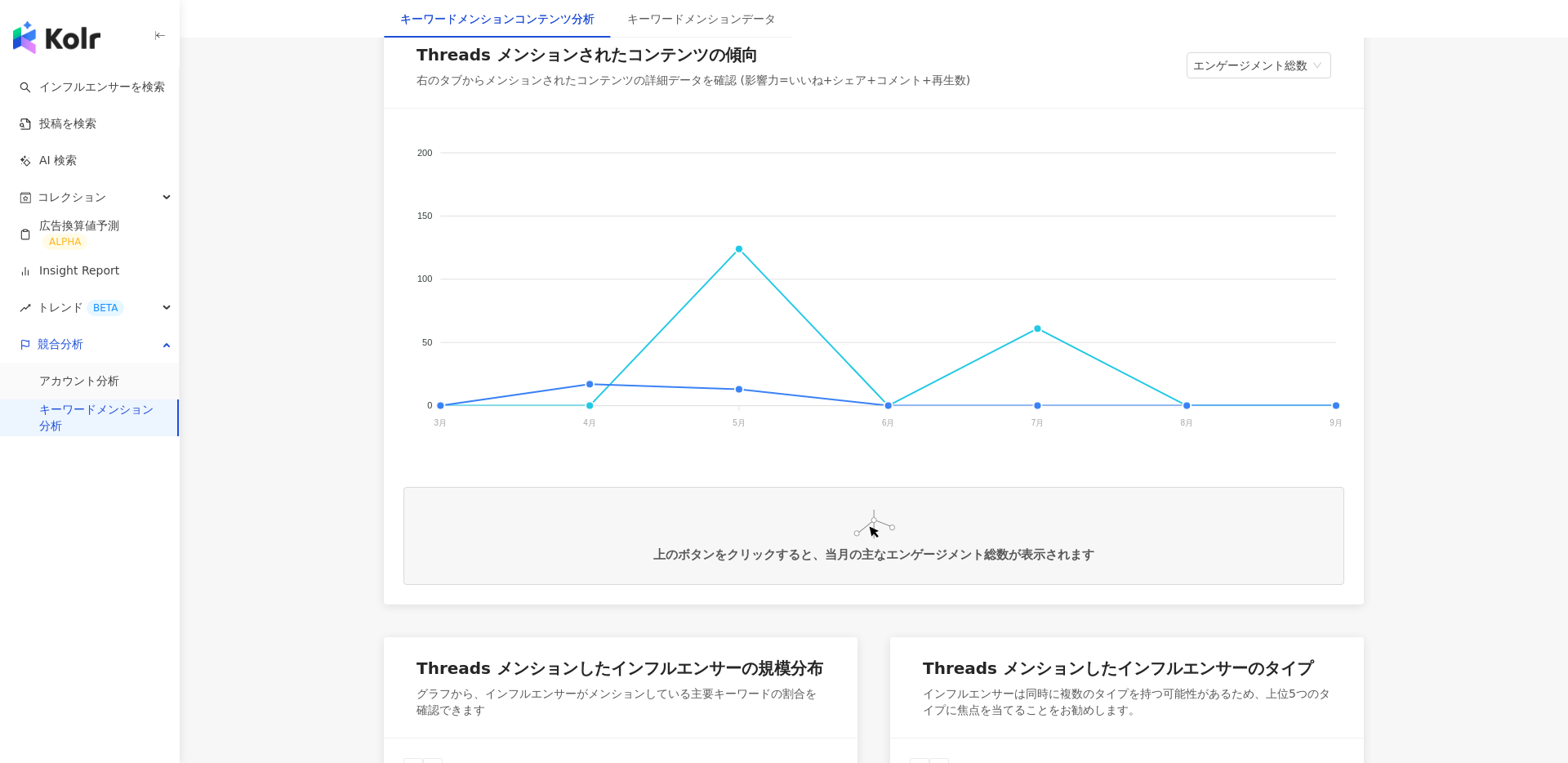
click at [920, 444] on div "Dr's Formula AROMASE （アロマーセ） ニゾラール WELLP" at bounding box center [874, 515] width 941 height 163
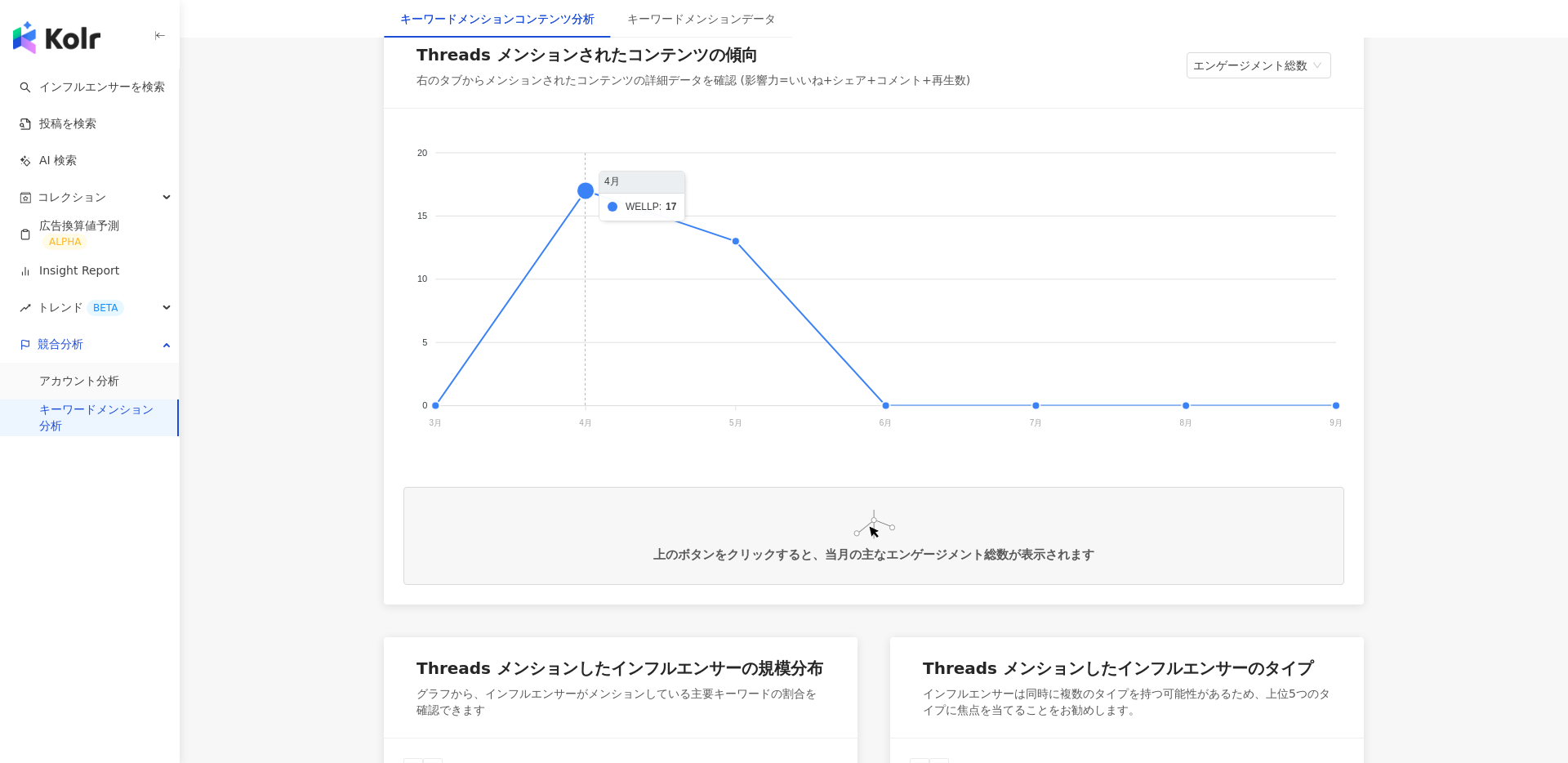
click at [591, 187] on foreignobject "Dr's Formula AROMASE （アロマーセ） ニゾラール WELLP" at bounding box center [874, 291] width 941 height 327
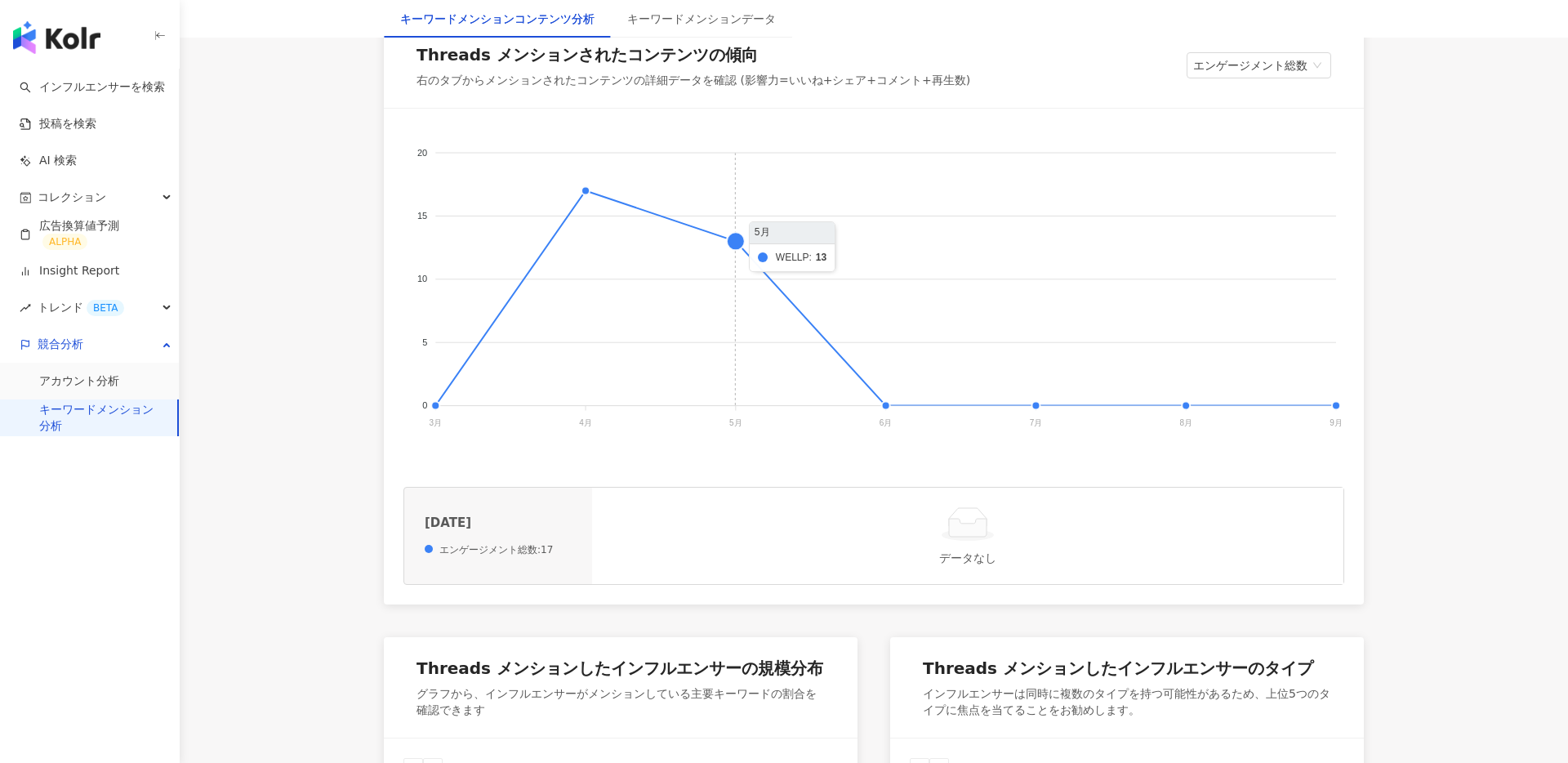
click at [731, 257] on foreignobject "Dr's Formula AROMASE （アロマーセ） ニゾラール WELLP" at bounding box center [874, 291] width 941 height 327
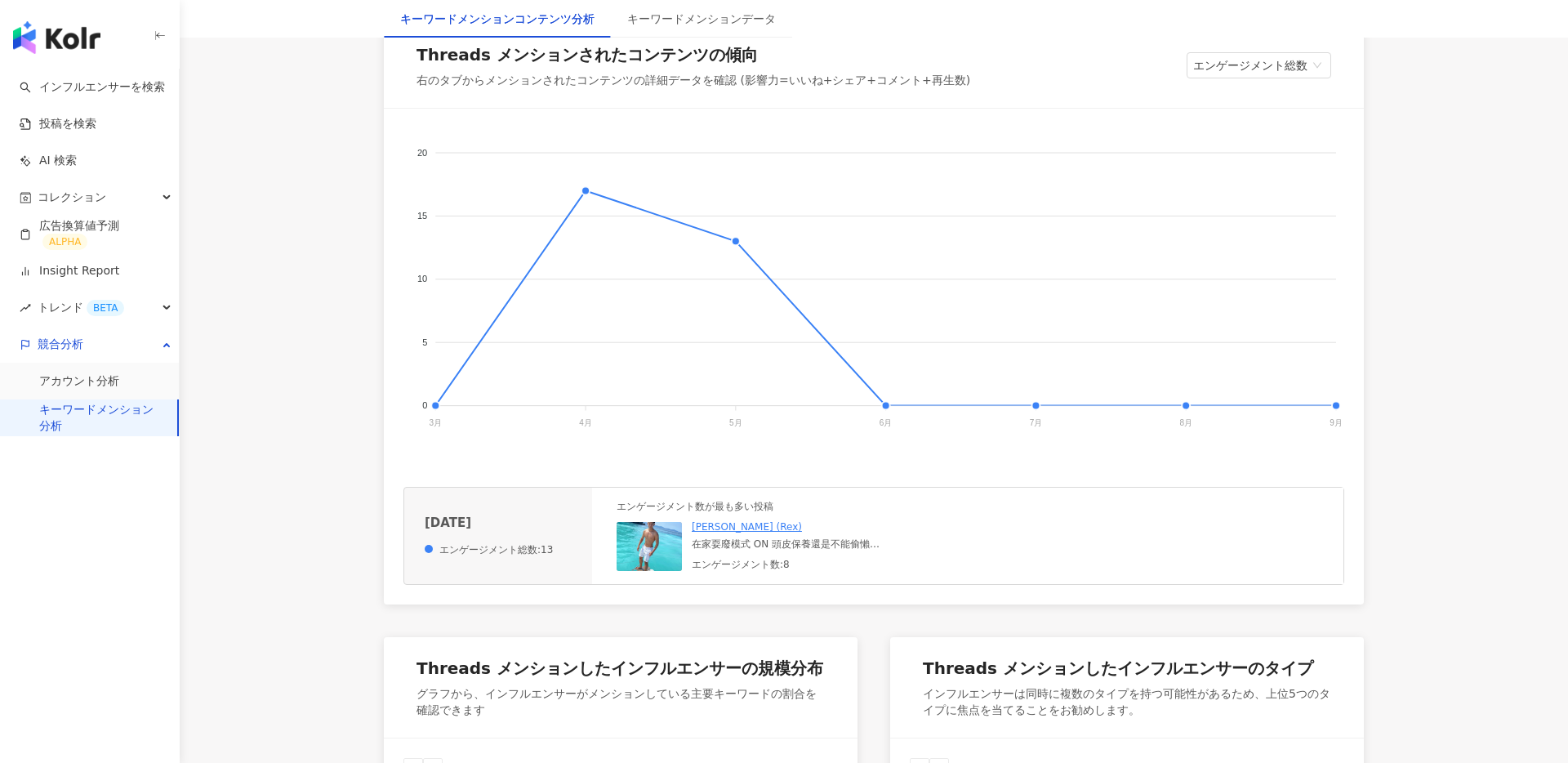
click at [744, 547] on div "在家耍廢模式 ON 頭皮保養還是不能偷懶 最近迷上這組 #WELLP草本洗髮精+護髮🍃 洗完頭皮超清爽、頭髮滑順不打結 檸檬草&[PERSON_NAME]的味…" at bounding box center [814, 544] width 245 height 14
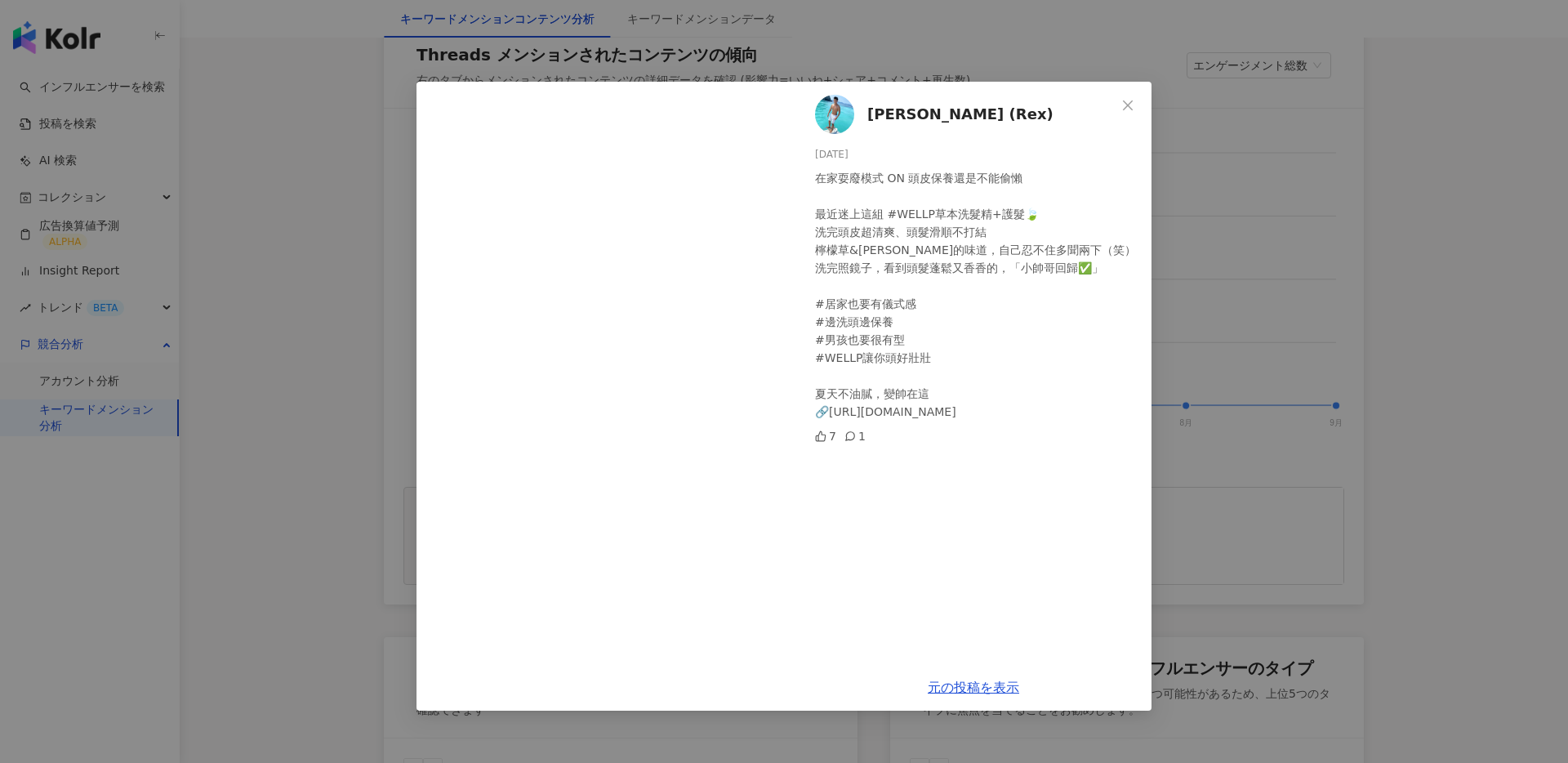
click at [1298, 284] on div "暐傑 (Rex) 2025/05/22 在家耍廢模式 ON 頭皮保養還是不能偷懶 最近迷上這組 #WELLP草本洗髮精+護髮🍃 洗完頭皮超清爽、頭髮滑順不打結…" at bounding box center [784, 381] width 1568 height 763
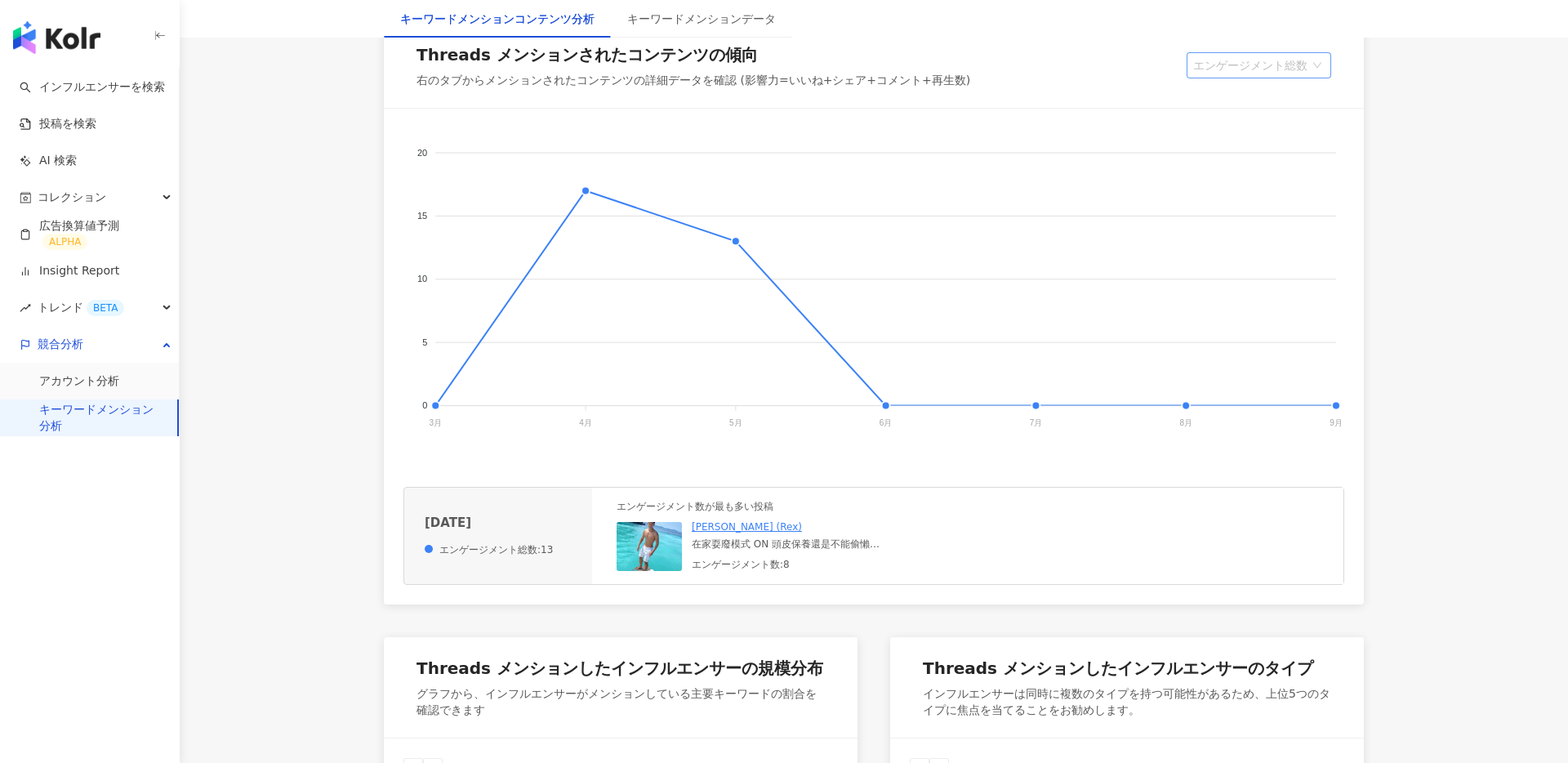
click at [1269, 76] on span "エンゲージメント総数" at bounding box center [1259, 65] width 132 height 24
click at [742, 242] on foreignobject "Dr's Formula AROMASE （アロマーセ） ニゾラール WELLP" at bounding box center [874, 291] width 941 height 327
click at [591, 191] on foreignobject "Dr's Formula AROMASE （アロマーセ） ニゾラール WELLP" at bounding box center [874, 291] width 941 height 327
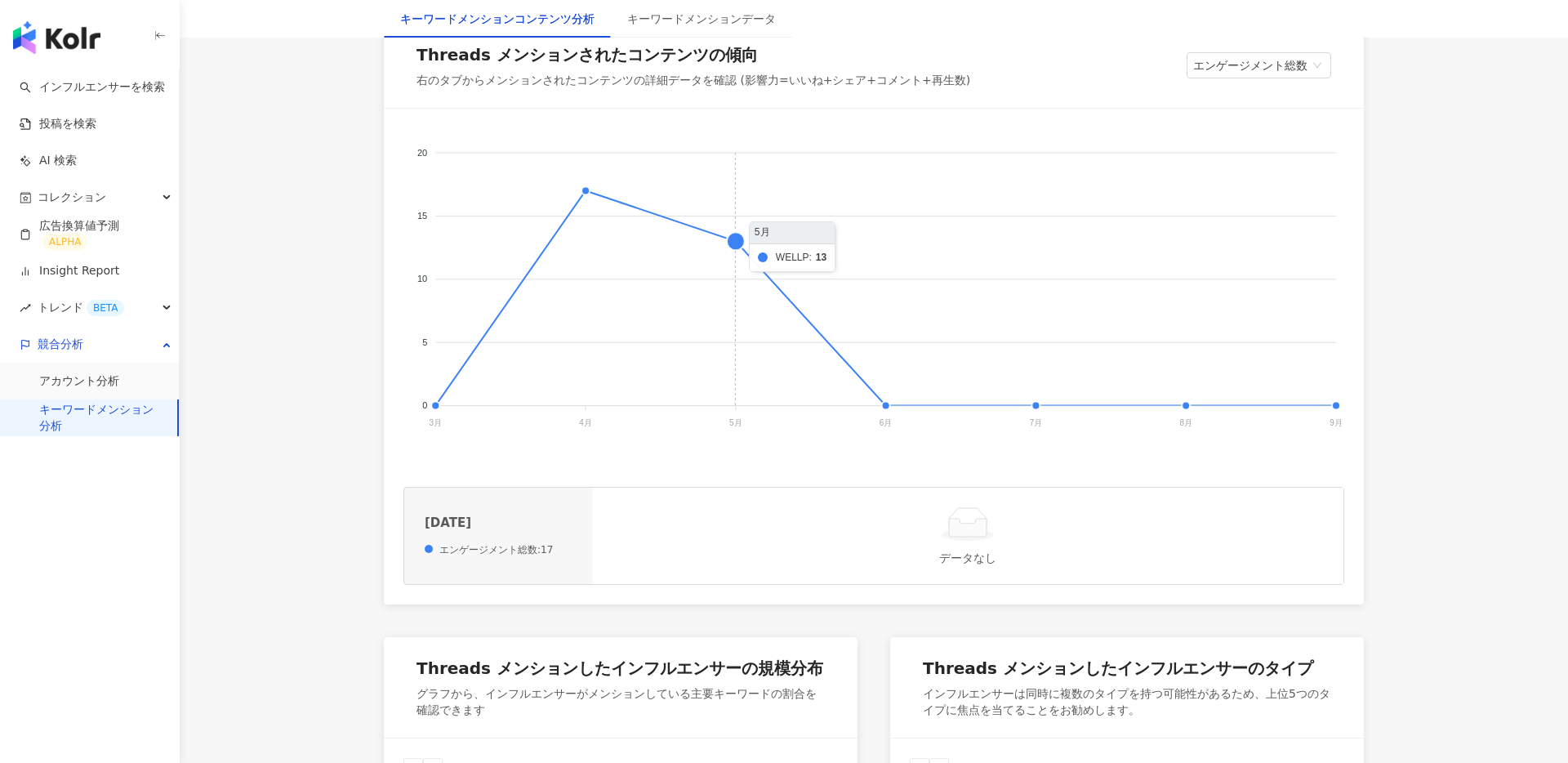
click at [734, 240] on foreignobject "Dr's Formula AROMASE （アロマーセ） ニゾラール WELLP" at bounding box center [874, 291] width 941 height 327
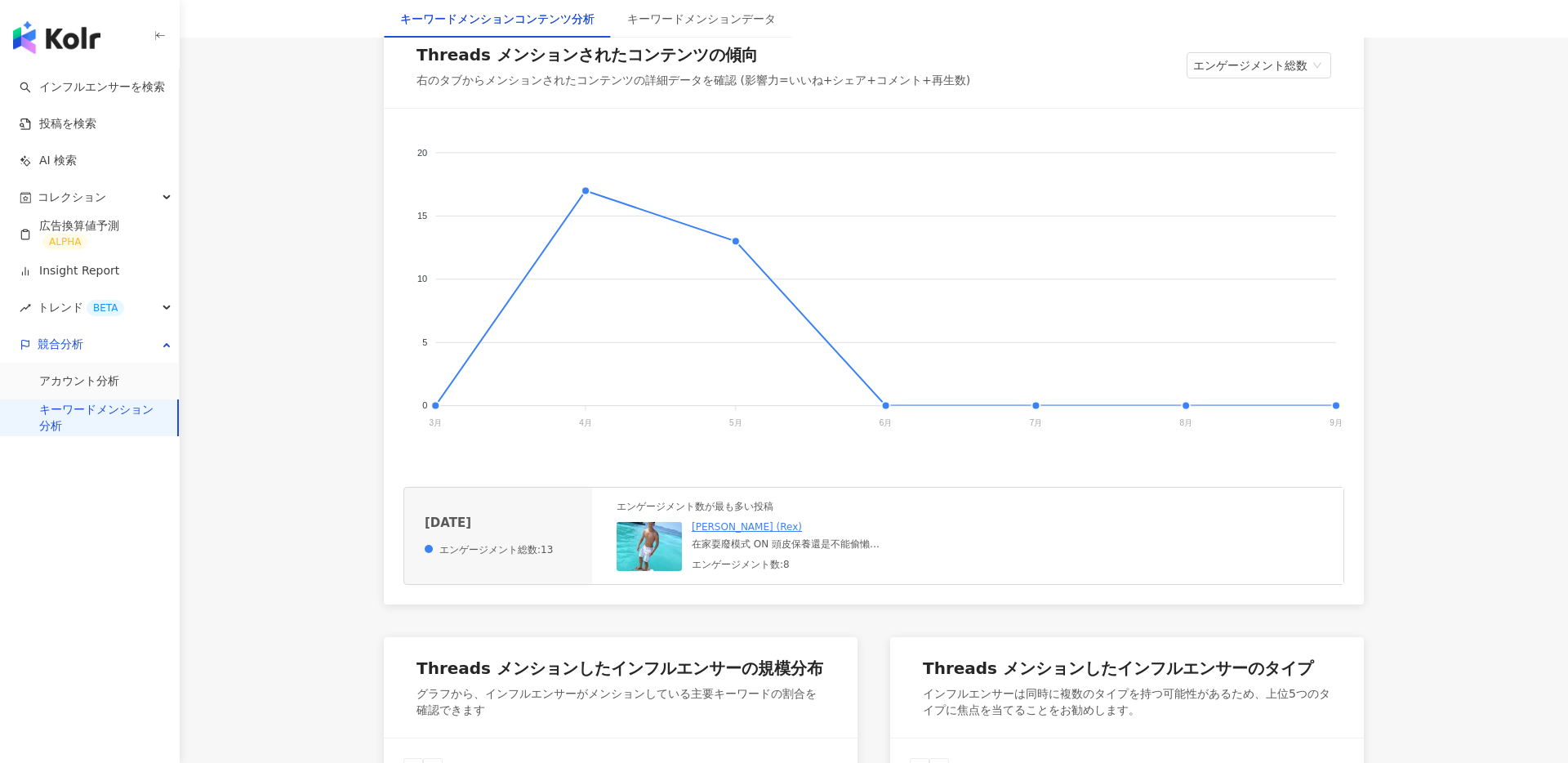
click at [715, 553] on div "暐傑 (Rex) 在家耍廢模式 ON 頭皮保養還是不能偷懶 最近迷上這組 #WELLP草本洗髮精+護髮🍃 洗完頭皮超清爽、頭髮滑順不打結 檸檬草&鈴蘭的味道，…" at bounding box center [814, 545] width 245 height 50
click at [744, 546] on div "在家耍廢模式 ON 頭皮保養還是不能偷懶 最近迷上這組 #WELLP草本洗髮精+護髮🍃 洗完頭皮超清爽、頭髮滑順不打結 檸檬草&[PERSON_NAME]的味…" at bounding box center [814, 544] width 245 height 14
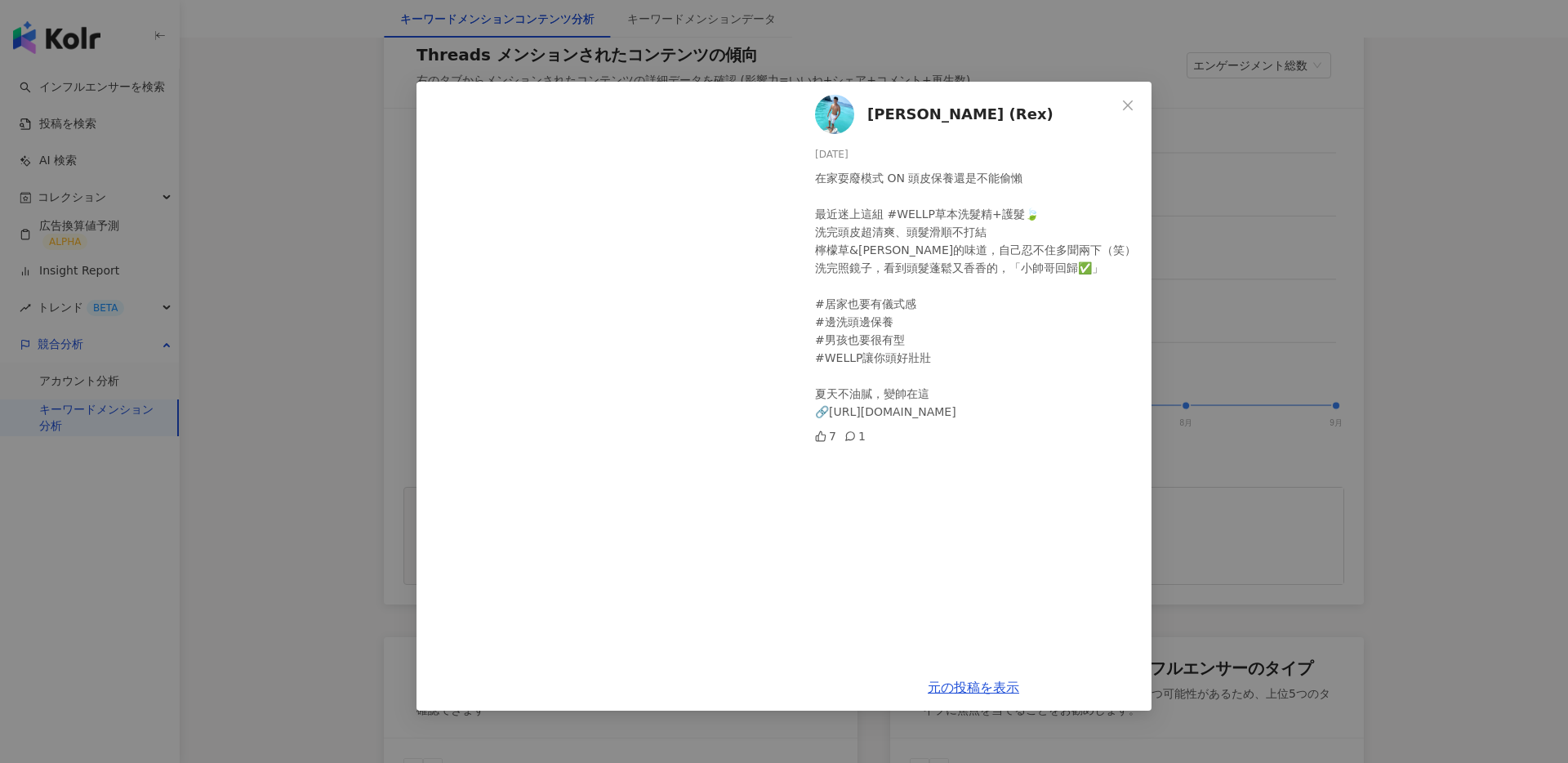
scroll to position [304, 0]
click at [1136, 111] on button "Close" at bounding box center [1127, 105] width 33 height 33
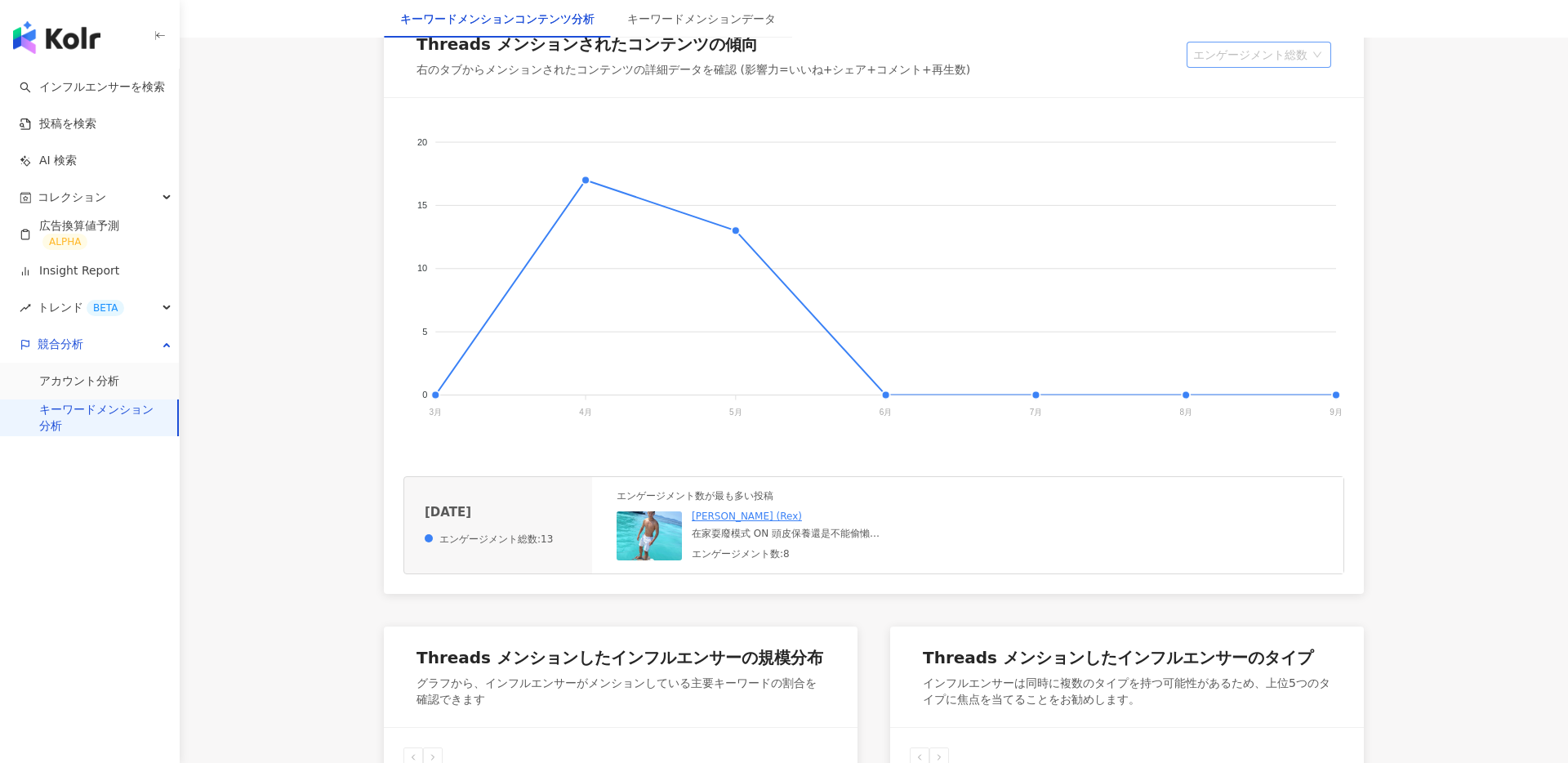
click at [1311, 53] on span "エンゲージメント総数" at bounding box center [1259, 55] width 132 height 24
